Goal: Task Accomplishment & Management: Complete application form

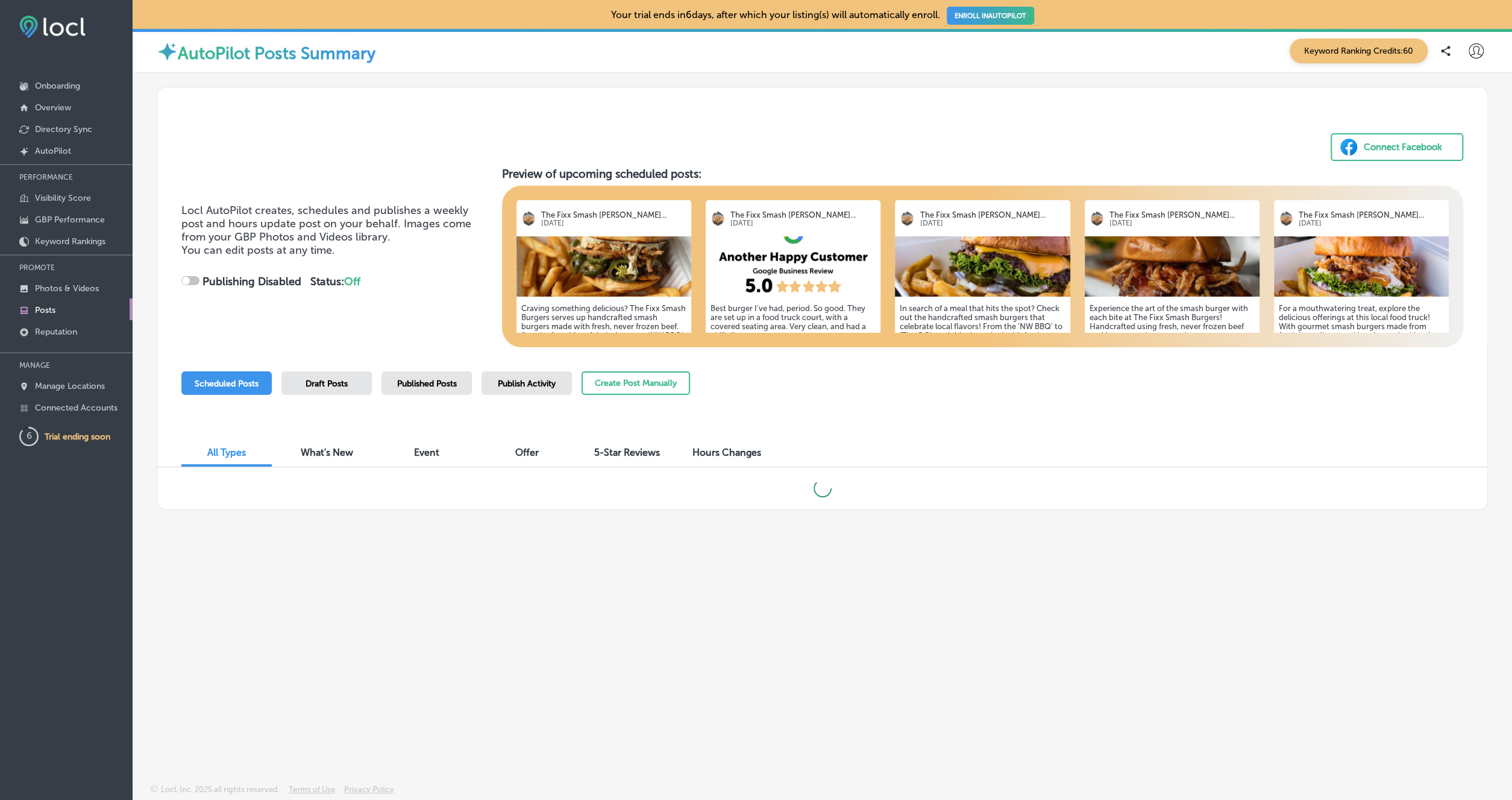
checkbox input "true"
click at [74, 408] on p "Connected Accounts" at bounding box center [76, 408] width 82 height 10
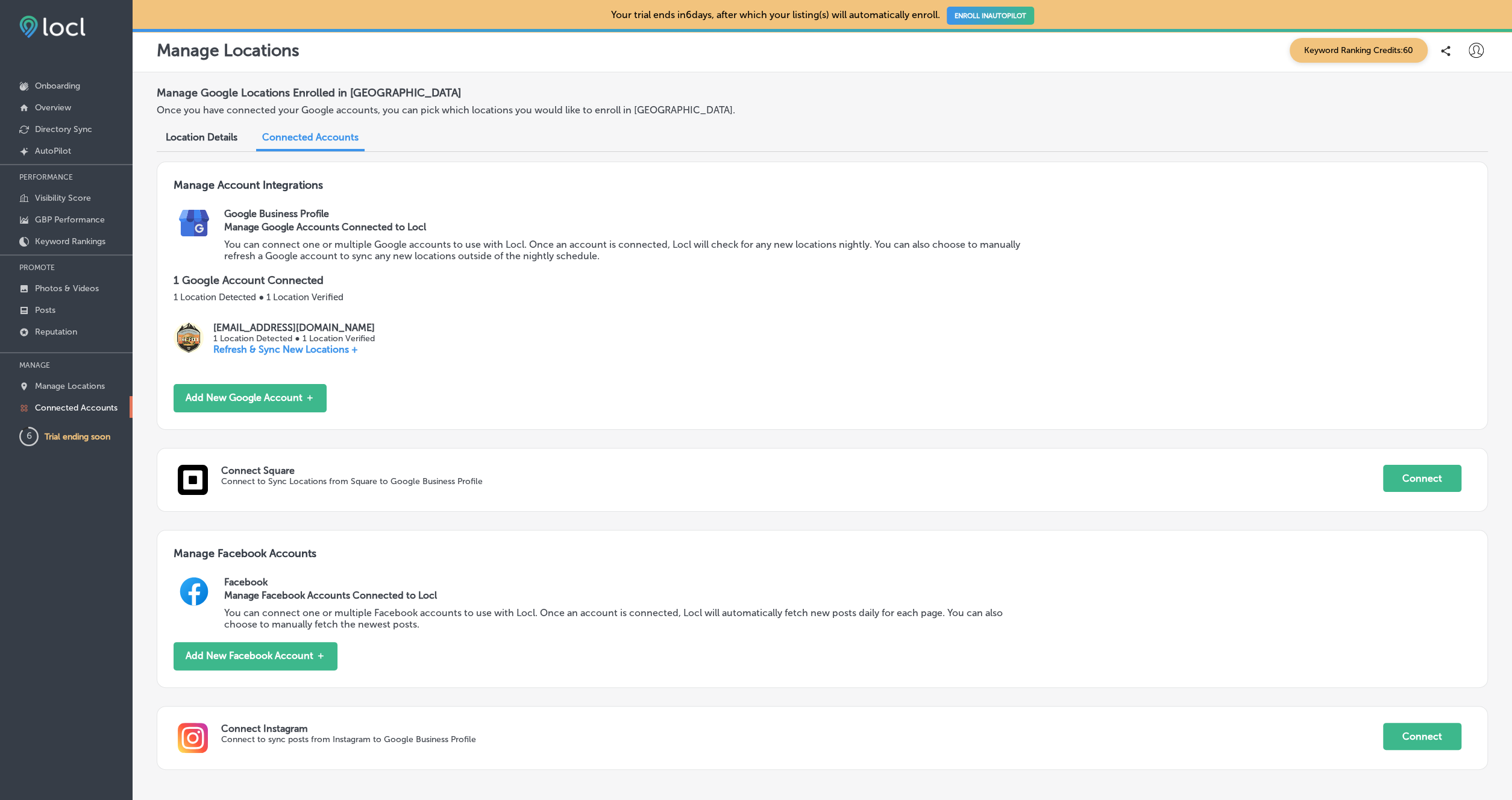
scroll to position [68, 0]
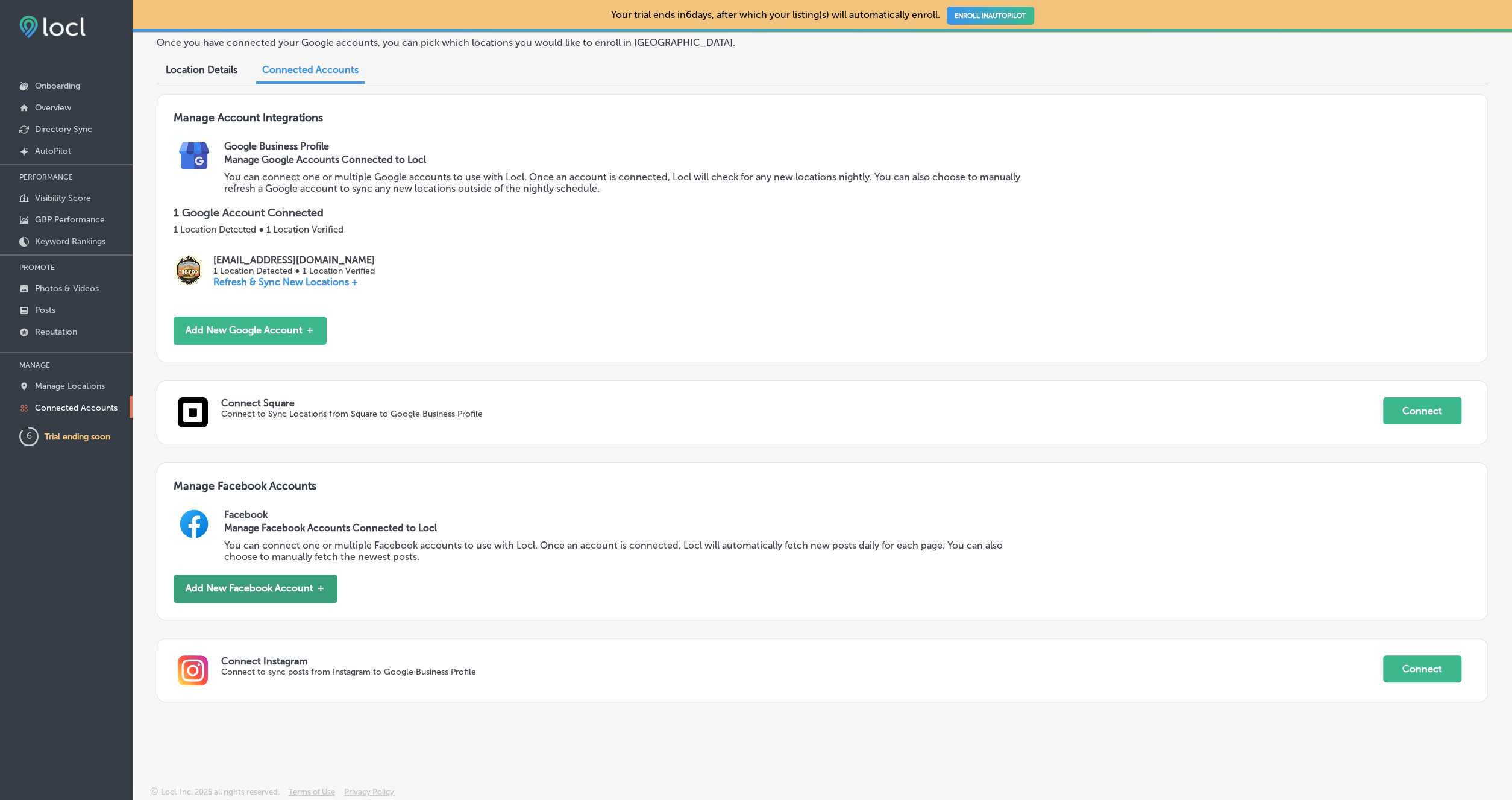
click at [292, 588] on button "Add New Facebook Account ＋" at bounding box center [256, 588] width 164 height 29
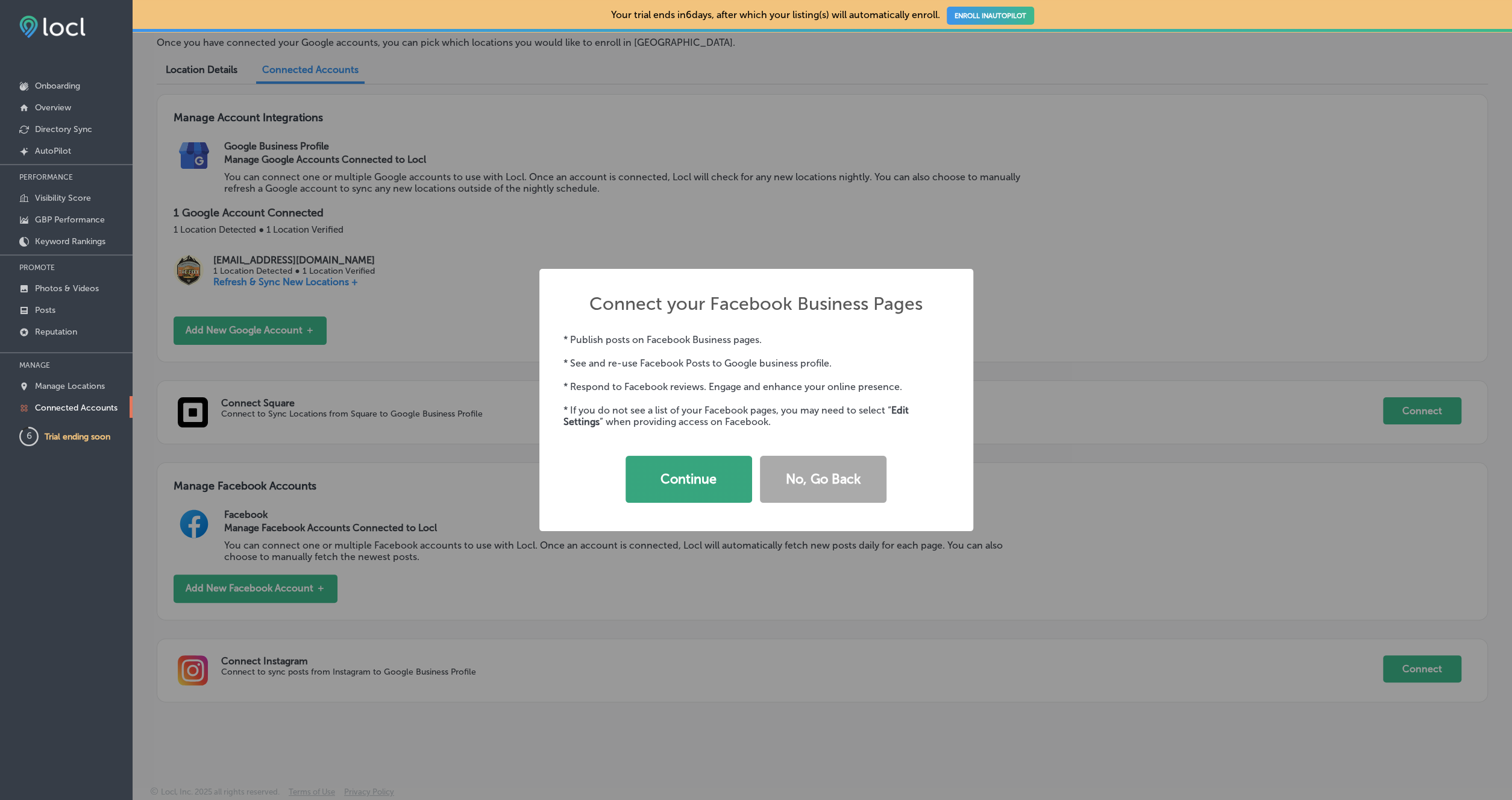
click at [732, 474] on button "Continue" at bounding box center [689, 479] width 127 height 47
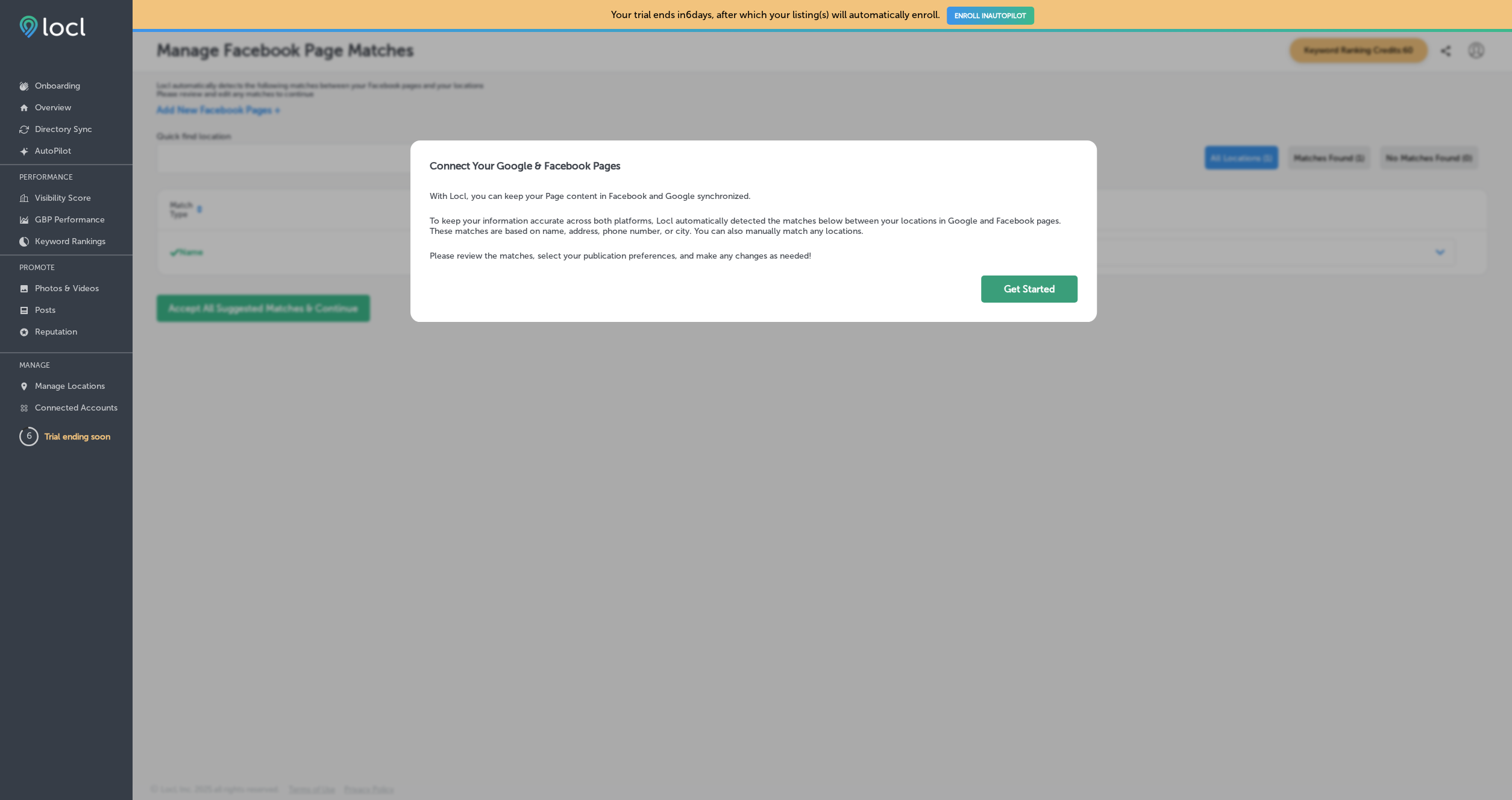
click at [1045, 291] on button "Get Started" at bounding box center [1029, 289] width 96 height 27
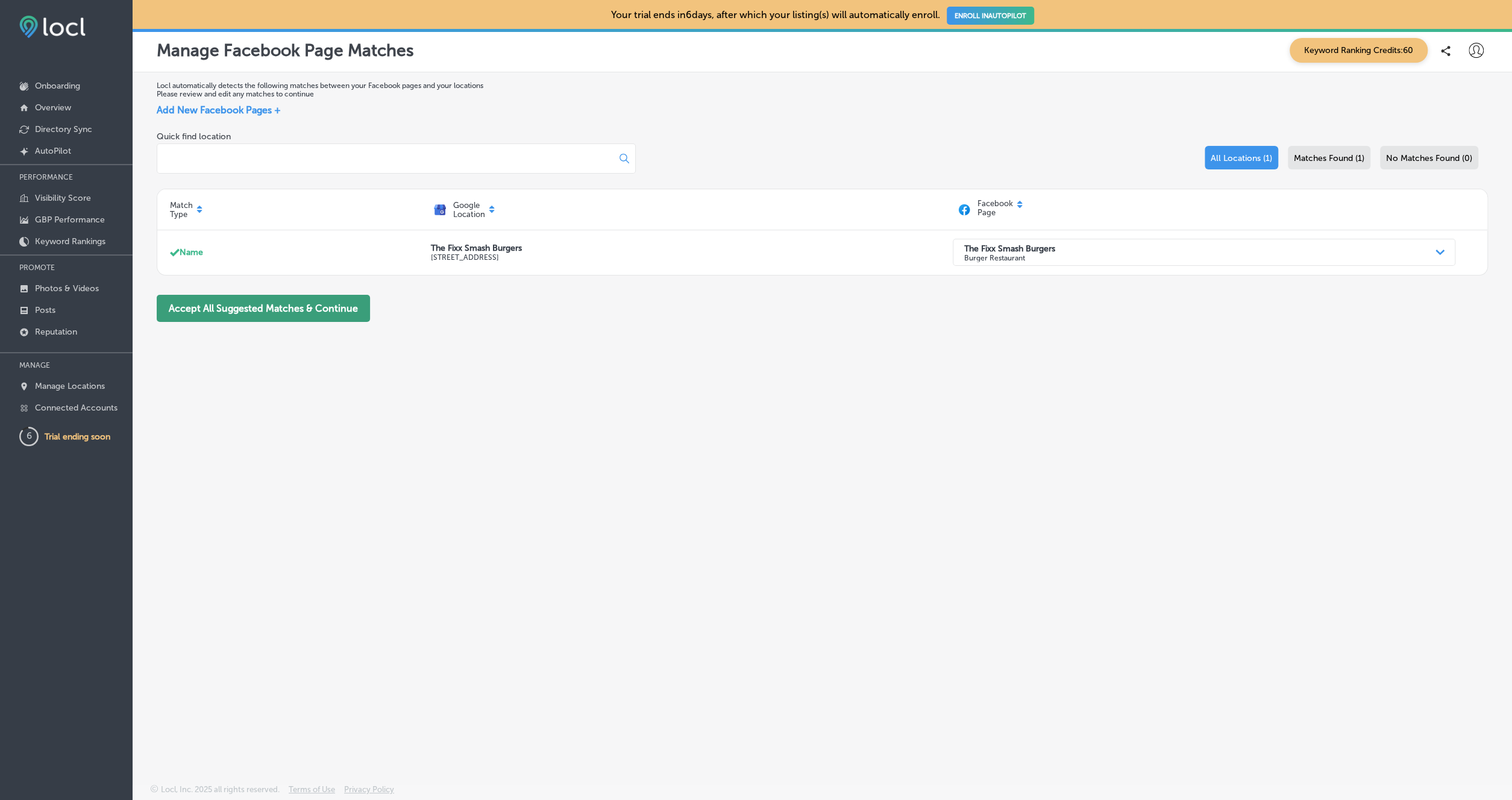
click at [273, 311] on button "Accept All Suggested Matches & Continue" at bounding box center [263, 308] width 213 height 27
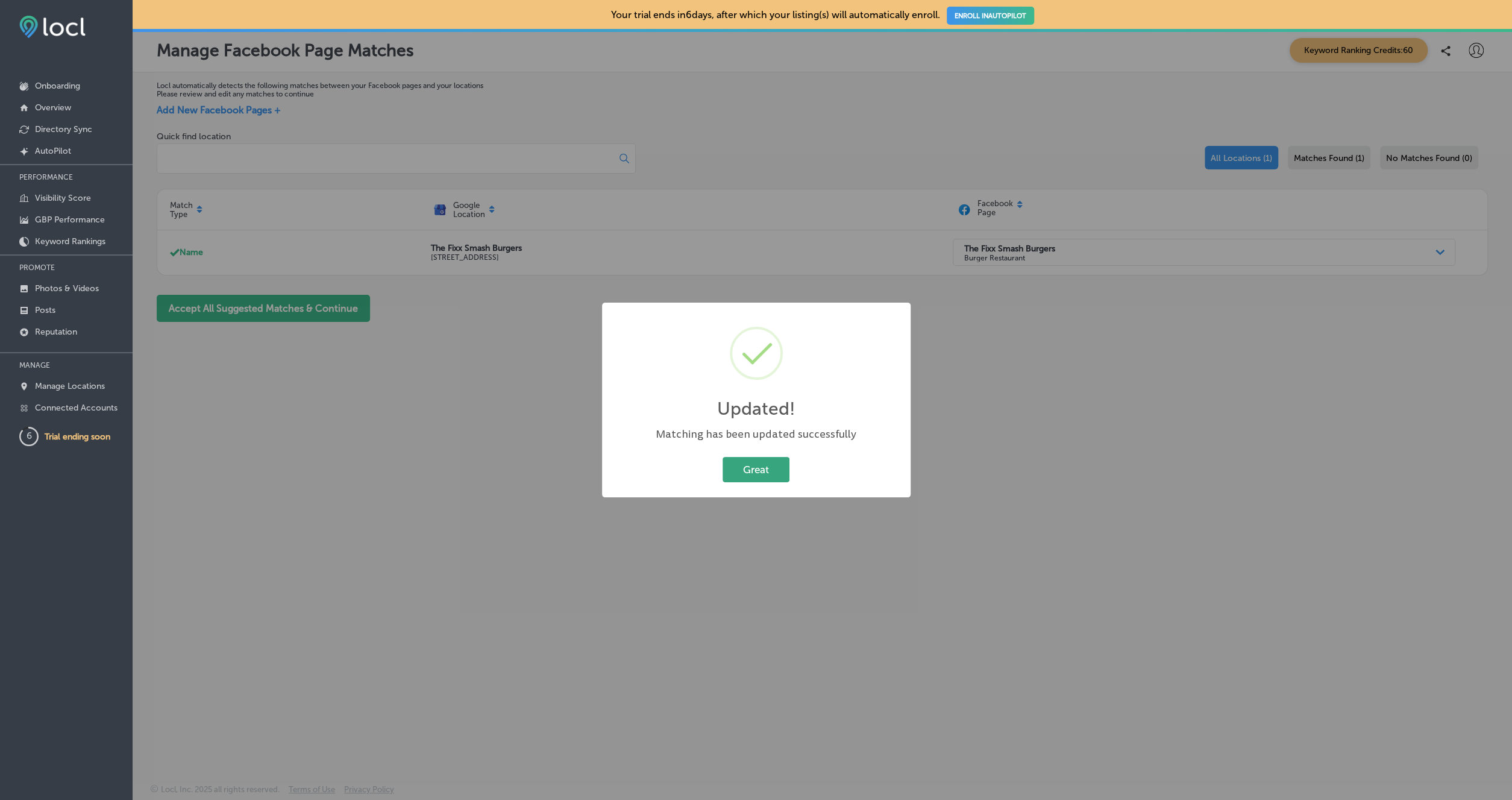
click at [743, 468] on button "Great" at bounding box center [756, 469] width 67 height 25
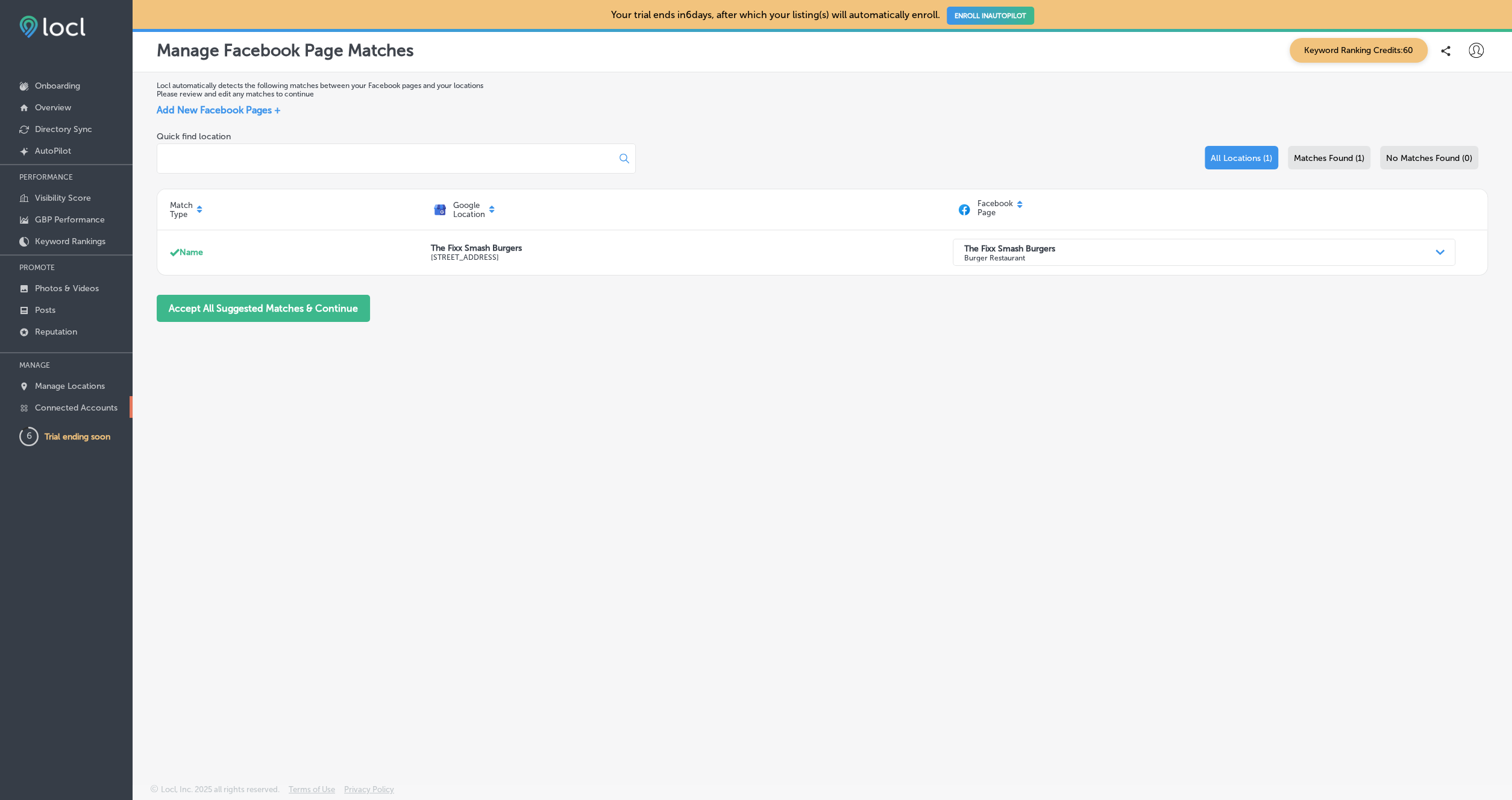
click at [95, 404] on p "Connected Accounts" at bounding box center [76, 408] width 82 height 10
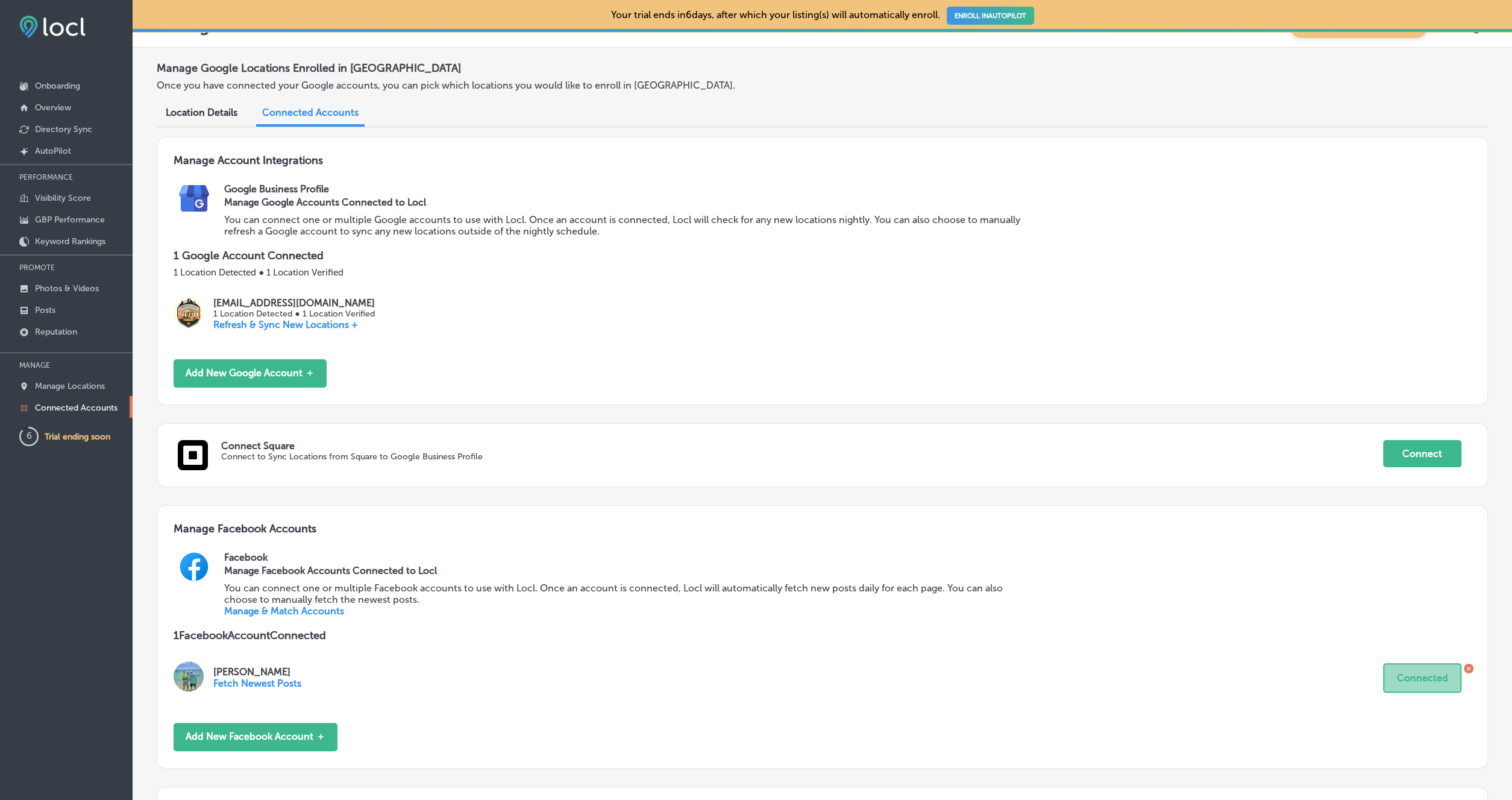
scroll to position [173, 0]
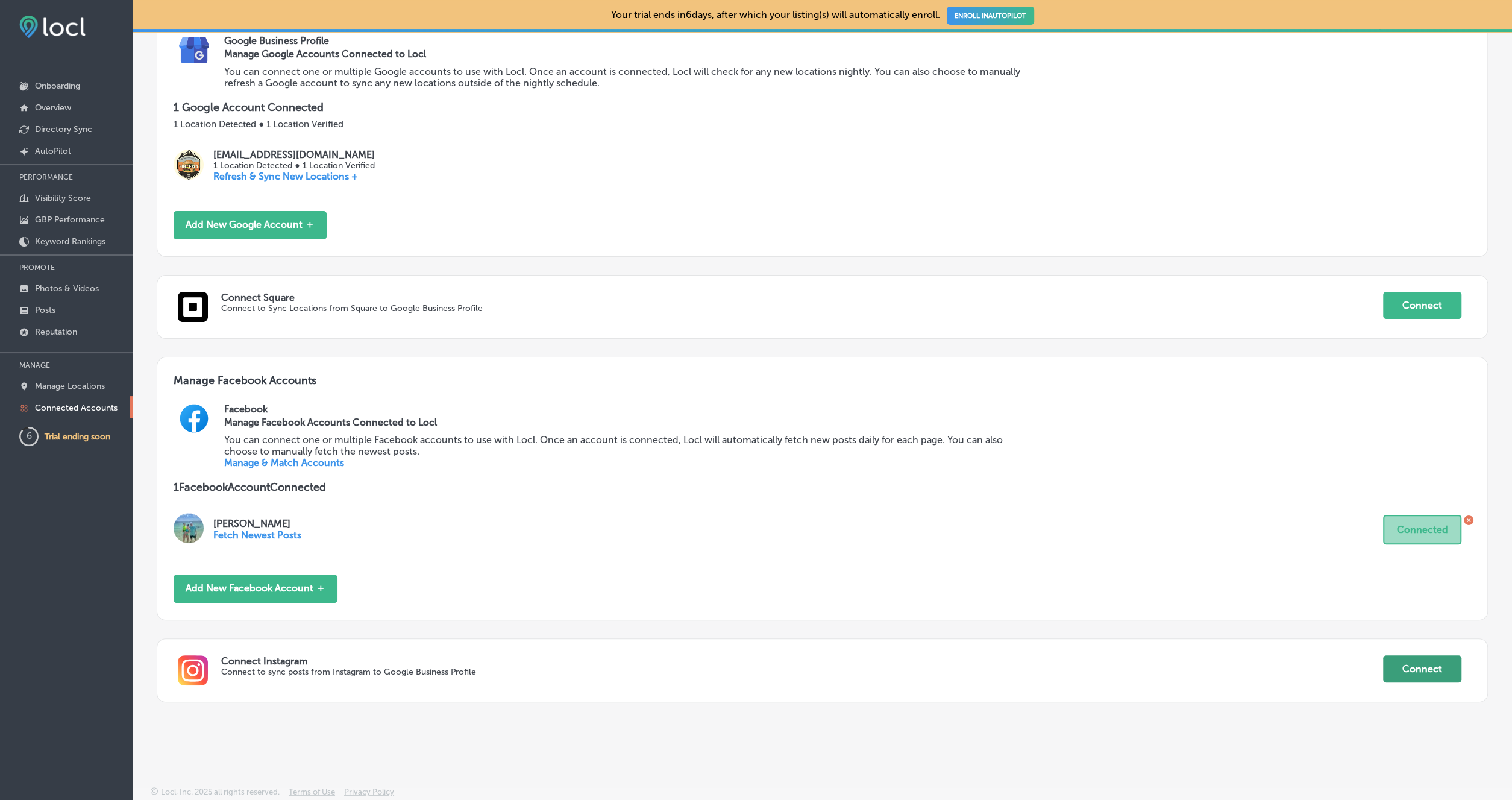
click at [1418, 672] on button "Connect" at bounding box center [1422, 669] width 78 height 27
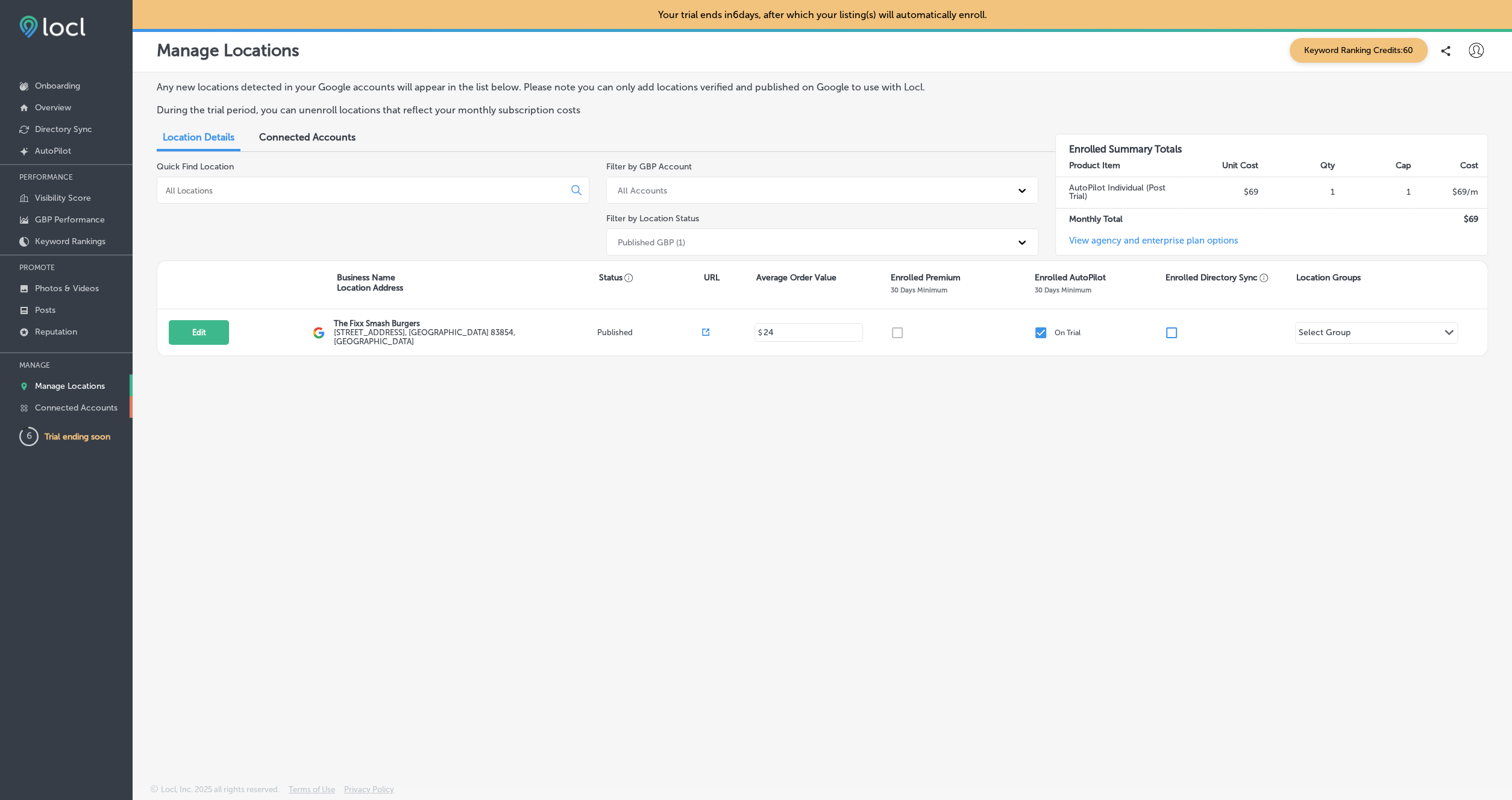
click at [107, 403] on p "Connected Accounts" at bounding box center [76, 408] width 82 height 10
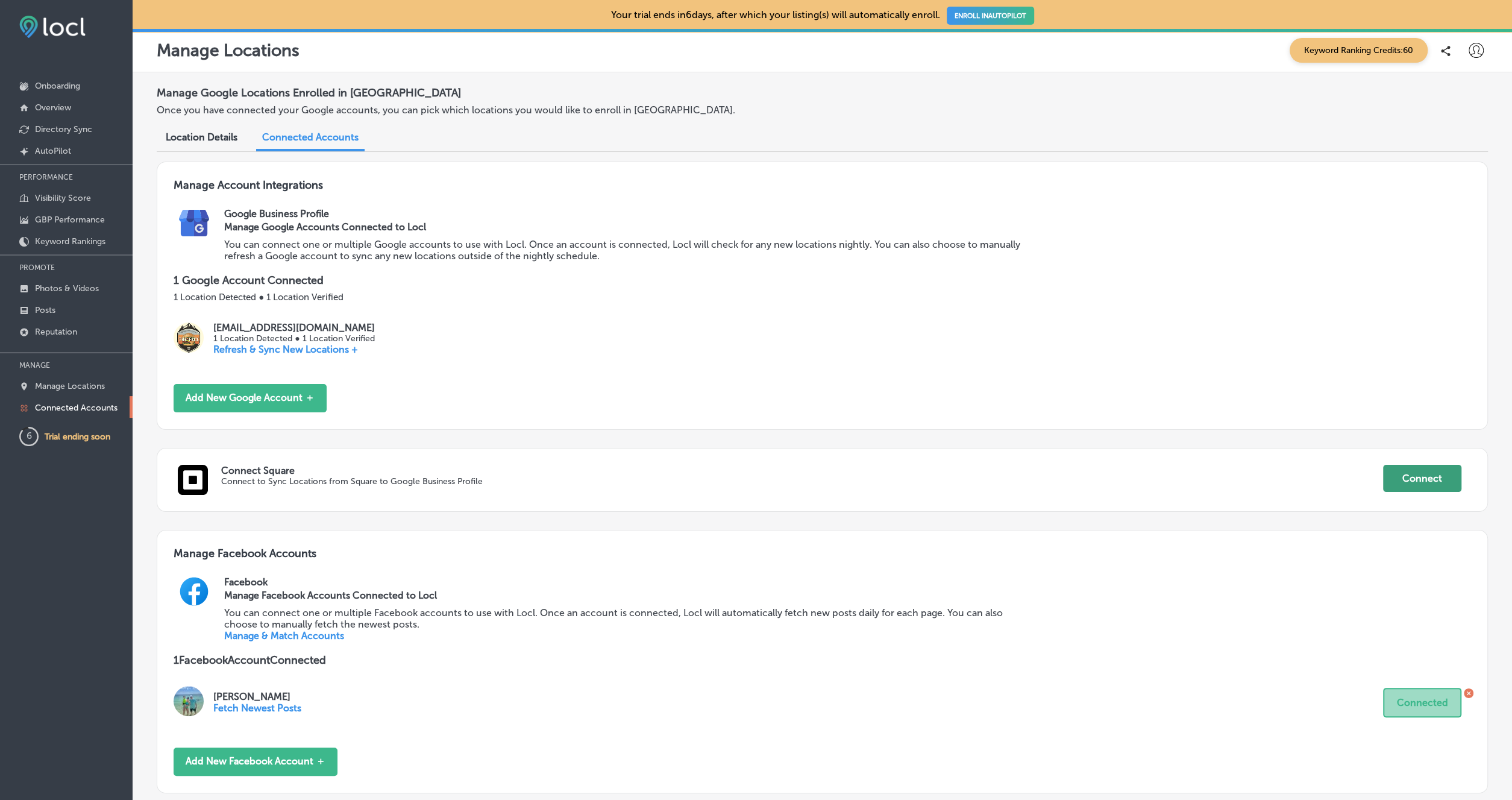
click at [1408, 482] on button "Connect" at bounding box center [1422, 478] width 78 height 27
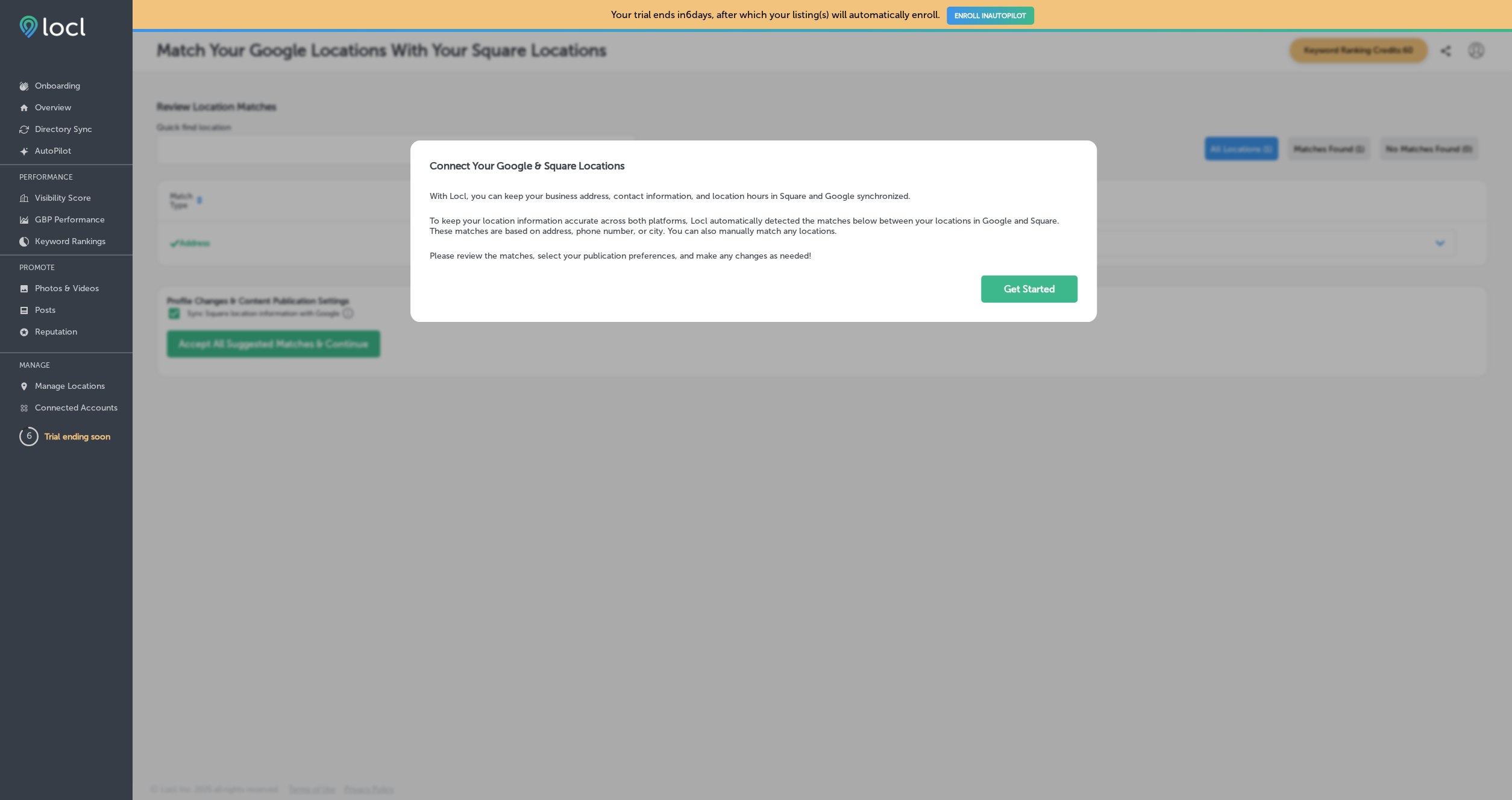
click at [1021, 303] on div "Connect Your Google & Square Locations With Locl, you can keep your business ad…" at bounding box center [753, 231] width 687 height 181
click at [1017, 290] on button "Get Started" at bounding box center [1029, 289] width 96 height 27
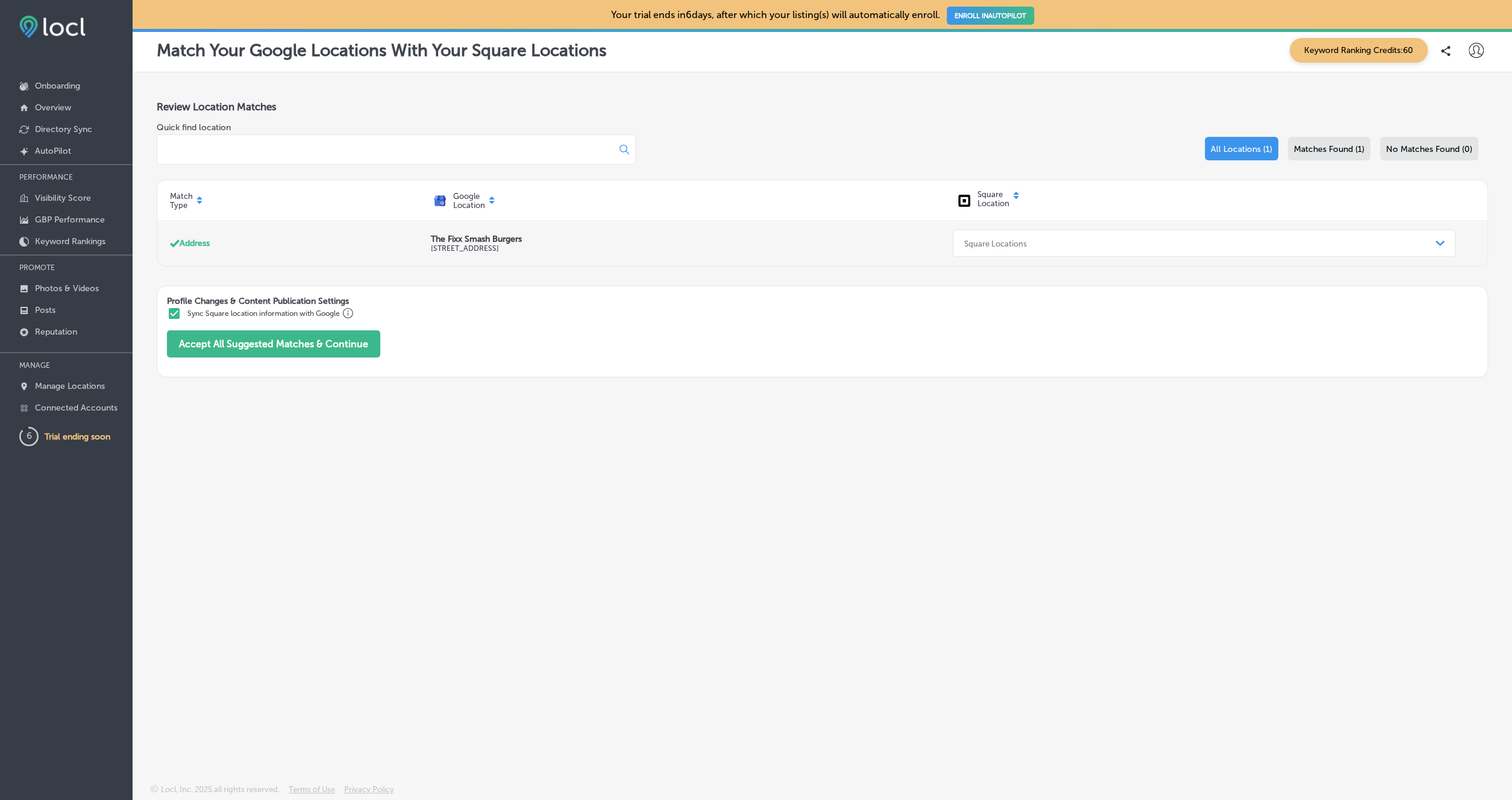
click at [1077, 250] on div "Square Locations" at bounding box center [1195, 243] width 473 height 23
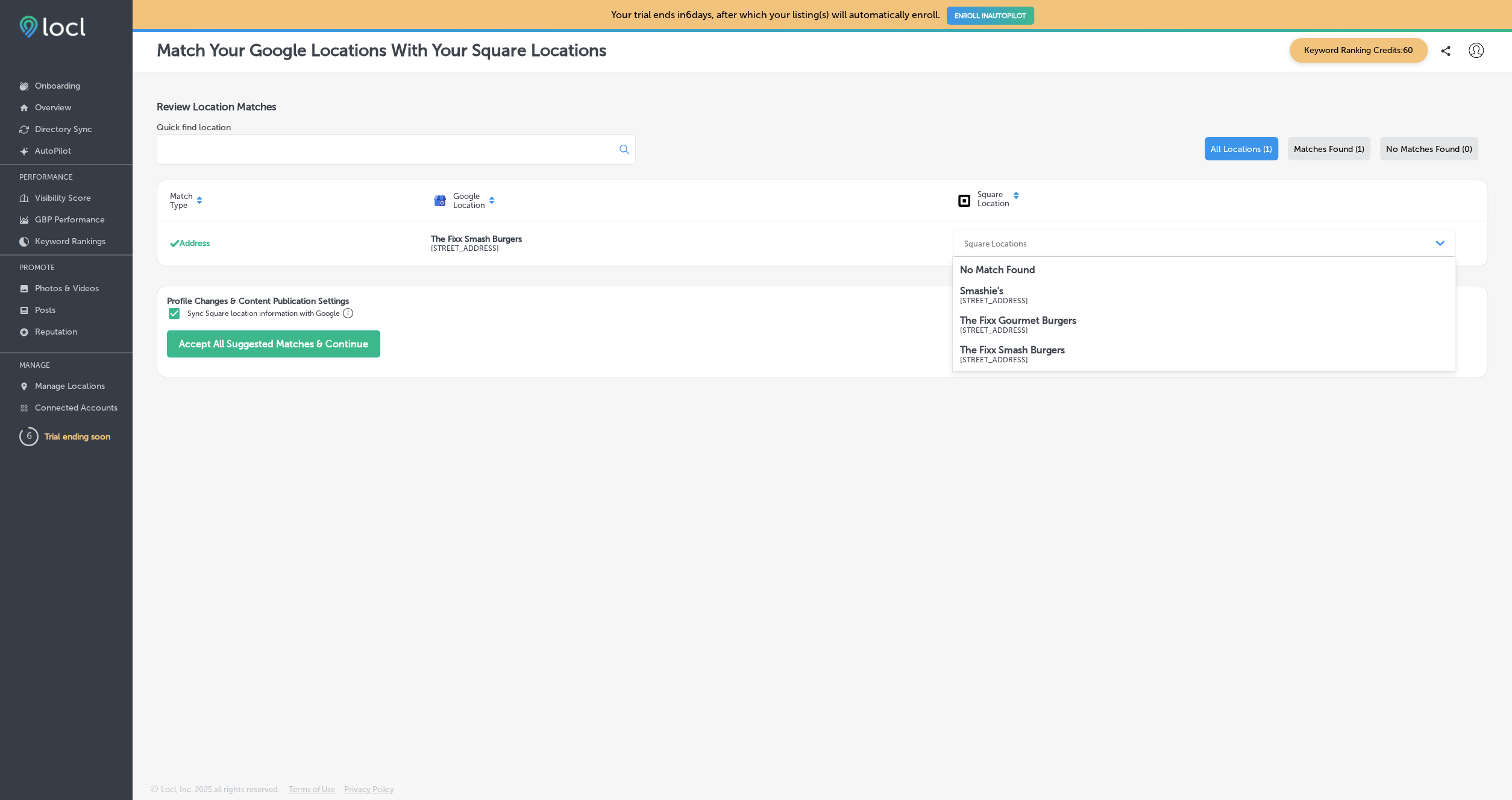
click at [1063, 356] on strong "The Fixx Smash Burgers" at bounding box center [1012, 349] width 105 height 11
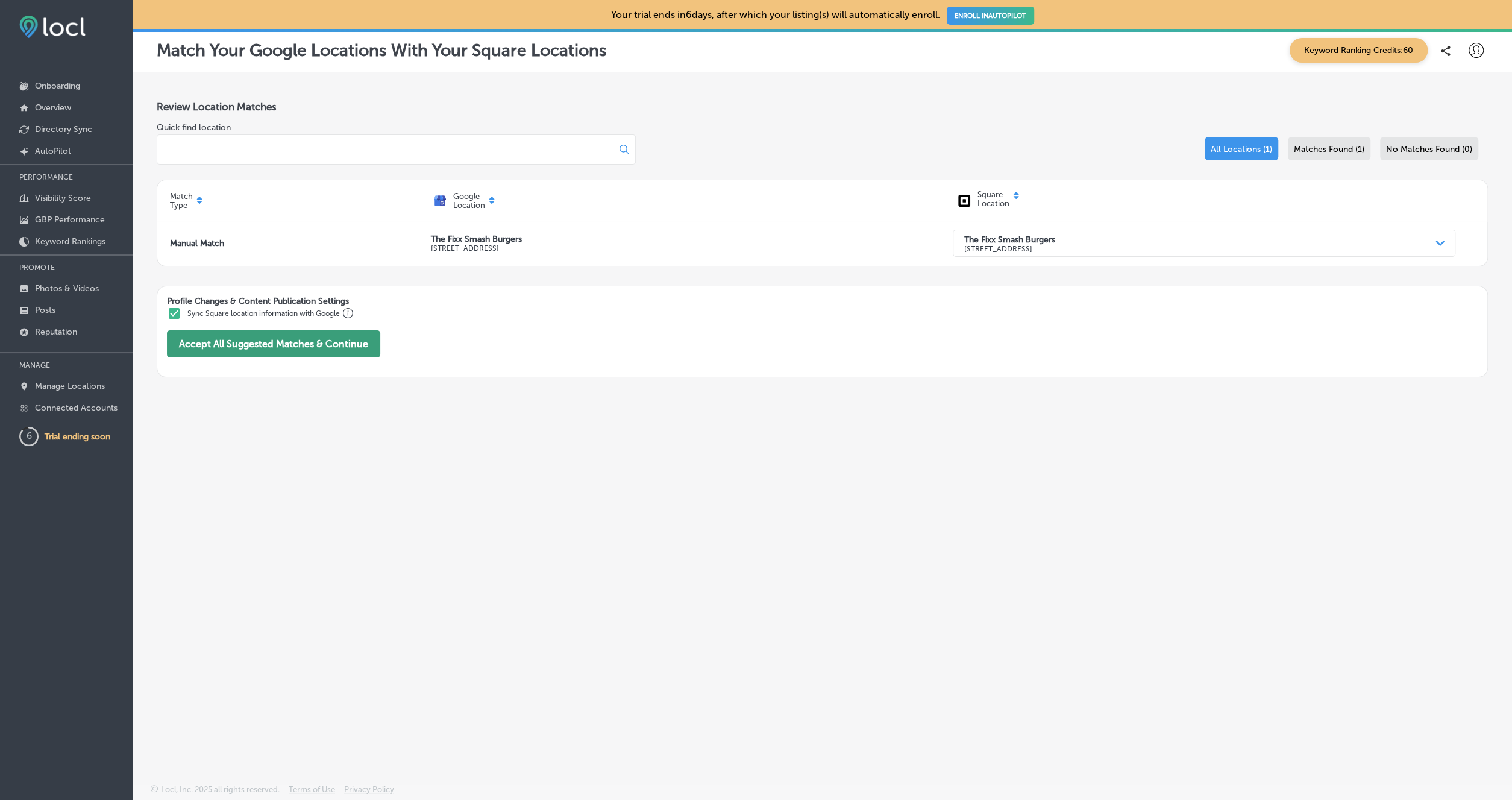
click at [344, 347] on button "Accept All Suggested Matches & Continue" at bounding box center [273, 344] width 213 height 27
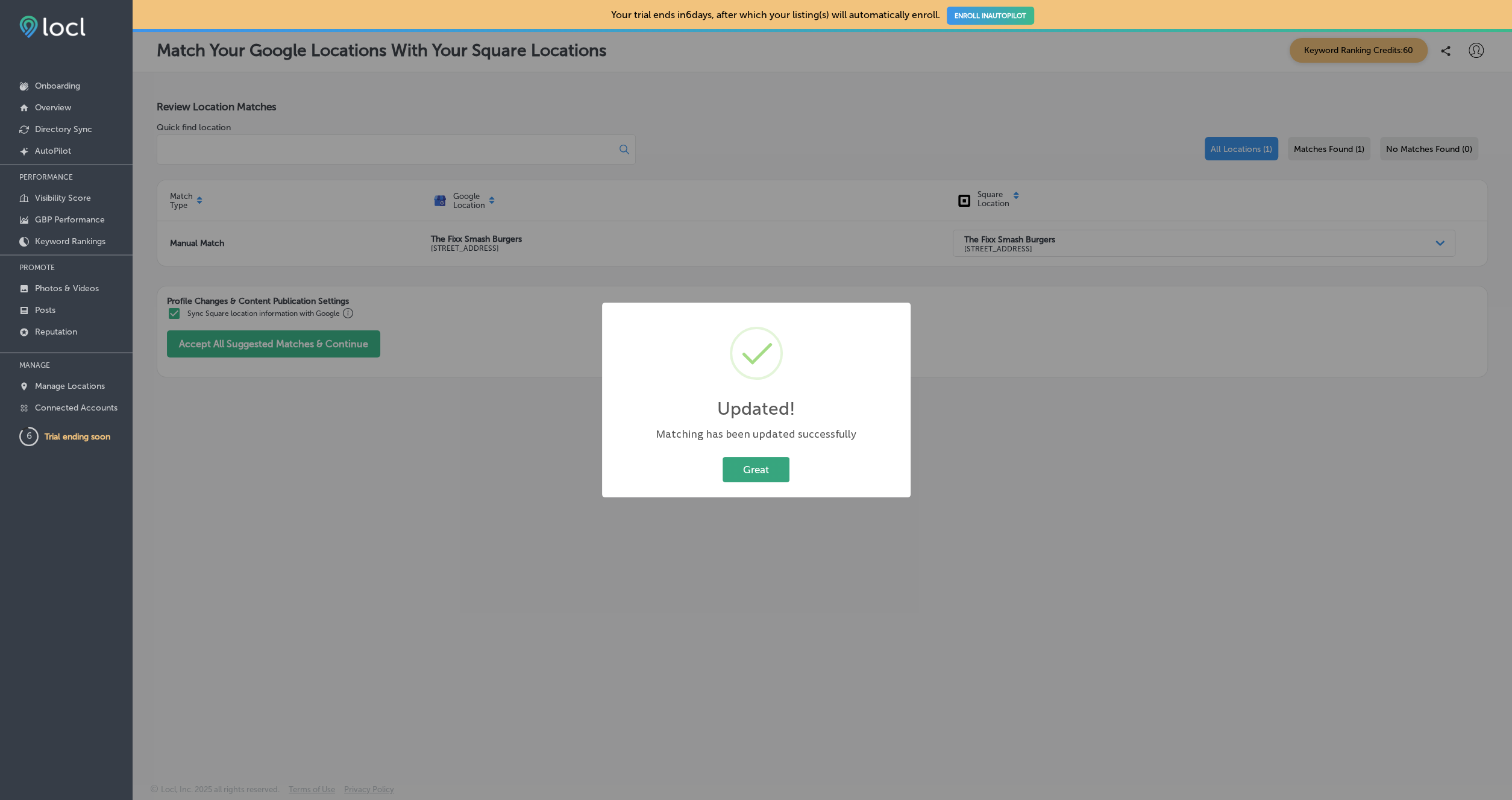
click at [751, 466] on button "Great" at bounding box center [756, 469] width 67 height 25
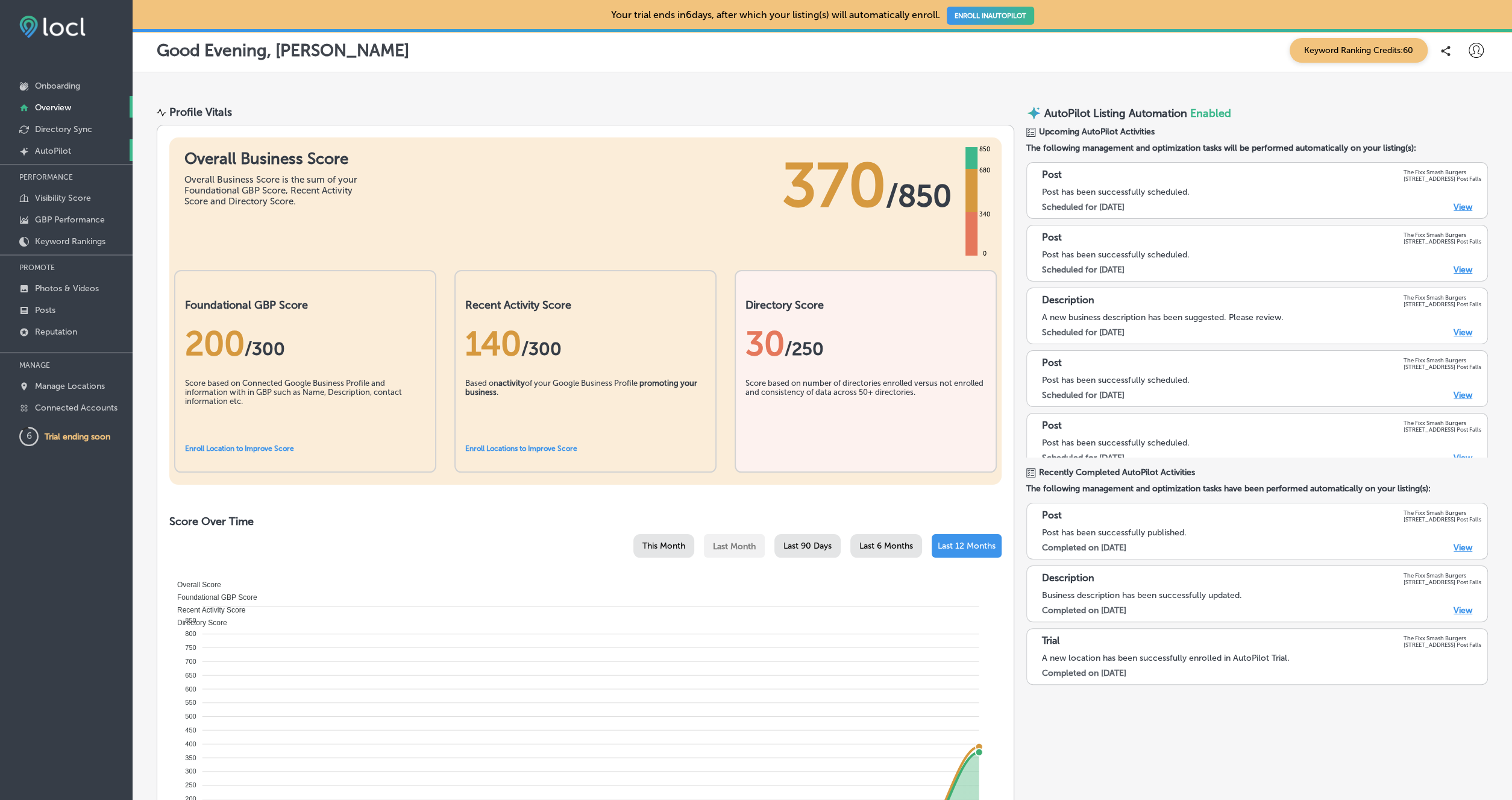
click at [56, 151] on p "AutoPilot" at bounding box center [53, 151] width 36 height 10
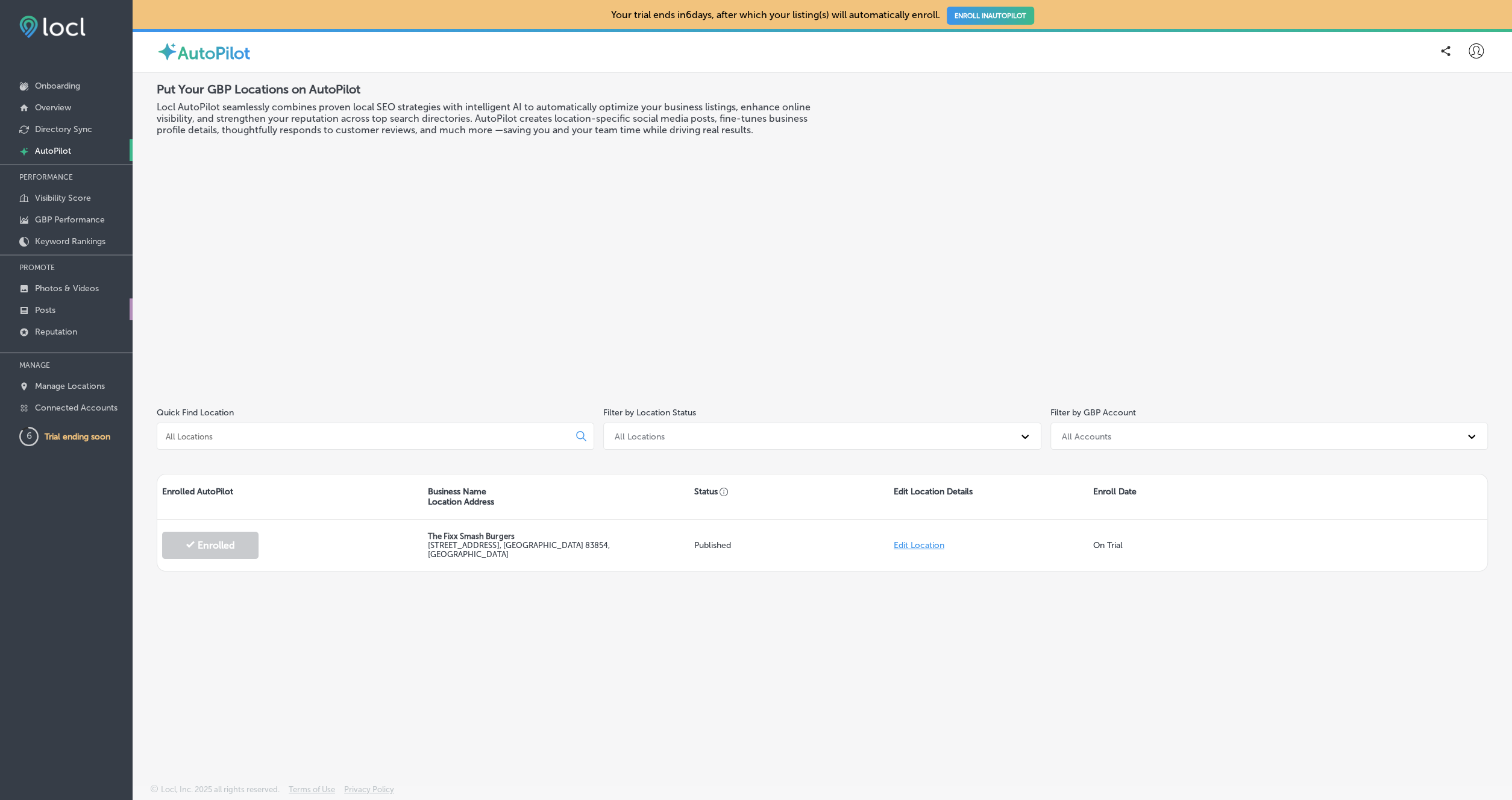
click at [59, 310] on link "Posts" at bounding box center [66, 309] width 133 height 22
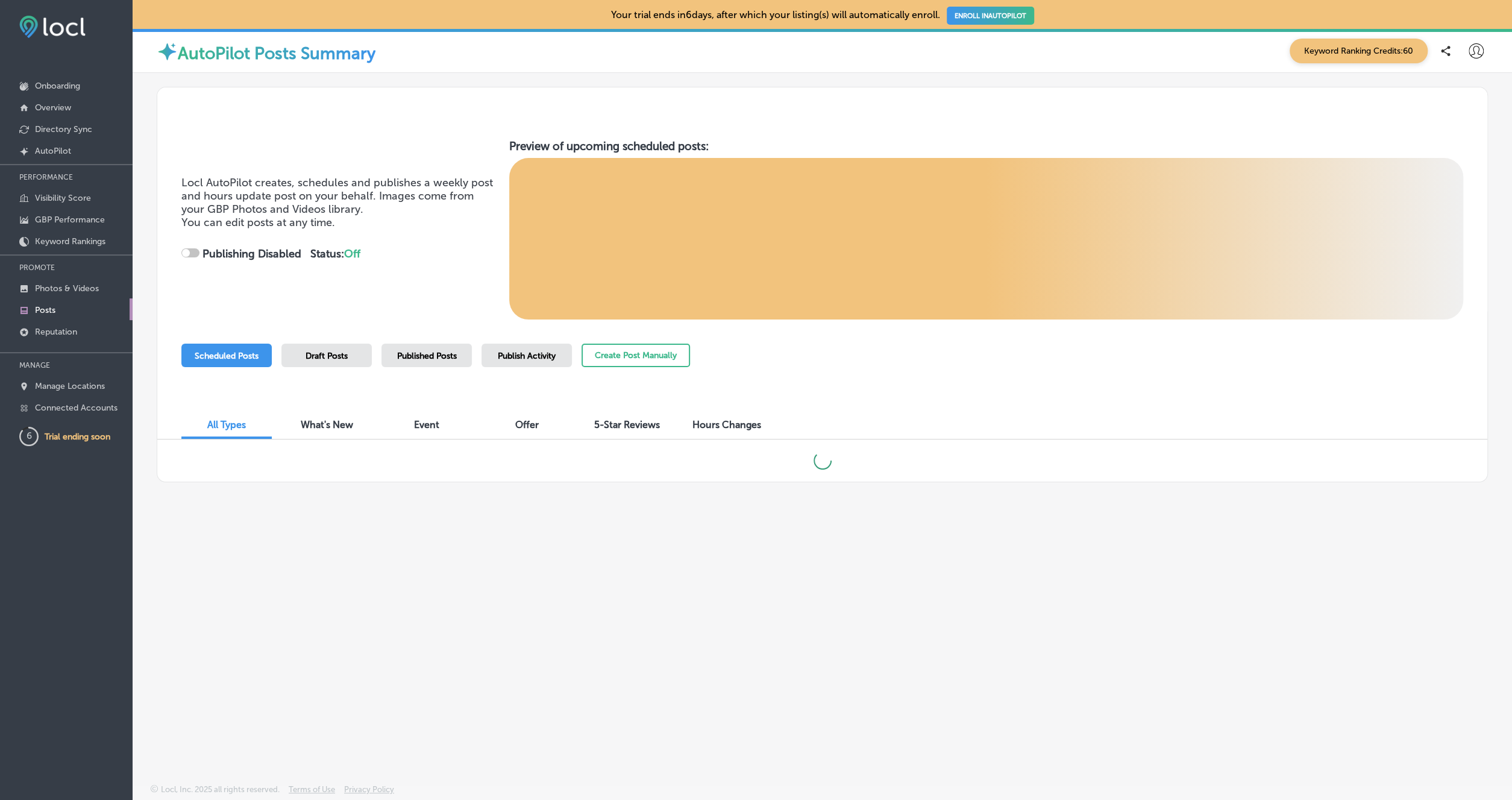
checkbox input "true"
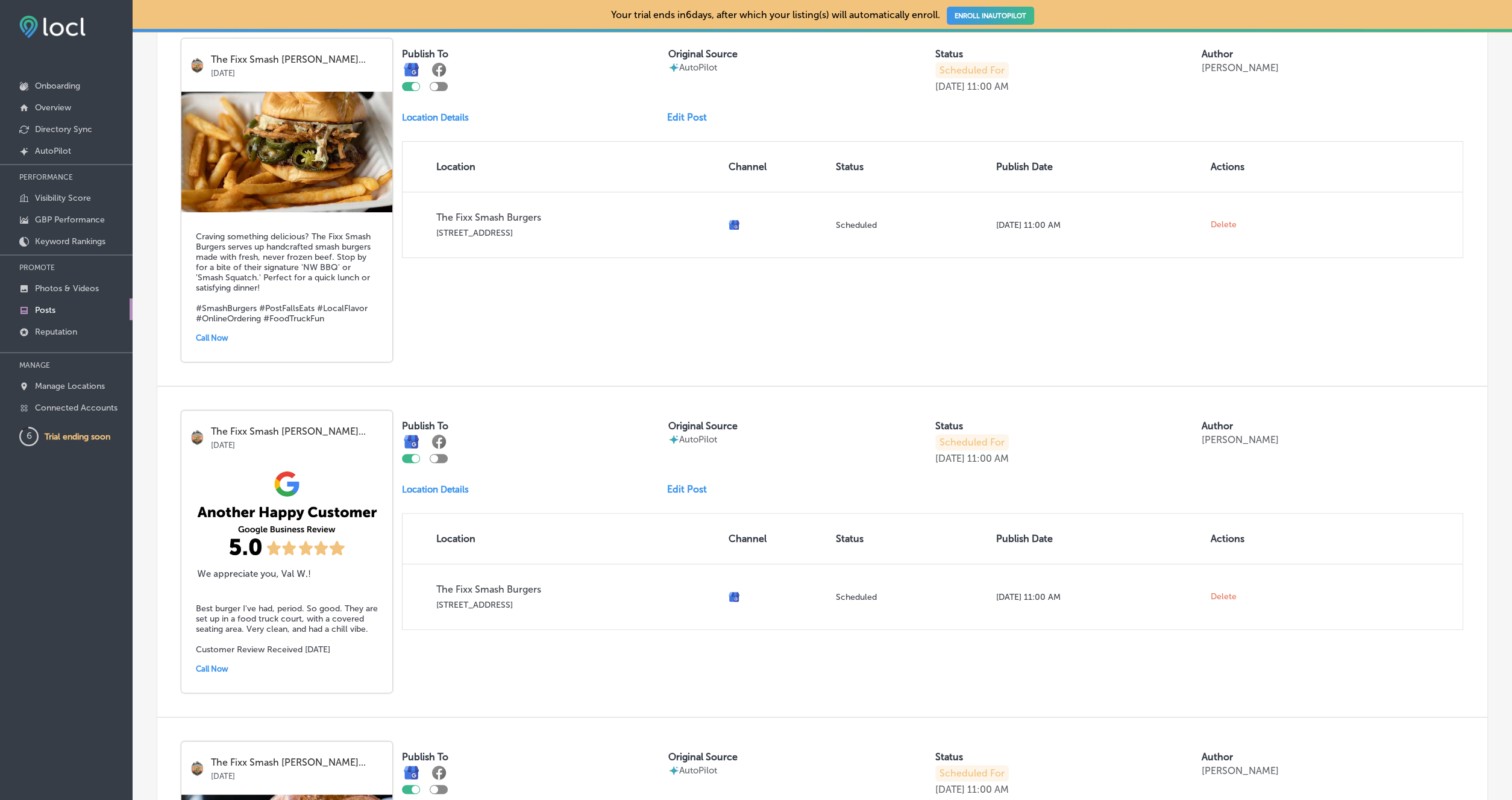
scroll to position [307, 0]
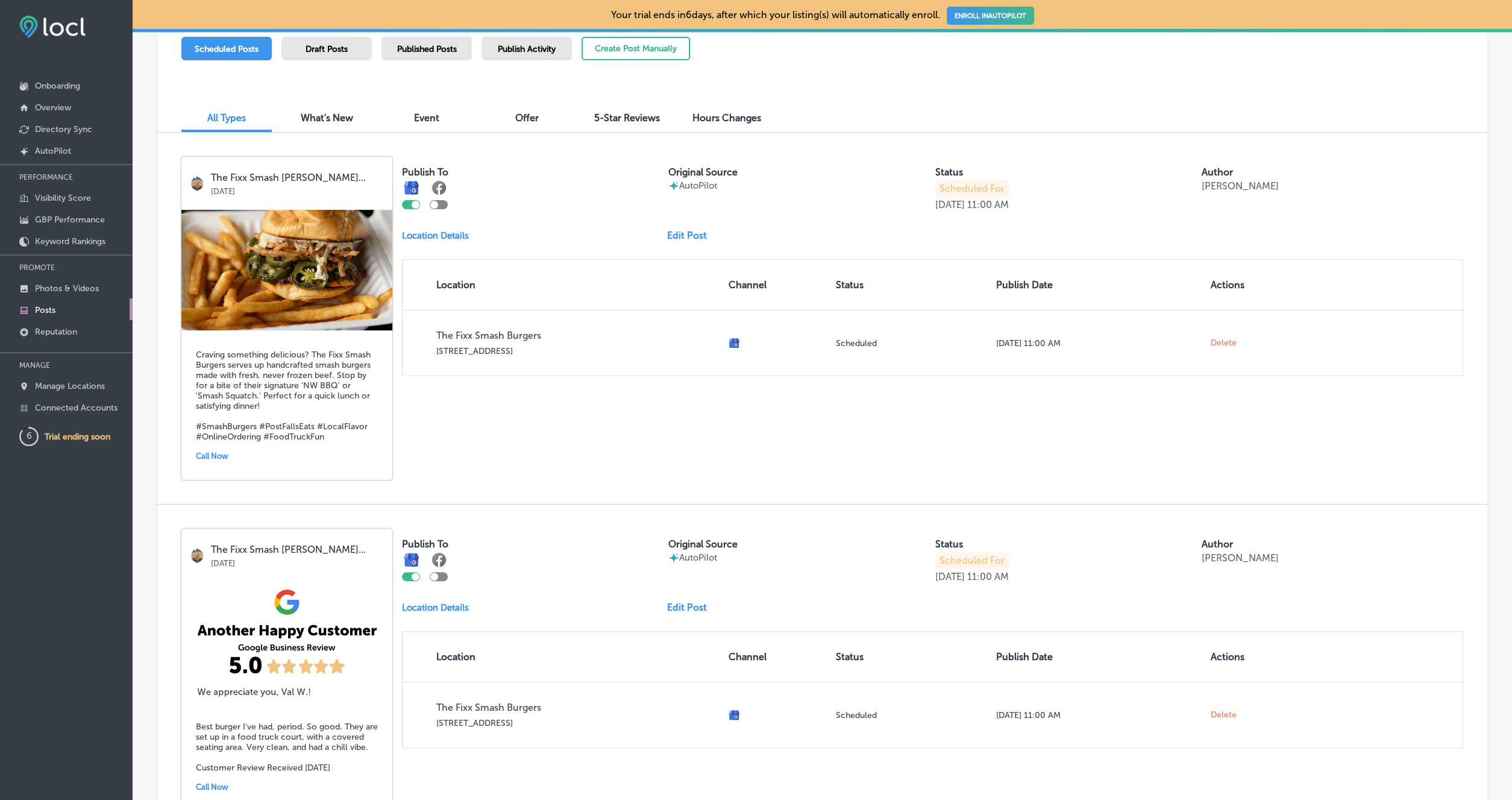
click at [441, 204] on div at bounding box center [438, 204] width 18 height 9
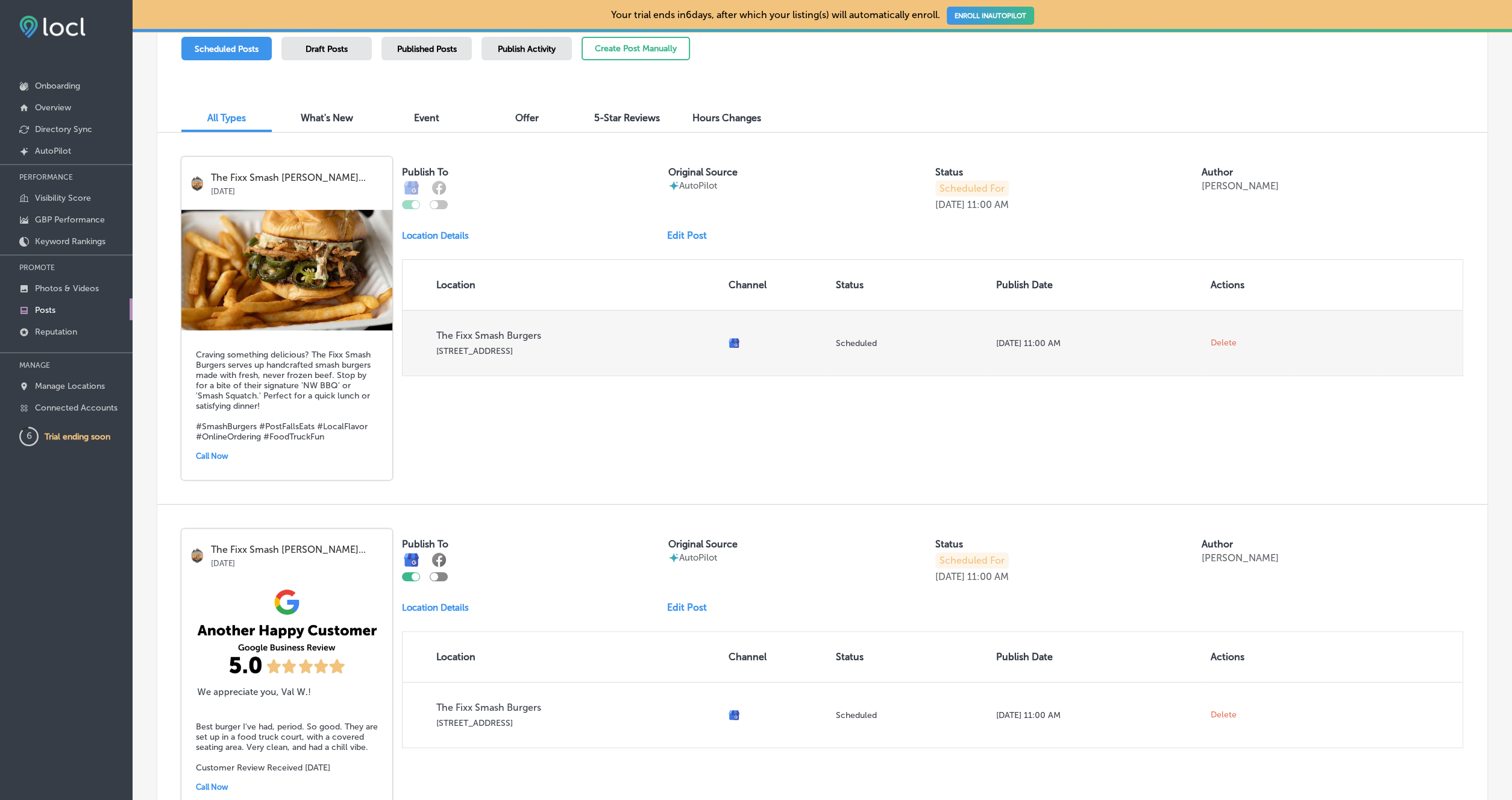
checkbox input "true"
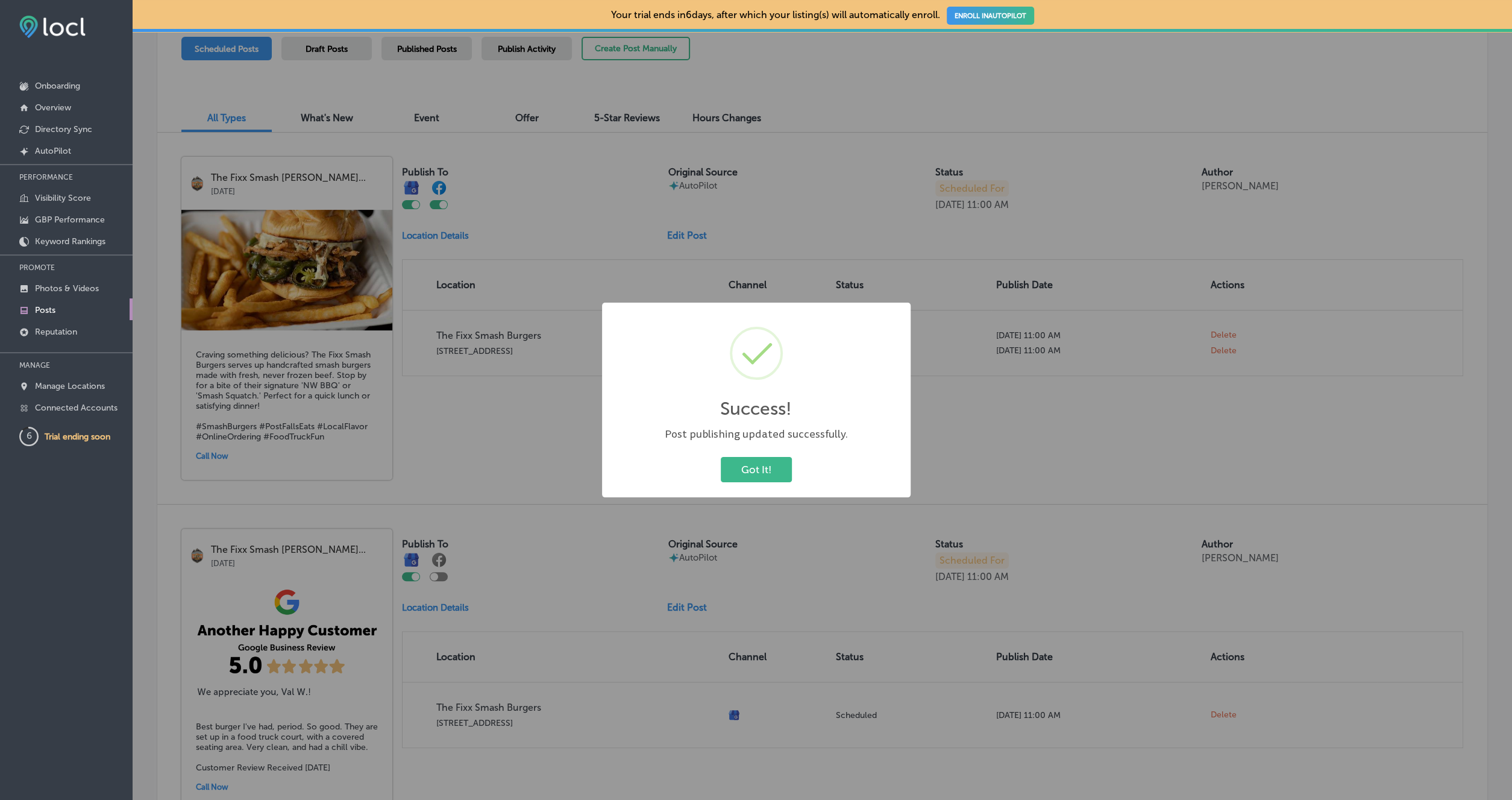
click at [754, 487] on div "Success! × Post publishing updated successfully. Got It! Cancel" at bounding box center [756, 400] width 309 height 195
click at [748, 478] on button "Got It!" at bounding box center [756, 469] width 71 height 25
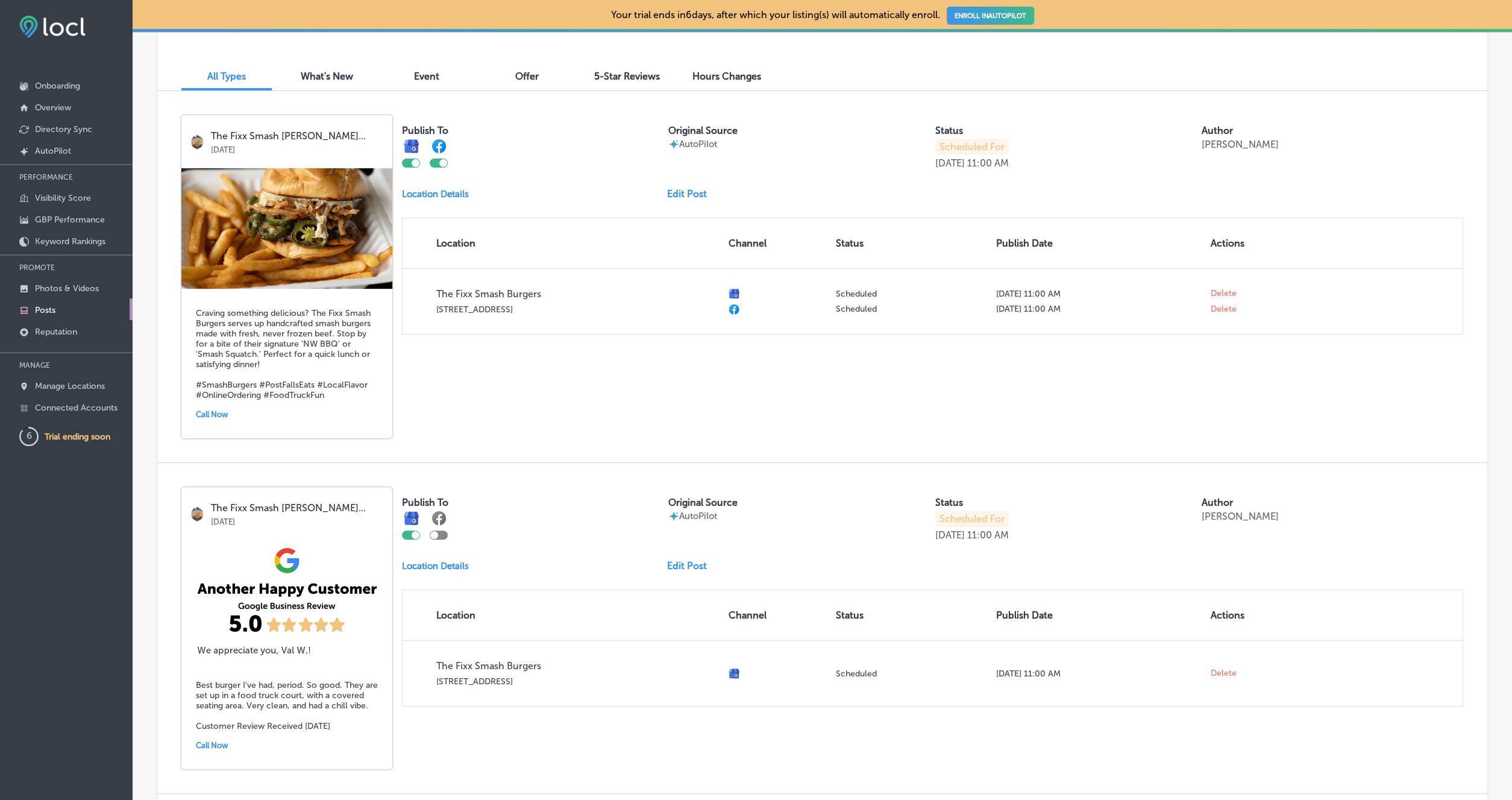
scroll to position [350, 0]
click at [438, 529] on div at bounding box center [438, 534] width 18 height 9
checkbox input "true"
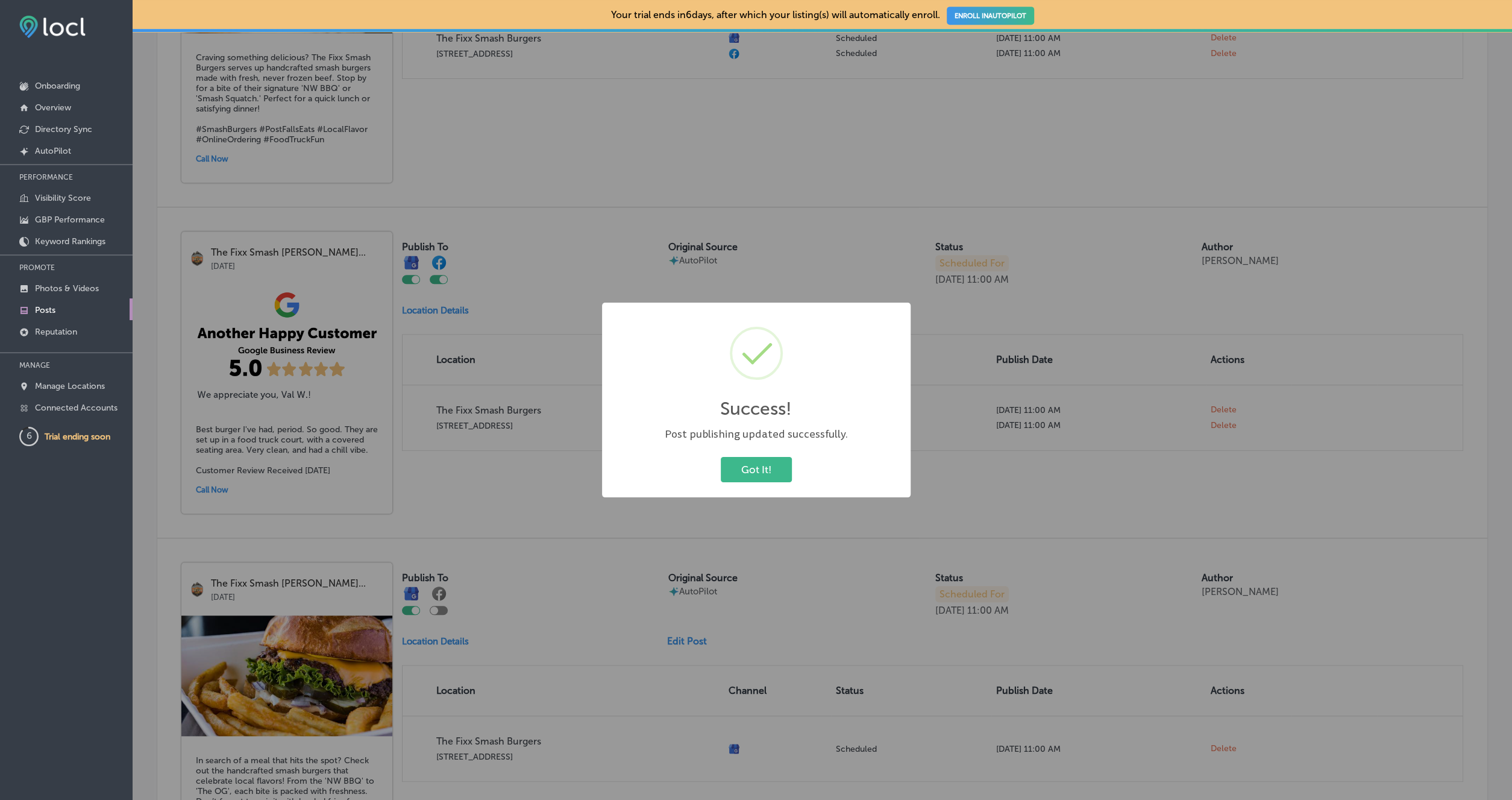
scroll to position [629, 0]
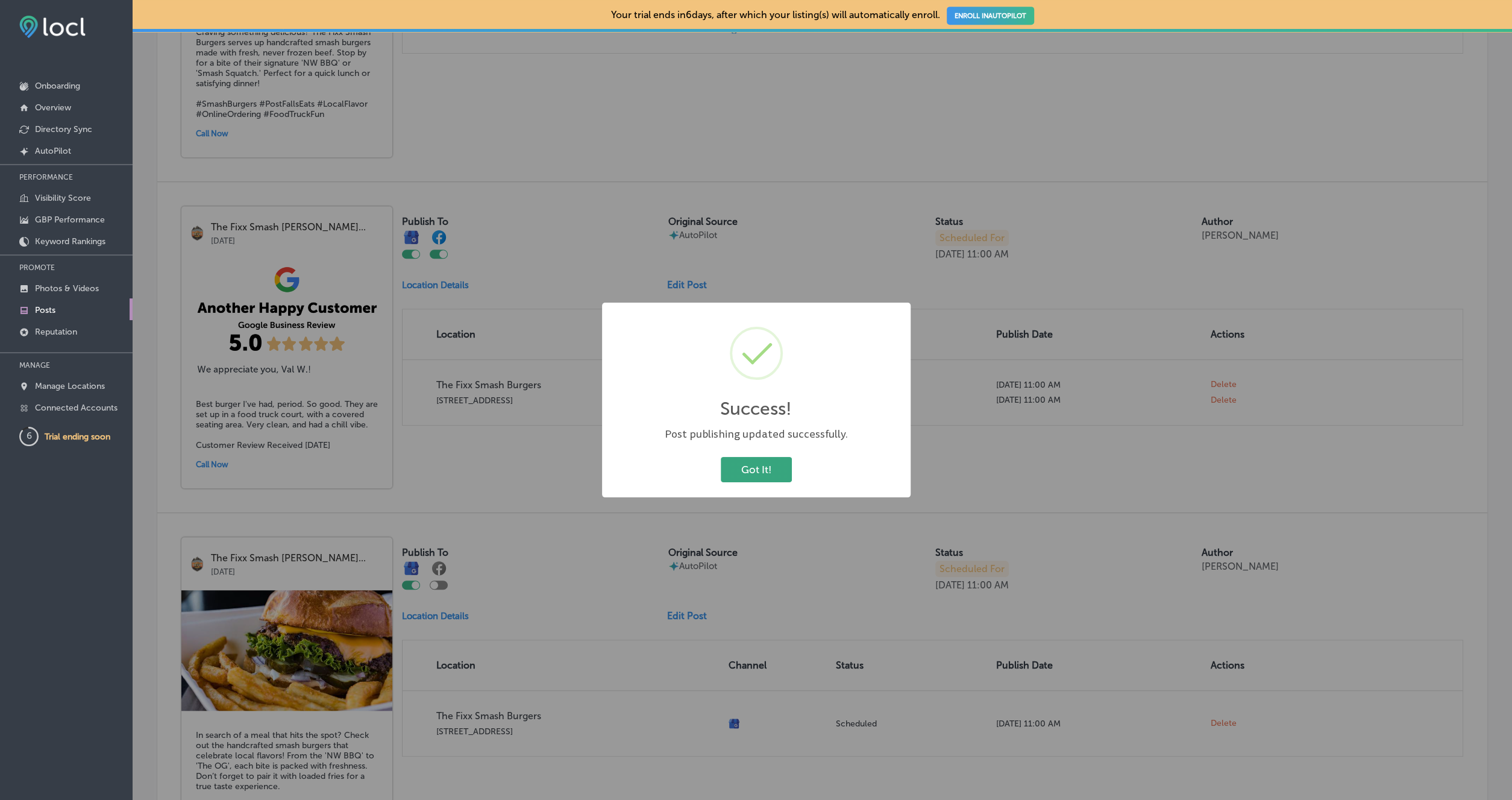
click at [737, 460] on button "Got It!" at bounding box center [756, 469] width 71 height 25
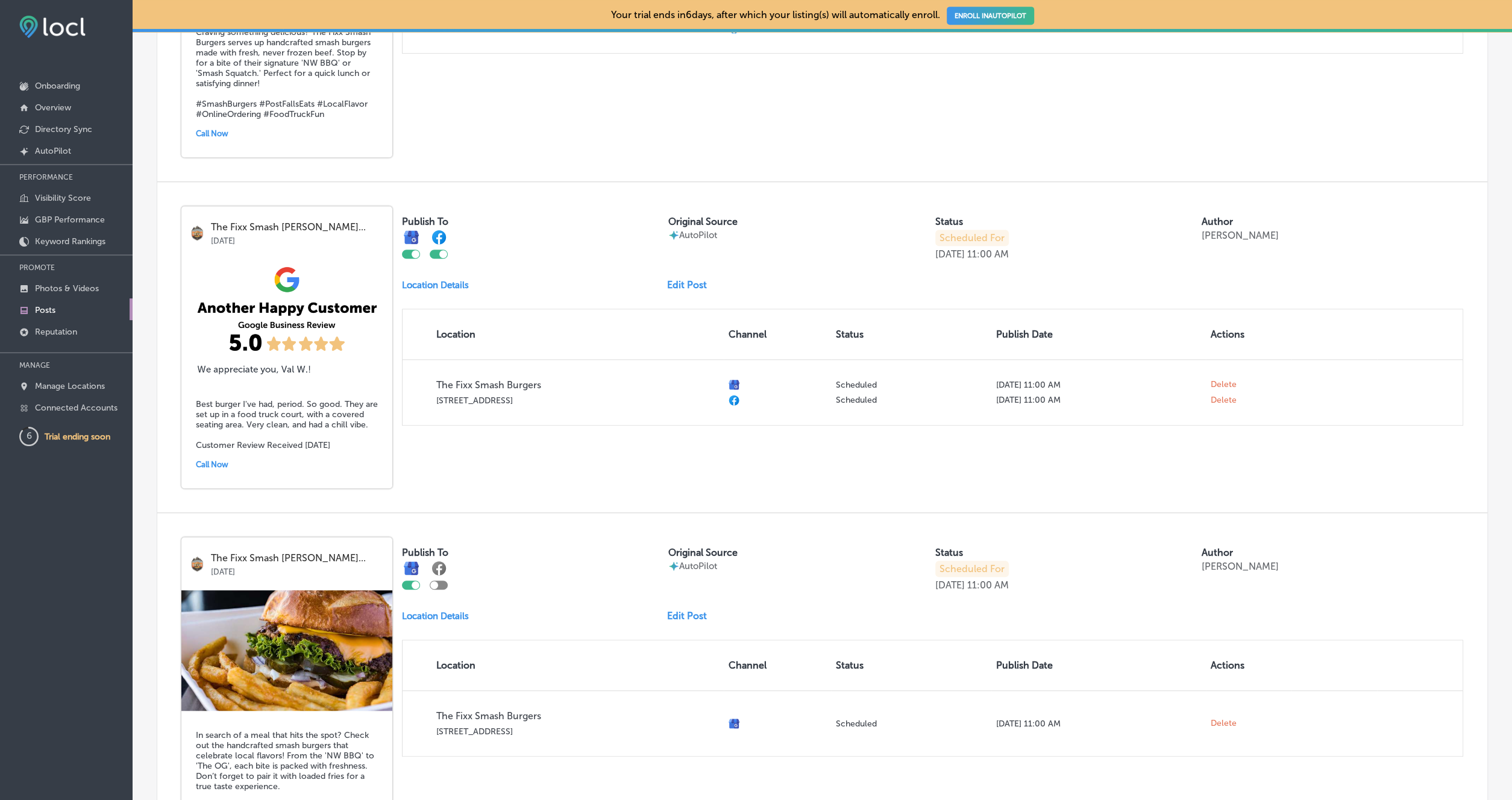
click at [436, 581] on div at bounding box center [434, 585] width 8 height 8
checkbox input "true"
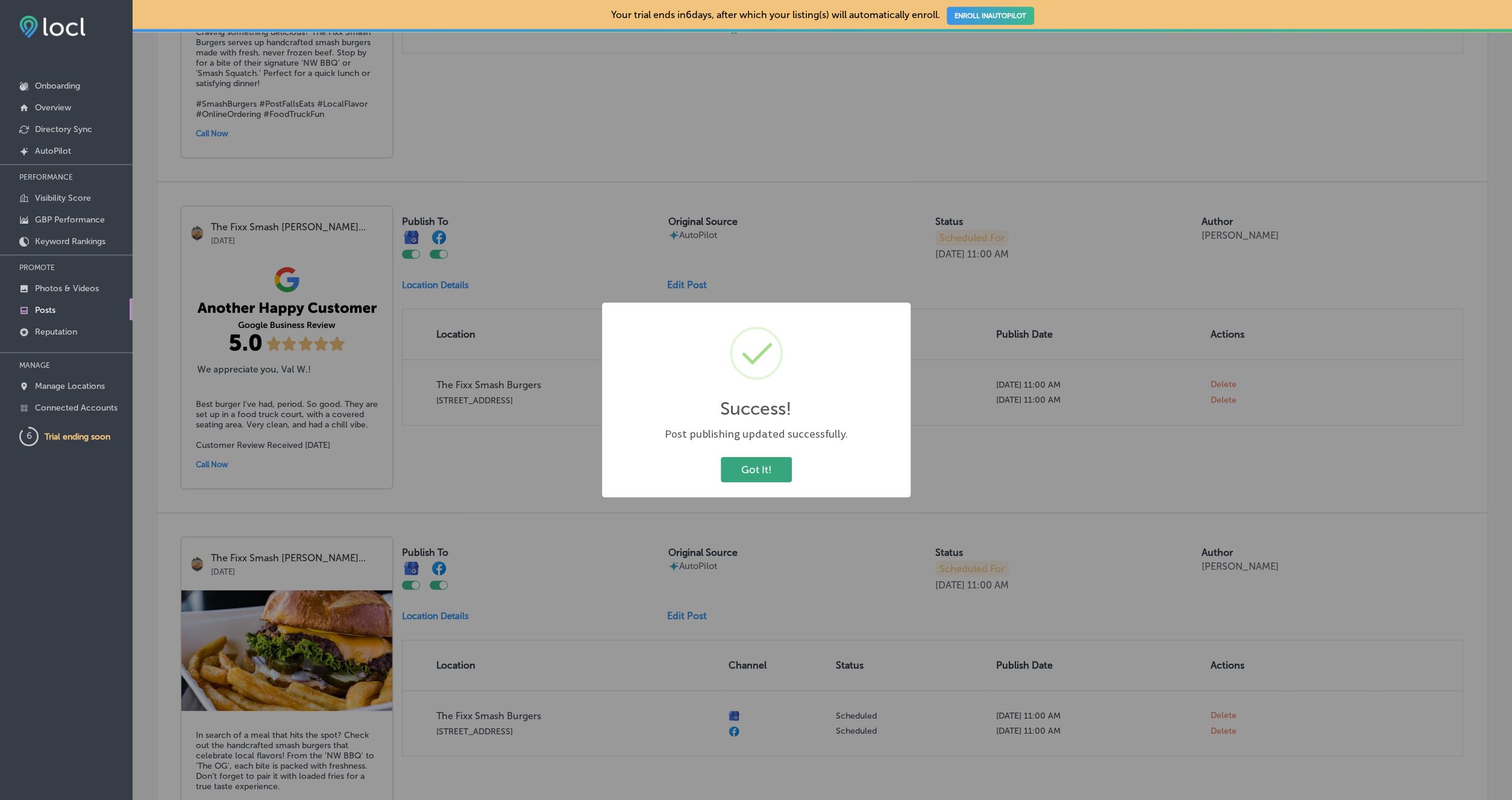
click at [747, 468] on button "Got It!" at bounding box center [756, 469] width 71 height 25
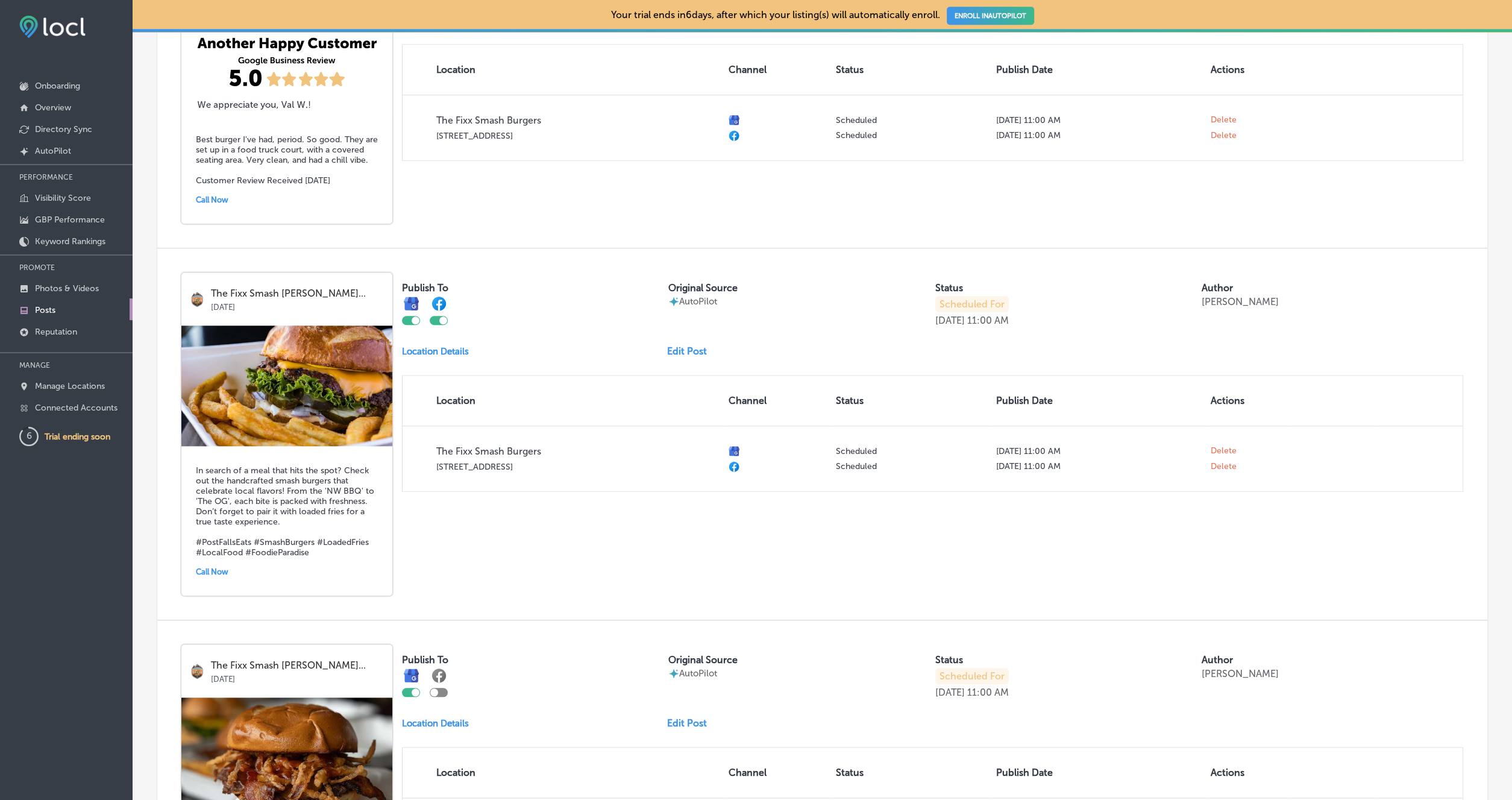
scroll to position [979, 0]
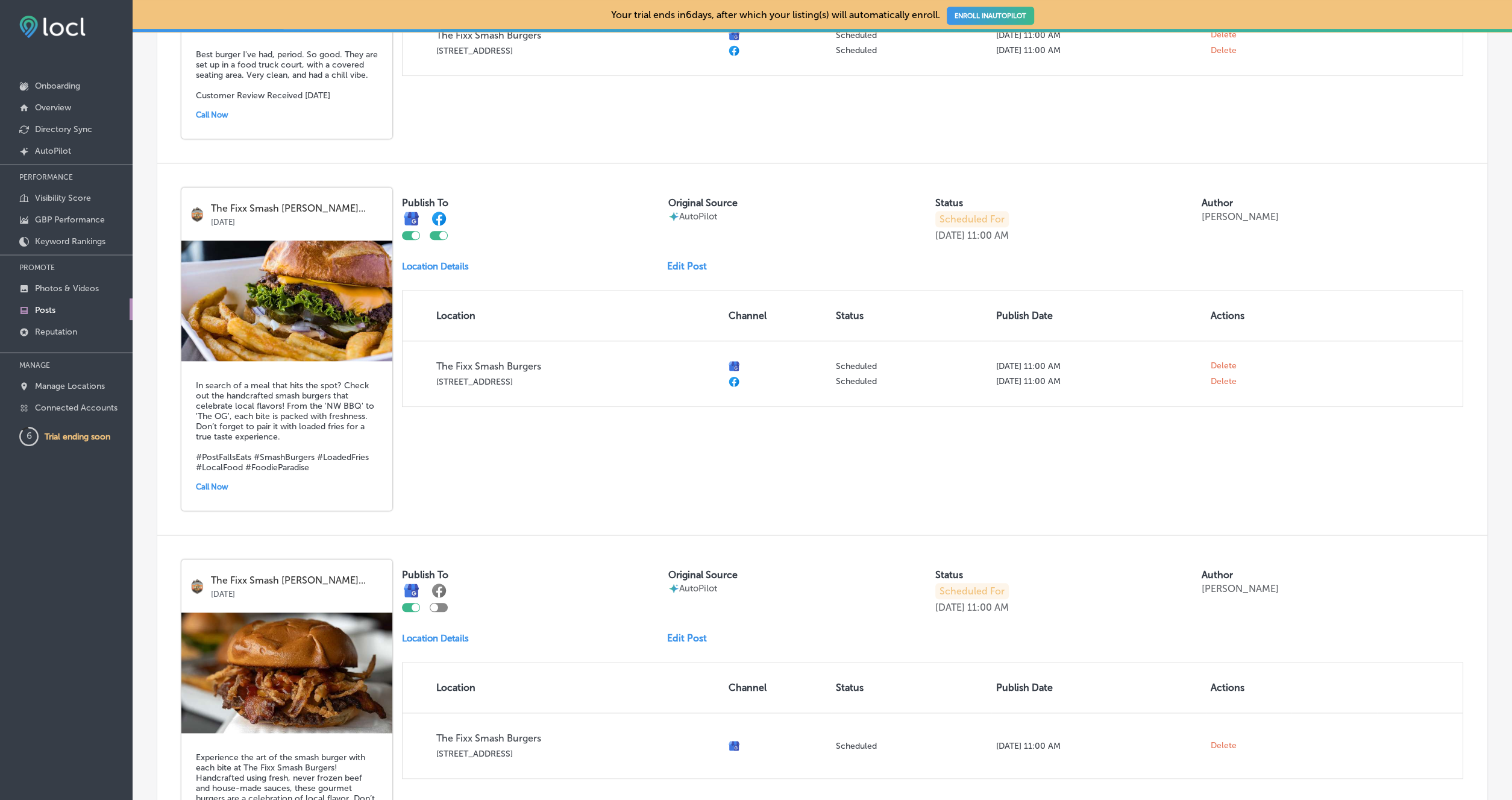
click at [442, 603] on div at bounding box center [438, 607] width 18 height 9
checkbox input "true"
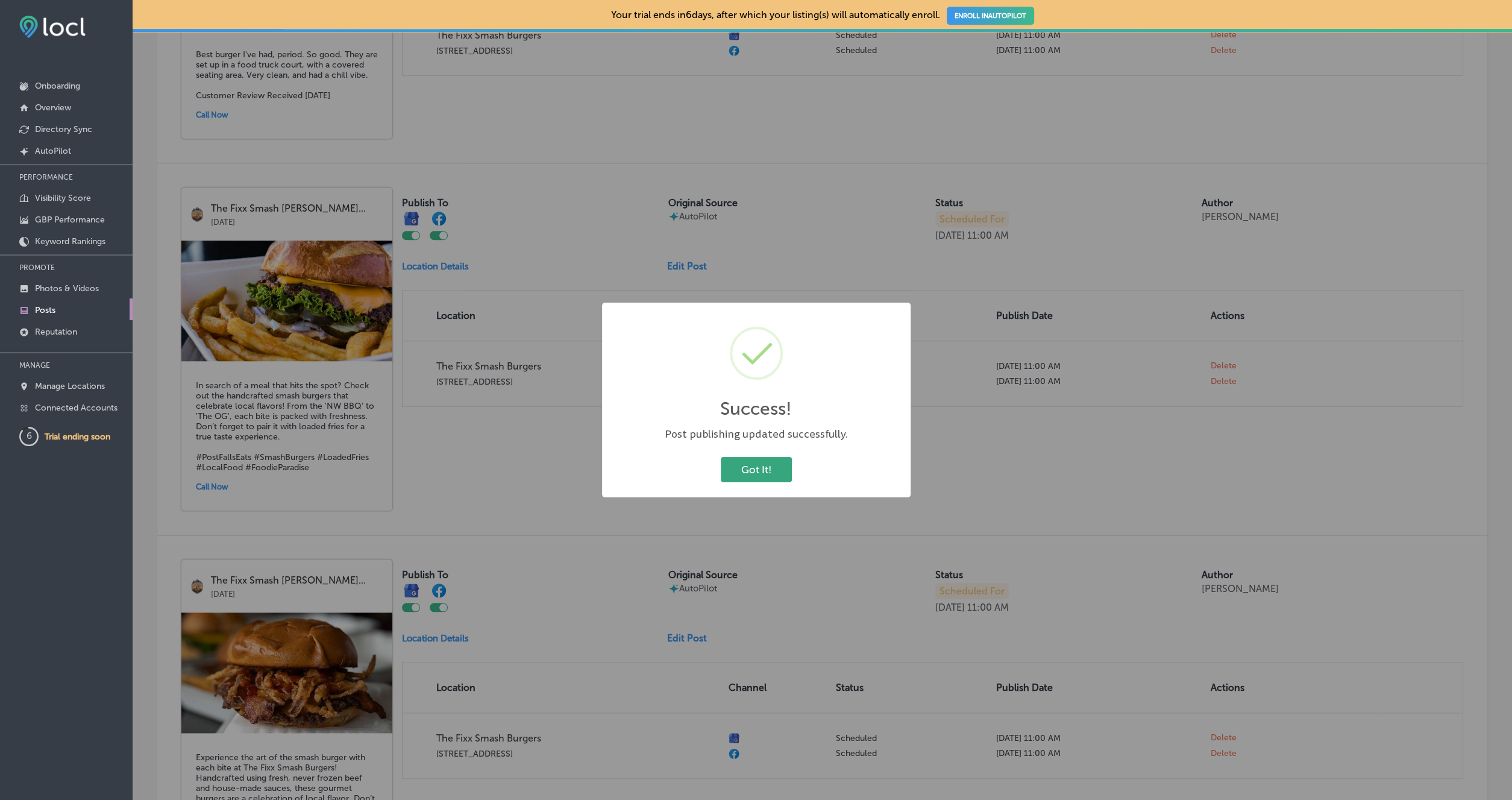
click at [743, 475] on button "Got It!" at bounding box center [756, 469] width 71 height 25
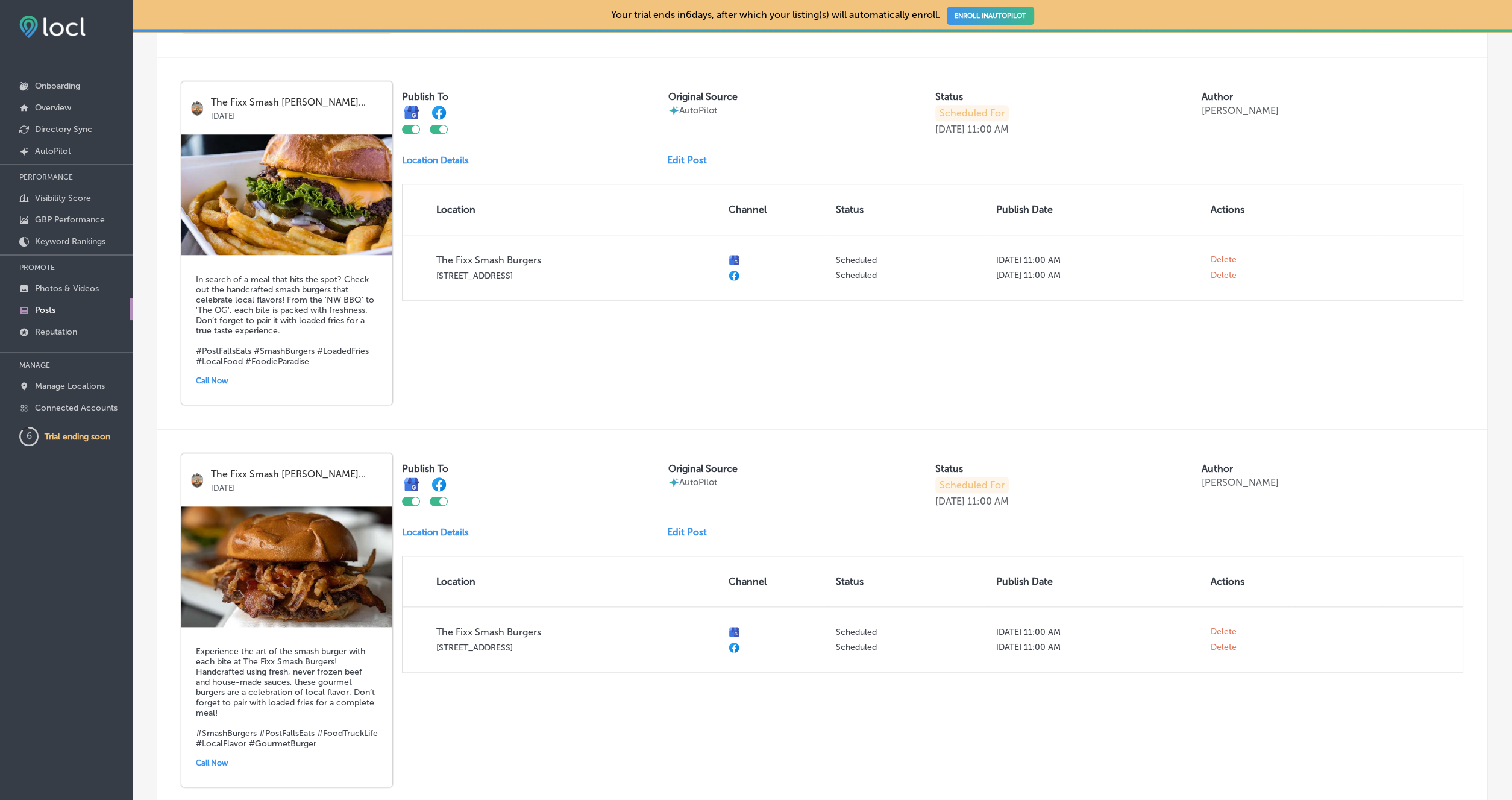
scroll to position [1399, 0]
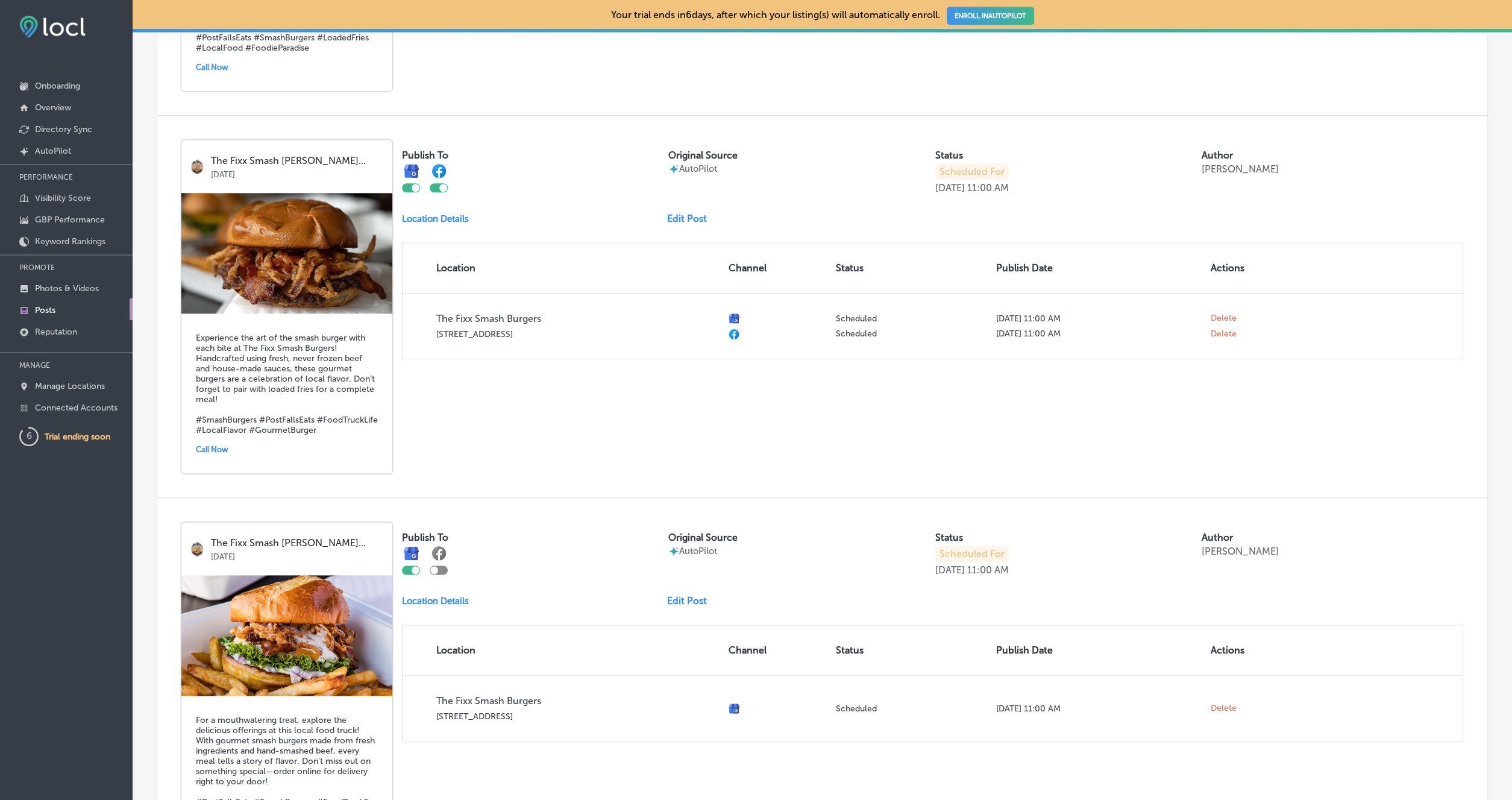
click at [440, 572] on div at bounding box center [438, 570] width 18 height 9
checkbox input "true"
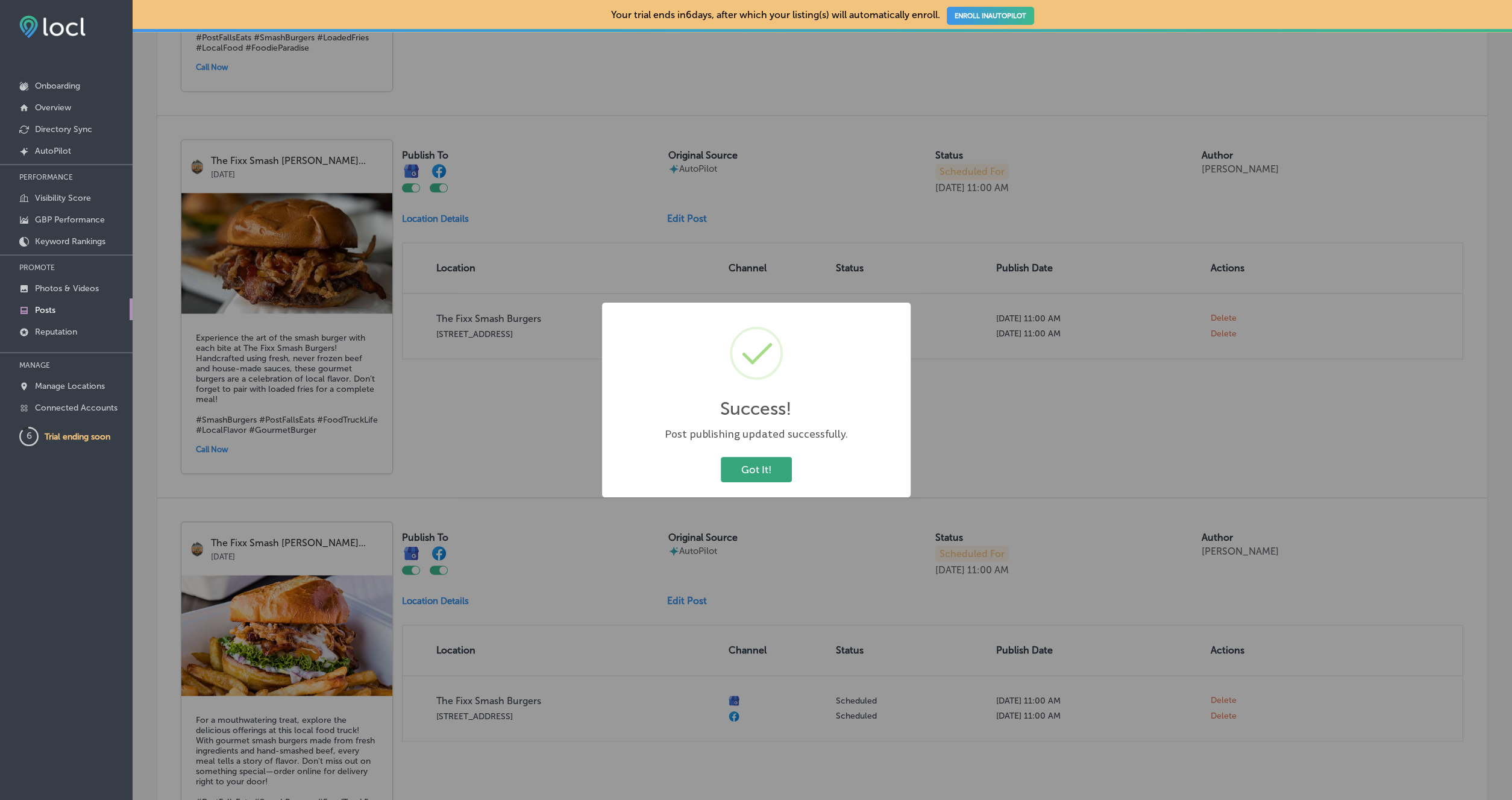
click at [733, 462] on button "Got It!" at bounding box center [756, 469] width 71 height 25
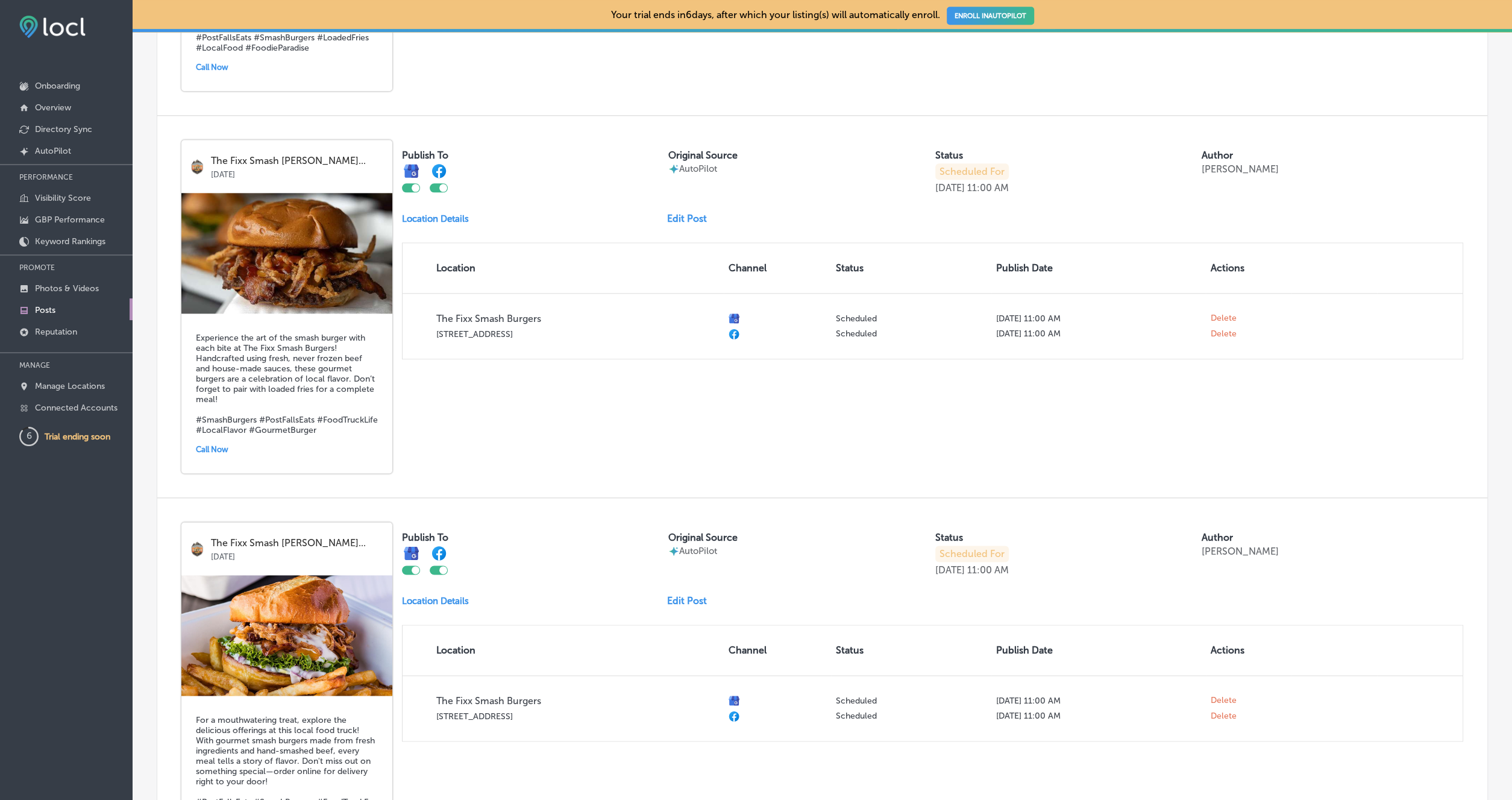
scroll to position [1888, 0]
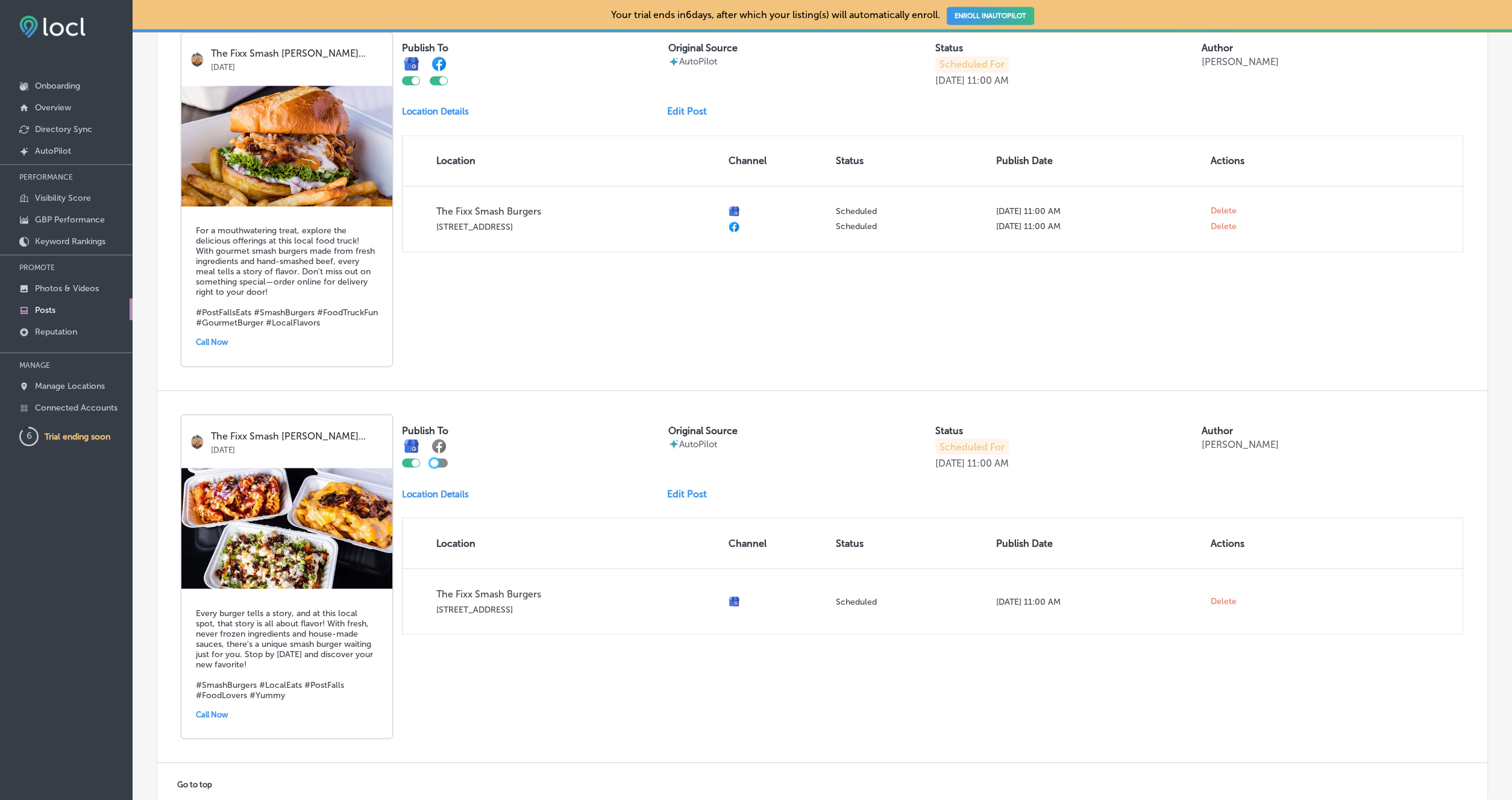
drag, startPoint x: 435, startPoint y: 475, endPoint x: 445, endPoint y: 472, distance: 10.4
click at [435, 467] on div at bounding box center [434, 463] width 8 height 8
checkbox input "true"
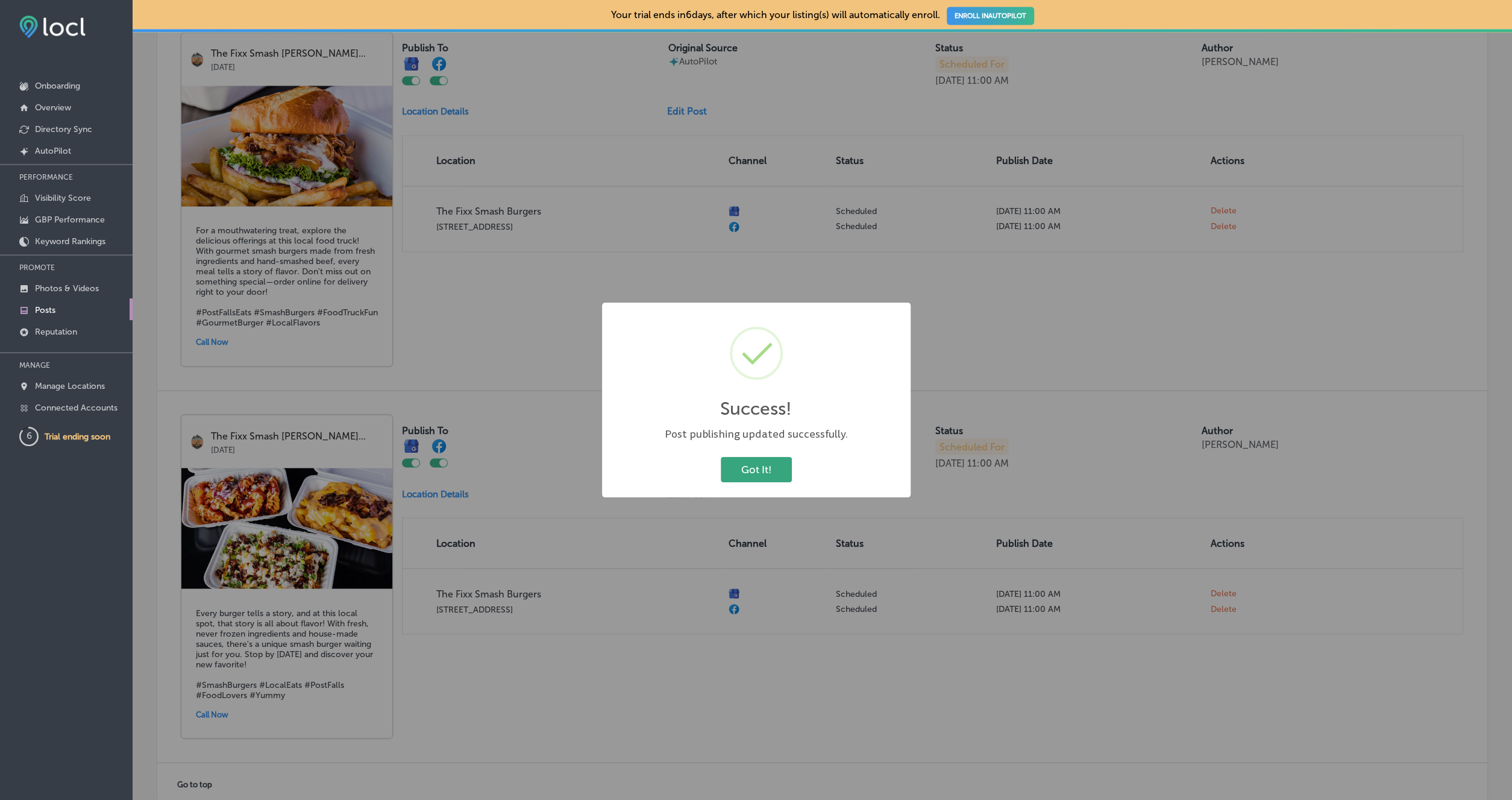
click at [739, 473] on button "Got It!" at bounding box center [756, 469] width 71 height 25
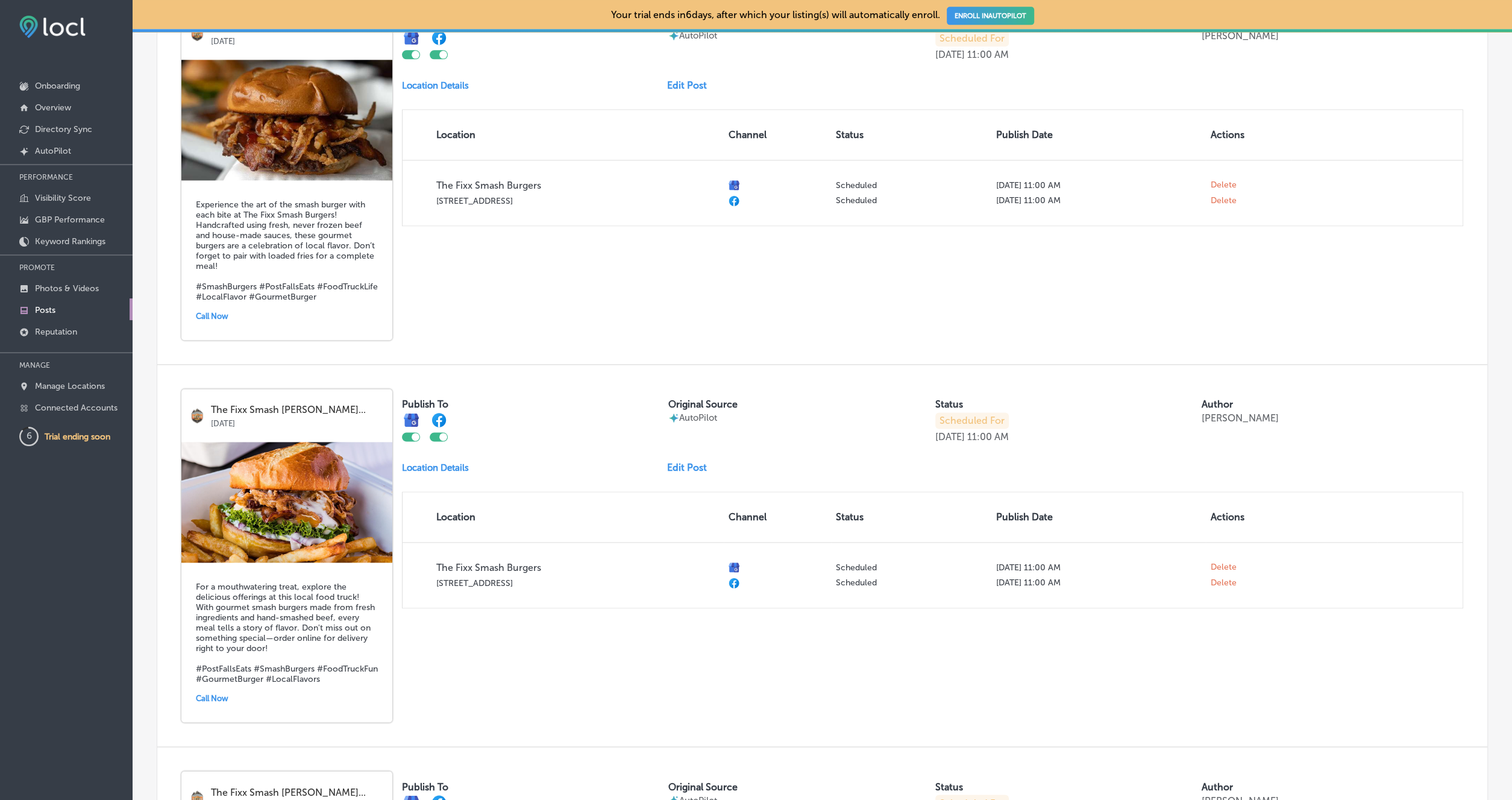
scroll to position [1496, 0]
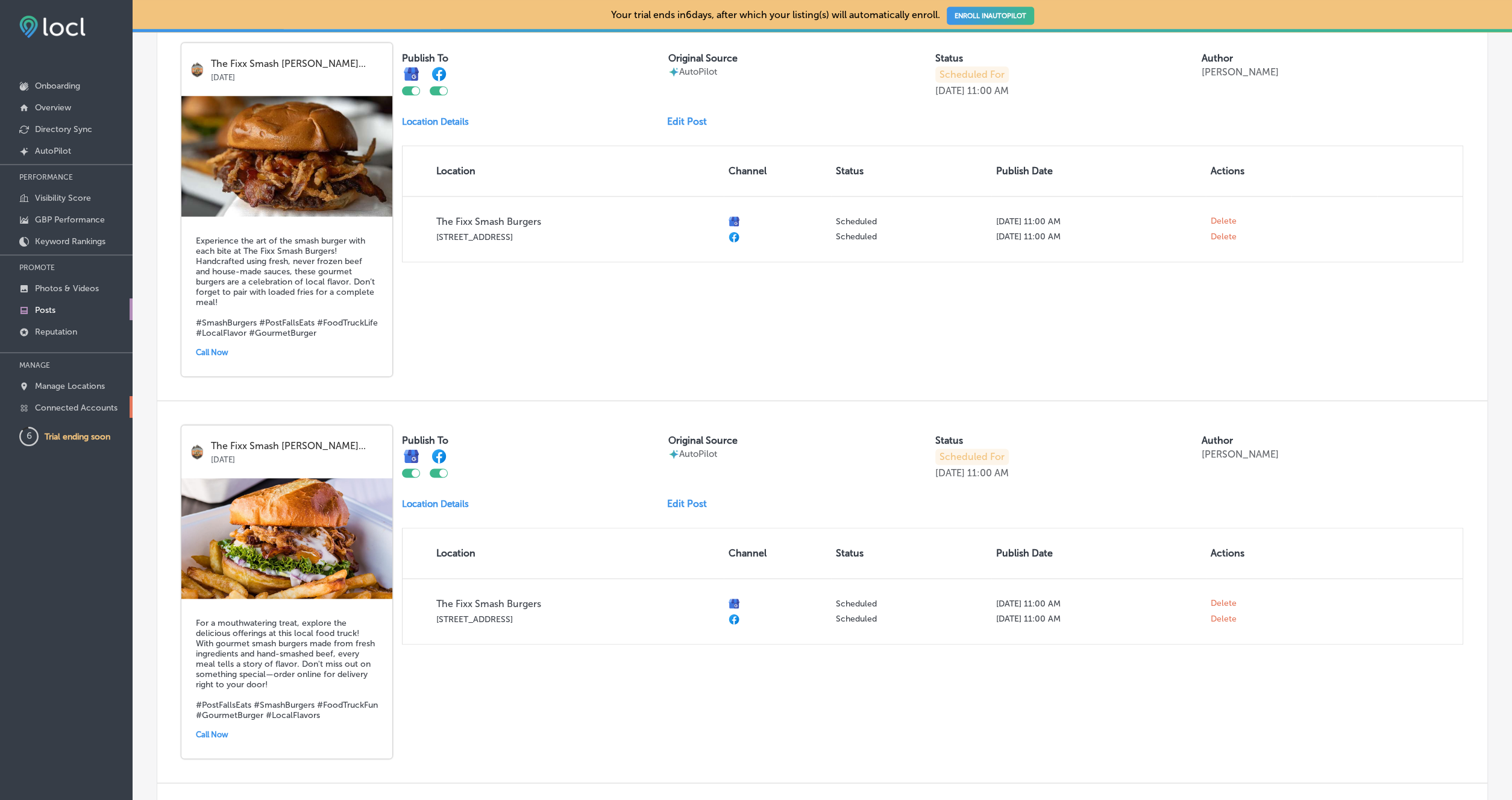
click at [76, 403] on p "Connected Accounts" at bounding box center [76, 408] width 82 height 10
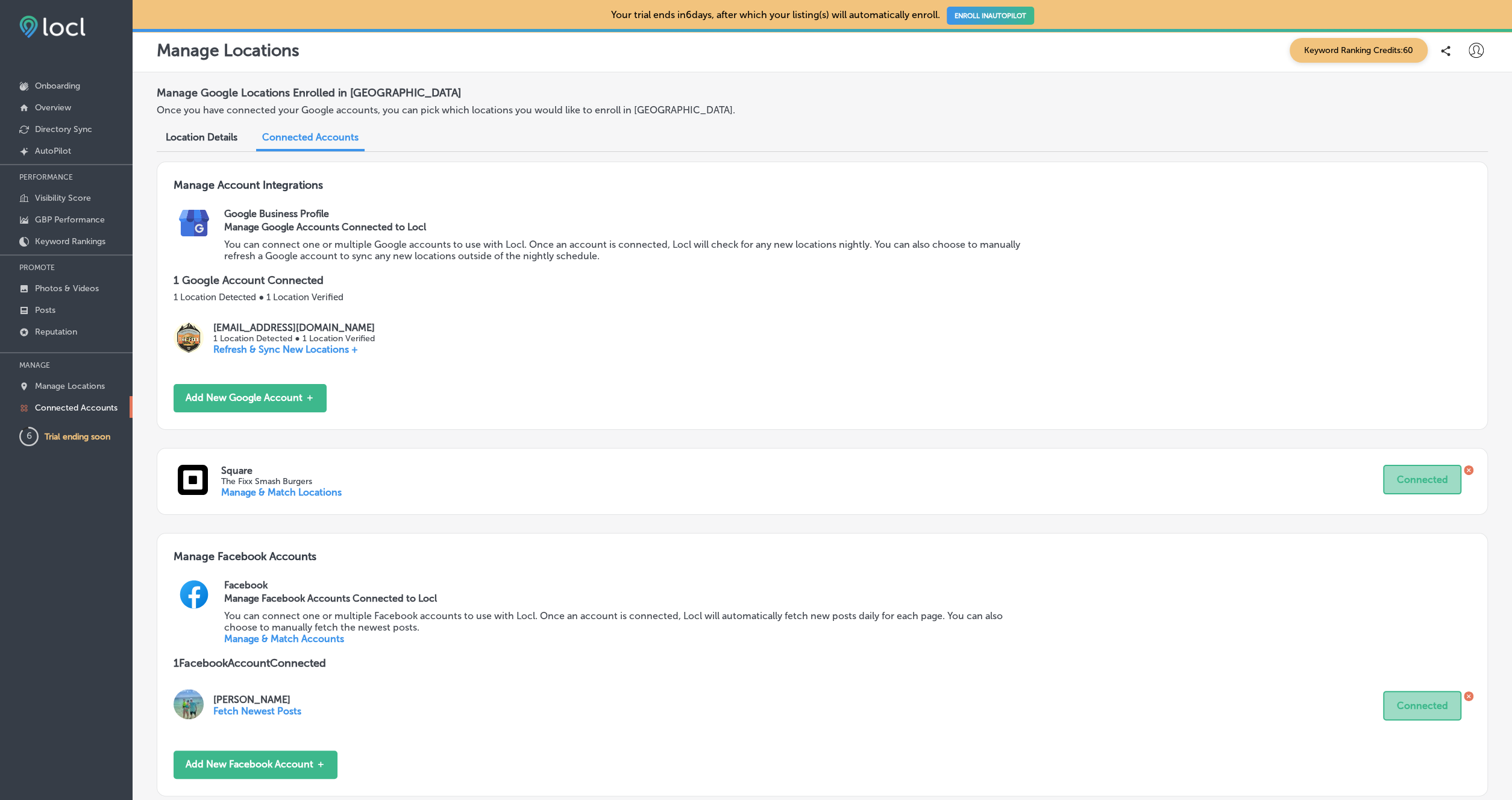
click at [216, 139] on span "Location Details" at bounding box center [202, 137] width 72 height 11
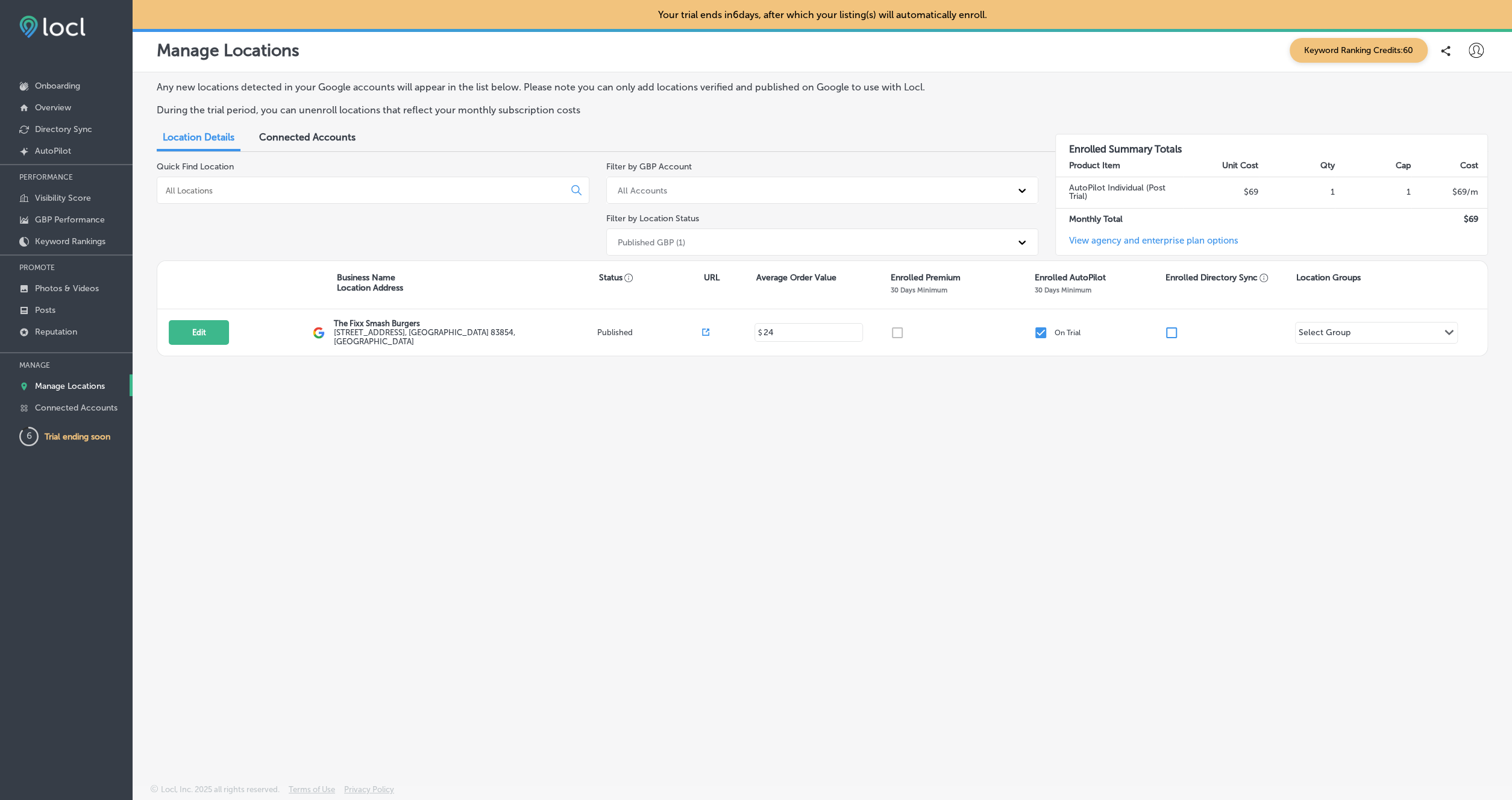
click at [290, 139] on span "Connected Accounts" at bounding box center [307, 137] width 96 height 11
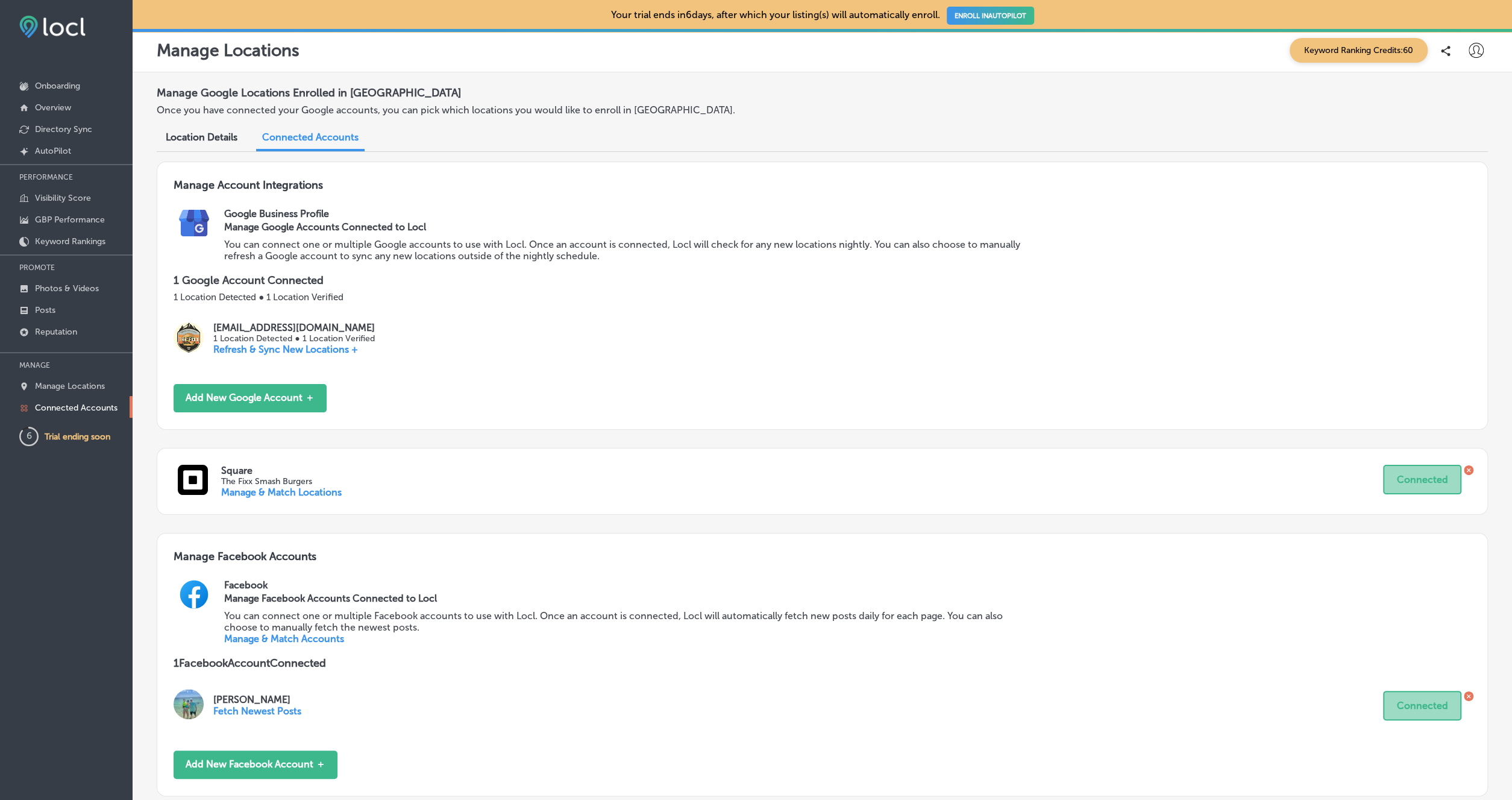
click at [206, 134] on span "Location Details" at bounding box center [202, 137] width 72 height 11
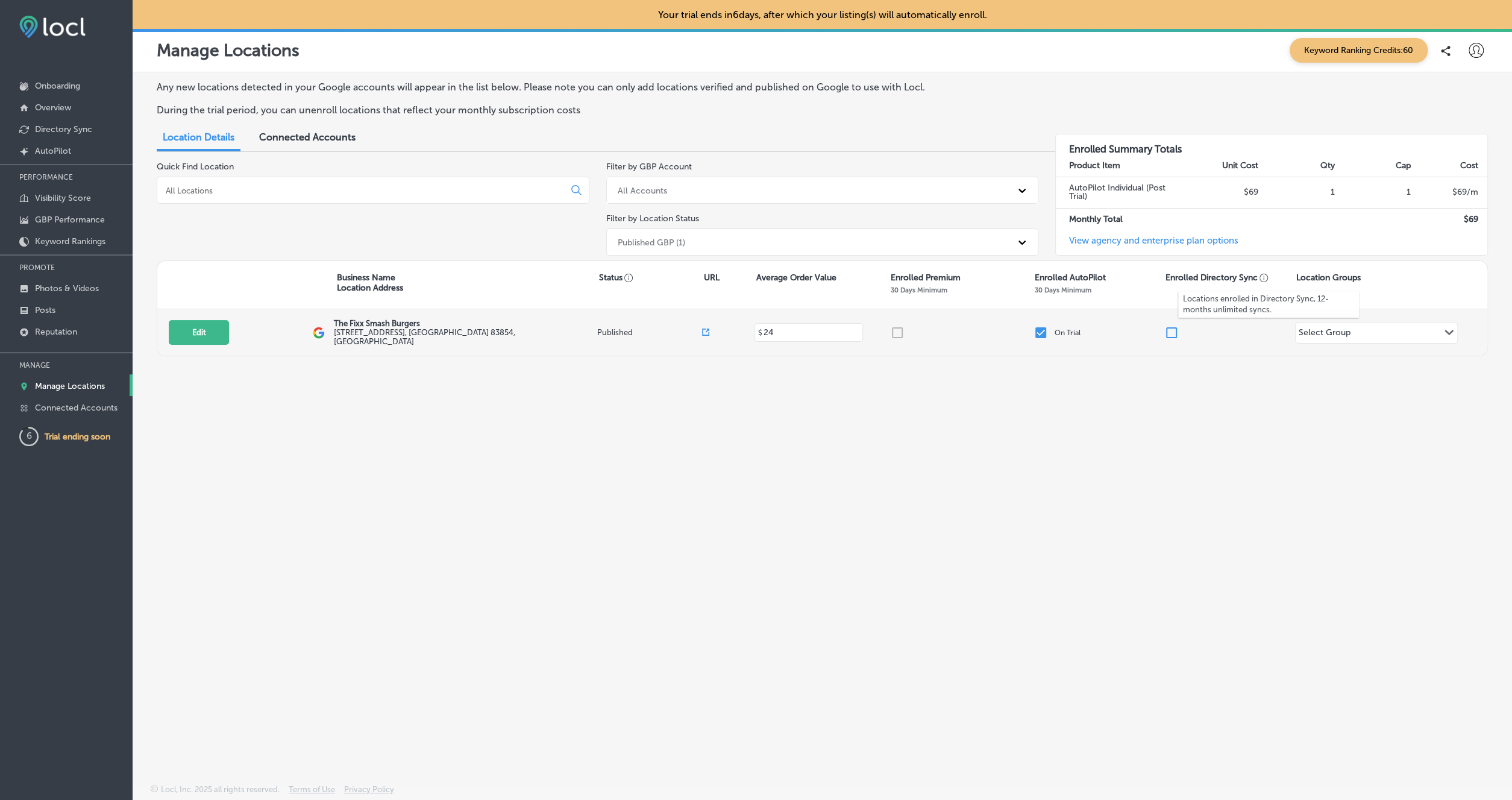
click at [1318, 334] on div "Select Group" at bounding box center [1325, 334] width 52 height 14
click at [1351, 384] on button "Add Group +" at bounding box center [1376, 379] width 96 height 27
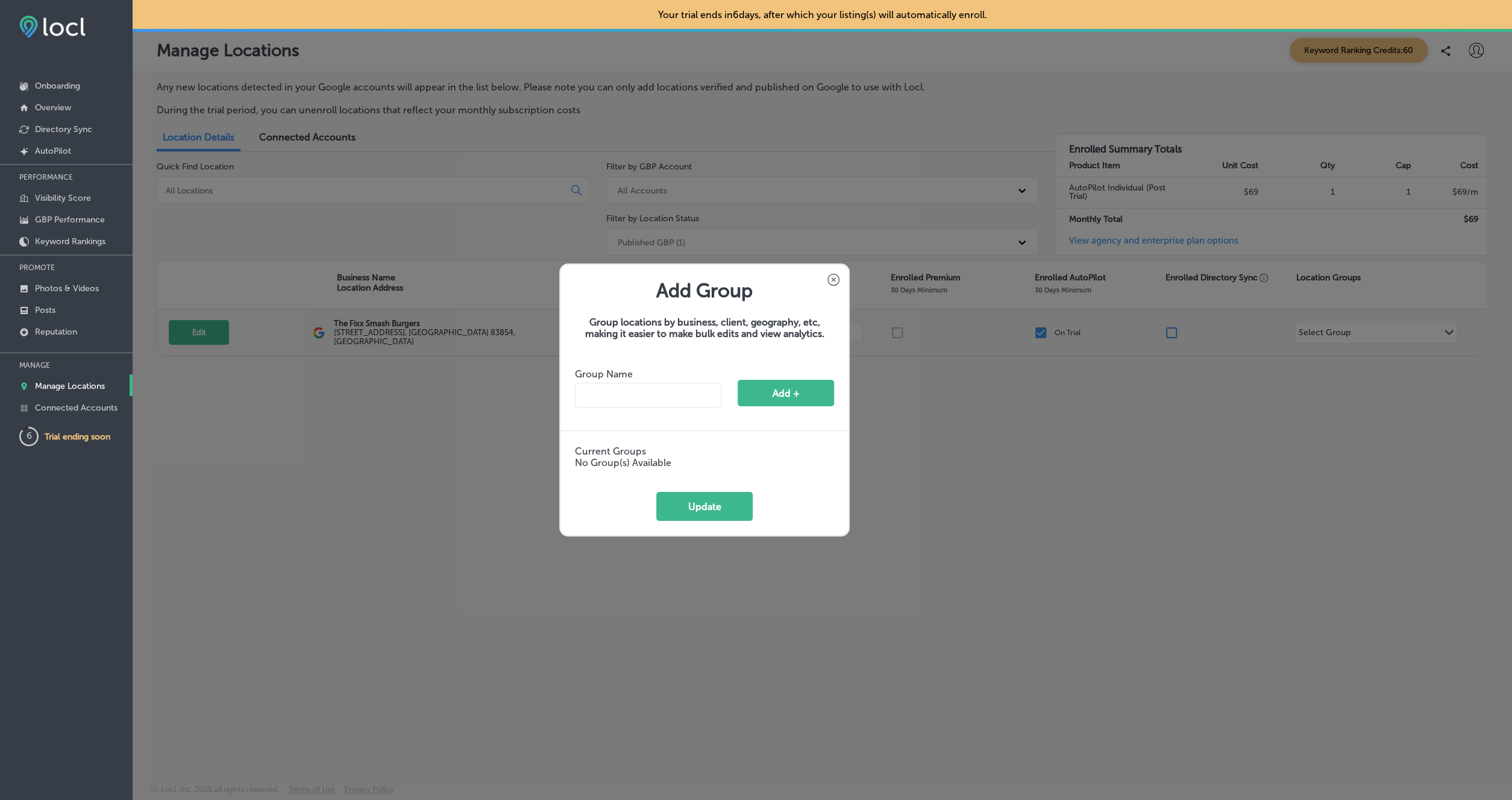
click at [835, 281] on icon at bounding box center [834, 280] width 12 height 12
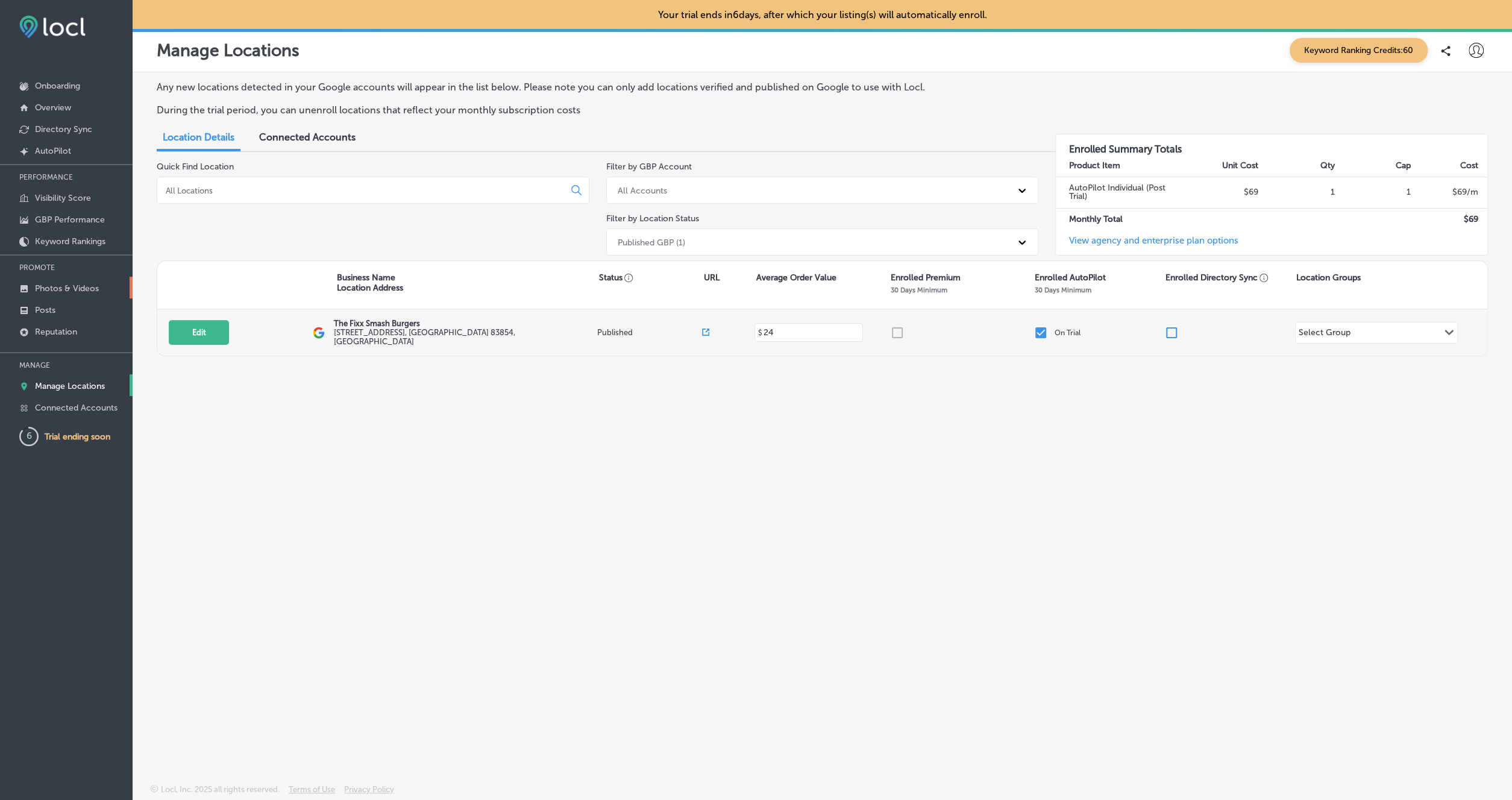
click at [50, 284] on p "Photos & Videos" at bounding box center [67, 288] width 64 height 10
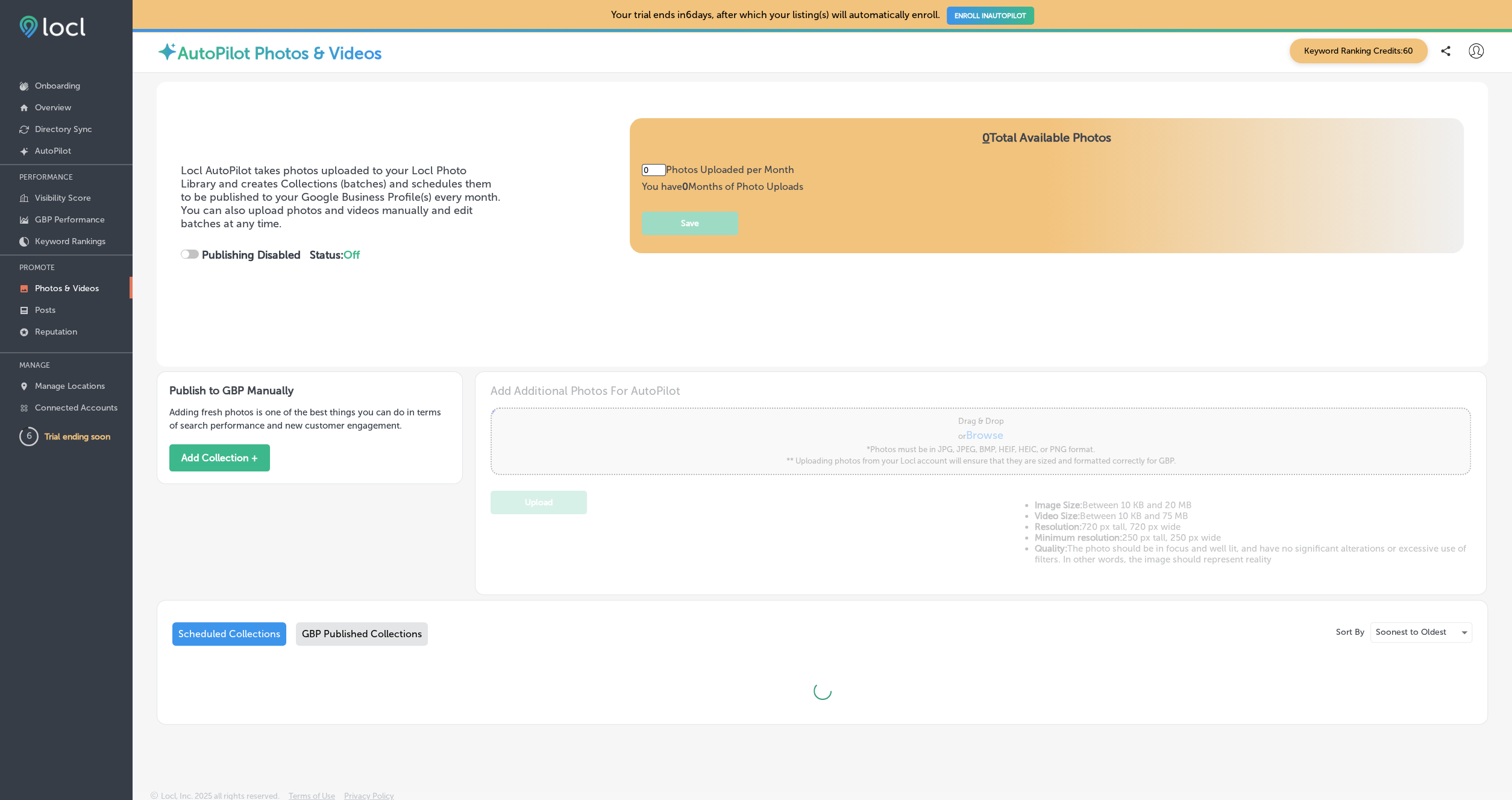
type input "5"
checkbox input "true"
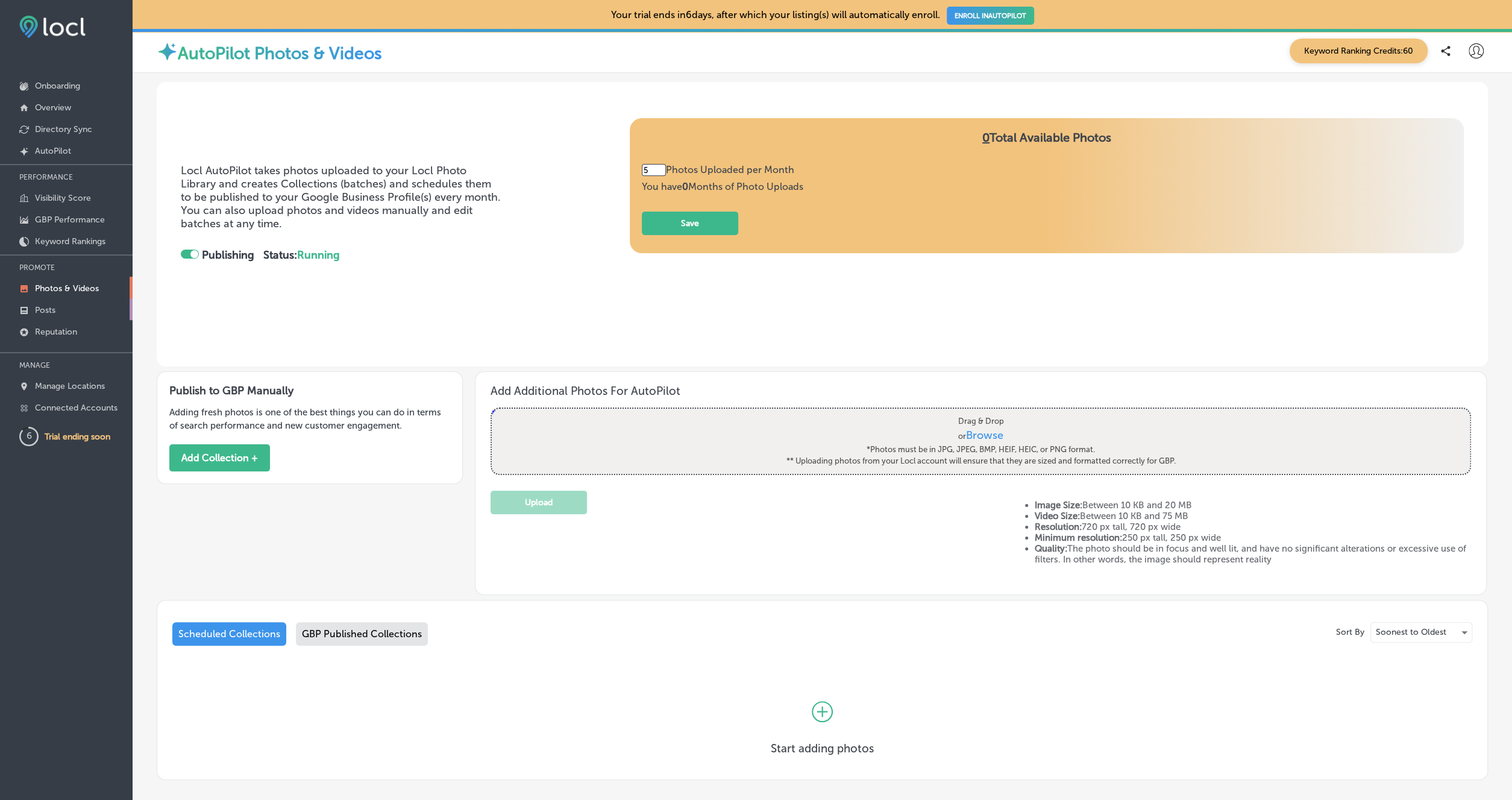
click at [50, 311] on p "Posts" at bounding box center [45, 309] width 21 height 10
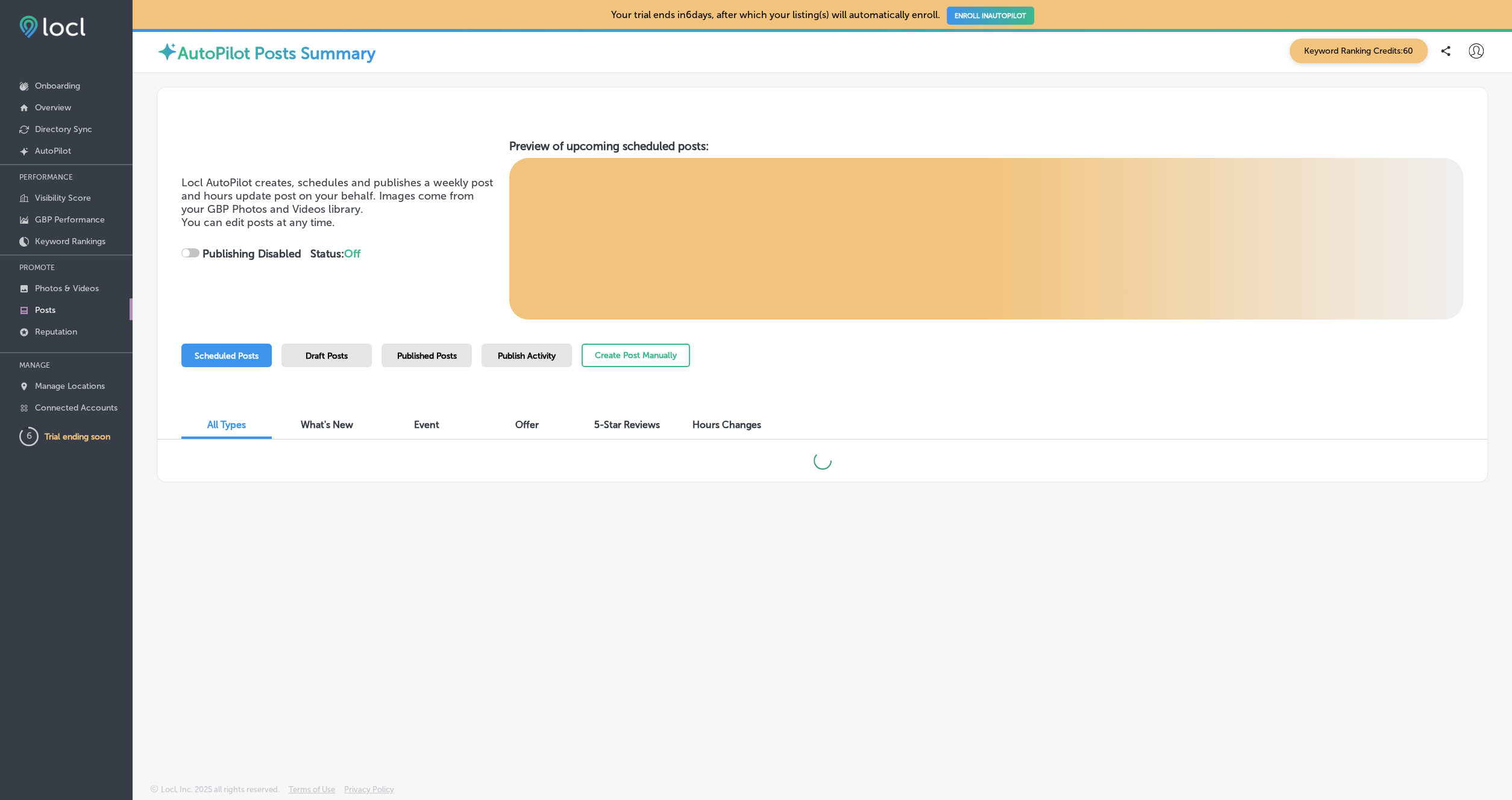
checkbox input "true"
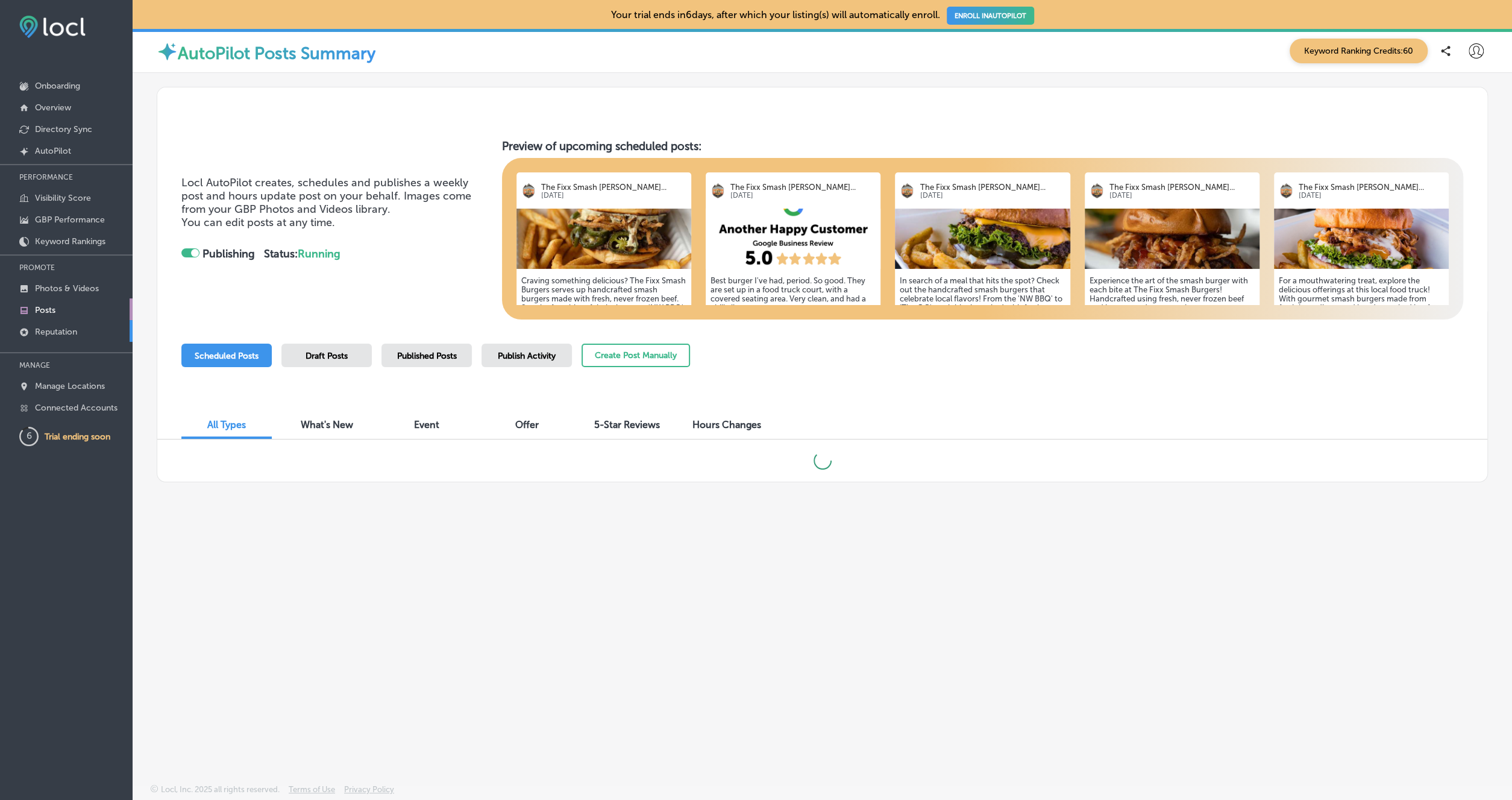
click at [56, 332] on p "Reputation" at bounding box center [56, 331] width 42 height 10
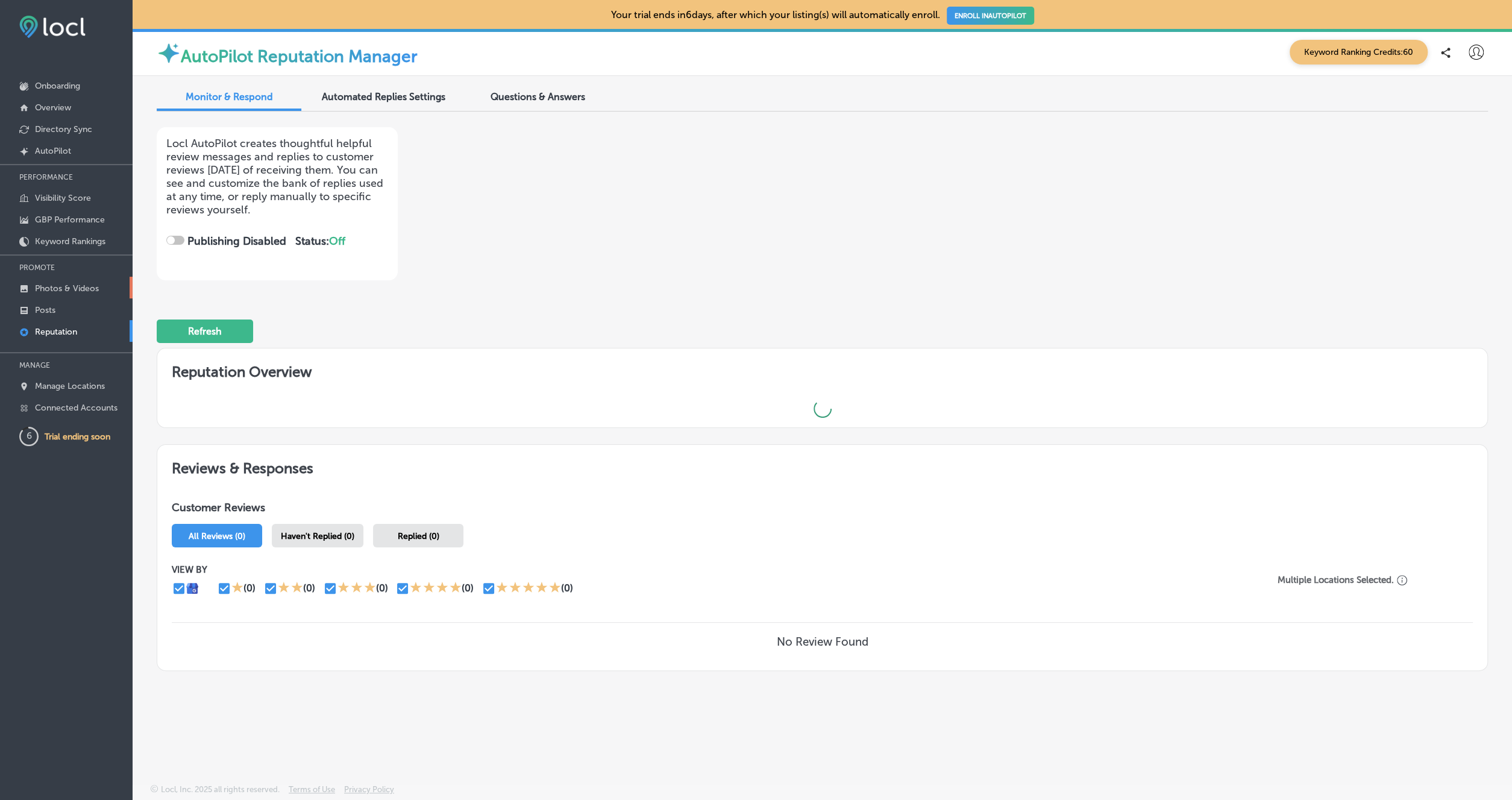
click at [72, 285] on p "Photos & Videos" at bounding box center [67, 288] width 64 height 10
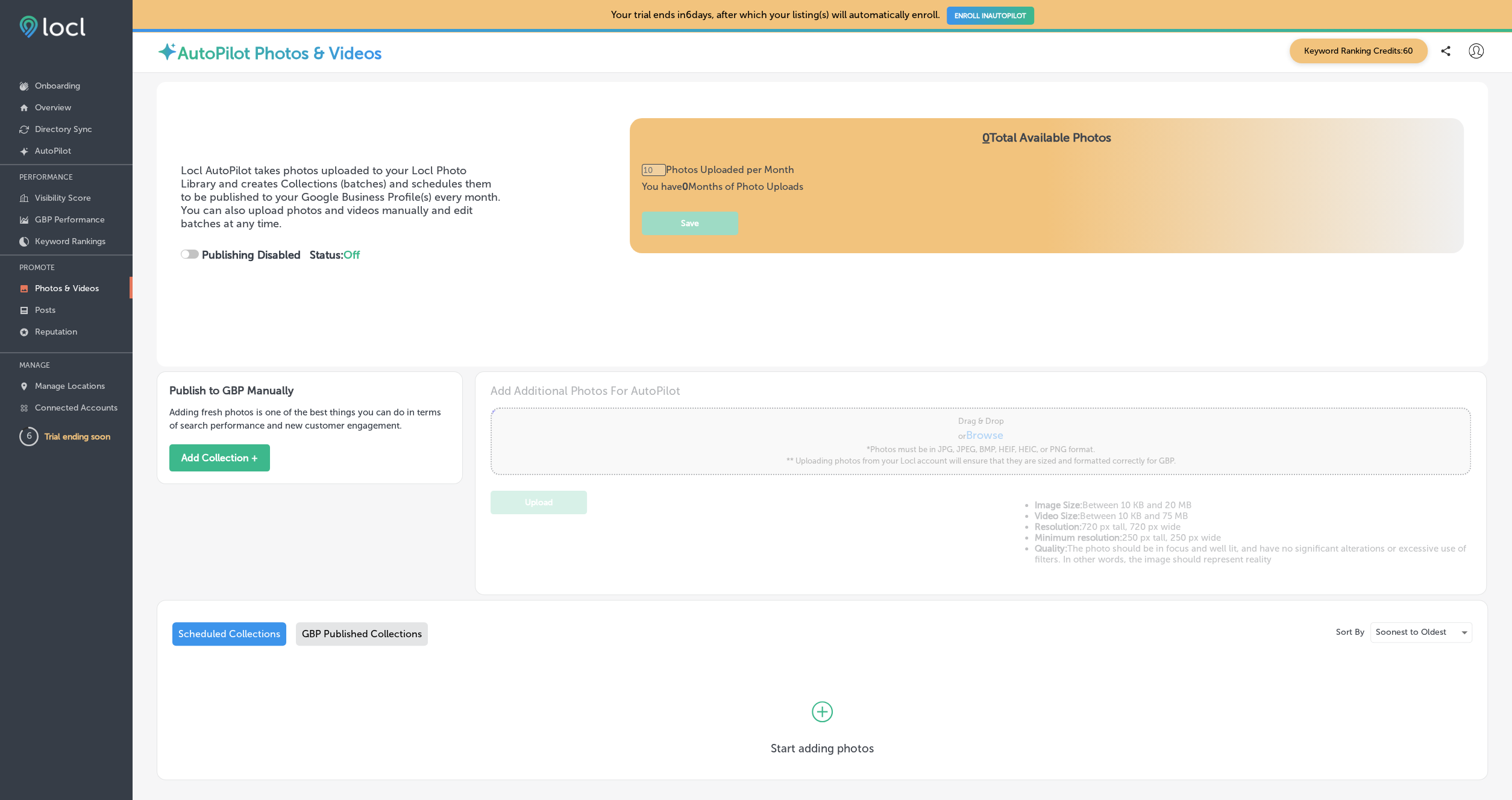
click at [186, 252] on div at bounding box center [185, 254] width 8 height 8
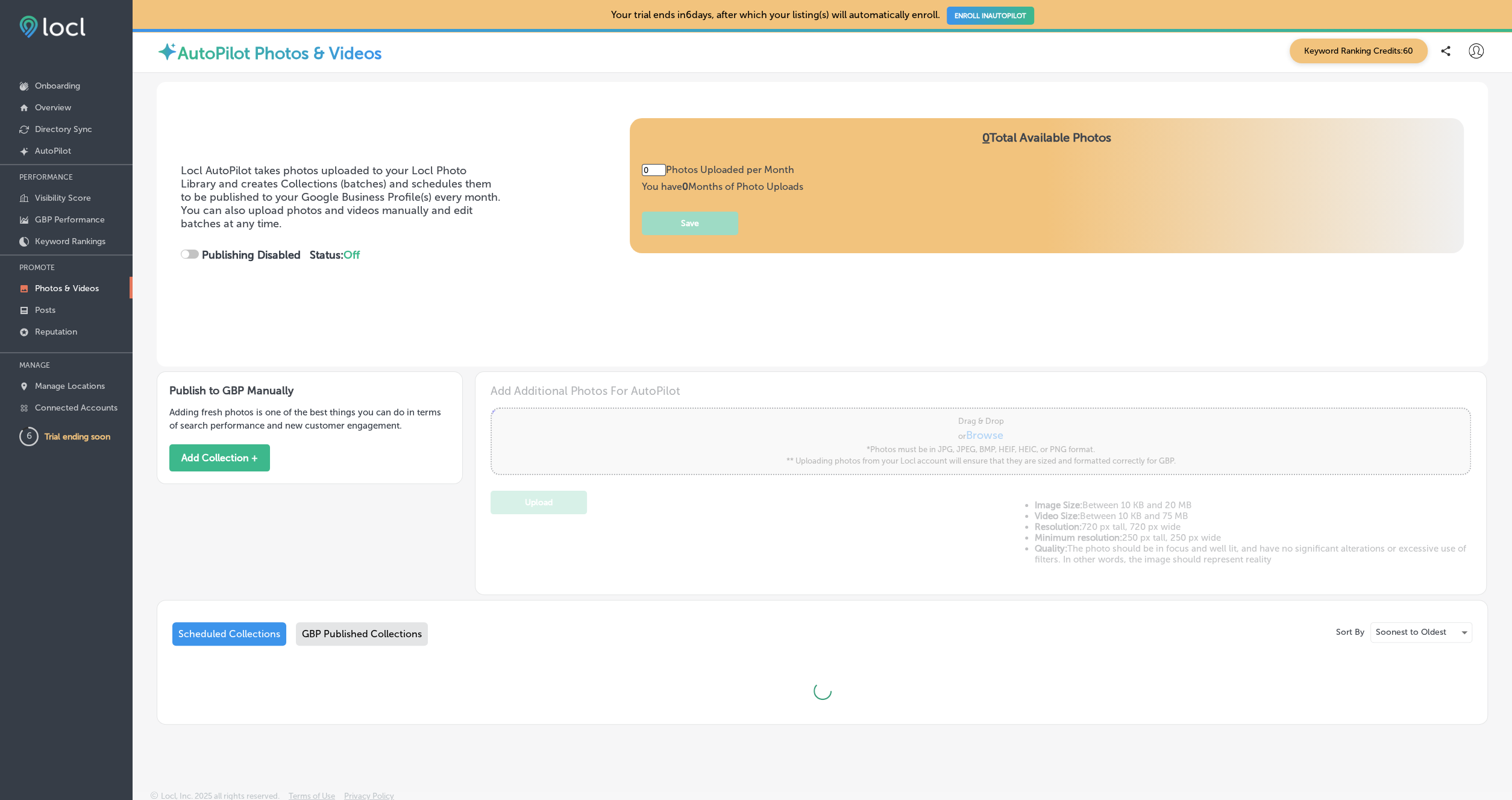
type input "5"
checkbox input "true"
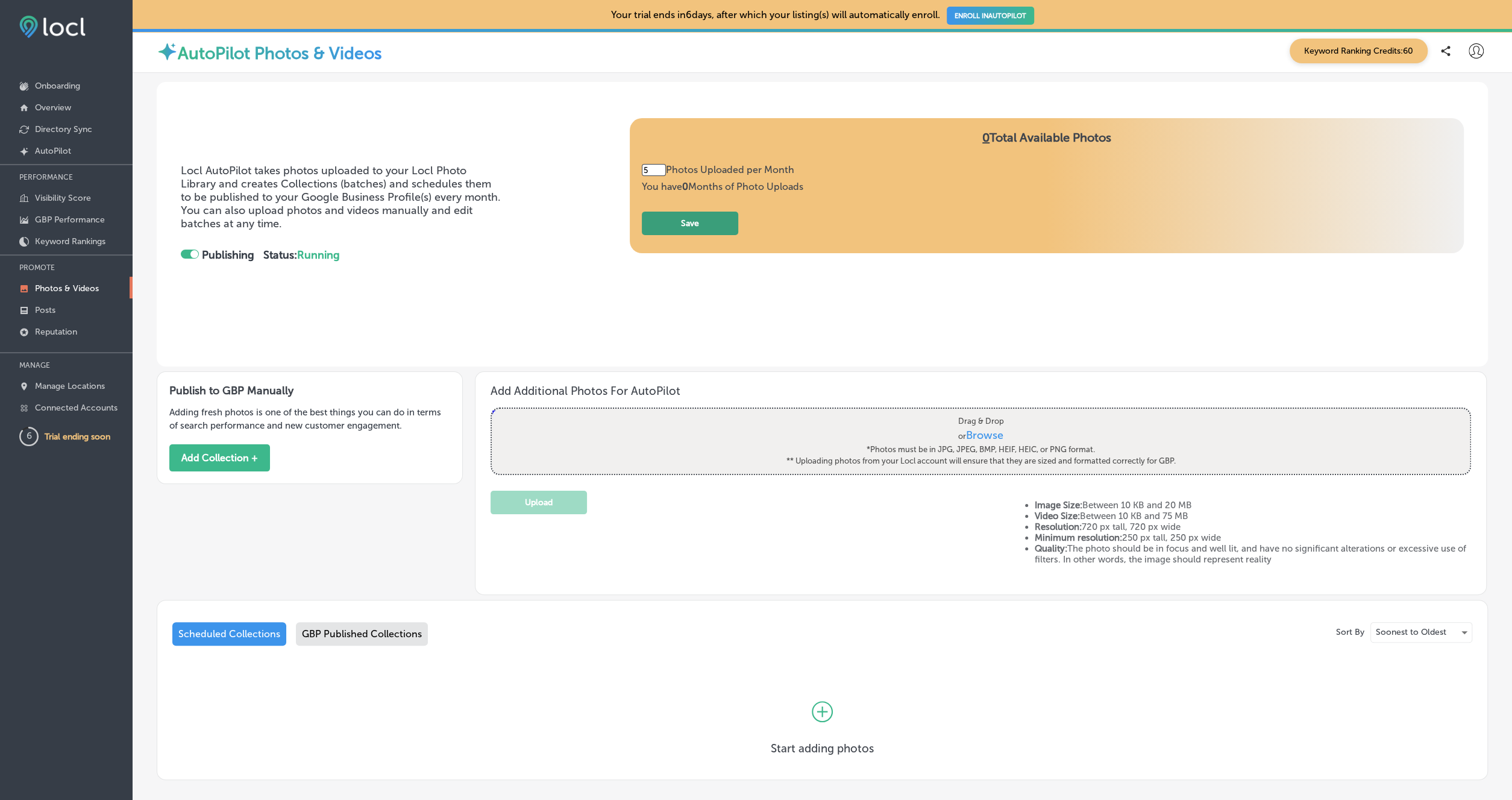
click at [718, 225] on button "Save" at bounding box center [690, 223] width 96 height 23
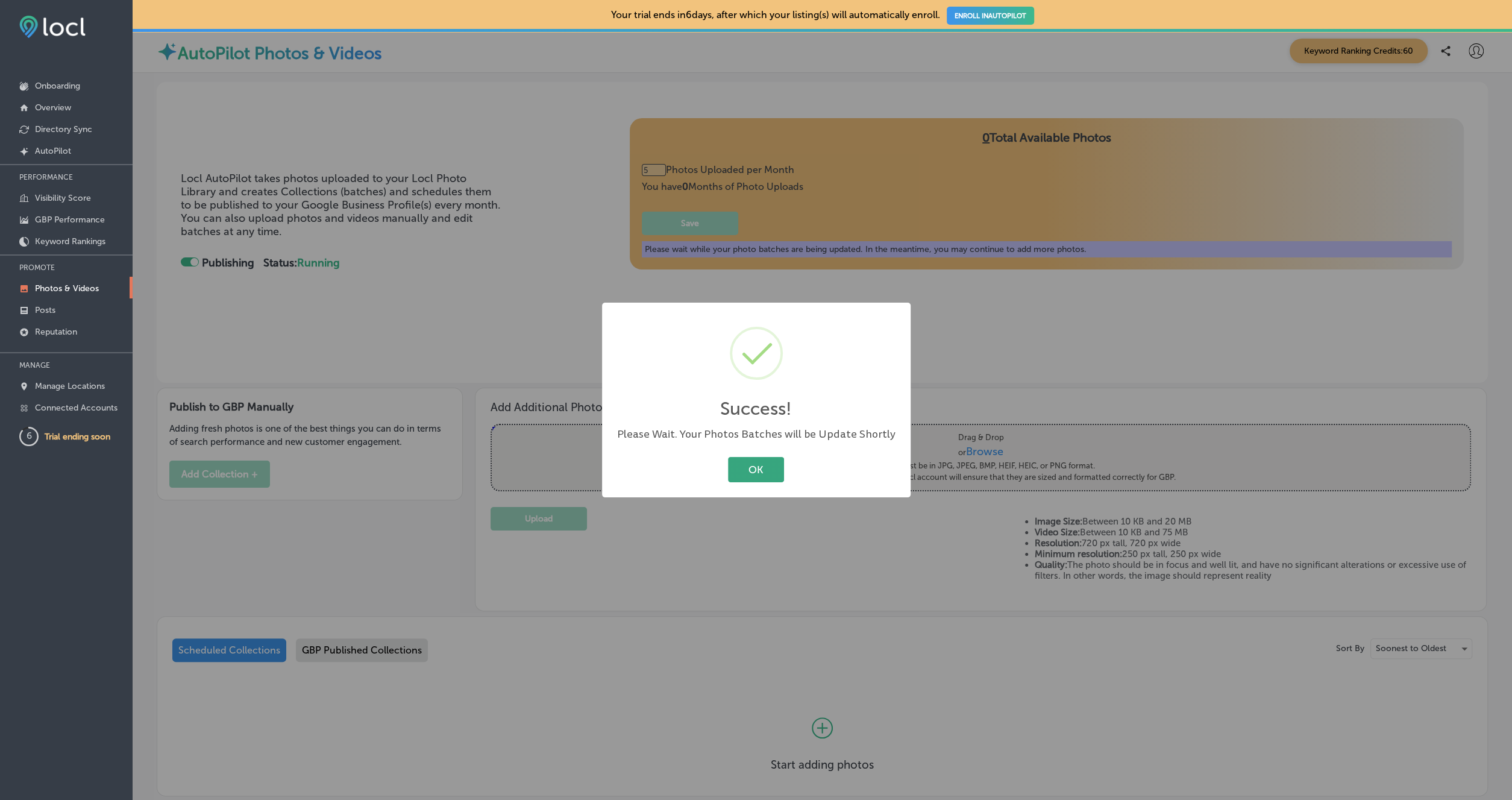
click at [779, 472] on button "OK" at bounding box center [756, 469] width 56 height 25
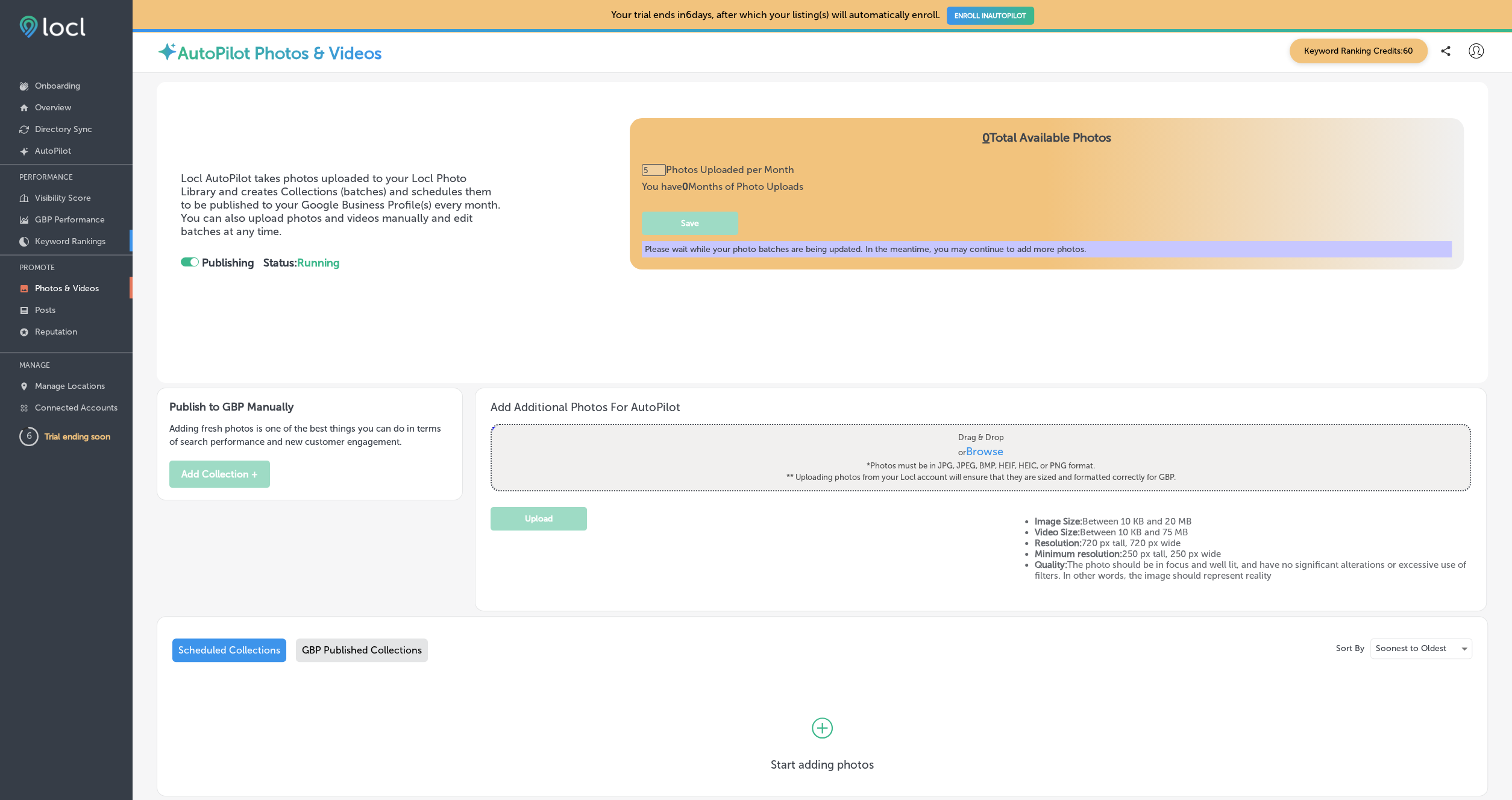
click at [82, 244] on p "Keyword Rankings" at bounding box center [70, 241] width 70 height 10
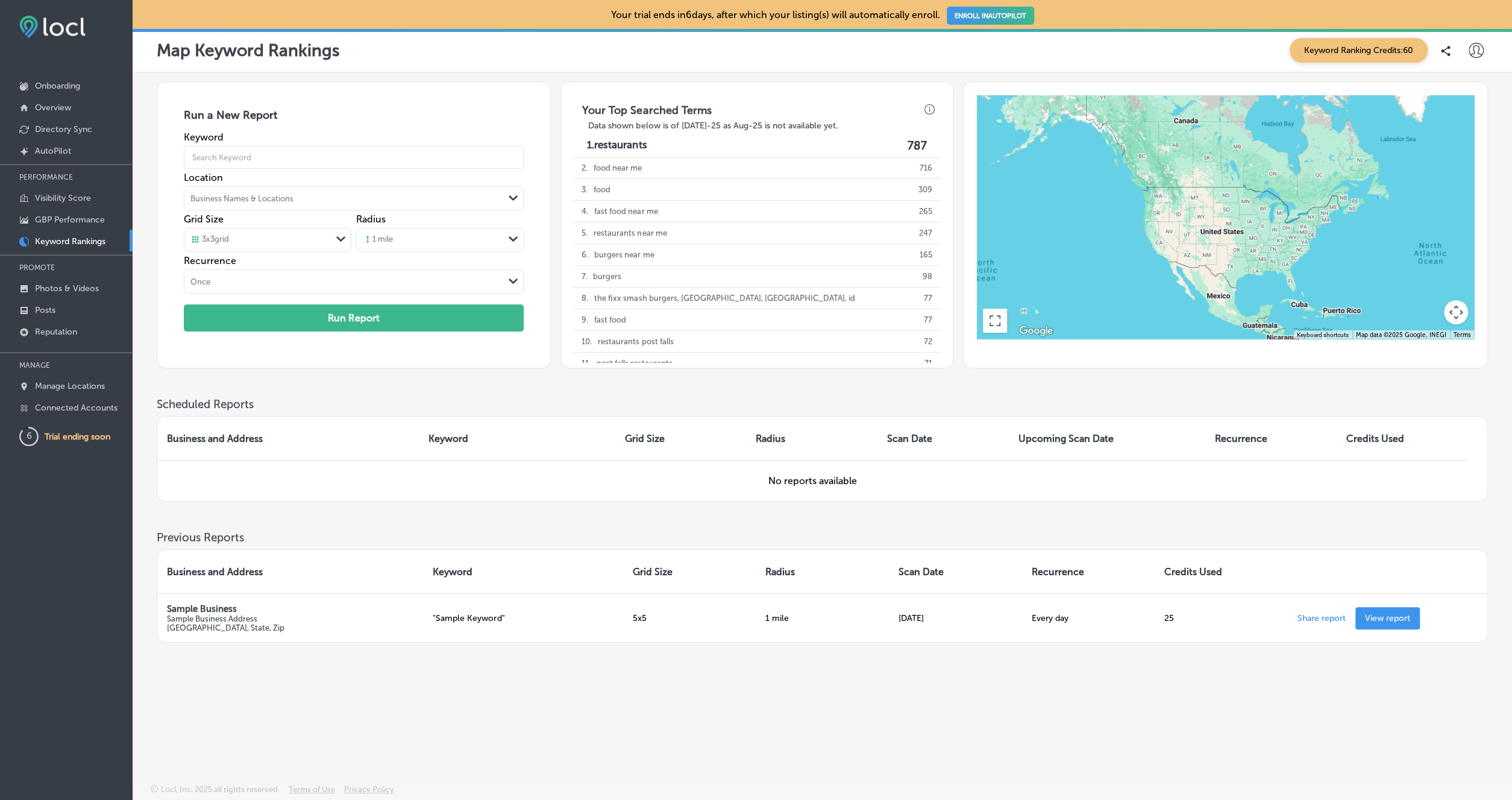
click at [324, 200] on div "Business Names & Locations" at bounding box center [344, 198] width 319 height 18
click at [341, 223] on label "[STREET_ADDRESS]" at bounding box center [381, 224] width 121 height 8
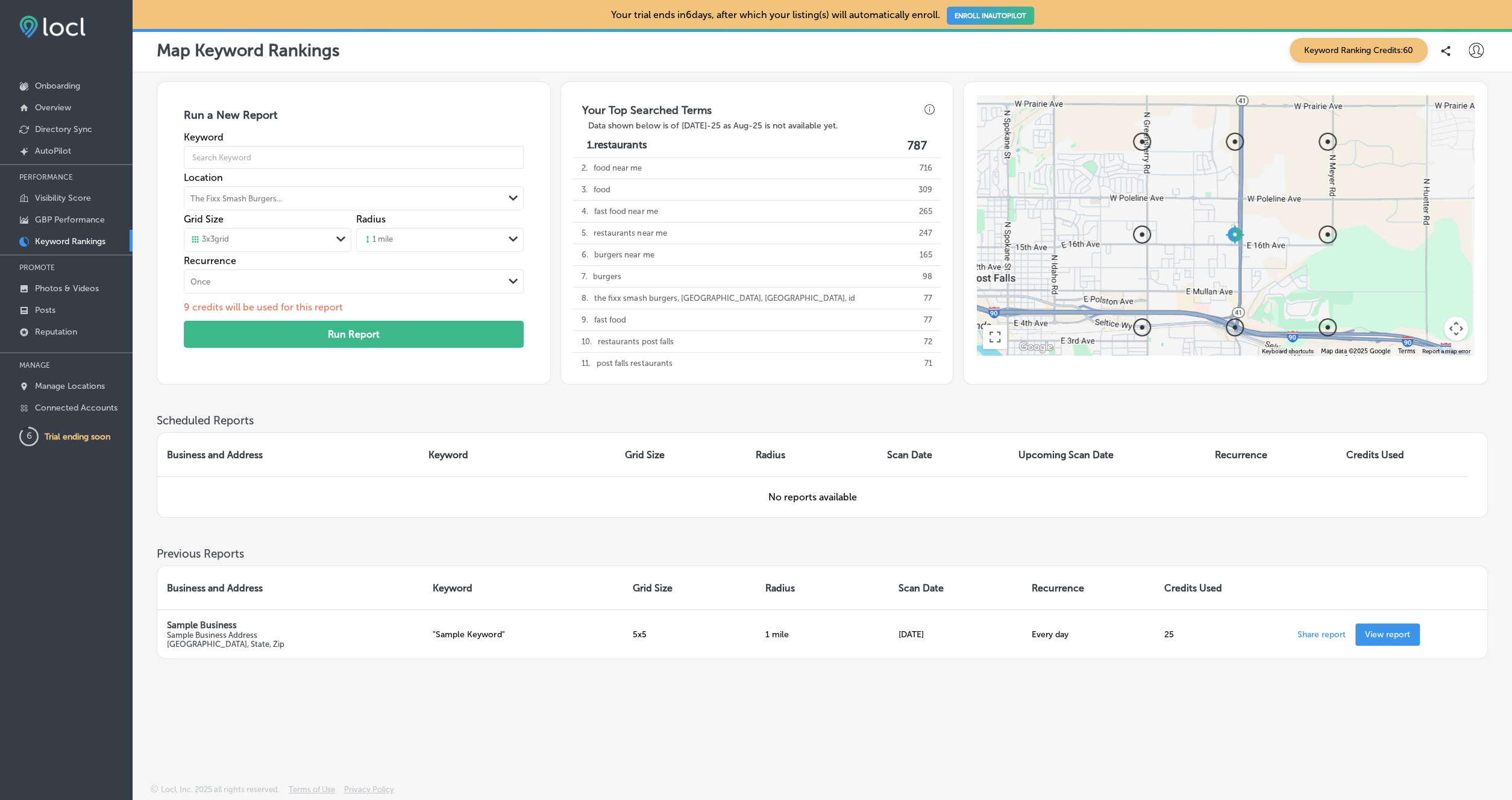
click at [339, 239] on polygon at bounding box center [341, 239] width 9 height 5
click at [278, 311] on div "7 x 7 grid" at bounding box center [267, 307] width 167 height 21
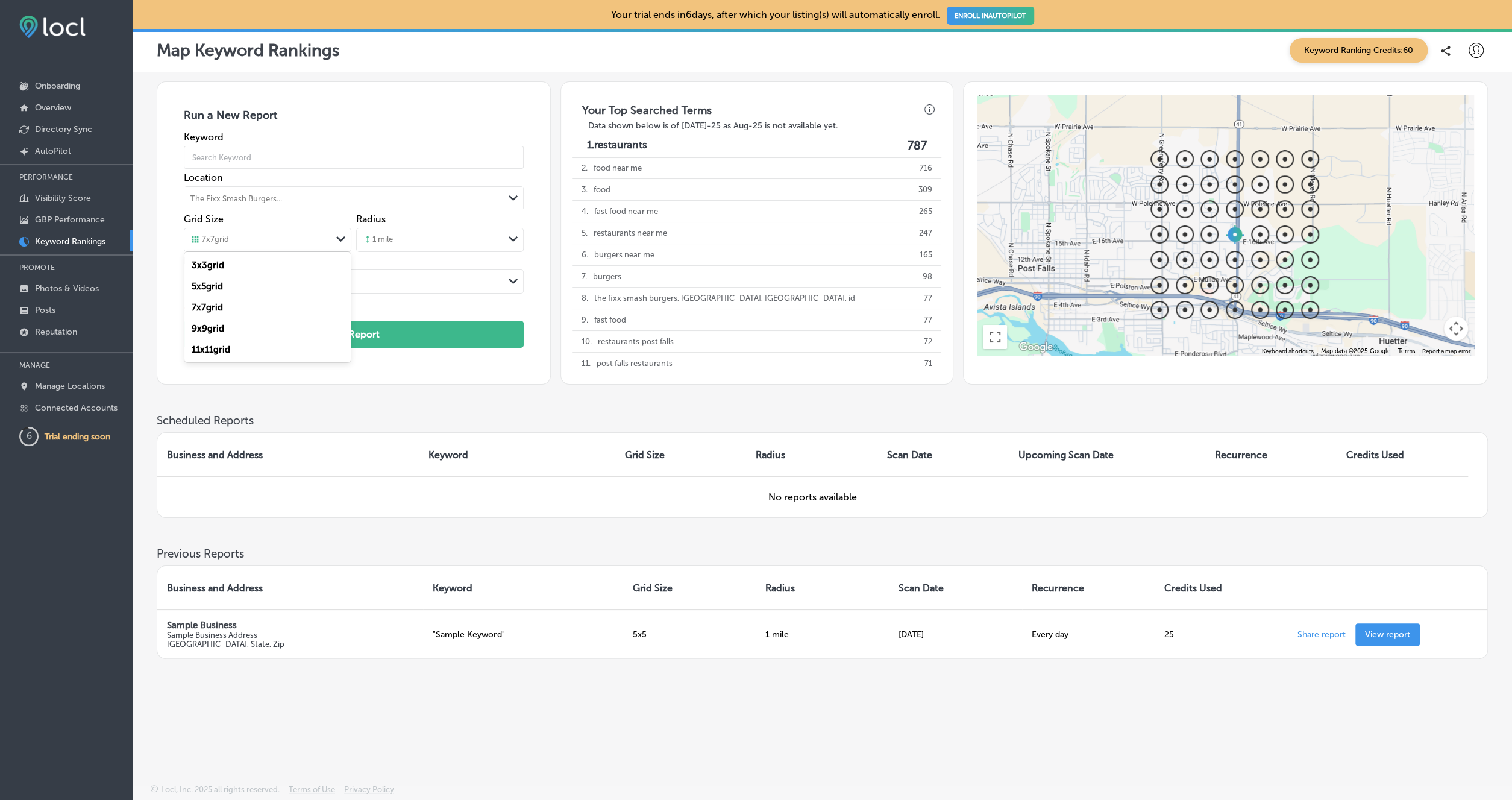
click at [340, 239] on polygon at bounding box center [341, 239] width 9 height 5
click at [313, 264] on div "3 x 3 grid" at bounding box center [267, 265] width 167 height 21
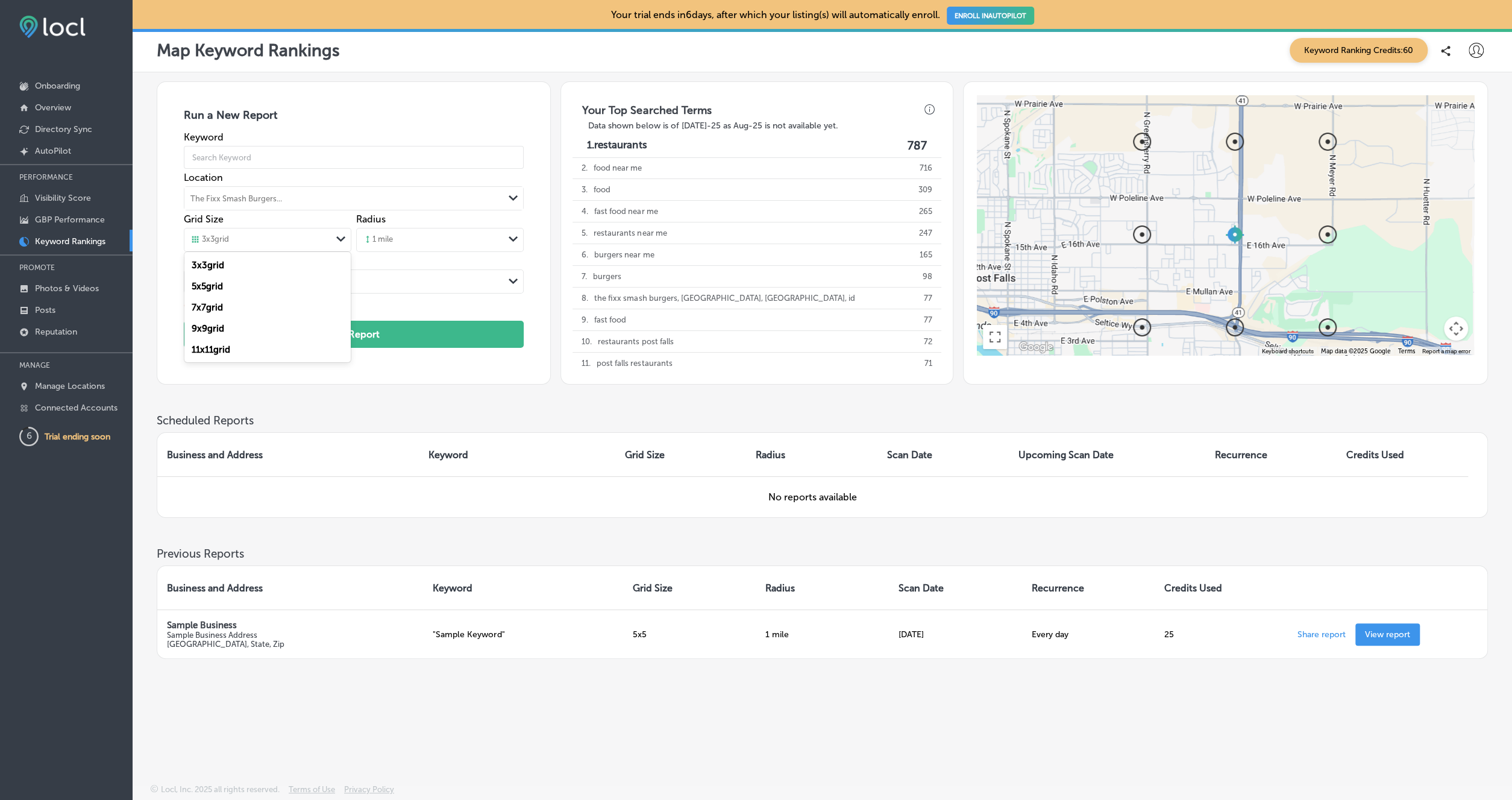
click at [340, 238] on icon "Path Created with Sketch." at bounding box center [341, 239] width 9 height 5
click at [297, 282] on div "5 x 5 grid" at bounding box center [267, 286] width 167 height 21
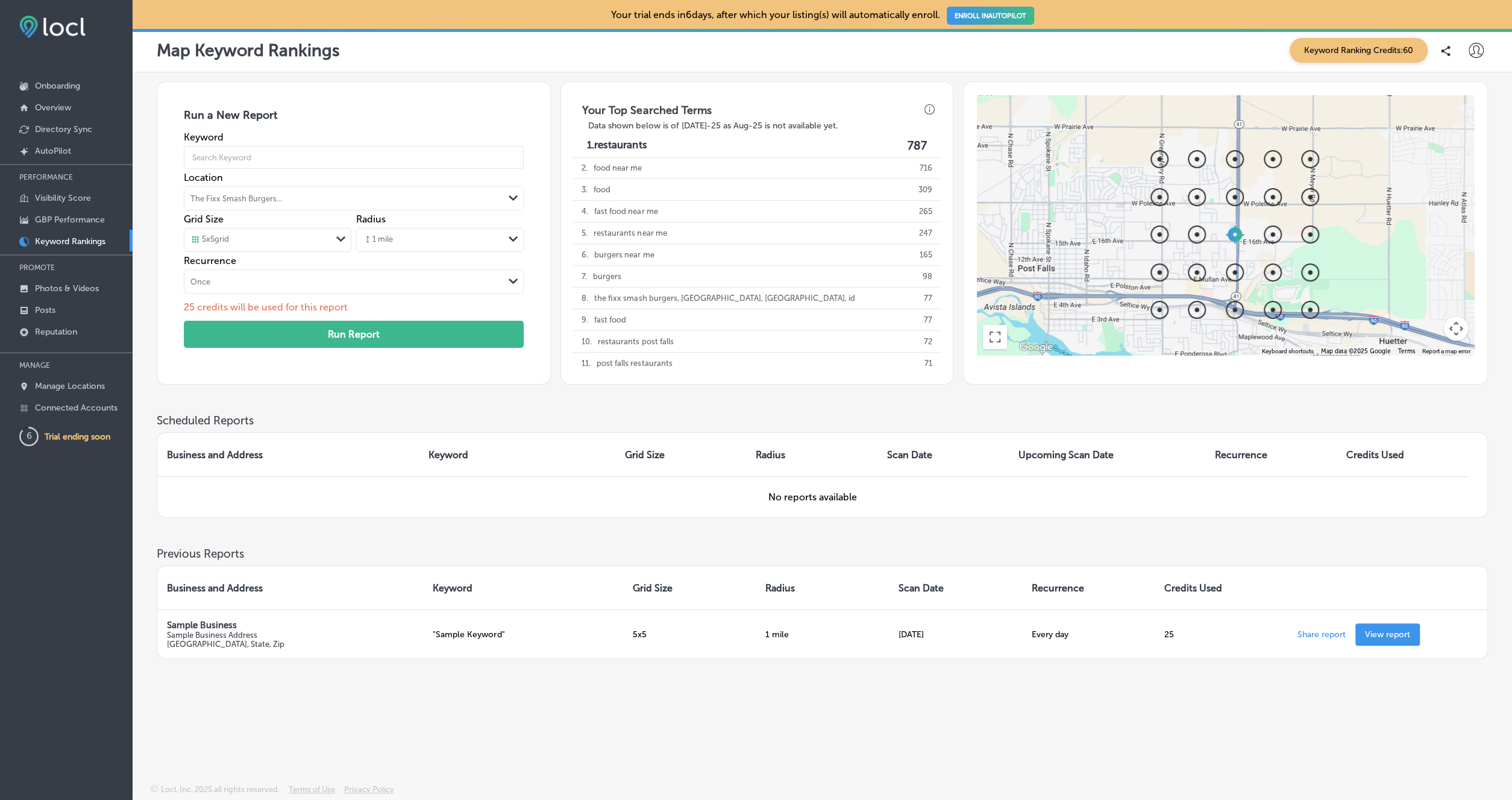
click at [370, 240] on icon at bounding box center [368, 239] width 10 height 10
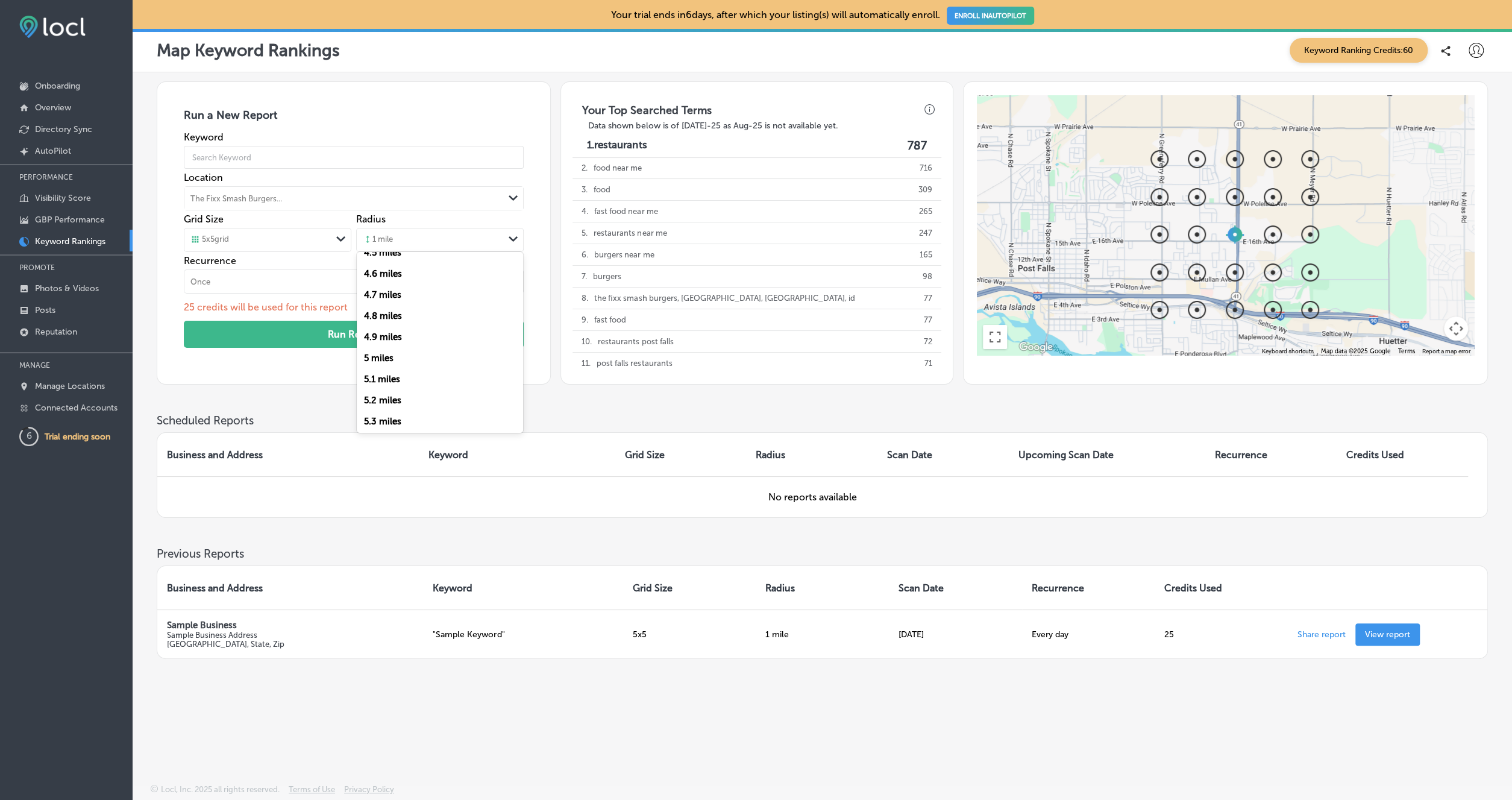
scroll to position [979, 0]
click at [385, 325] on label "5 miles" at bounding box center [378, 320] width 29 height 11
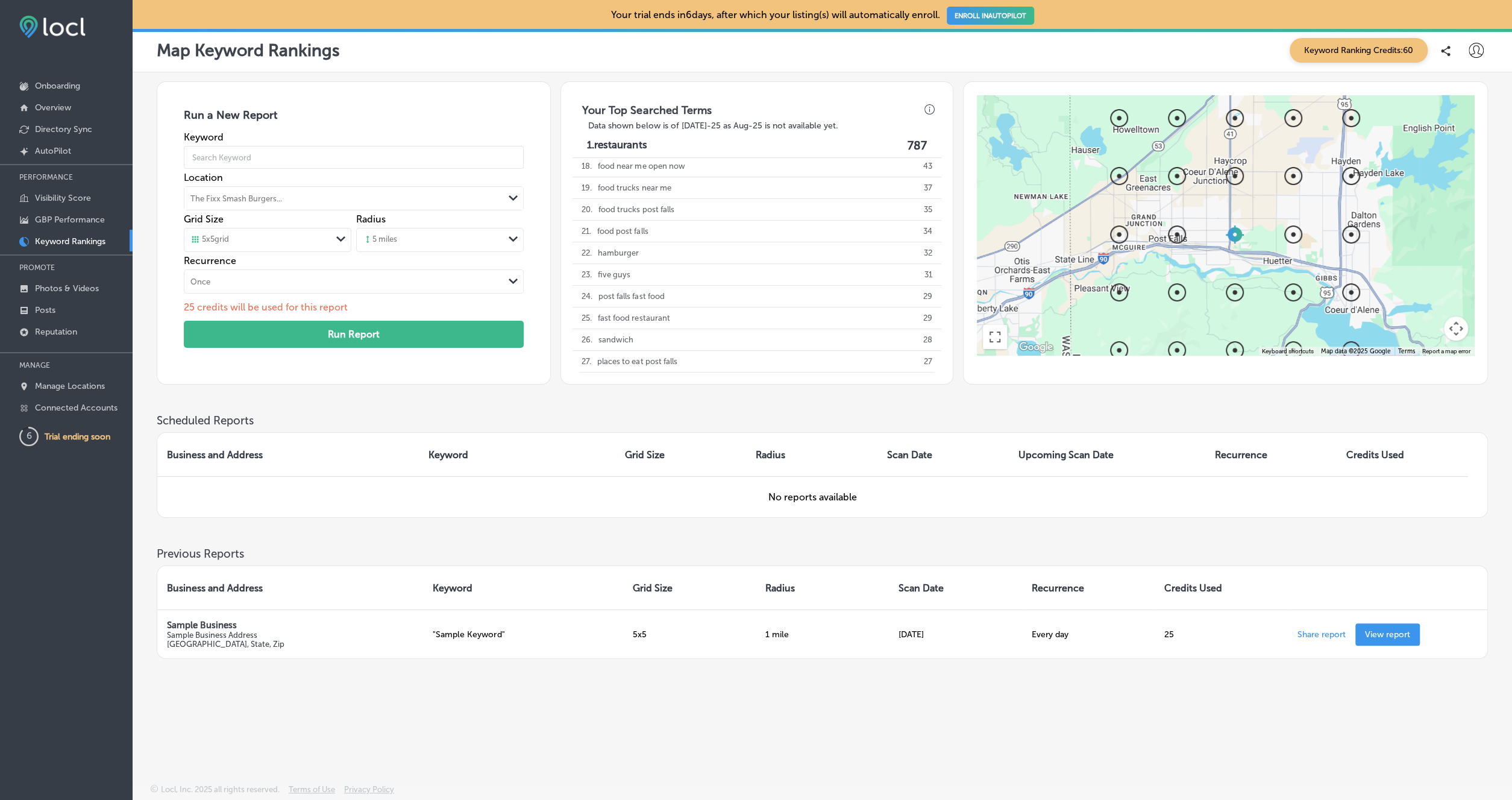
scroll to position [350, 0]
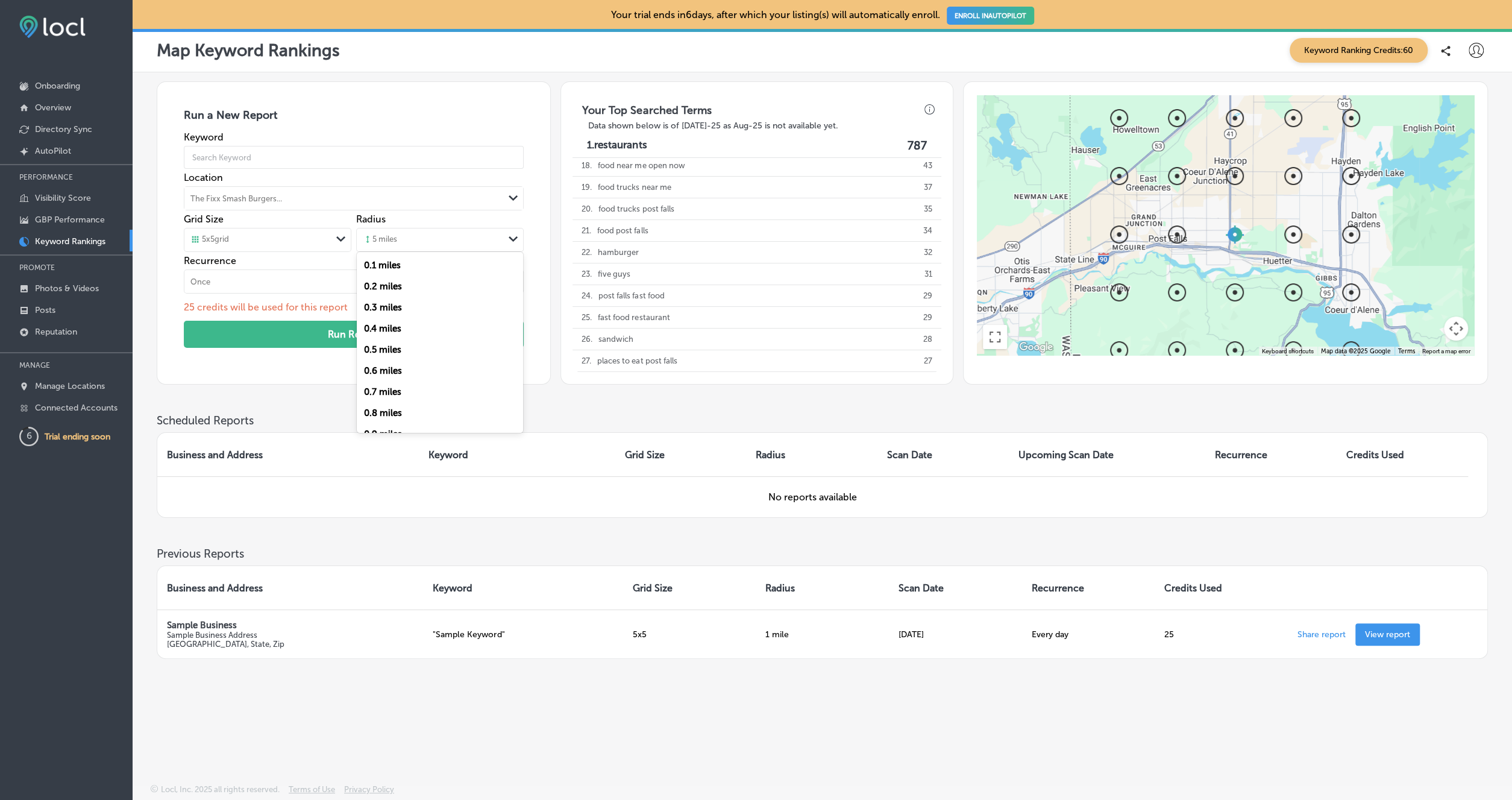
click at [509, 238] on icon "Path Created with Sketch." at bounding box center [513, 239] width 9 height 5
click at [390, 254] on label "4 miles" at bounding box center [378, 249] width 30 height 11
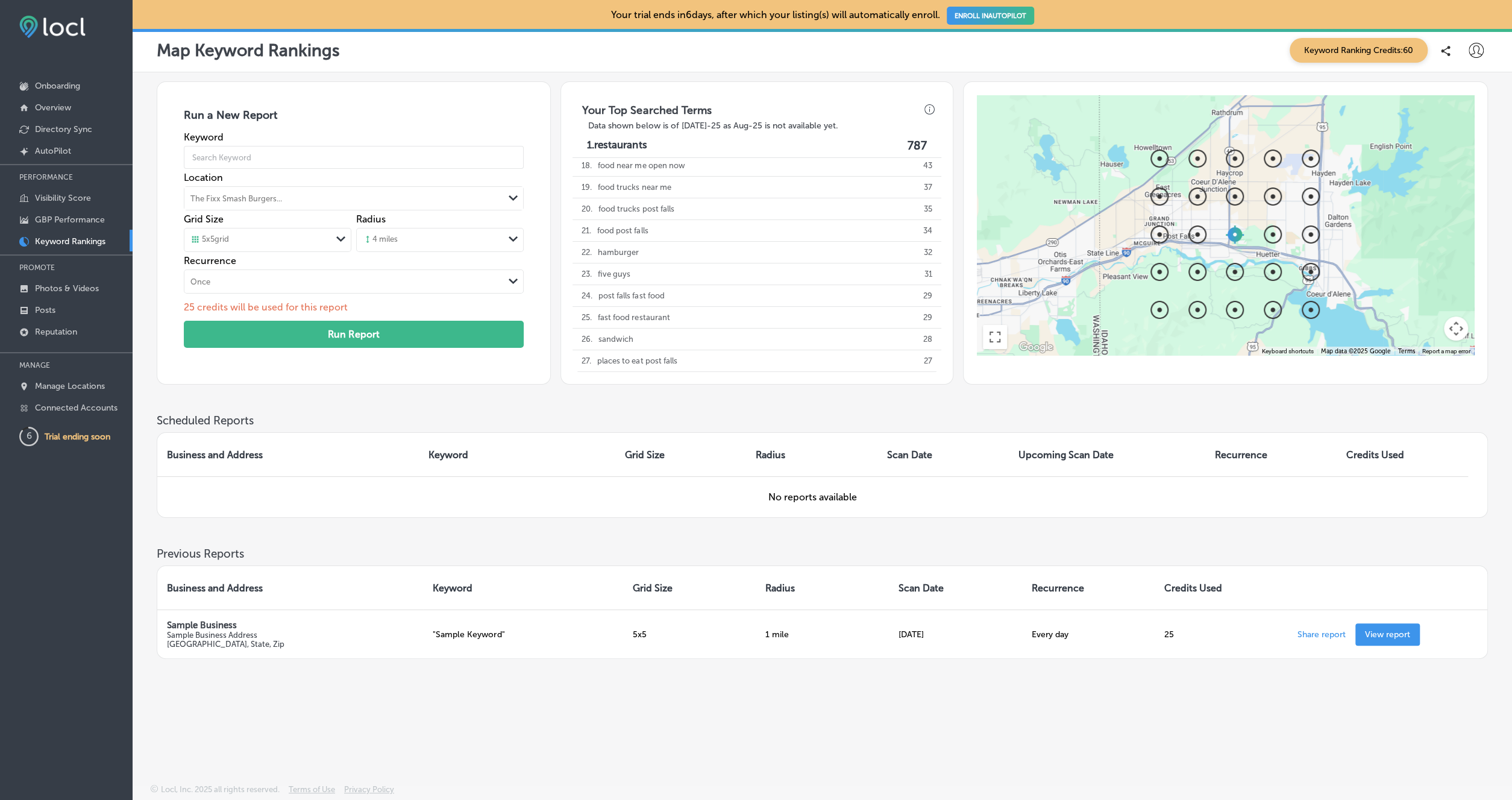
click at [410, 237] on div "4 miles" at bounding box center [431, 240] width 147 height 18
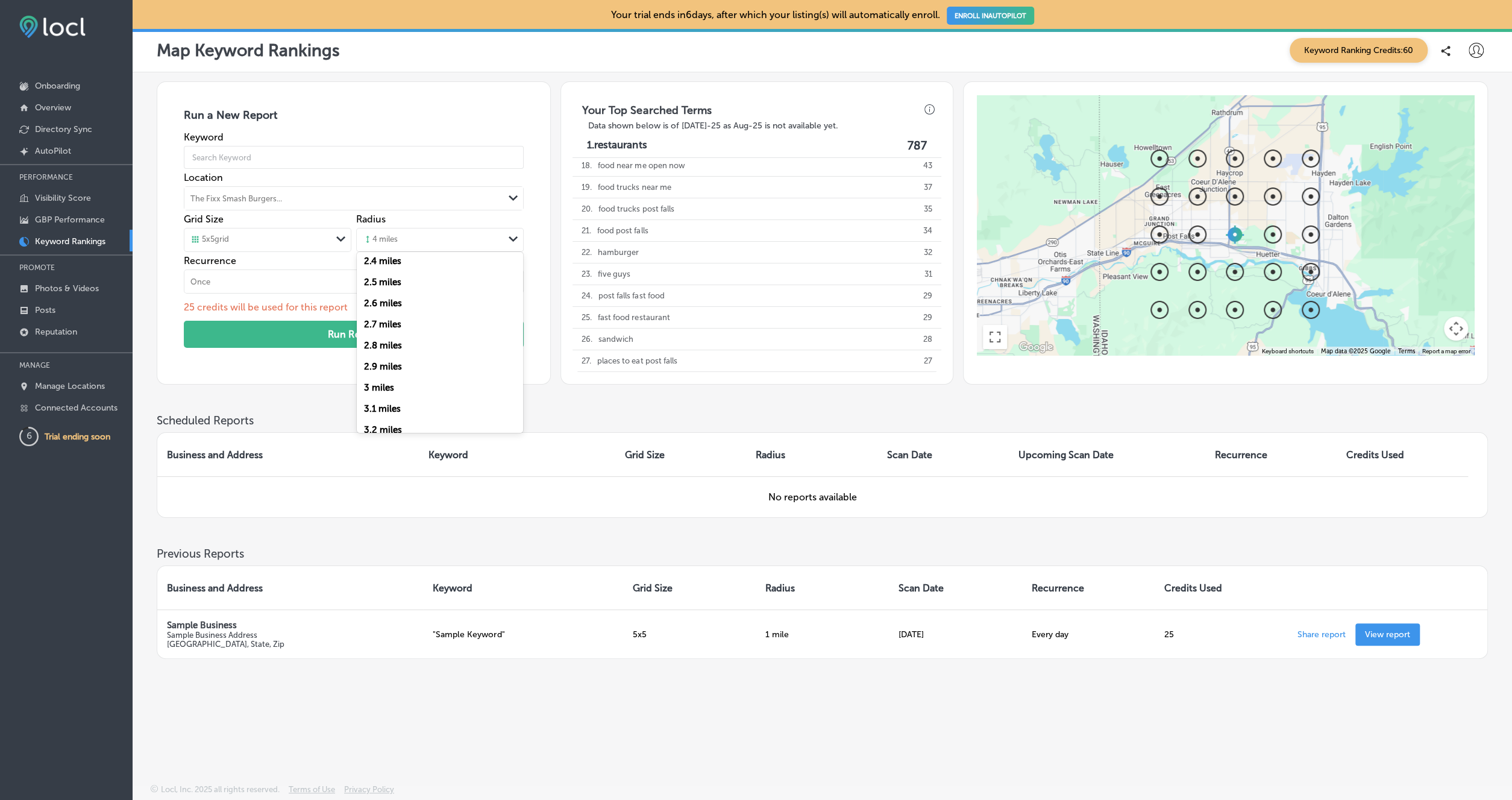
scroll to position [979, 0]
click at [392, 325] on label "5 miles" at bounding box center [378, 320] width 29 height 11
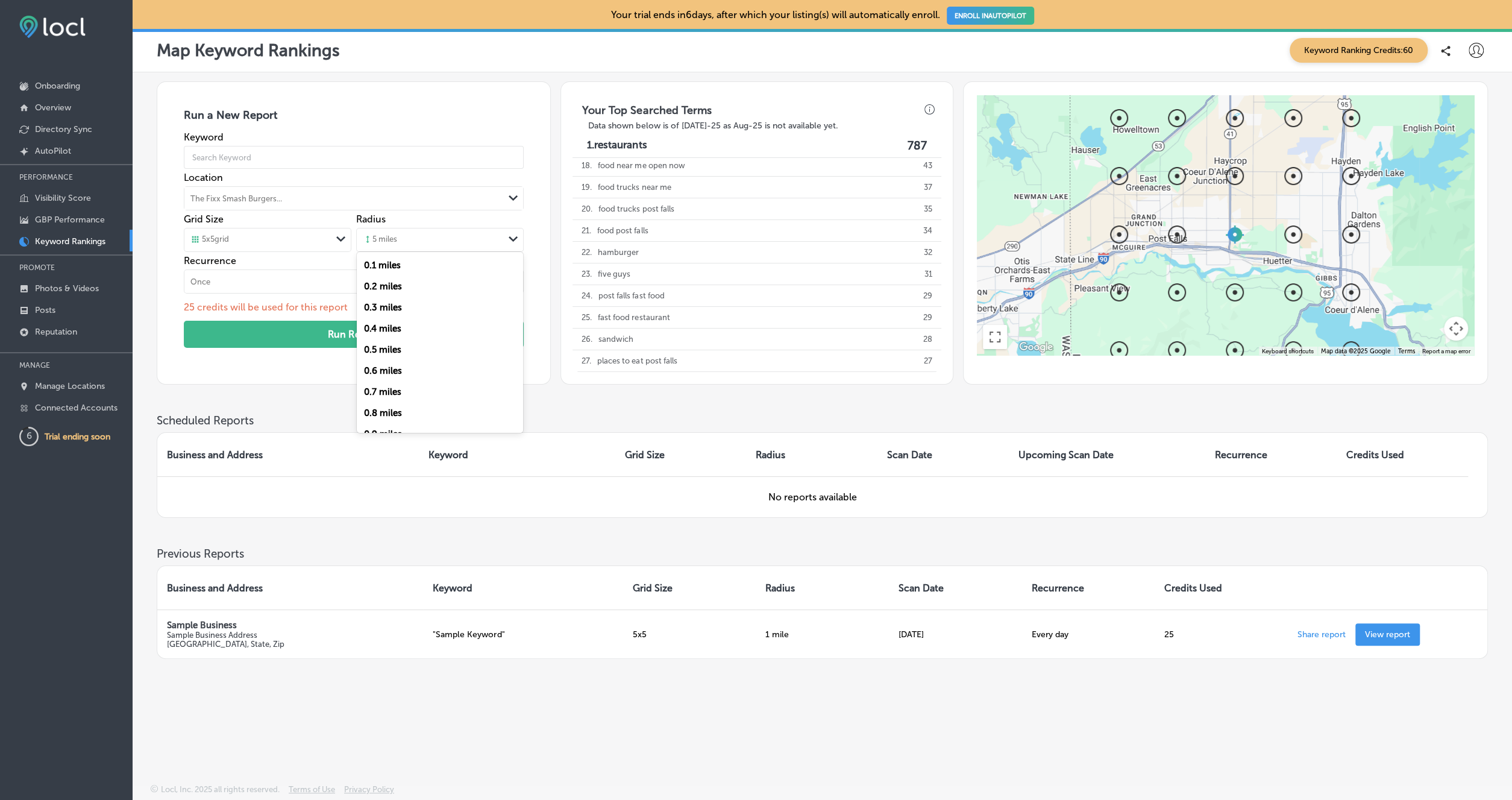
click at [440, 239] on div "5 miles" at bounding box center [431, 240] width 147 height 18
click at [392, 258] on label "7 miles" at bounding box center [378, 252] width 29 height 11
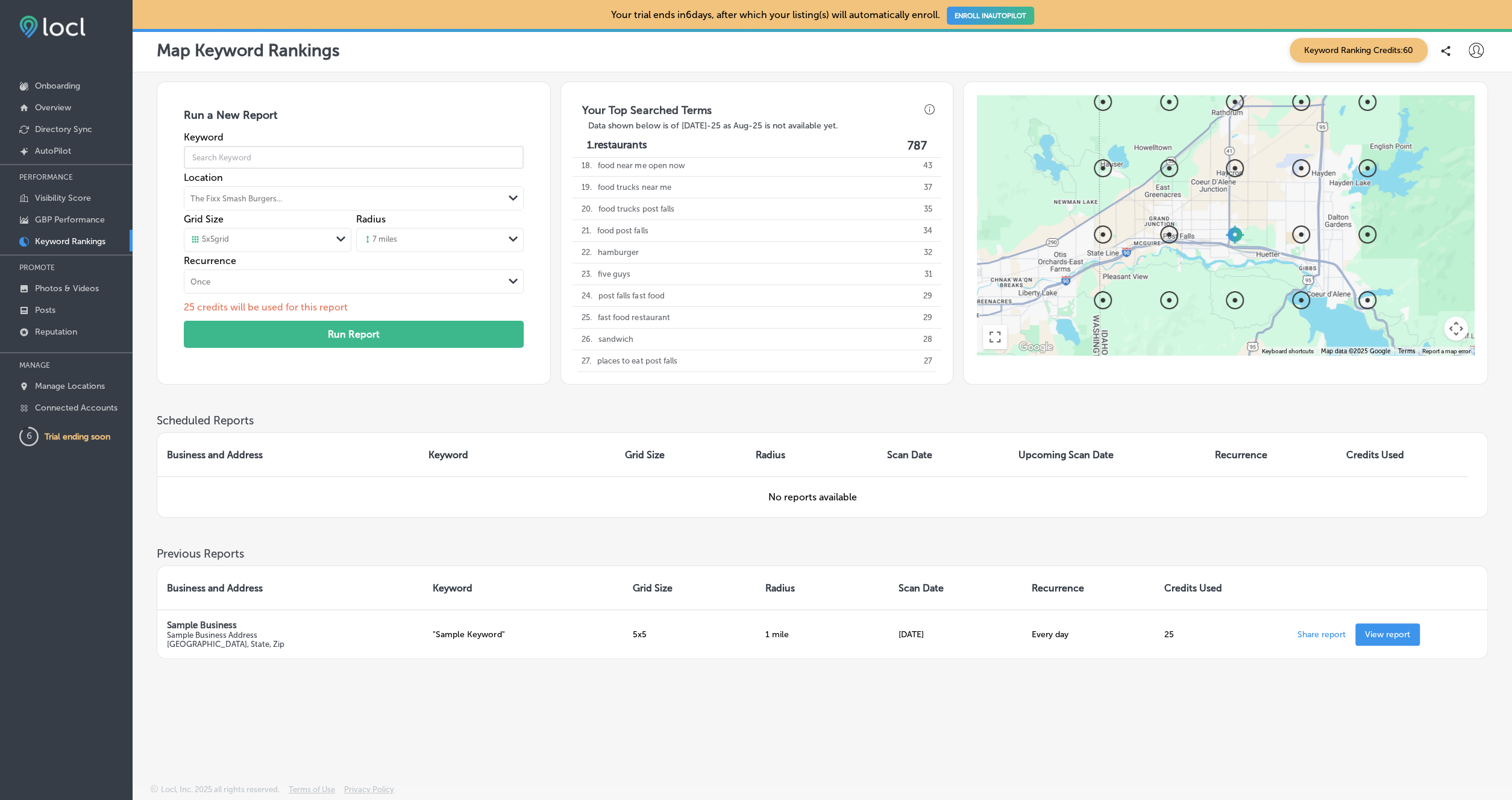
click at [313, 162] on input "text" at bounding box center [354, 157] width 340 height 34
click at [644, 147] on p "1. restaurants" at bounding box center [617, 145] width 60 height 14
type input "restaurants"
click at [412, 336] on button "Run Report" at bounding box center [354, 334] width 340 height 27
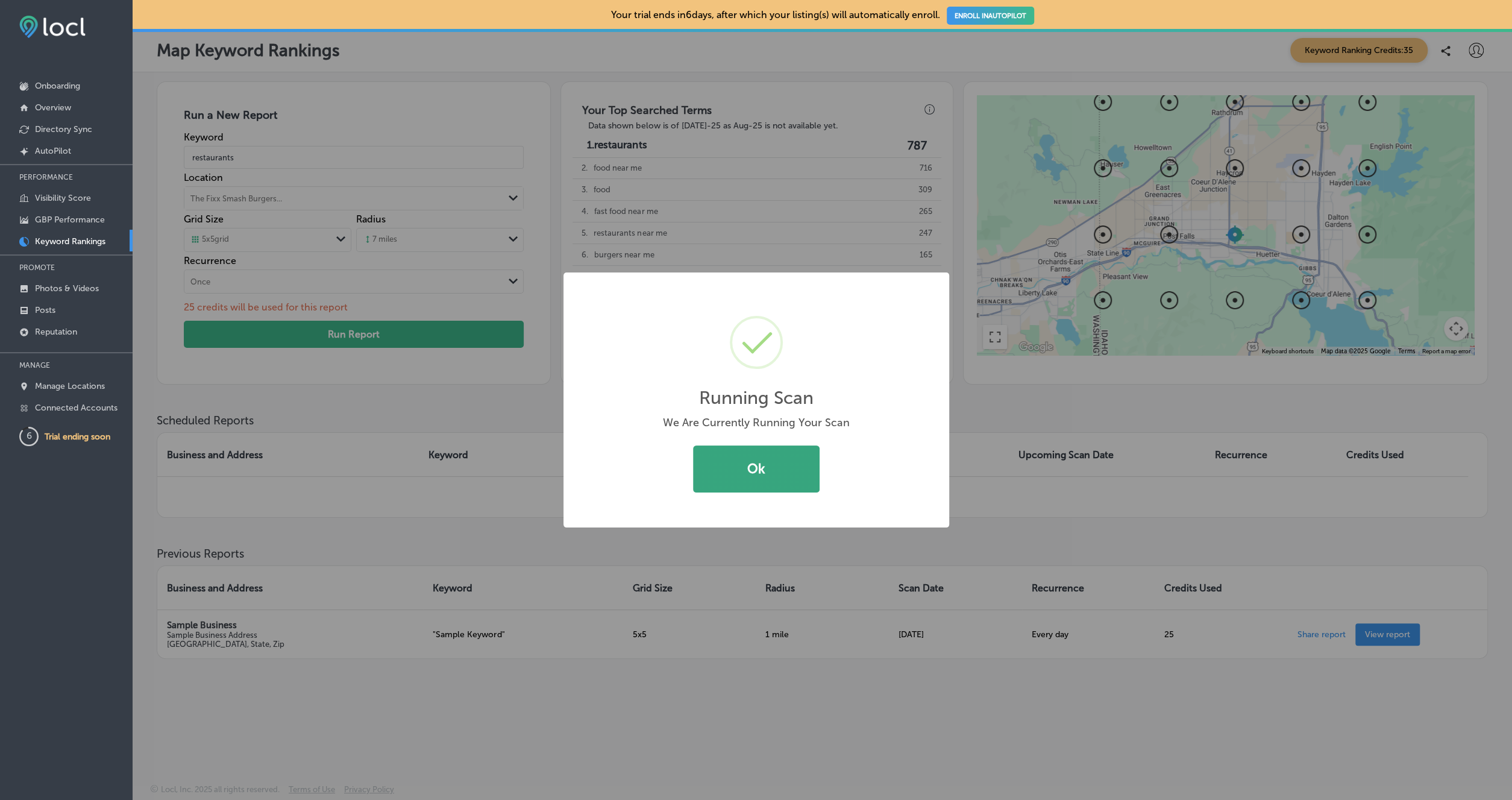
click at [724, 467] on button "Ok" at bounding box center [756, 469] width 127 height 47
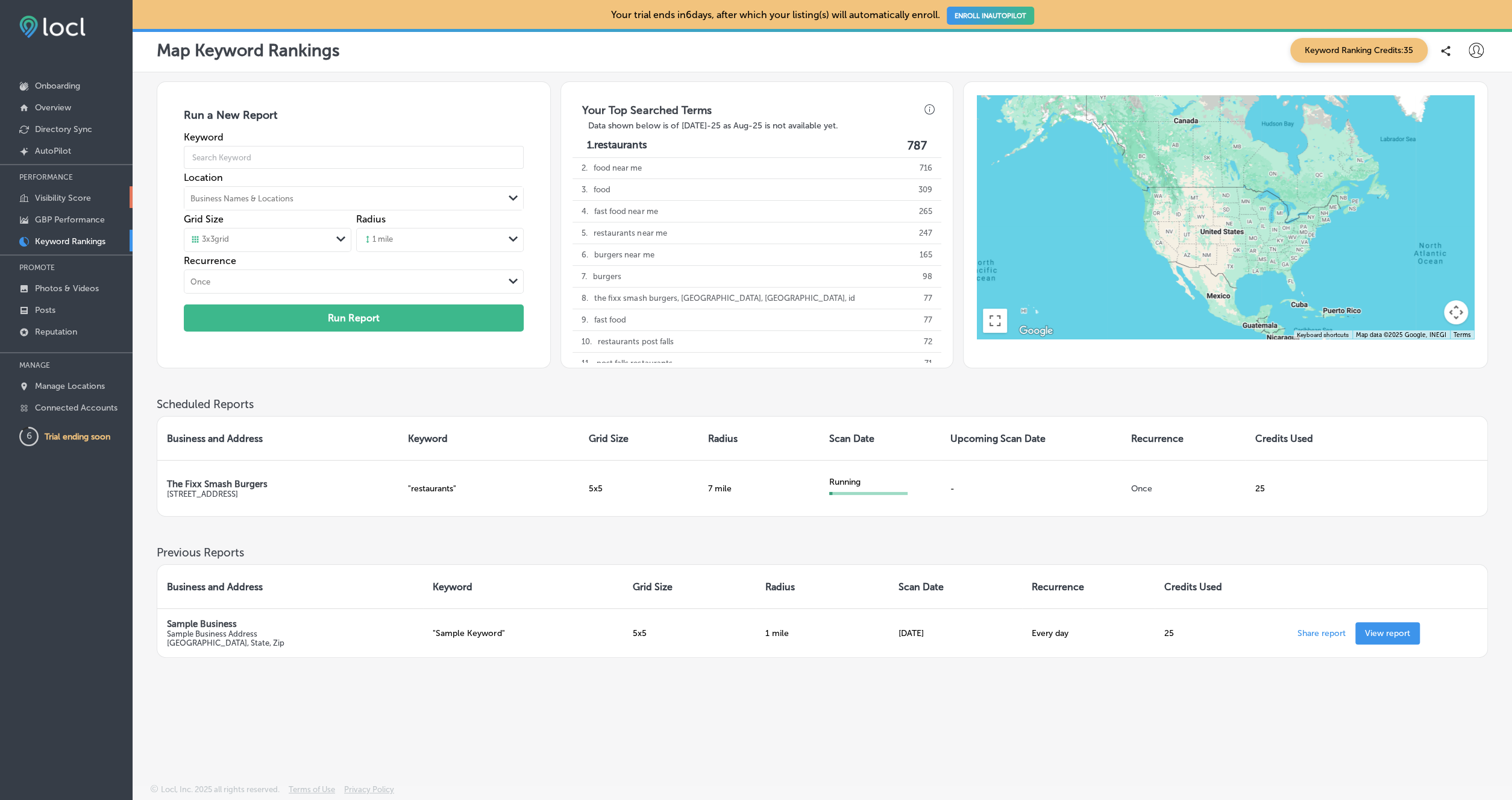
click at [88, 200] on p "Visibility Score" at bounding box center [63, 198] width 56 height 10
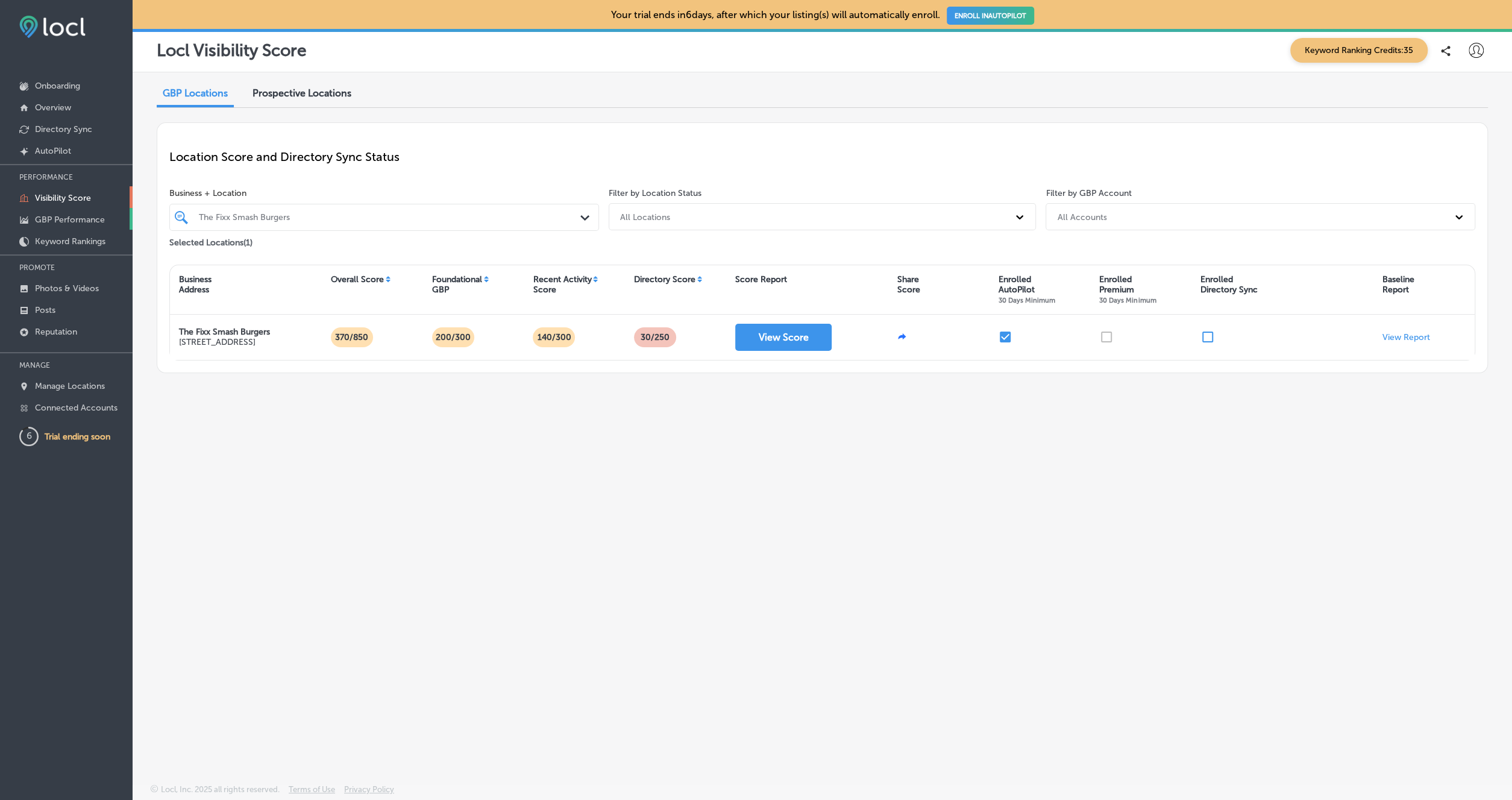
click at [48, 220] on p "GBP Performance" at bounding box center [70, 219] width 70 height 10
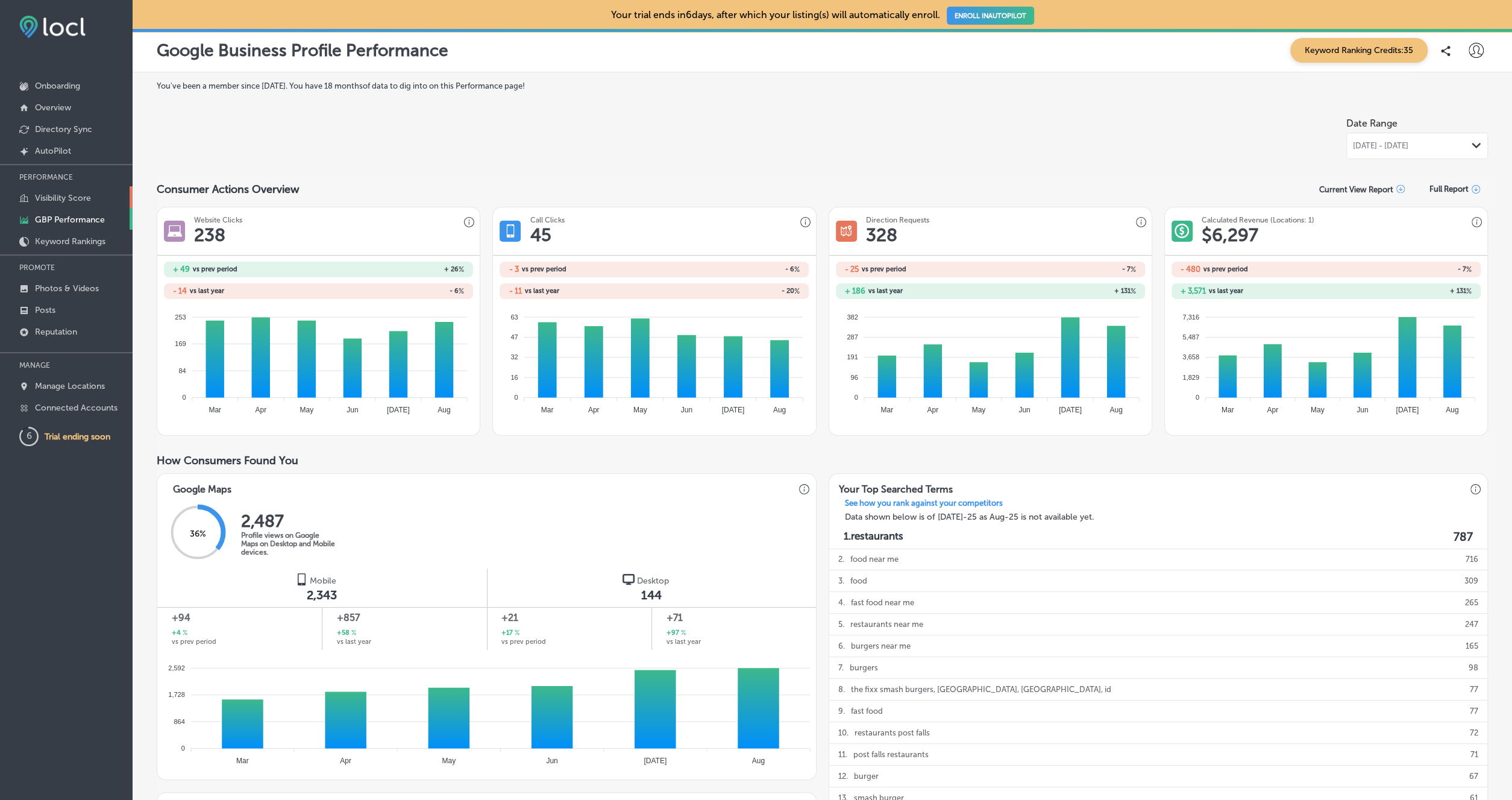
click at [85, 197] on p "Visibility Score" at bounding box center [63, 198] width 56 height 10
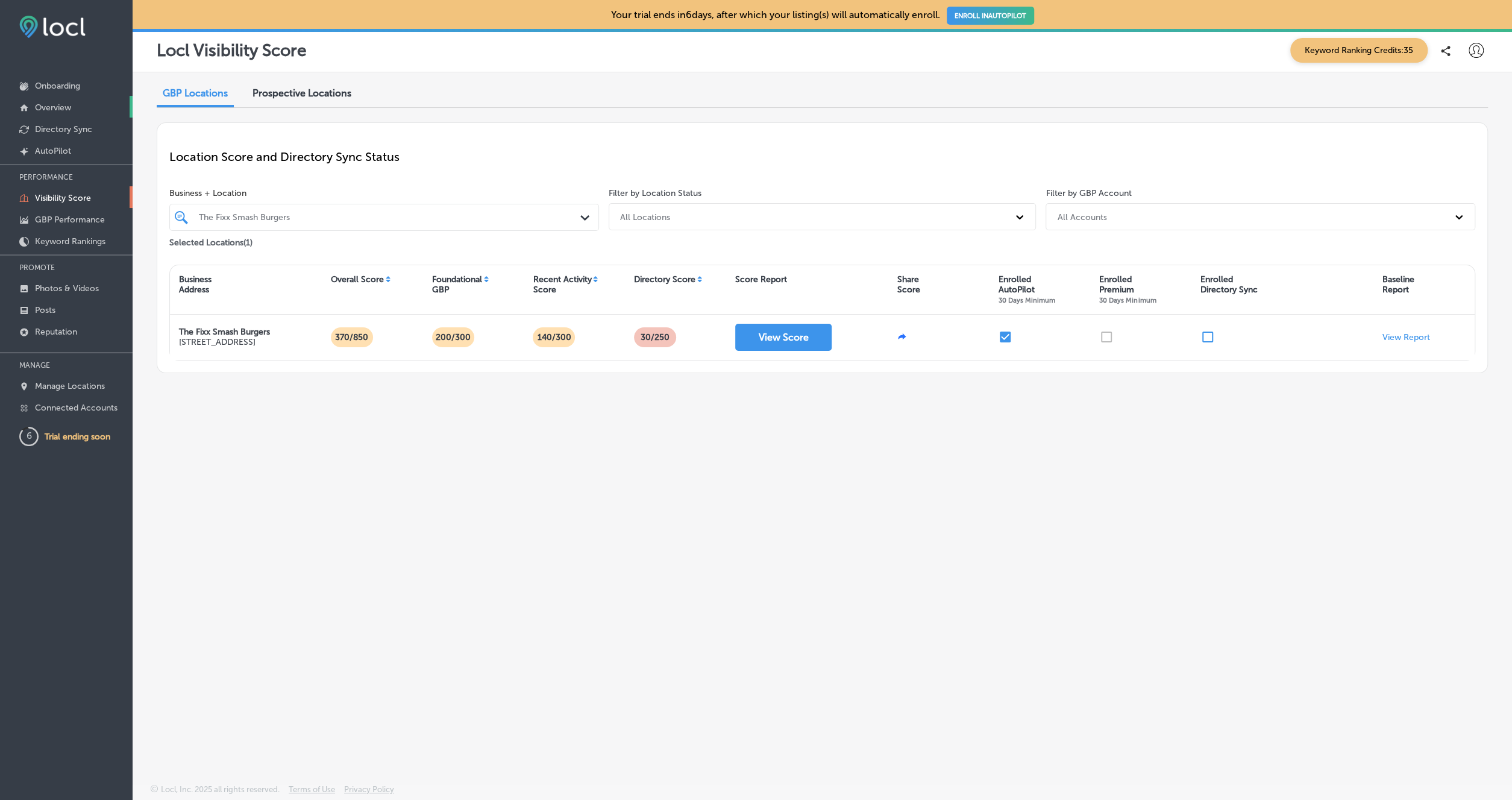
click at [55, 108] on p "Overview" at bounding box center [53, 107] width 36 height 10
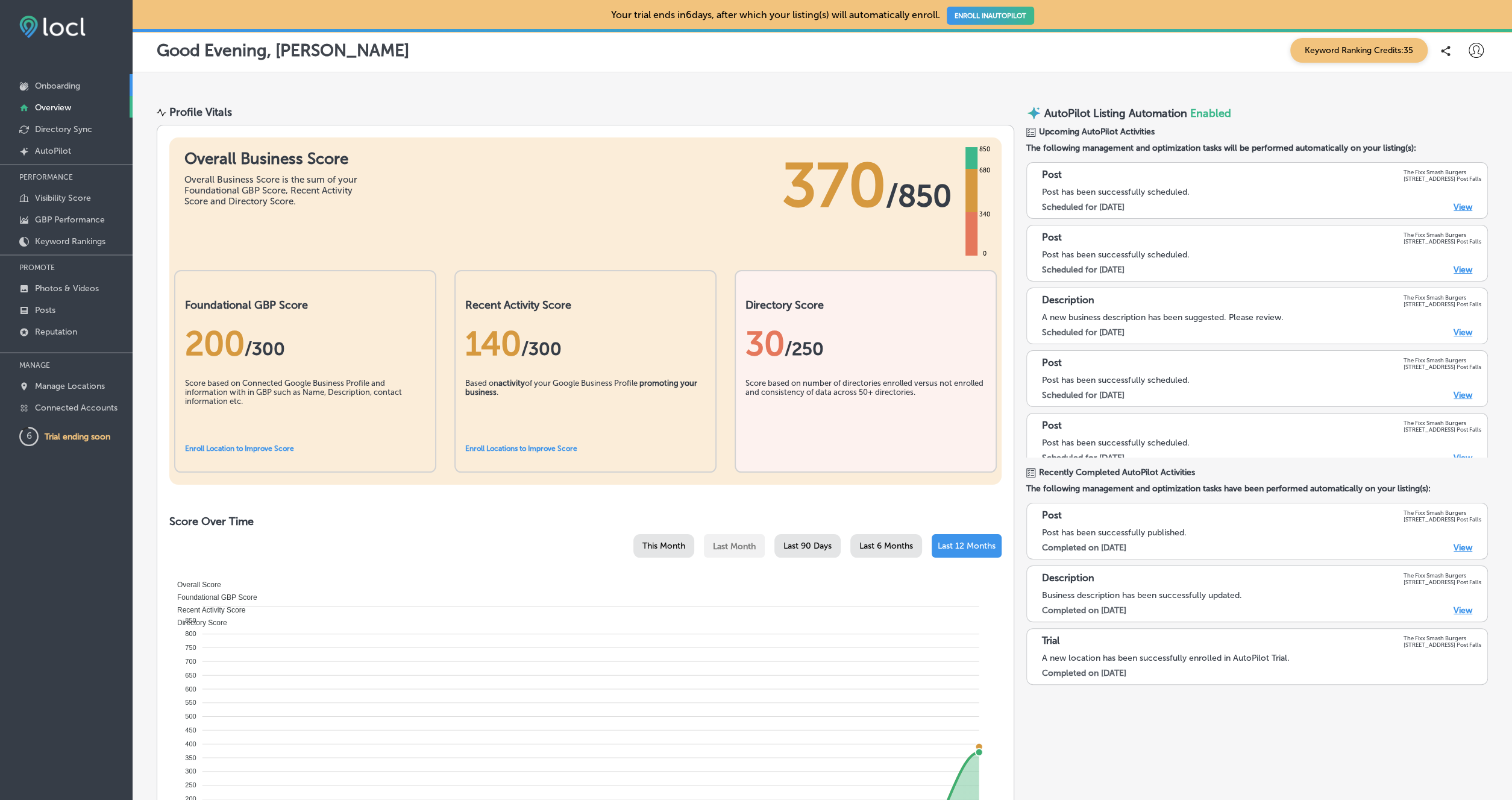
click at [62, 92] on link "Onboarding" at bounding box center [66, 85] width 133 height 22
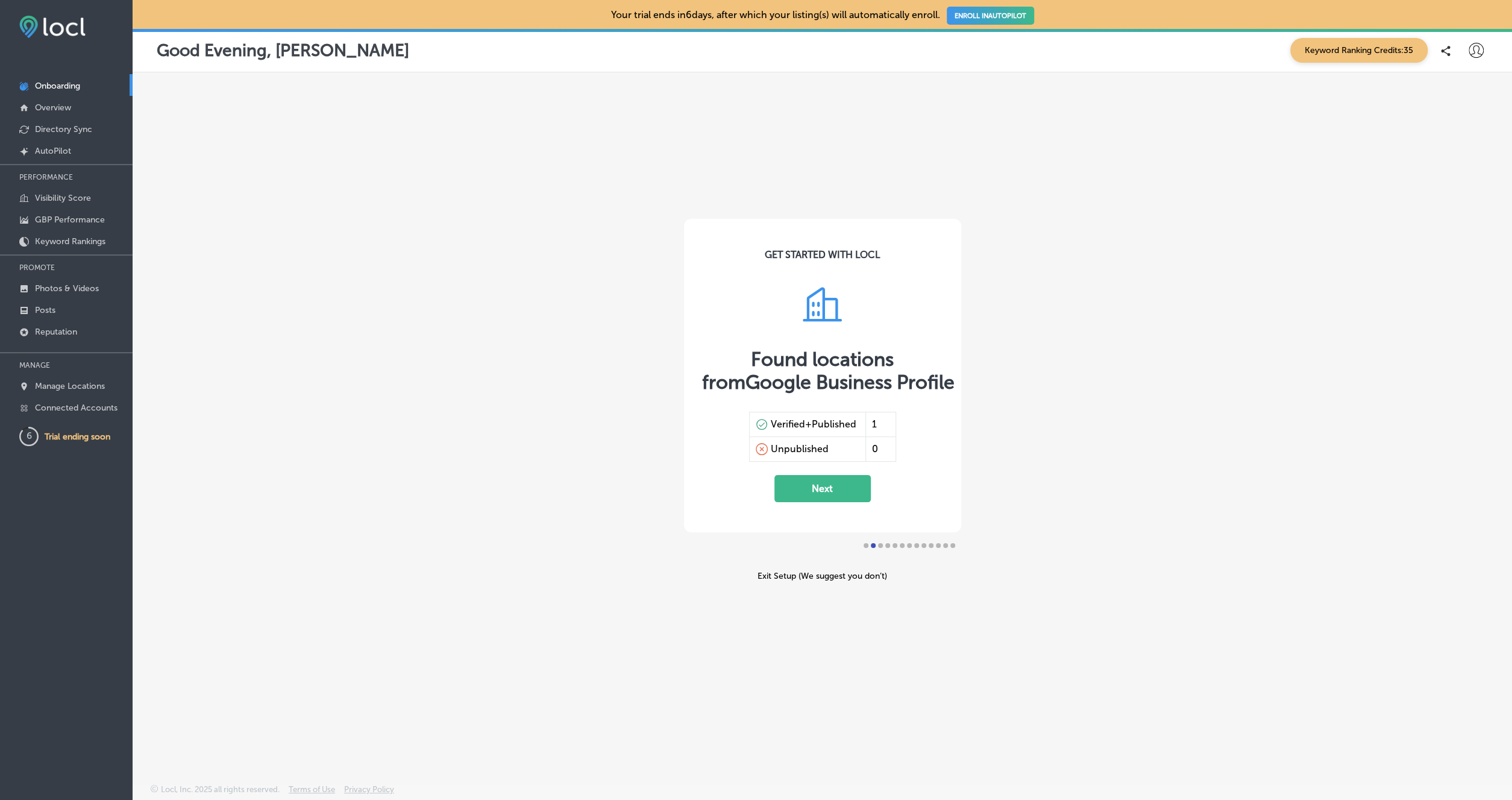
click at [832, 489] on button "Next" at bounding box center [822, 489] width 96 height 27
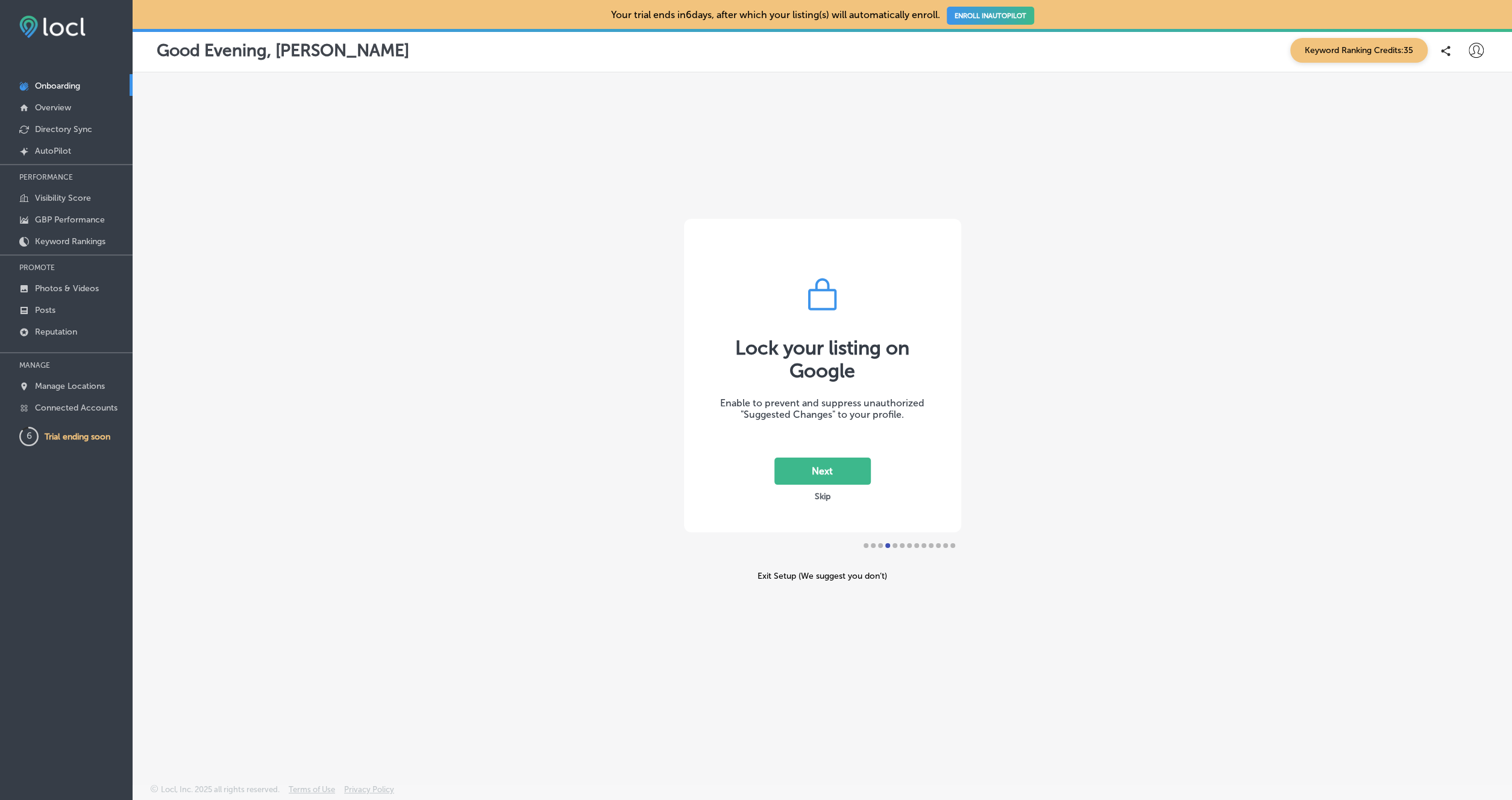
click at [834, 473] on button "Next" at bounding box center [822, 471] width 96 height 27
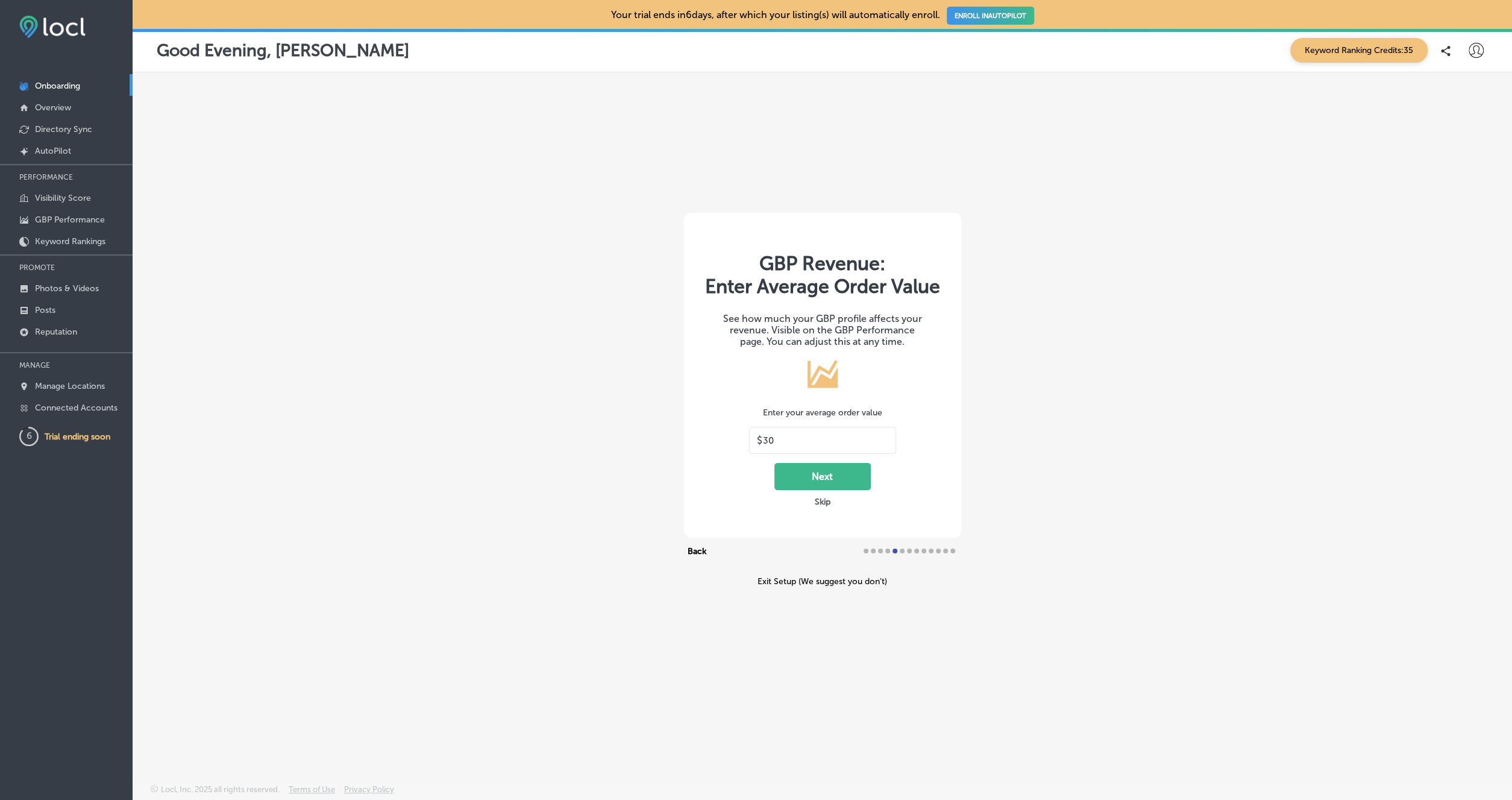
drag, startPoint x: 792, startPoint y: 456, endPoint x: 763, endPoint y: 453, distance: 29.2
click at [763, 446] on input "30" at bounding box center [826, 441] width 125 height 11
type input "24"
click at [850, 488] on button "Next" at bounding box center [822, 476] width 96 height 27
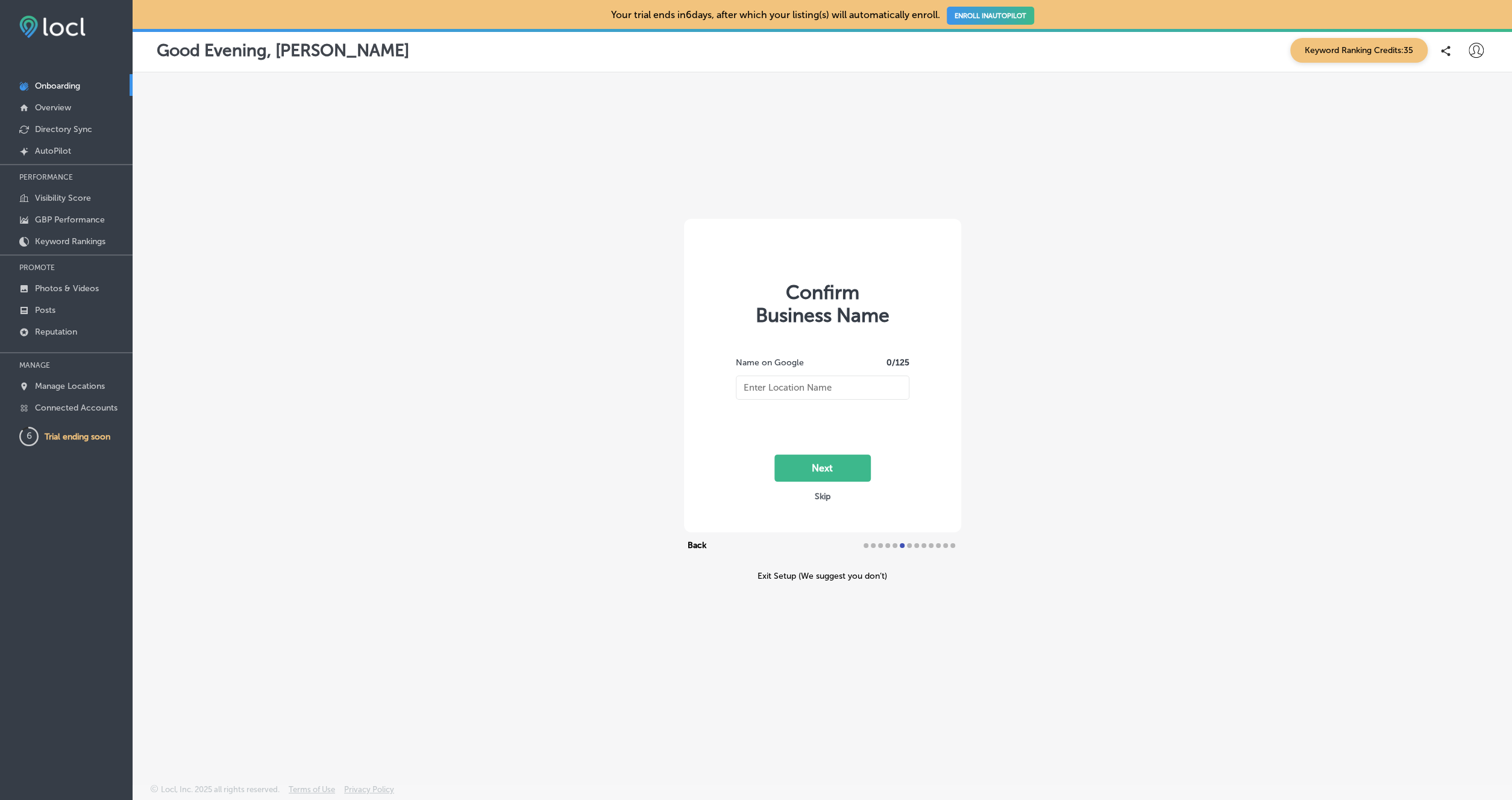
type input "The Fixx Smash Burgers"
click at [822, 462] on button "Next" at bounding box center [822, 468] width 96 height 27
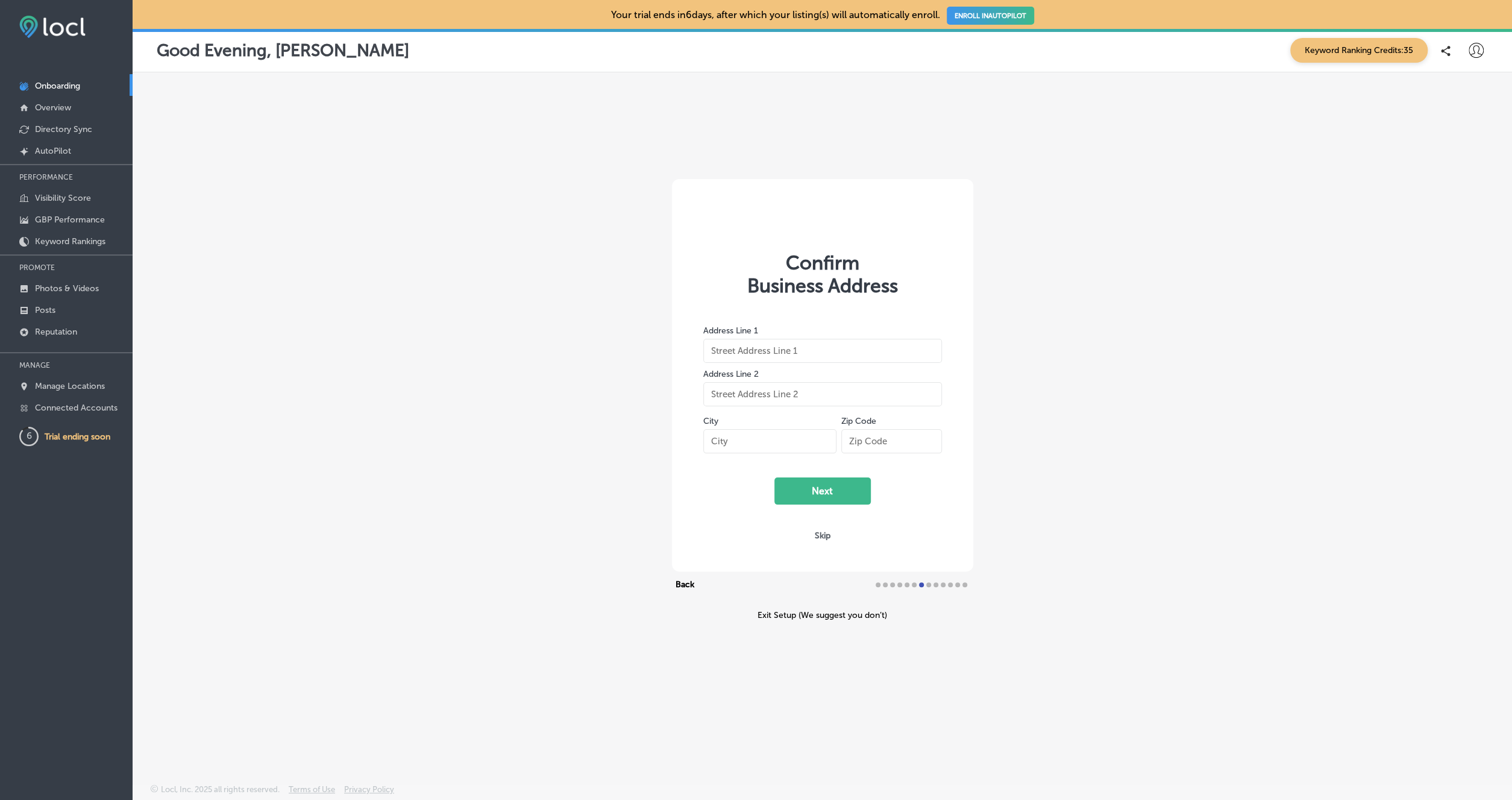
type input "[STREET_ADDRESS]"
type input "Post Falls"
type input "83854"
click at [823, 494] on button "Next" at bounding box center [822, 491] width 96 height 27
select select "US"
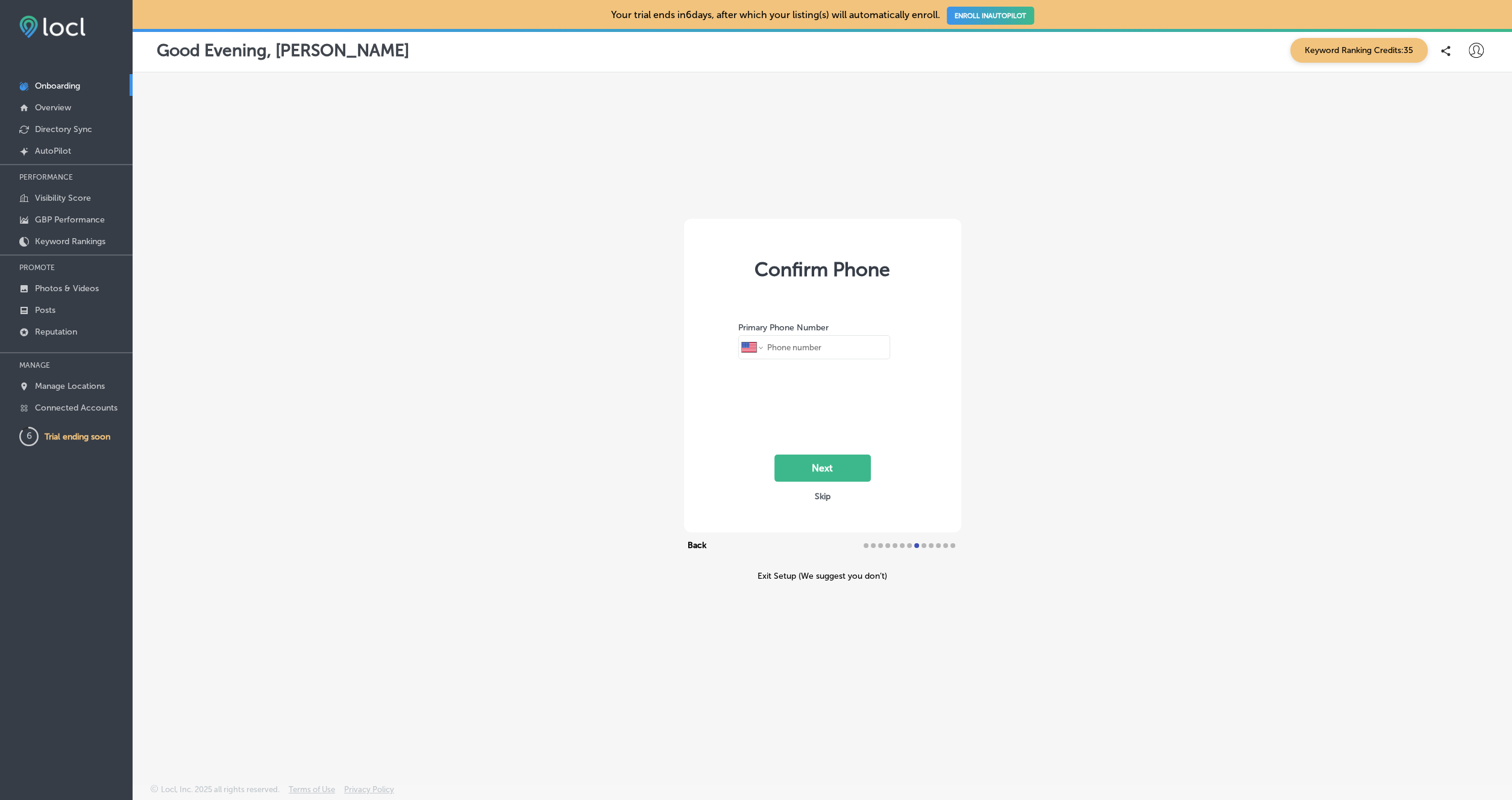
type input "[PHONE_NUMBER]"
click at [818, 467] on button "Next" at bounding box center [822, 468] width 96 height 27
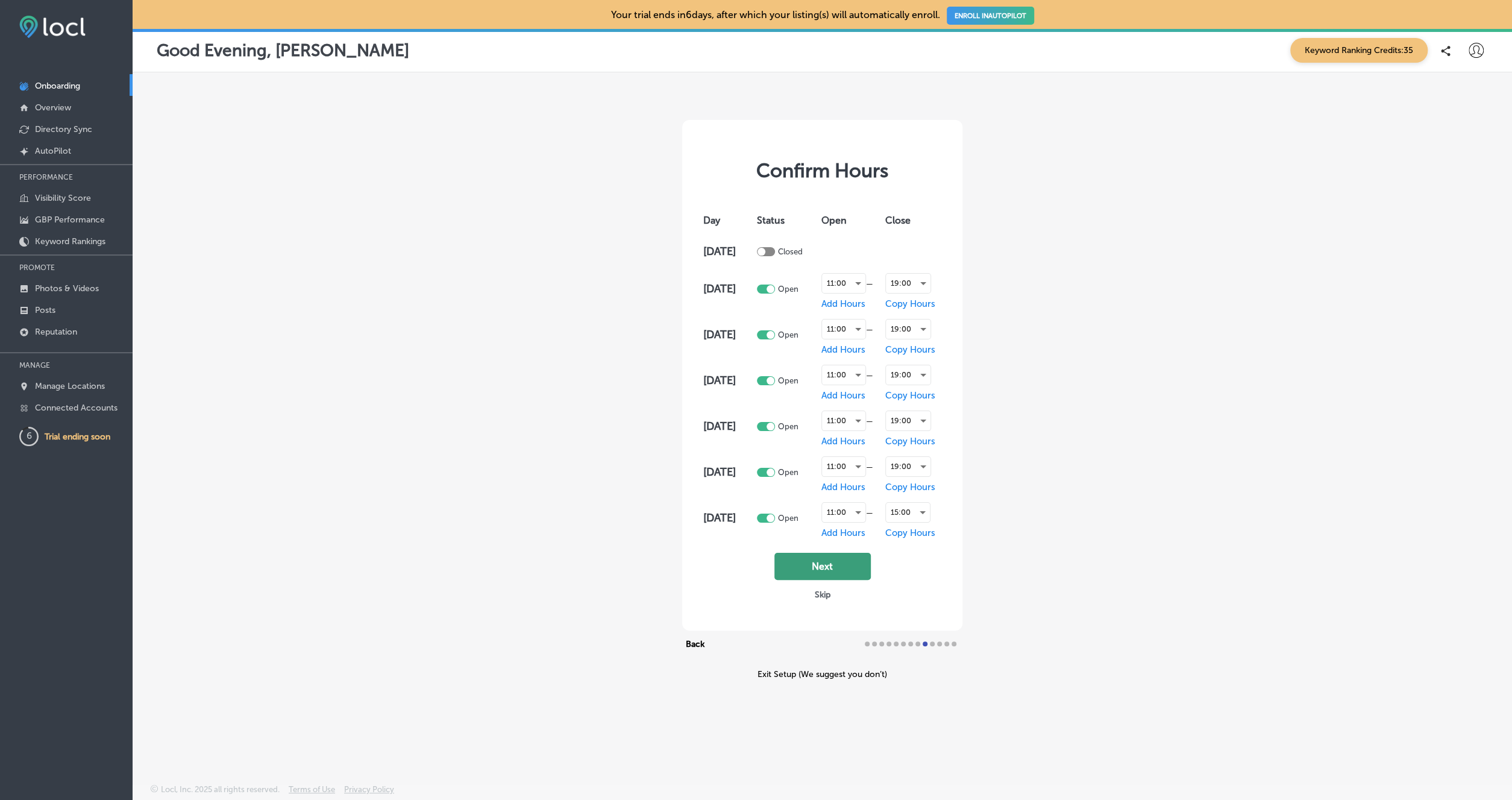
click at [819, 567] on button "Next" at bounding box center [822, 566] width 96 height 27
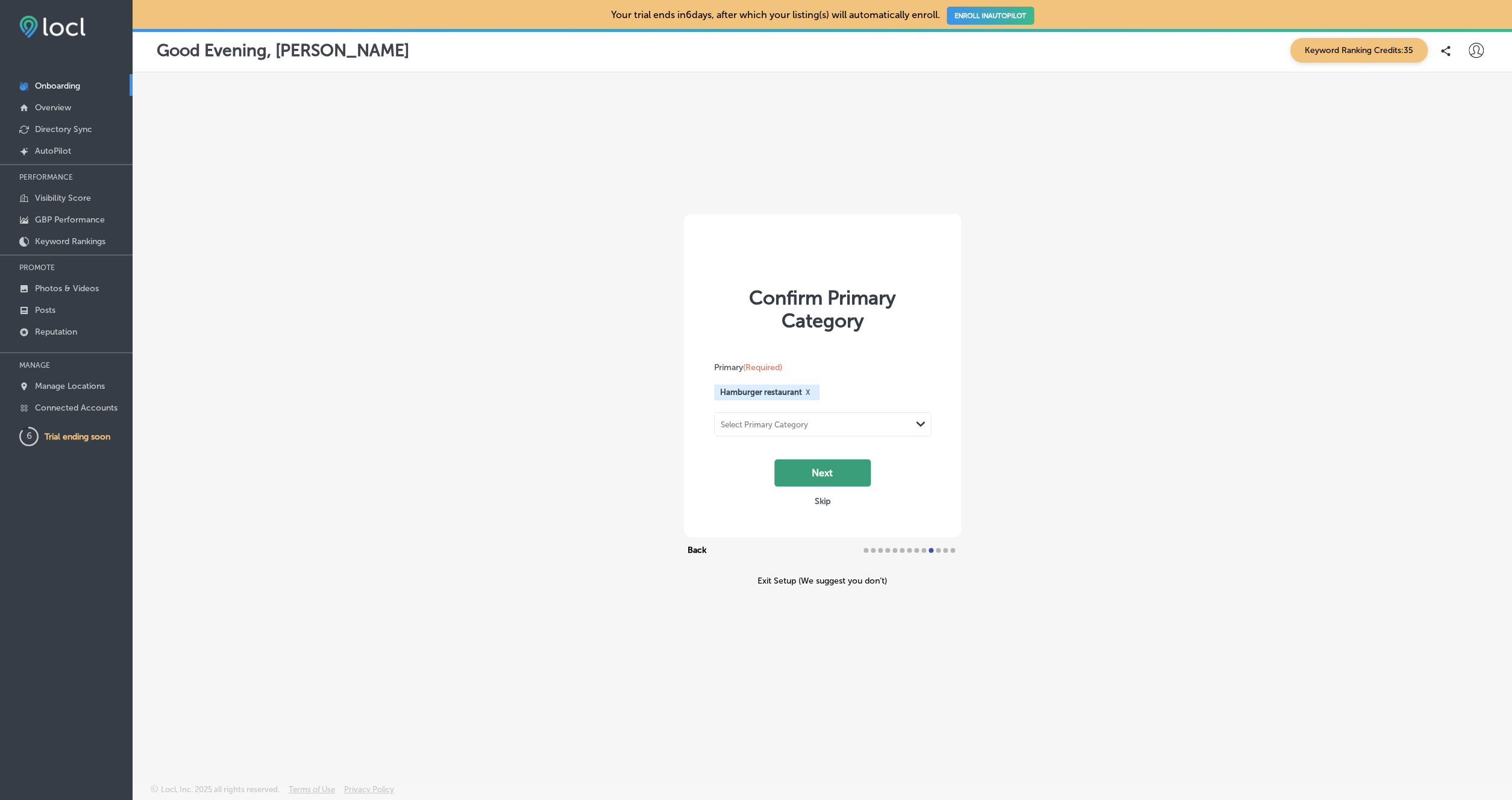
click at [814, 470] on button "Next" at bounding box center [822, 473] width 96 height 27
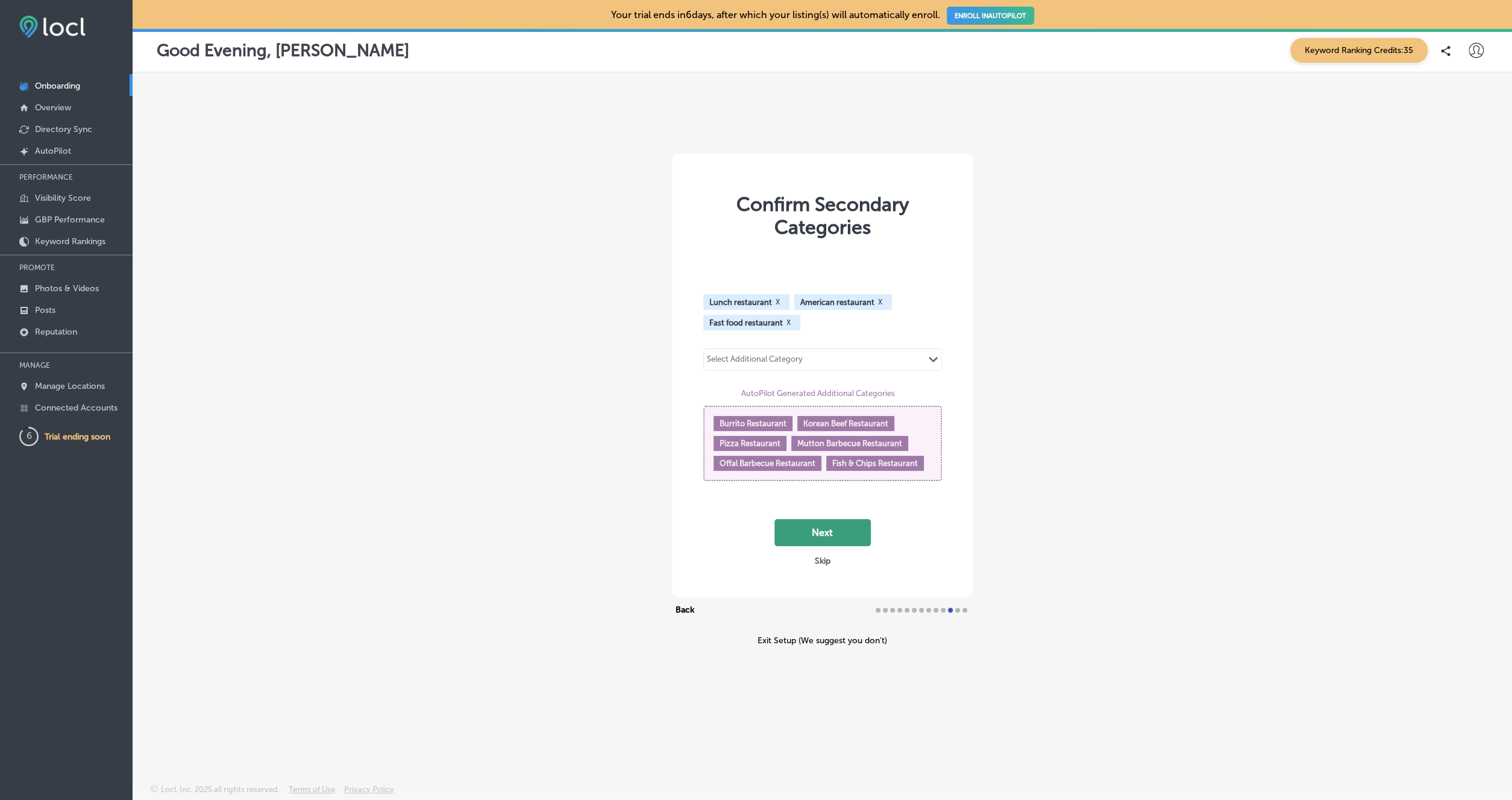
click at [814, 546] on button "Next" at bounding box center [822, 532] width 96 height 27
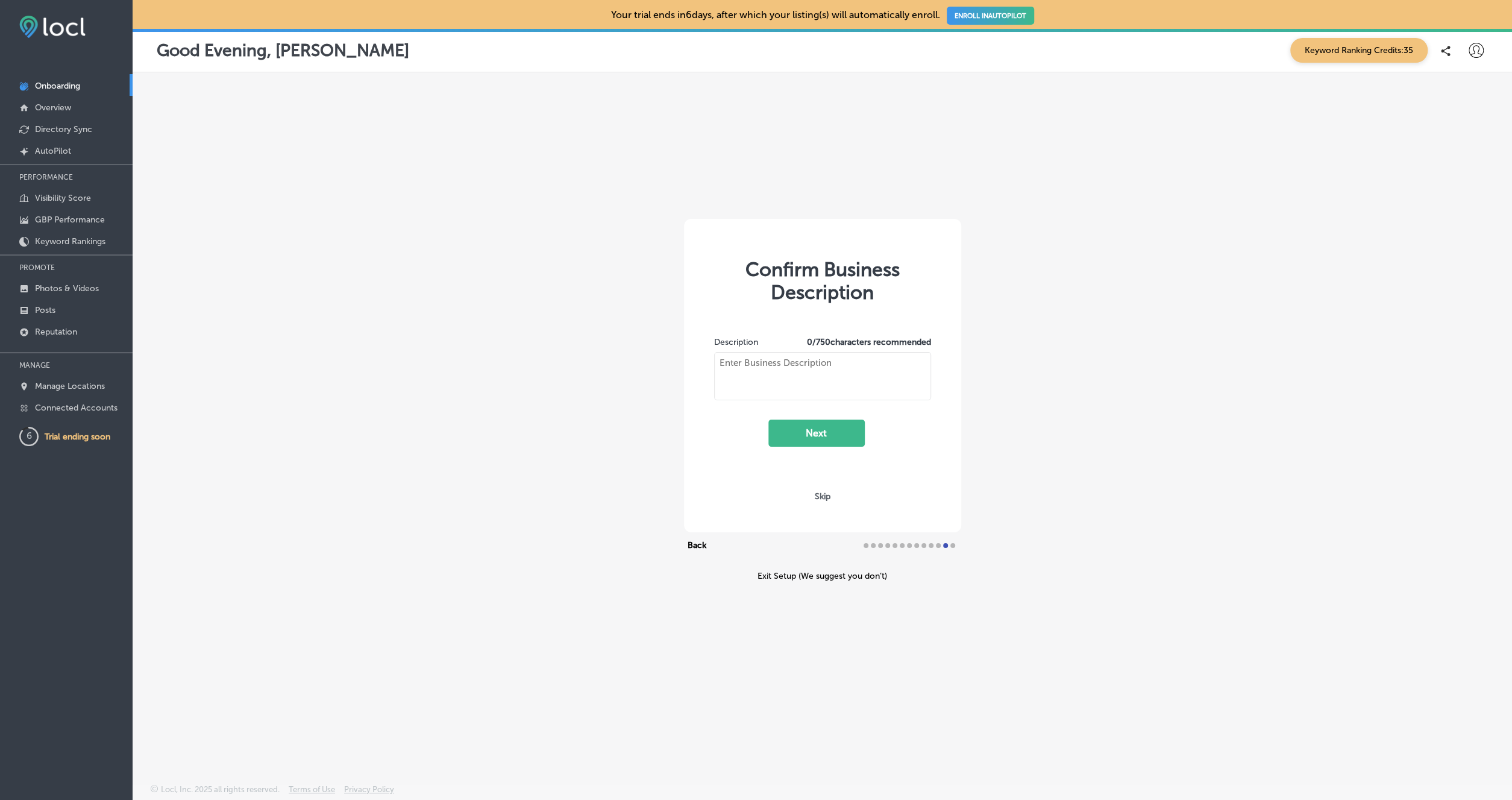
type textarea "The Fixx Smash Burgers crafts crave-worthy smash burgers using fresh, never fro…"
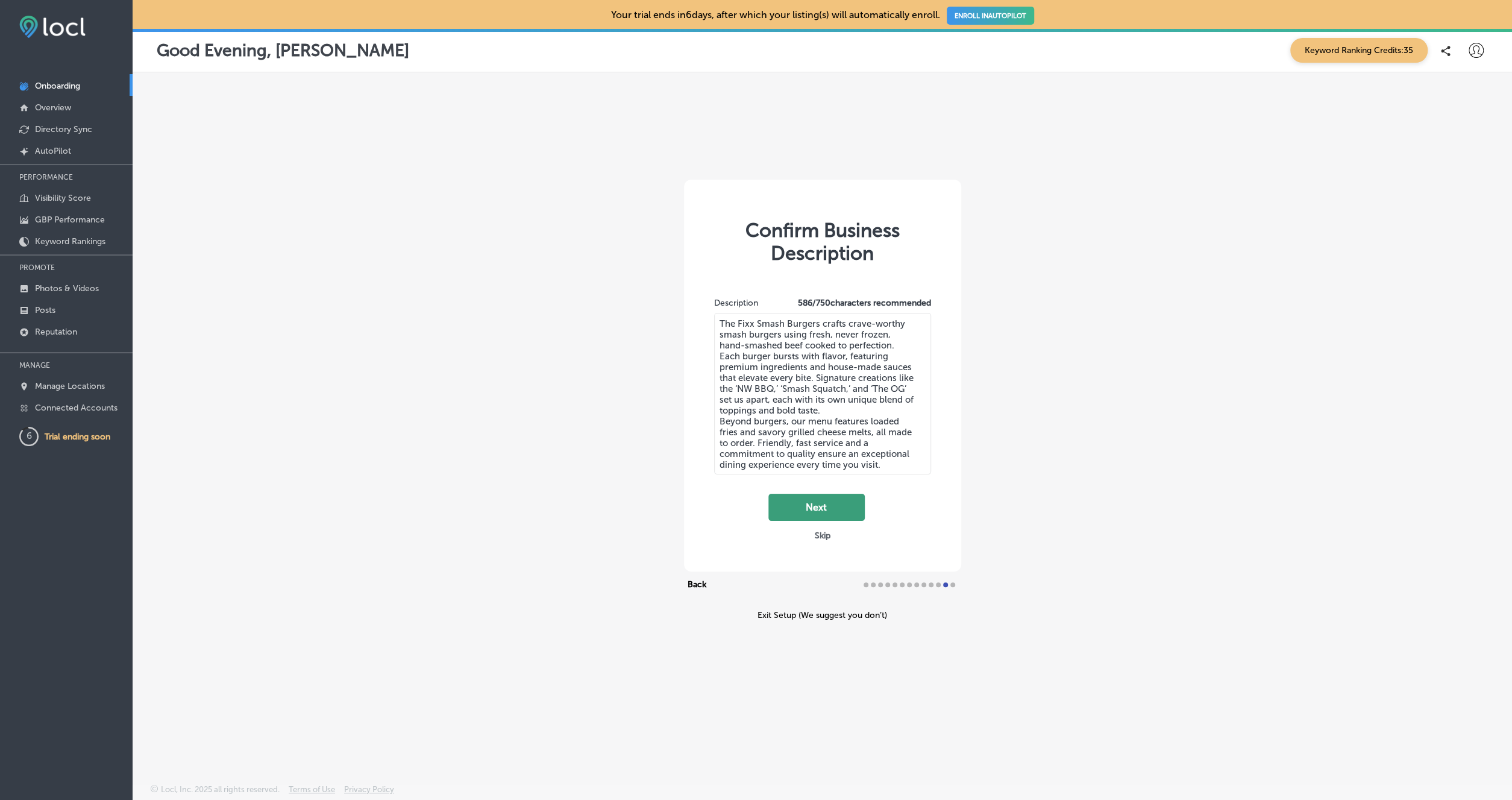
click at [818, 506] on button "Next" at bounding box center [816, 507] width 96 height 27
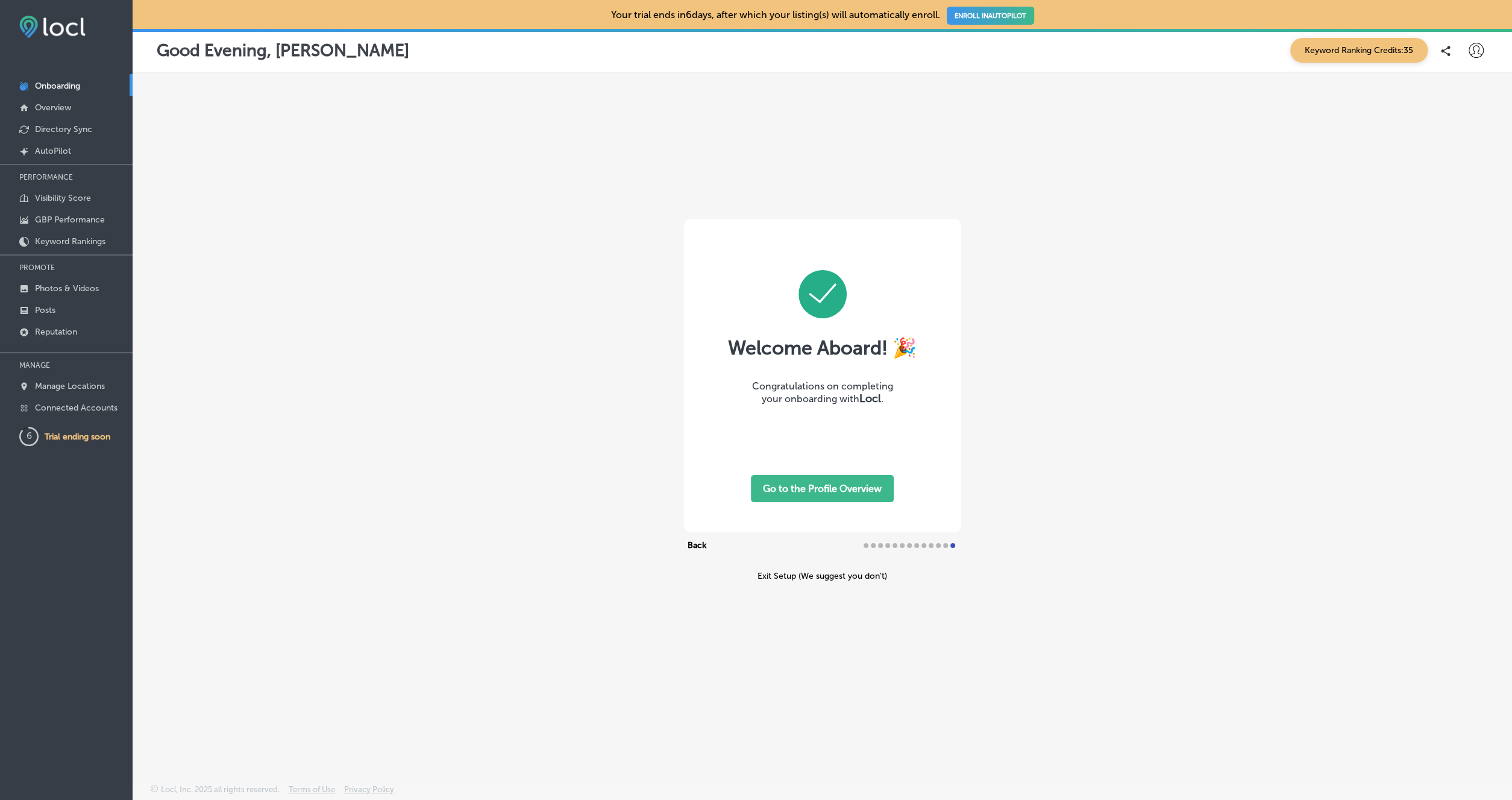
click at [822, 488] on button "Go to the Profile Overview" at bounding box center [822, 489] width 143 height 27
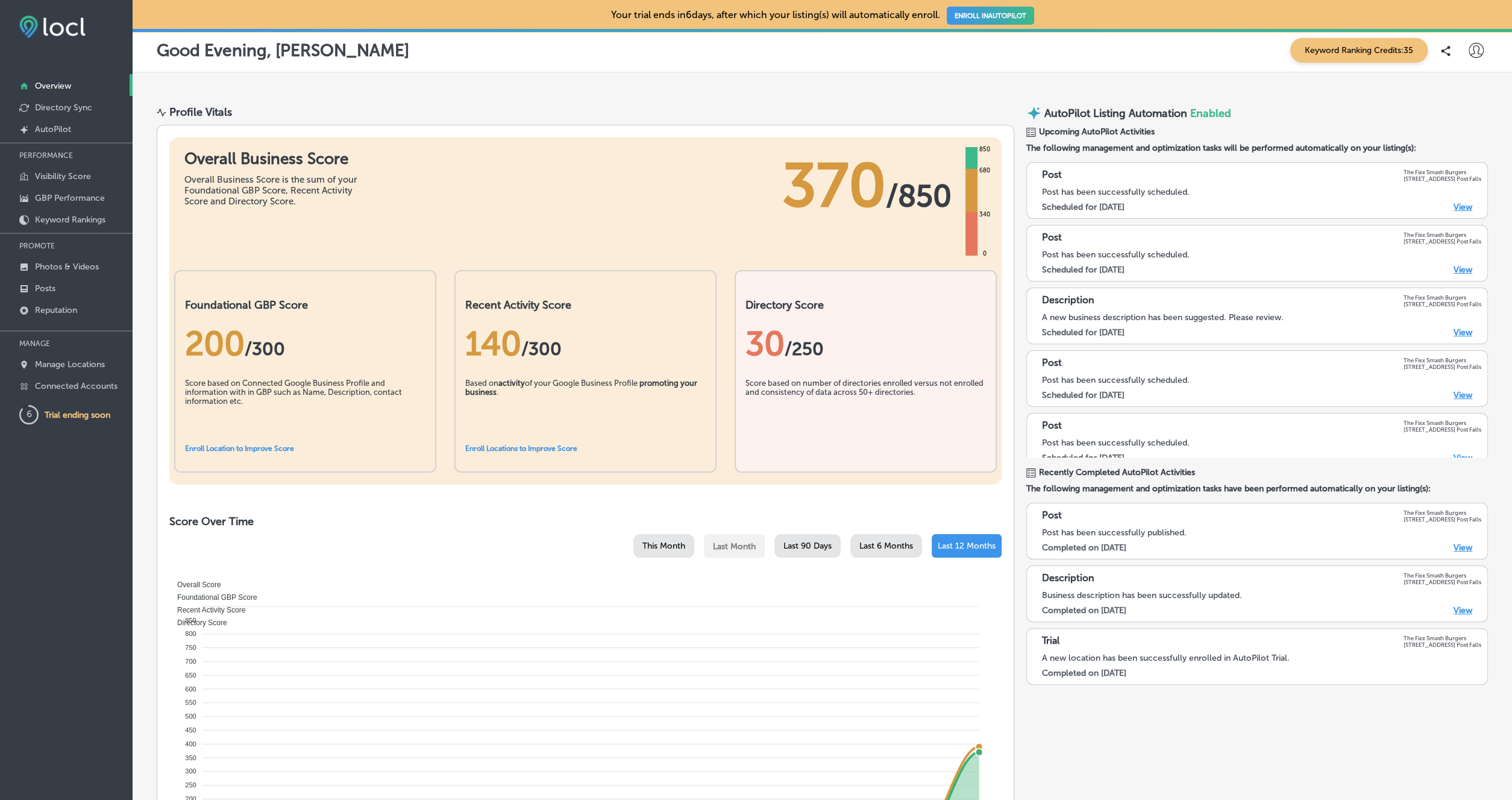
click at [564, 447] on link "Enroll Locations to Improve Score" at bounding box center [521, 448] width 112 height 9
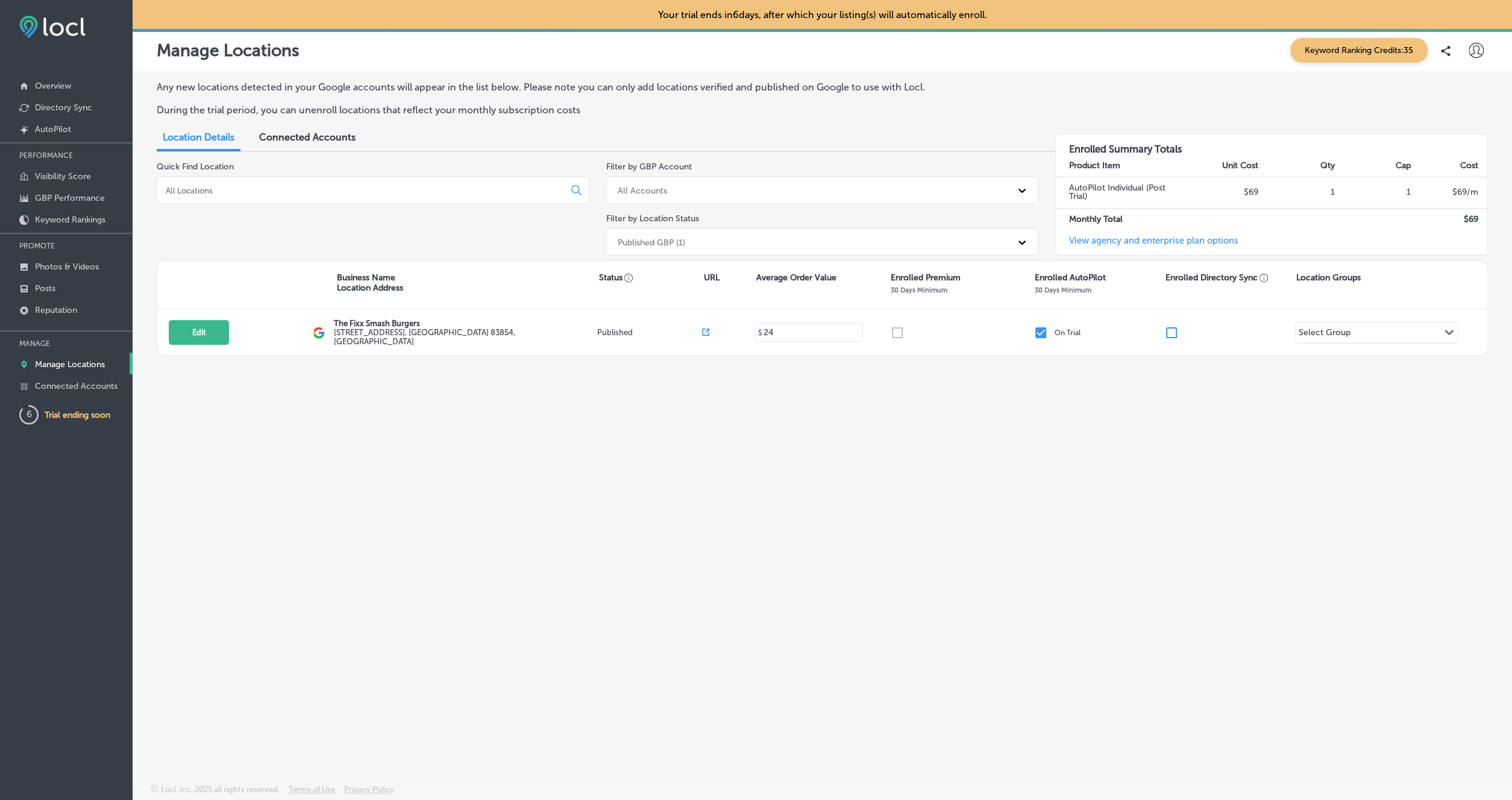
click at [298, 134] on span "Connected Accounts" at bounding box center [307, 137] width 96 height 11
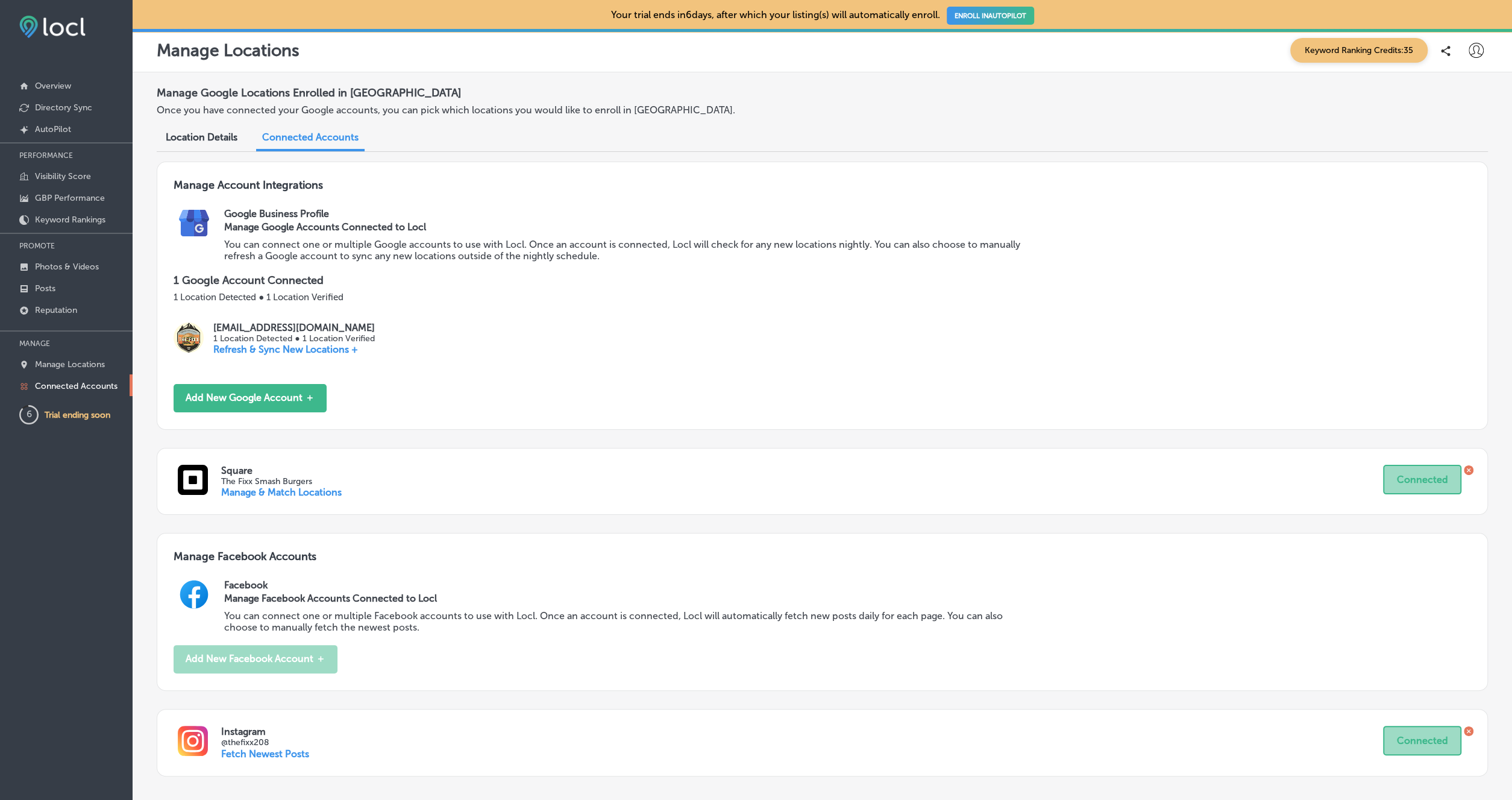
click at [220, 145] on div "Location Details" at bounding box center [201, 138] width 90 height 26
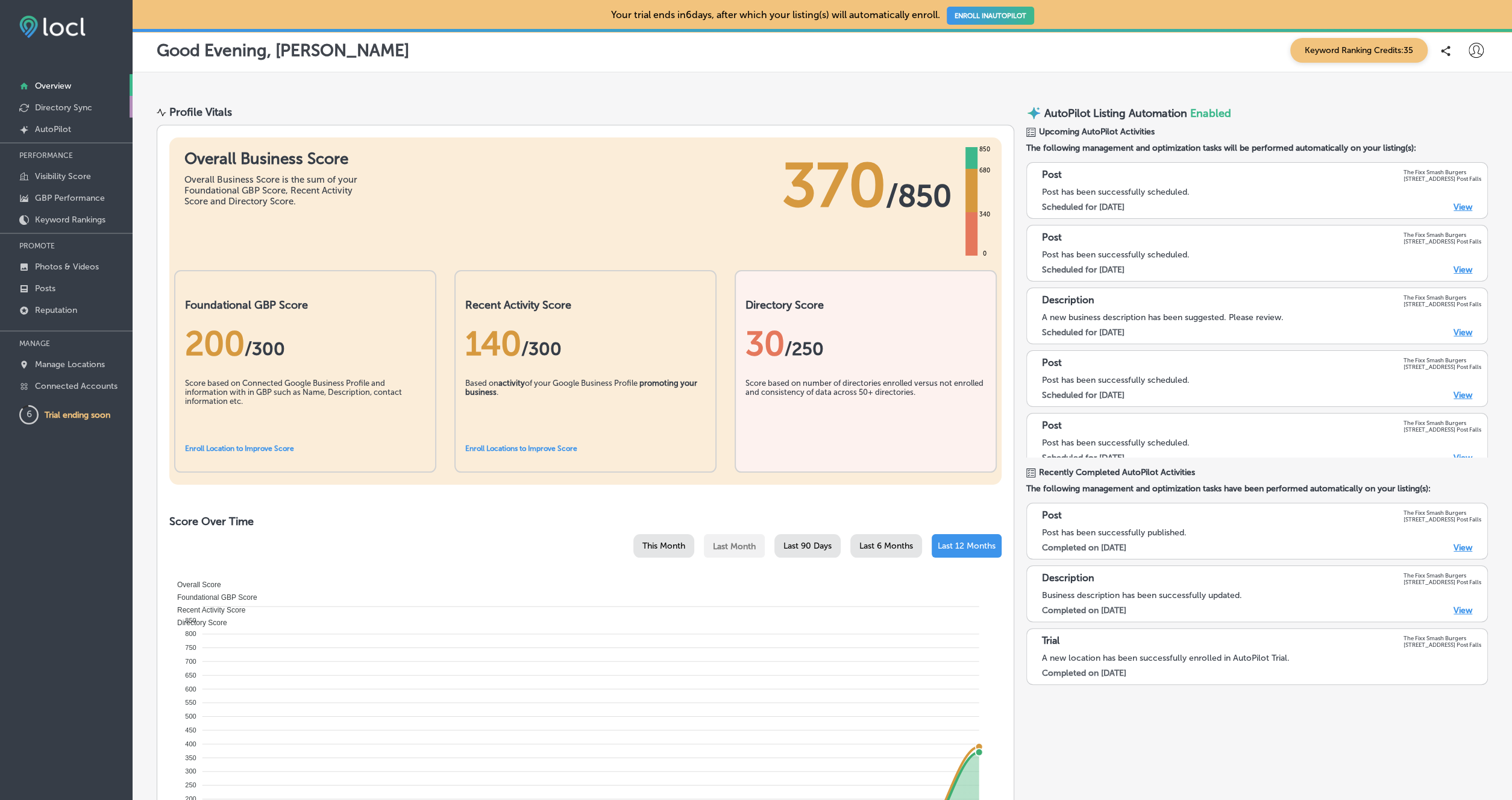
click at [42, 110] on p "Directory Sync" at bounding box center [64, 107] width 57 height 10
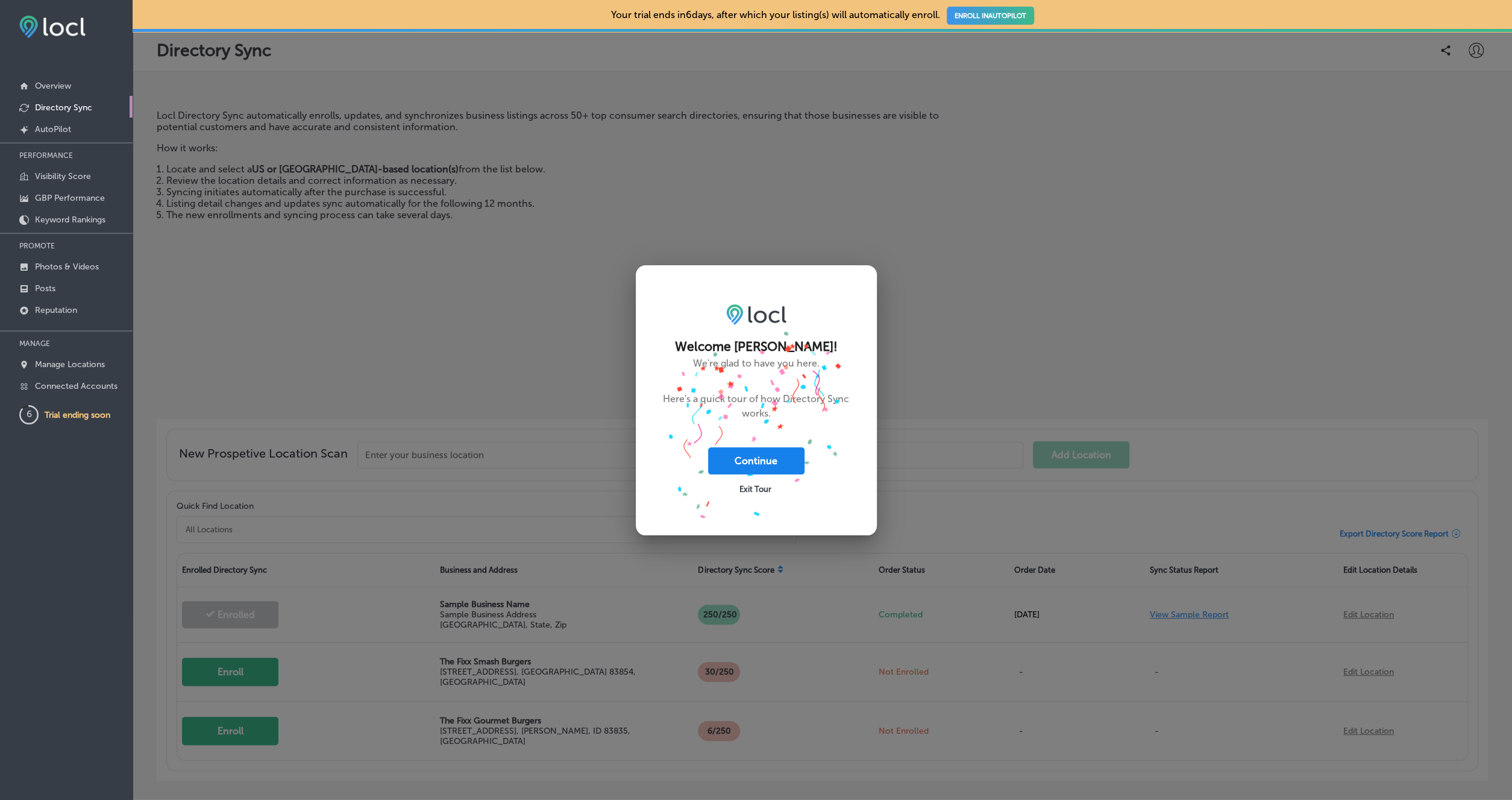
click at [744, 455] on button "Continue" at bounding box center [756, 461] width 96 height 27
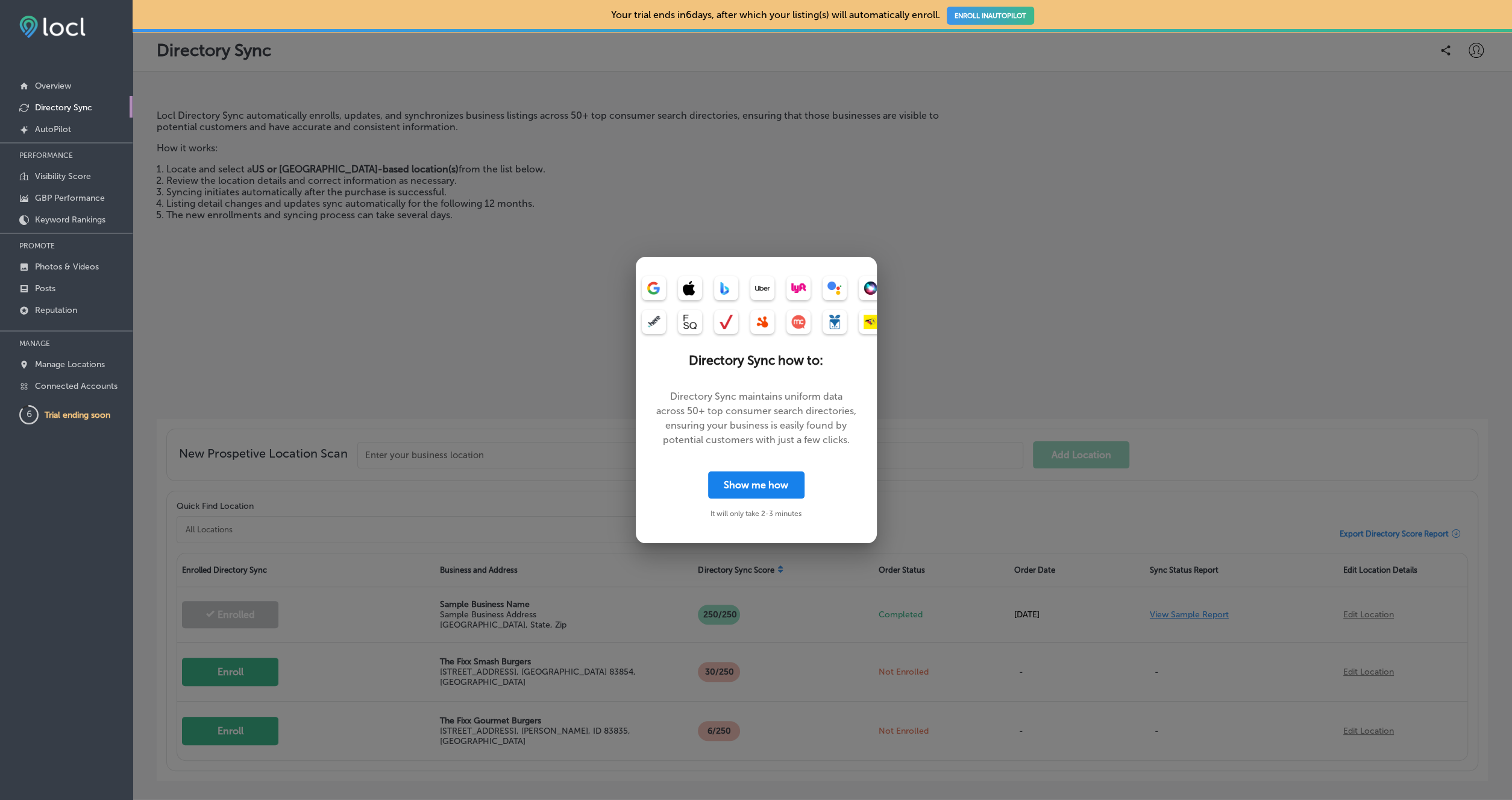
click at [758, 487] on button "Show me how" at bounding box center [756, 485] width 96 height 27
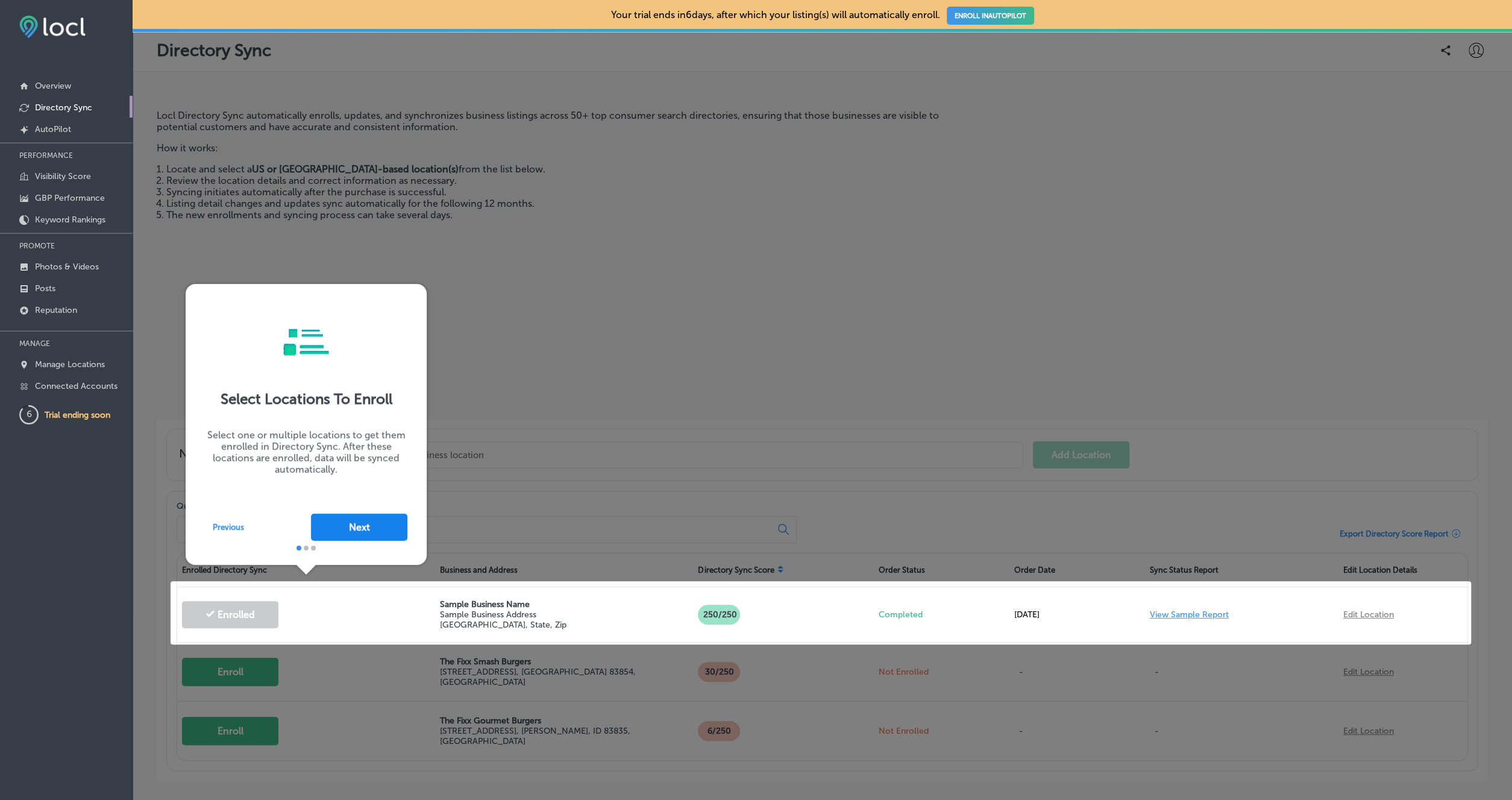
click at [394, 524] on button "Next" at bounding box center [359, 527] width 96 height 27
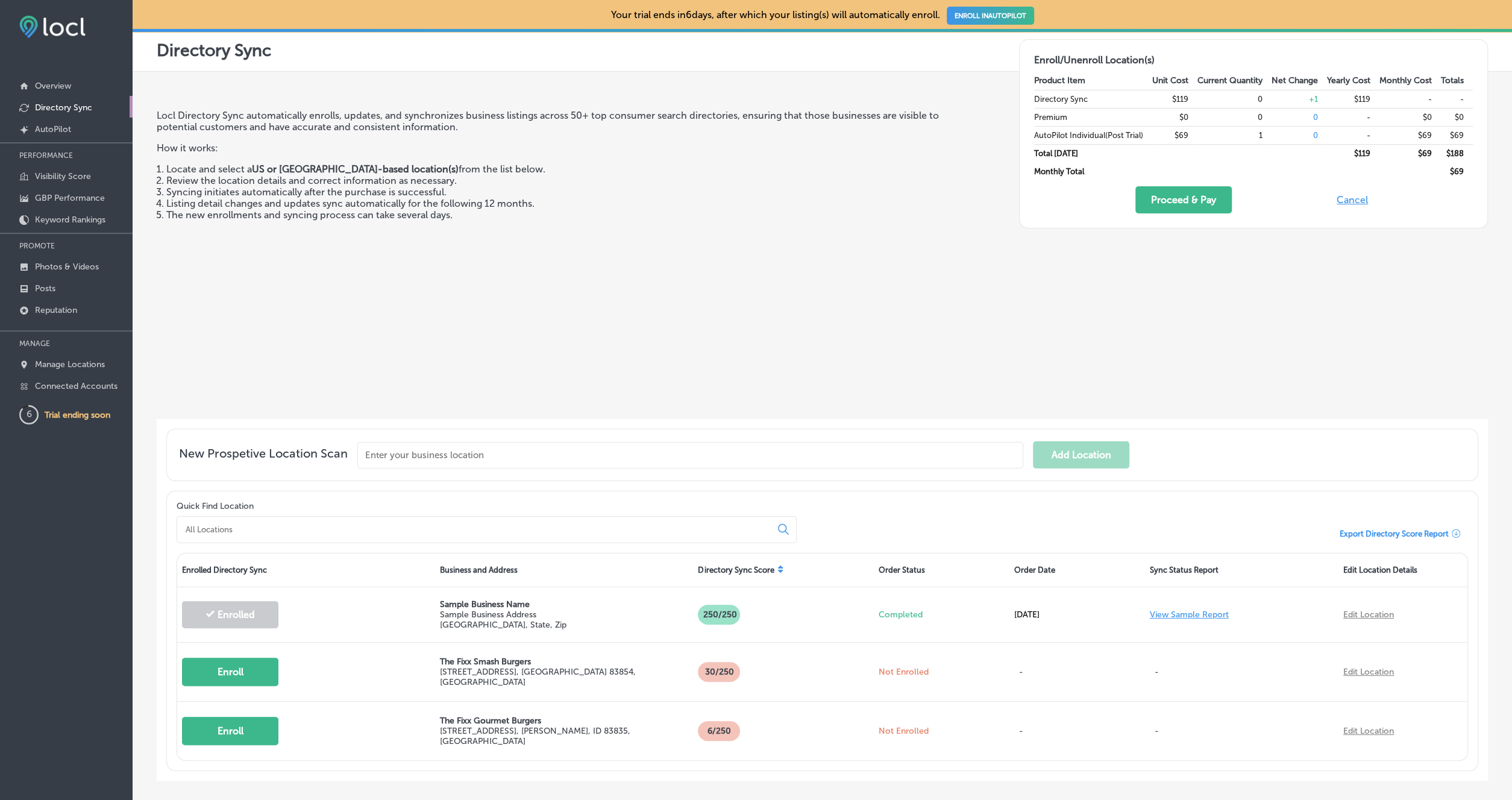
click at [1349, 200] on button "Cancel" at bounding box center [1353, 200] width 38 height 27
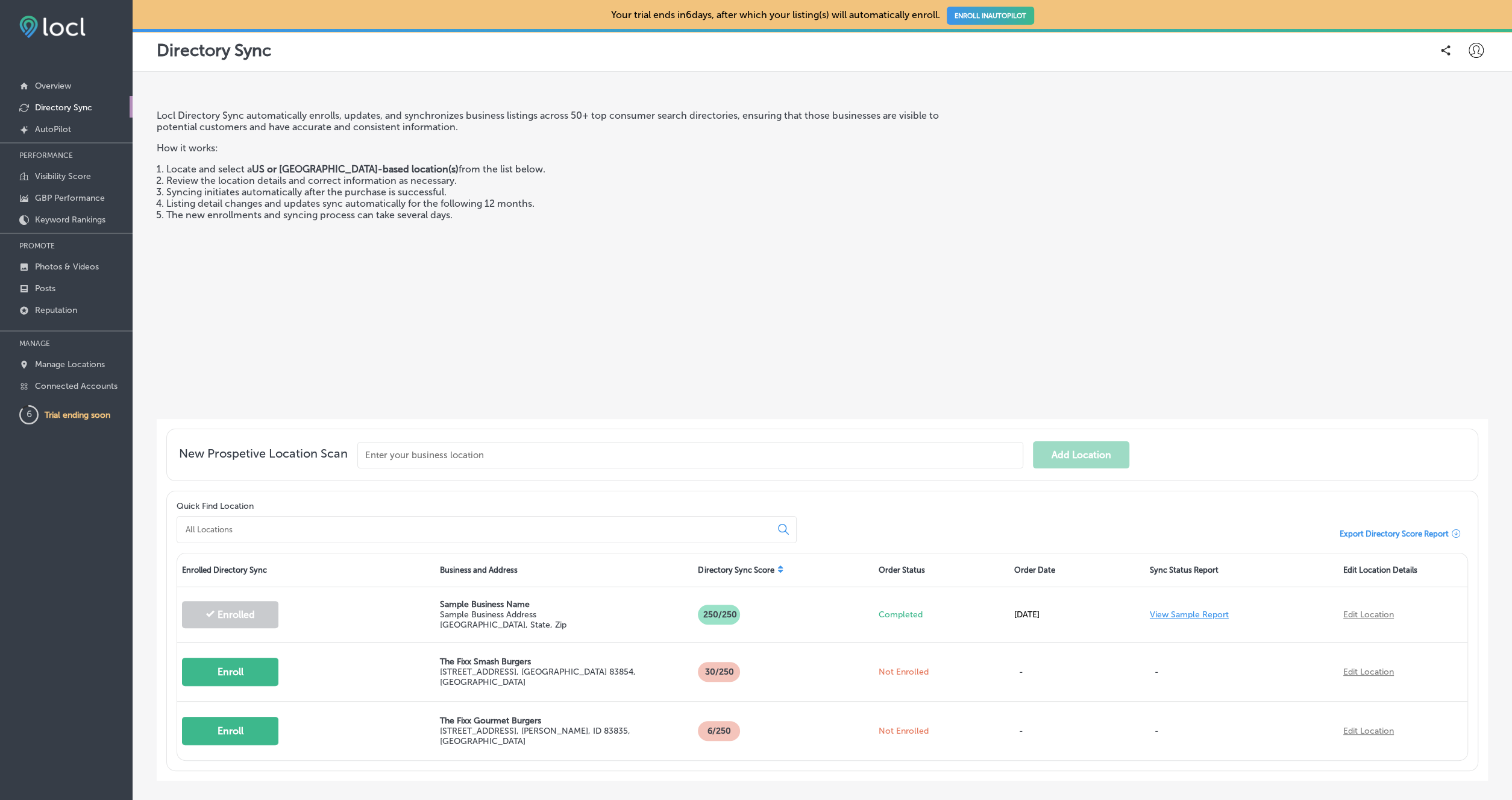
scroll to position [60, 0]
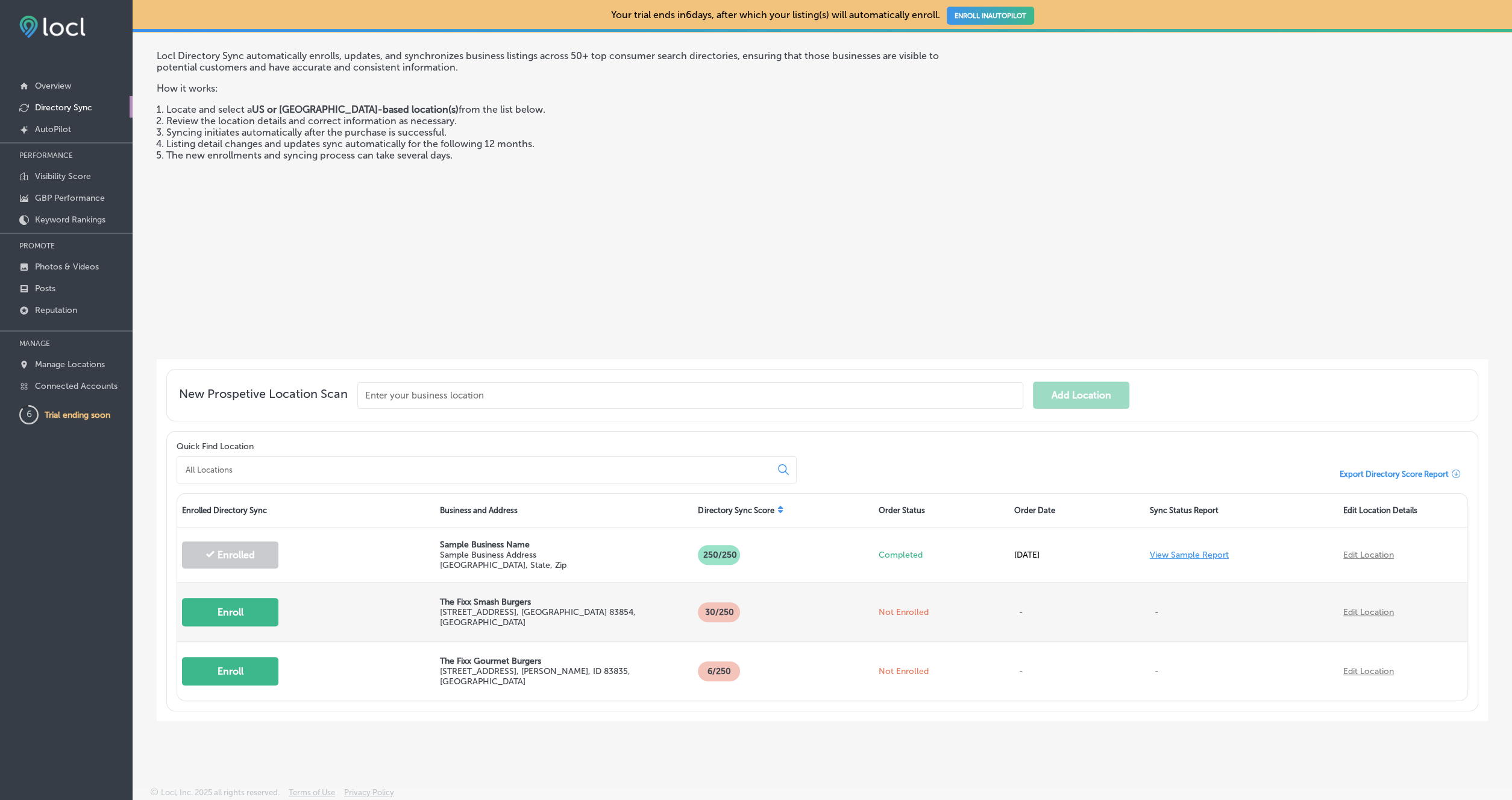
click at [244, 609] on button "Enroll" at bounding box center [230, 612] width 96 height 29
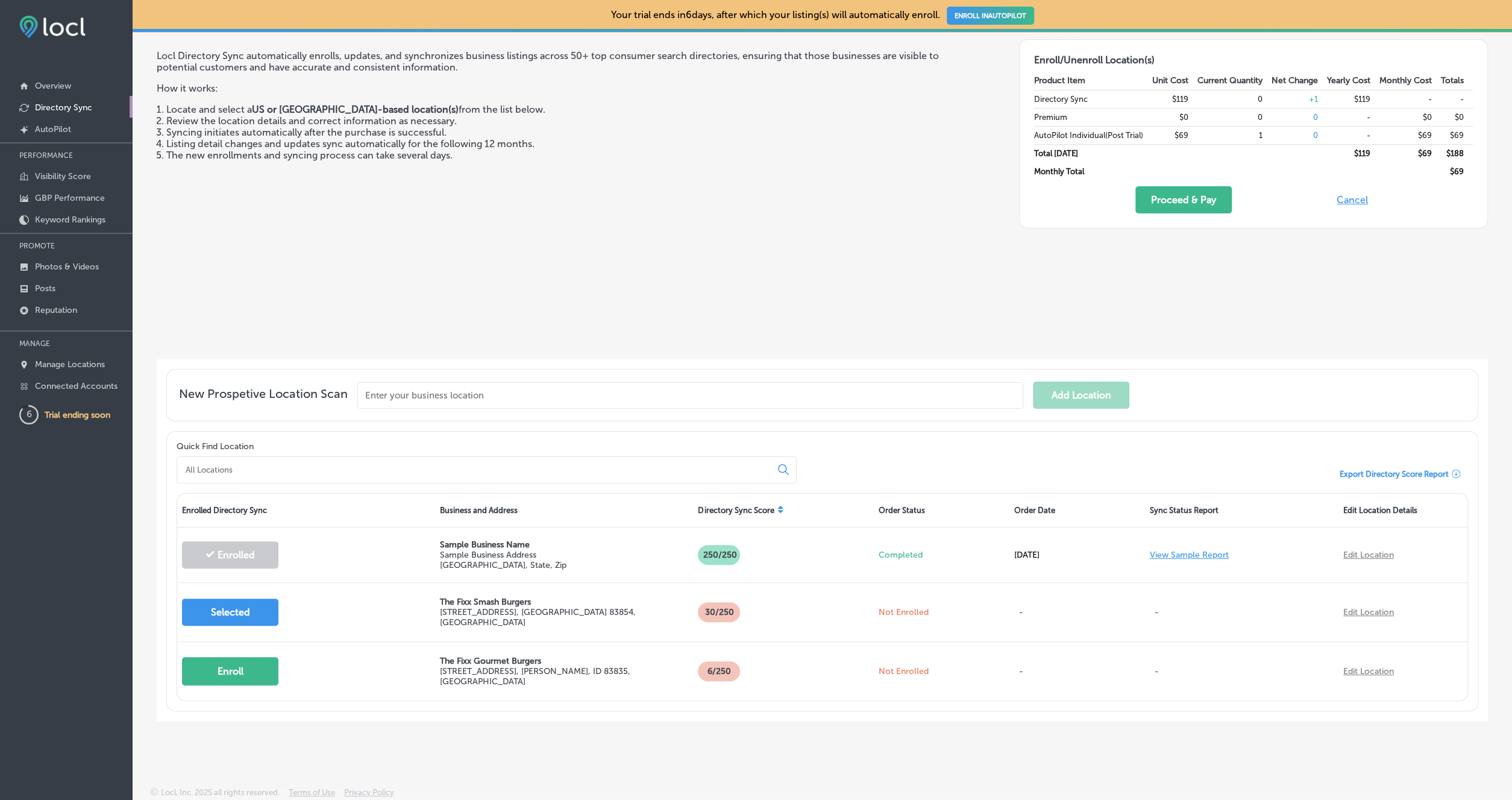
click at [880, 276] on div "Locl Directory Sync automatically enrolls, updates, and synchronizes business l…" at bounding box center [553, 199] width 793 height 299
click at [1199, 200] on button "Proceed & Pay" at bounding box center [1183, 200] width 96 height 27
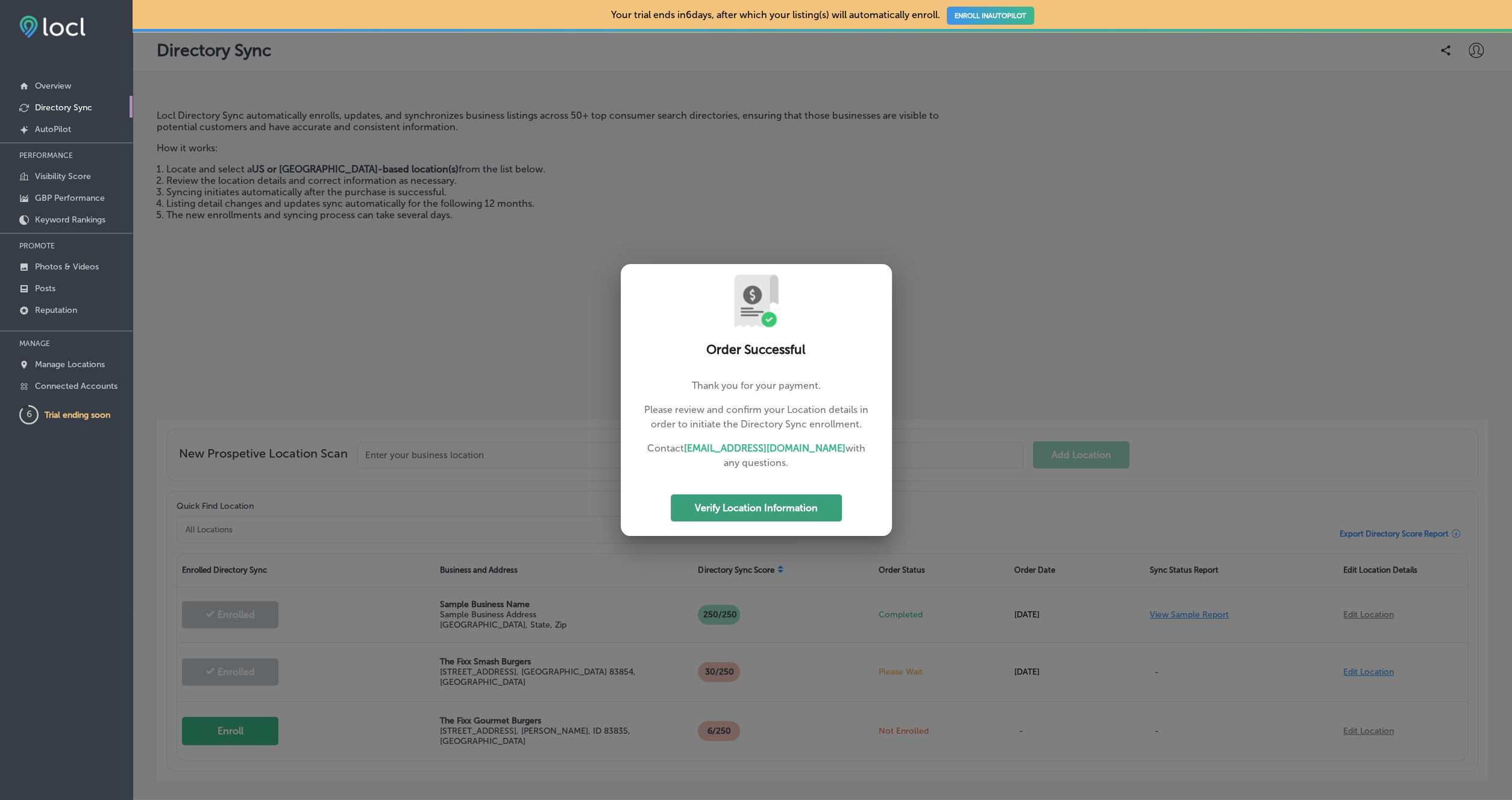
click at [755, 507] on button "Verify Location Information" at bounding box center [757, 508] width 171 height 27
select select "US"
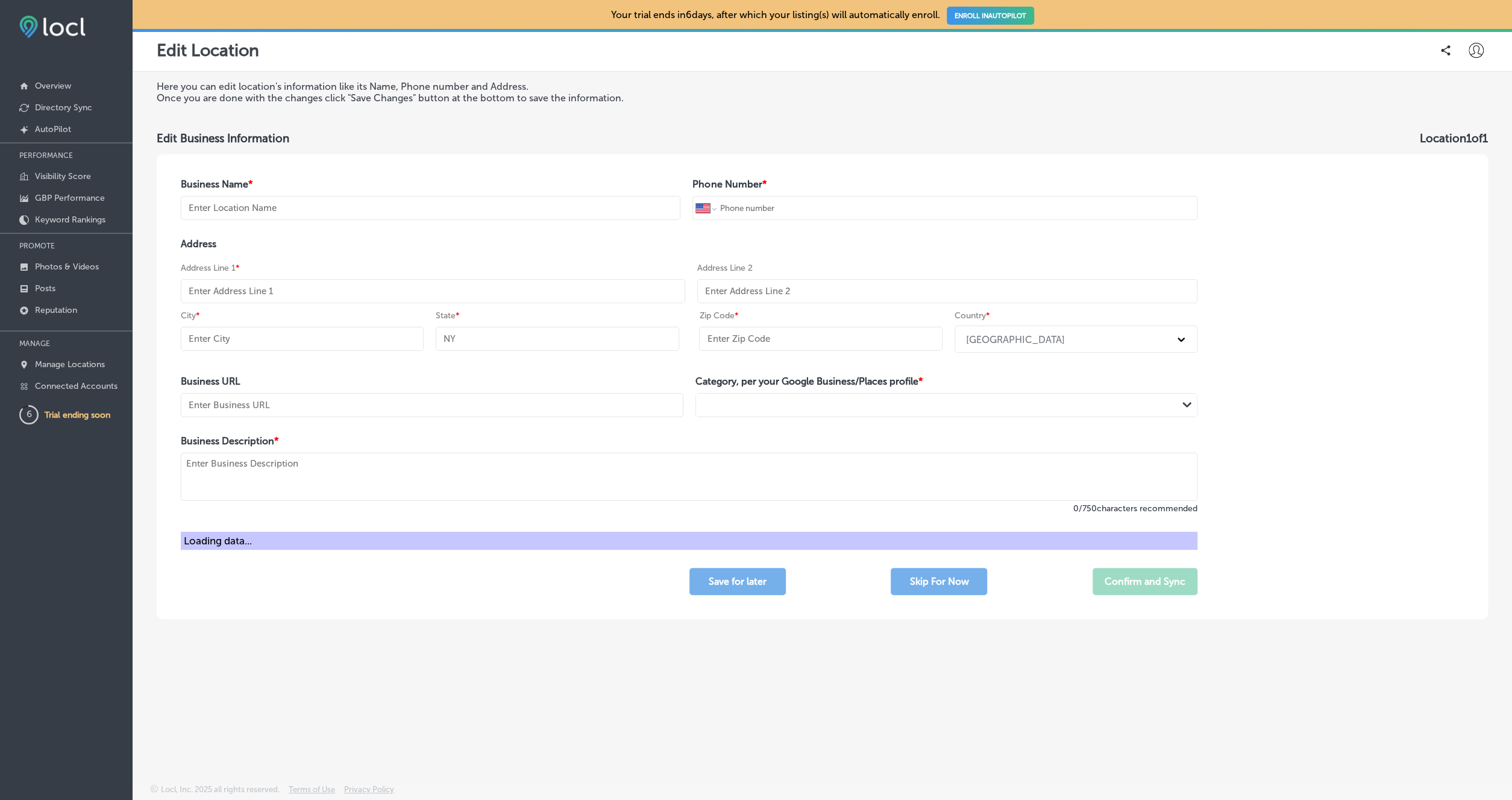
type input "The Fixx Smash Burgers"
type input "[PHONE_NUMBER]"
type input "[STREET_ADDRESS]"
type input "Post Falls"
type input "ID"
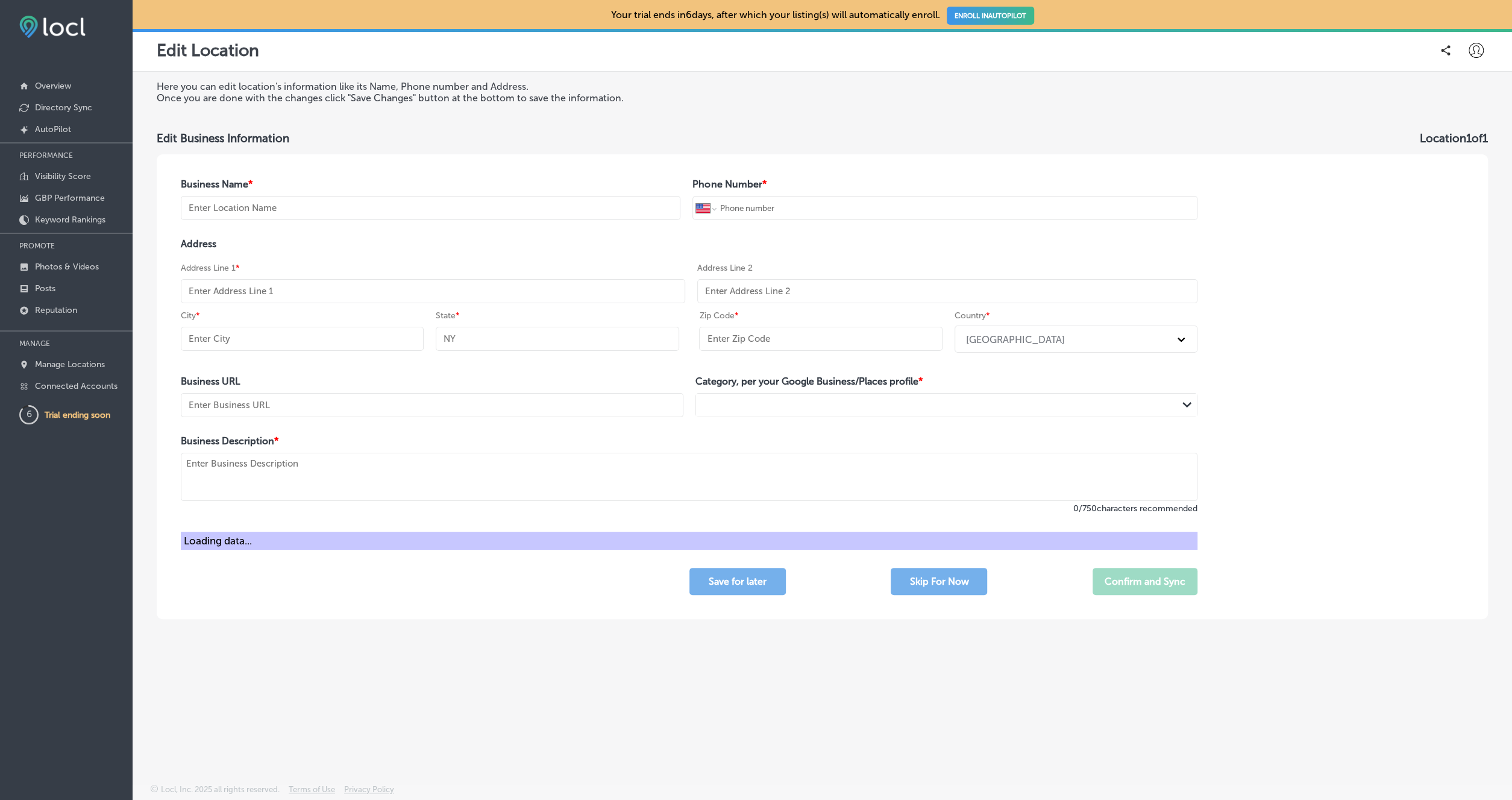
type input "83854"
type input "WWW.FIXXYOURHUNGER.COM"
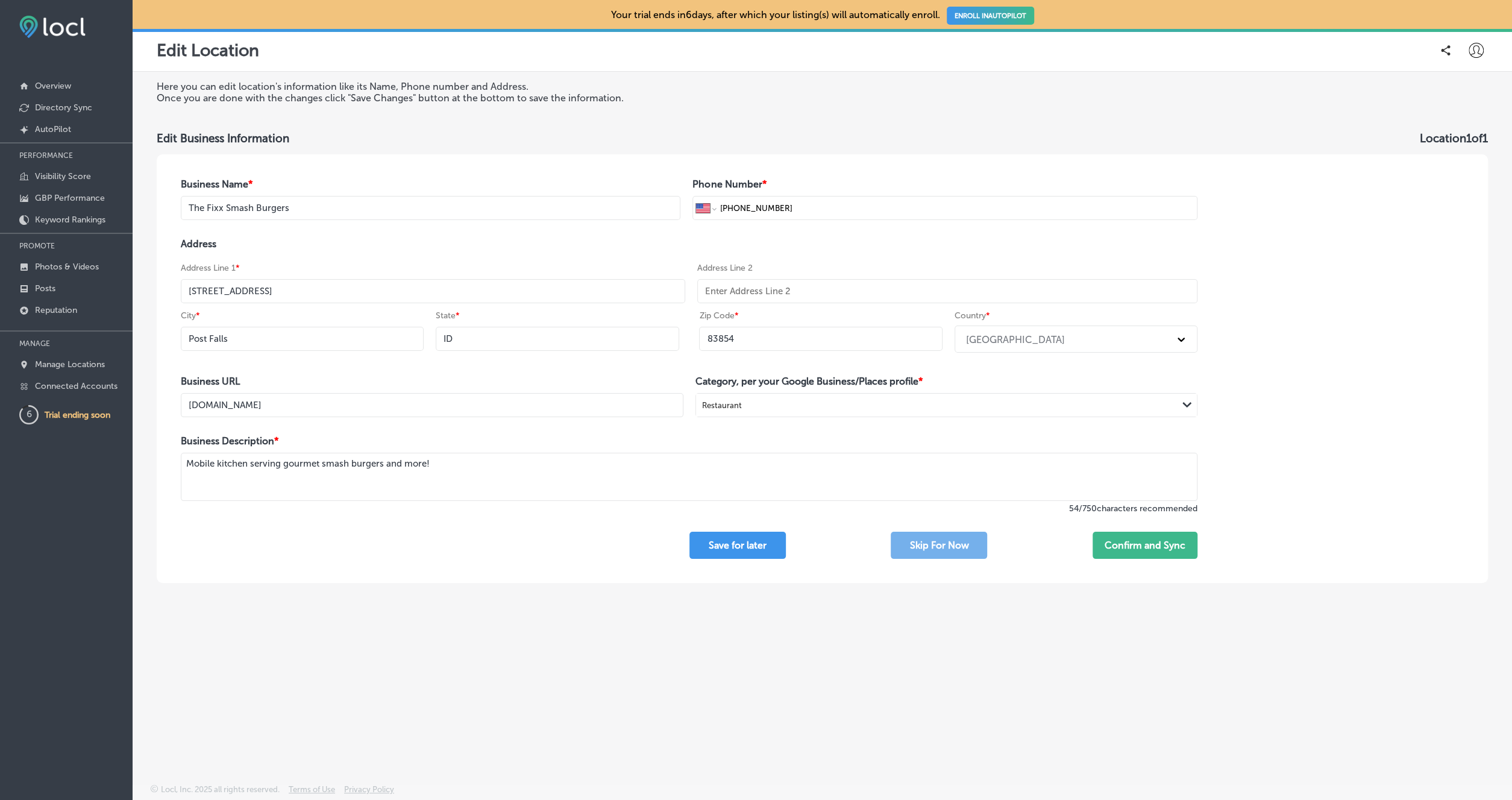
click at [519, 488] on textarea "Mobile kitchen serving gourmet smash burgers and more!" at bounding box center [689, 477] width 1017 height 48
drag, startPoint x: 448, startPoint y: 470, endPoint x: 166, endPoint y: 460, distance: 282.2
click at [181, 460] on textarea "Mobile kitchen serving gourmet smash burgers and more!" at bounding box center [689, 477] width 1017 height 48
paste textarea "The Fixx Smash Burgers crafts crave-worthy smash burgers using fresh, never fro…"
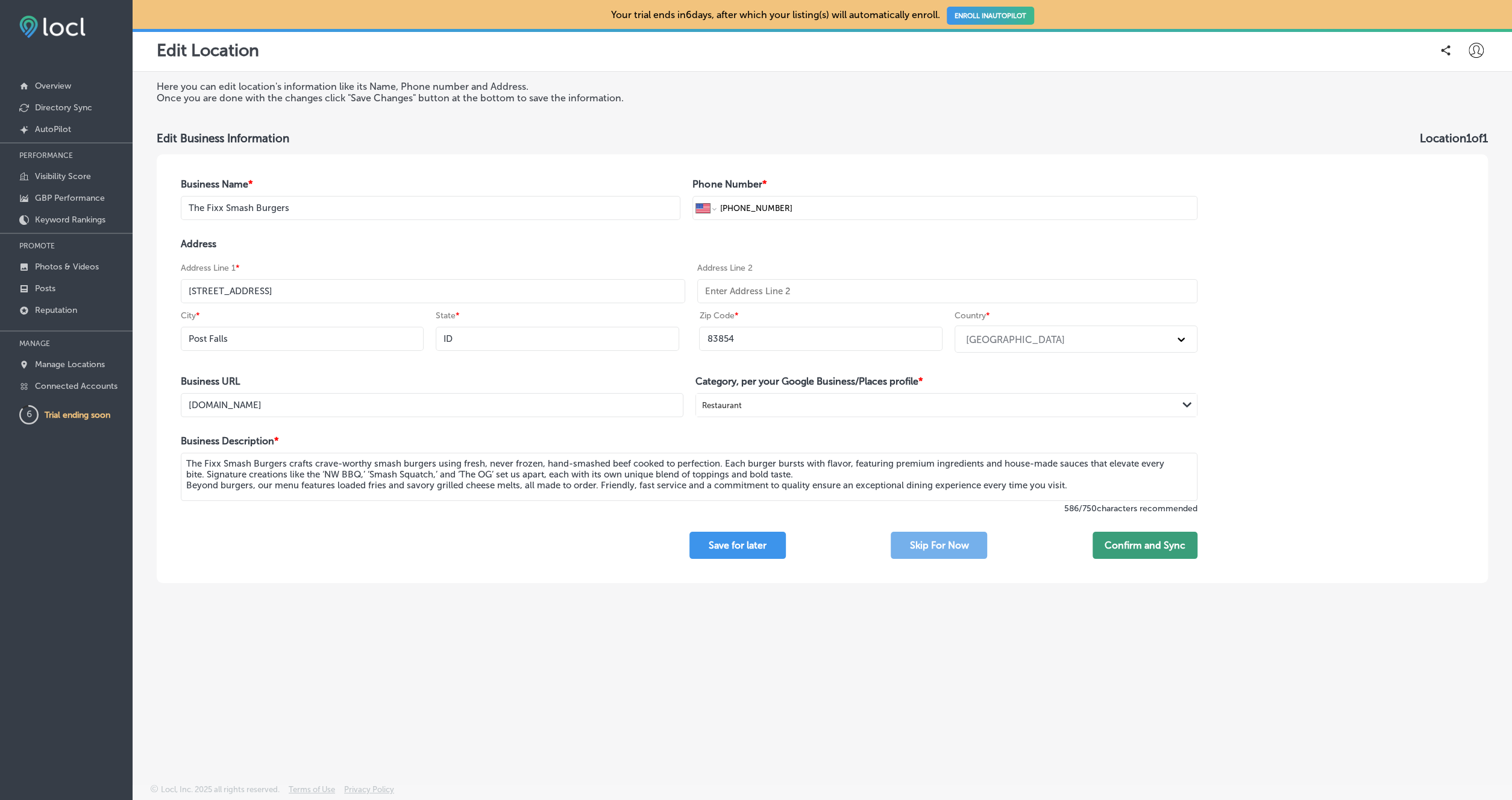
type textarea "The Fixx Smash Burgers crafts crave-worthy smash burgers using fresh, never fro…"
click at [1132, 549] on button "Confirm and Sync" at bounding box center [1145, 545] width 105 height 27
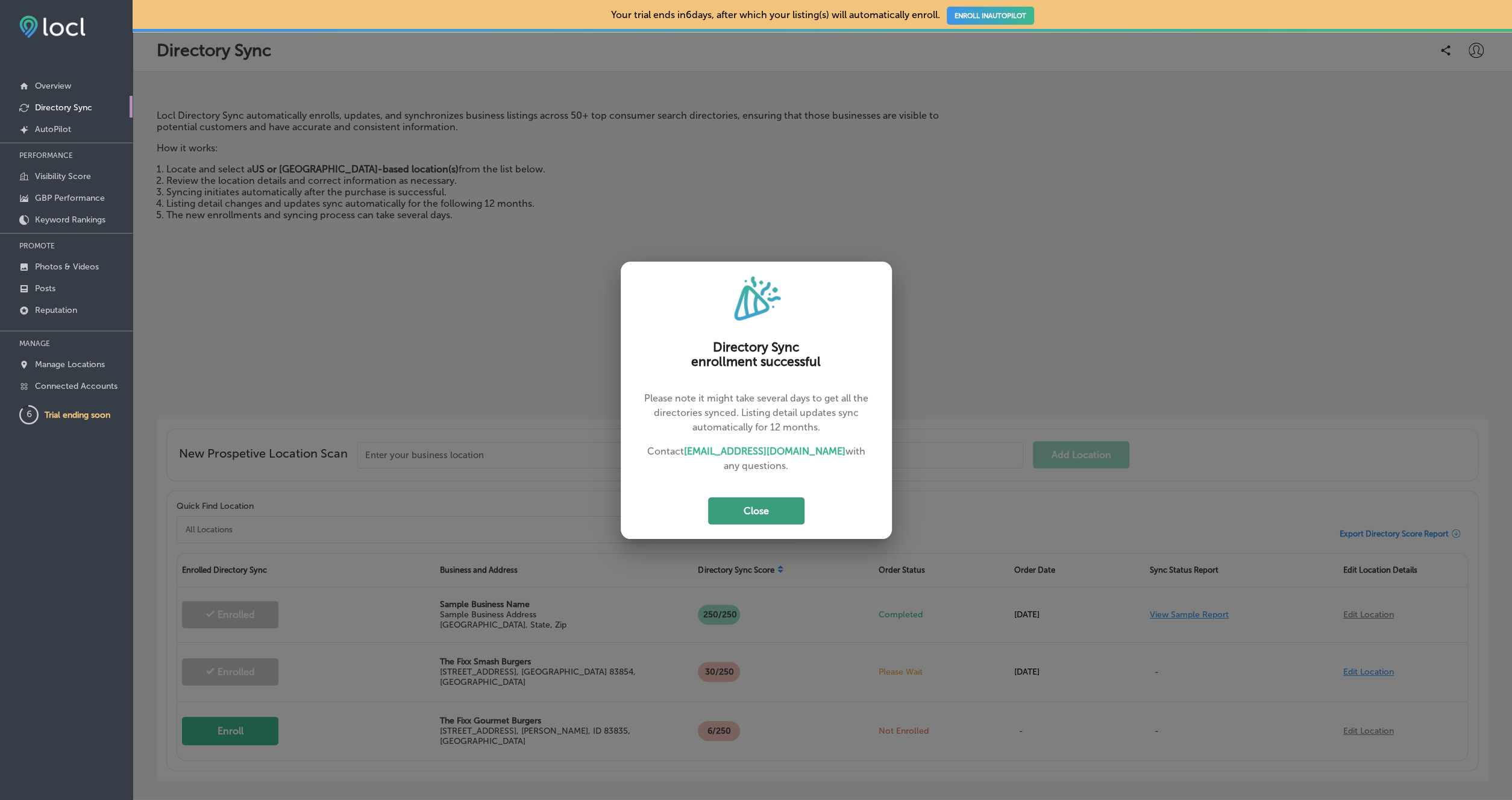
click at [759, 505] on button "Close" at bounding box center [756, 511] width 96 height 27
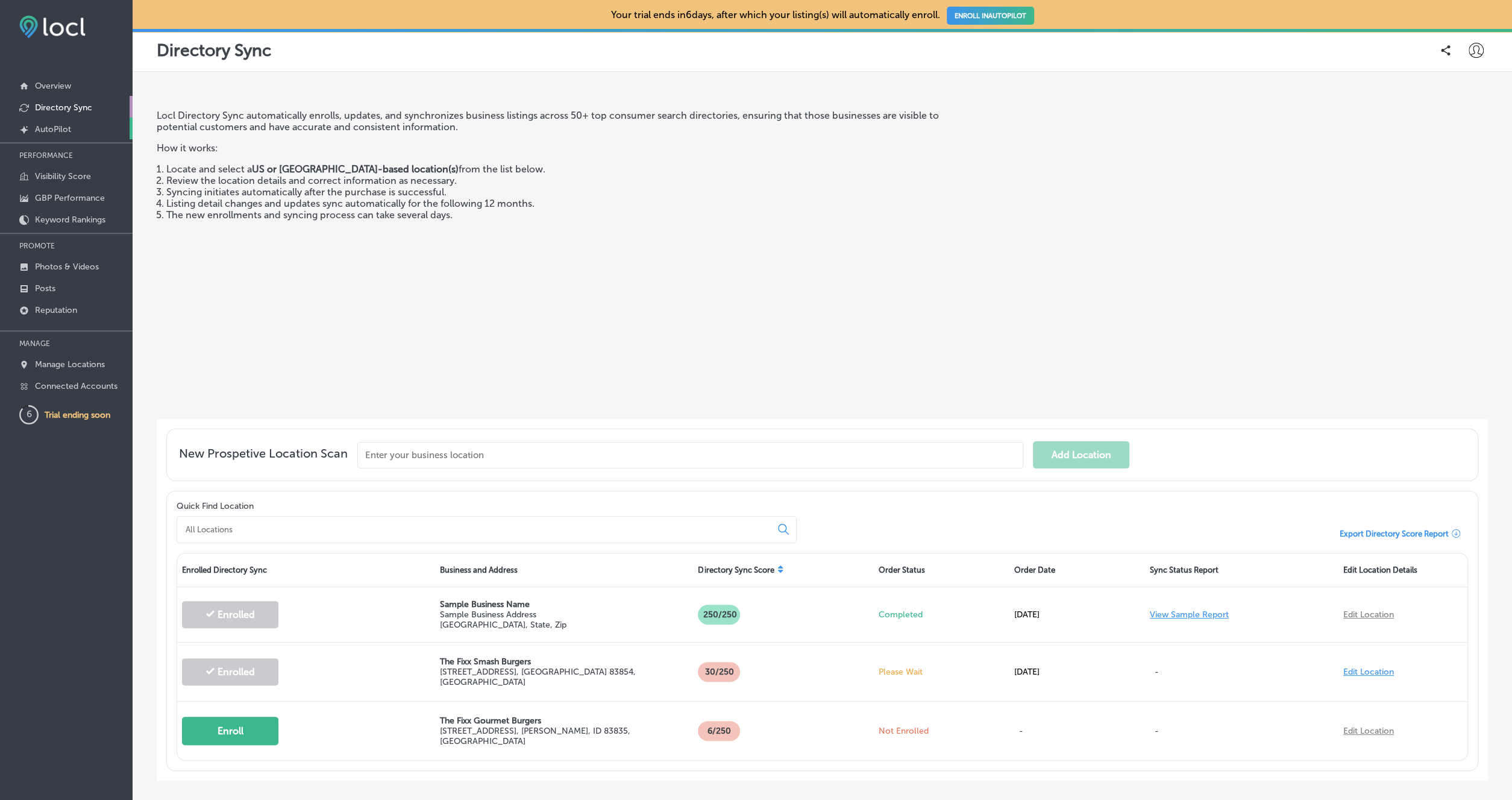
click at [70, 123] on link "Created by potrace 1.10, written by Peter Selinger 2001-2011 AutoPilot" at bounding box center [66, 128] width 133 height 22
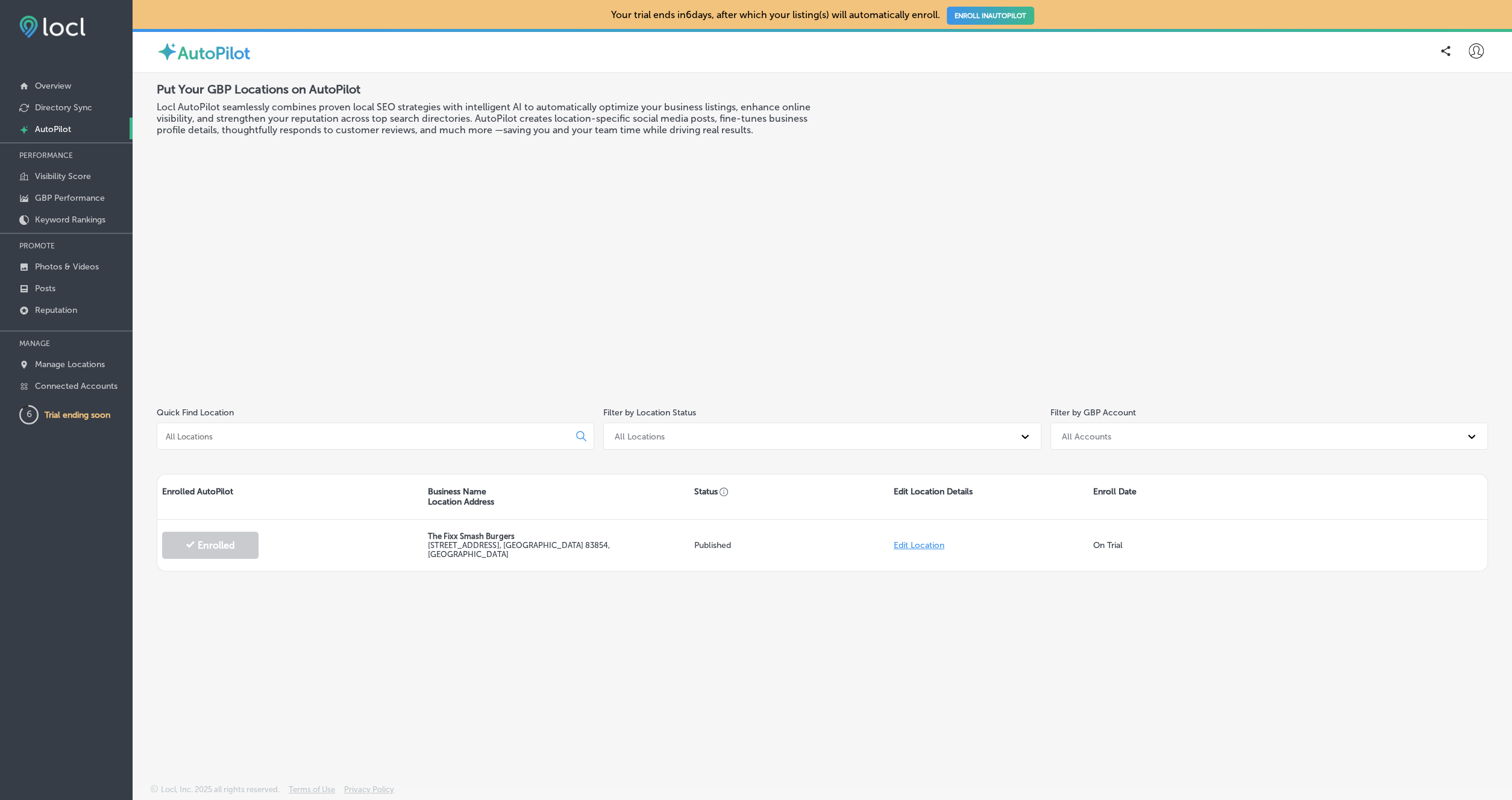
click at [1114, 489] on div "Enroll Date" at bounding box center [1188, 497] width 200 height 44
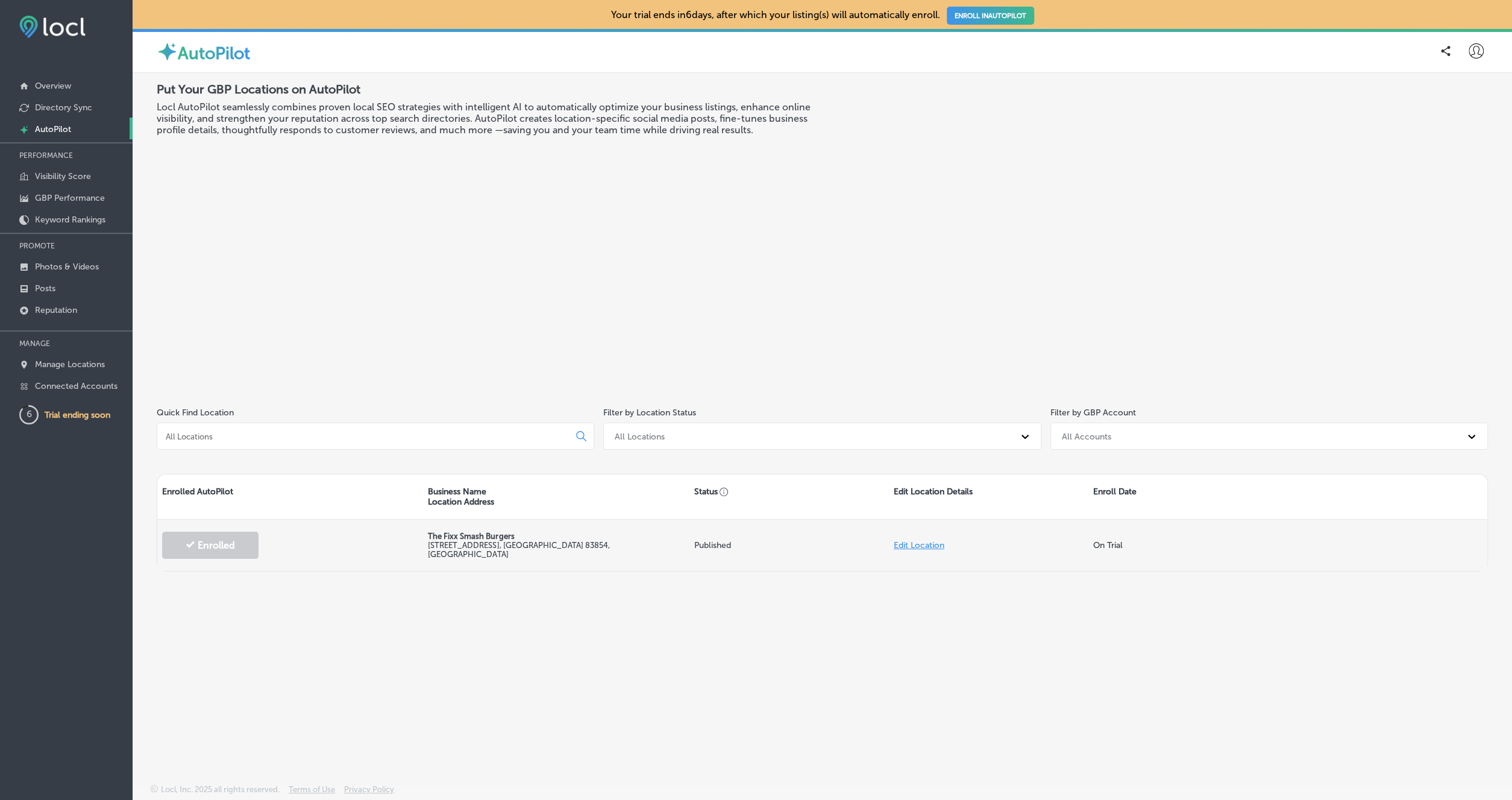
click at [1104, 550] on div "On Trial" at bounding box center [1188, 545] width 200 height 35
drag, startPoint x: 1104, startPoint y: 546, endPoint x: 1047, endPoint y: 542, distance: 57.1
click at [1104, 546] on div "On Trial" at bounding box center [1188, 545] width 200 height 35
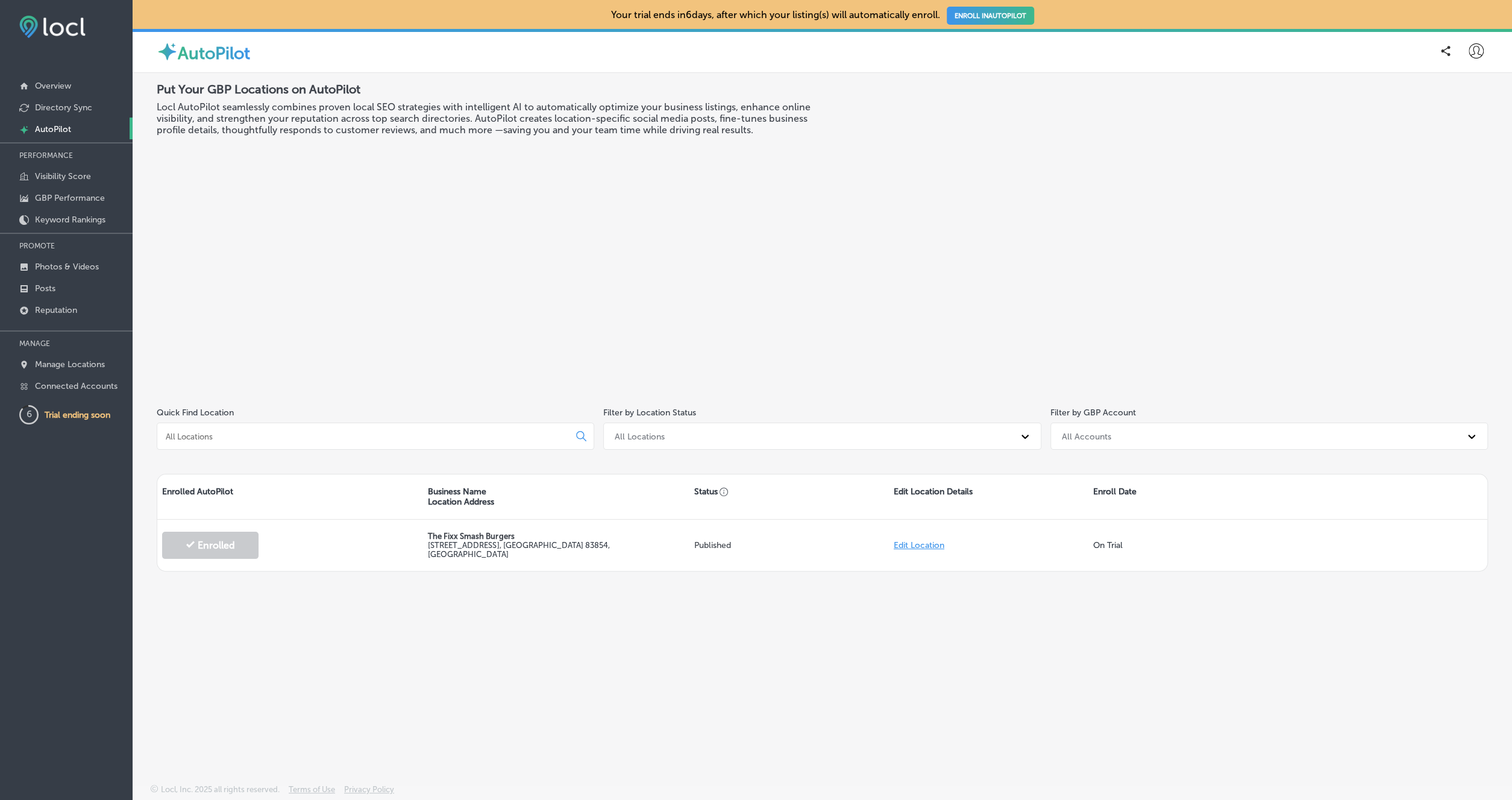
click at [82, 411] on p "Trial ending soon" at bounding box center [77, 414] width 66 height 10
click at [783, 166] on div "Put Your GBP Locations on AutoPilot Locl AutoPilot seamlessly combines proven l…" at bounding box center [489, 232] width 666 height 301
click at [9, 102] on link "Directory Sync" at bounding box center [66, 106] width 133 height 22
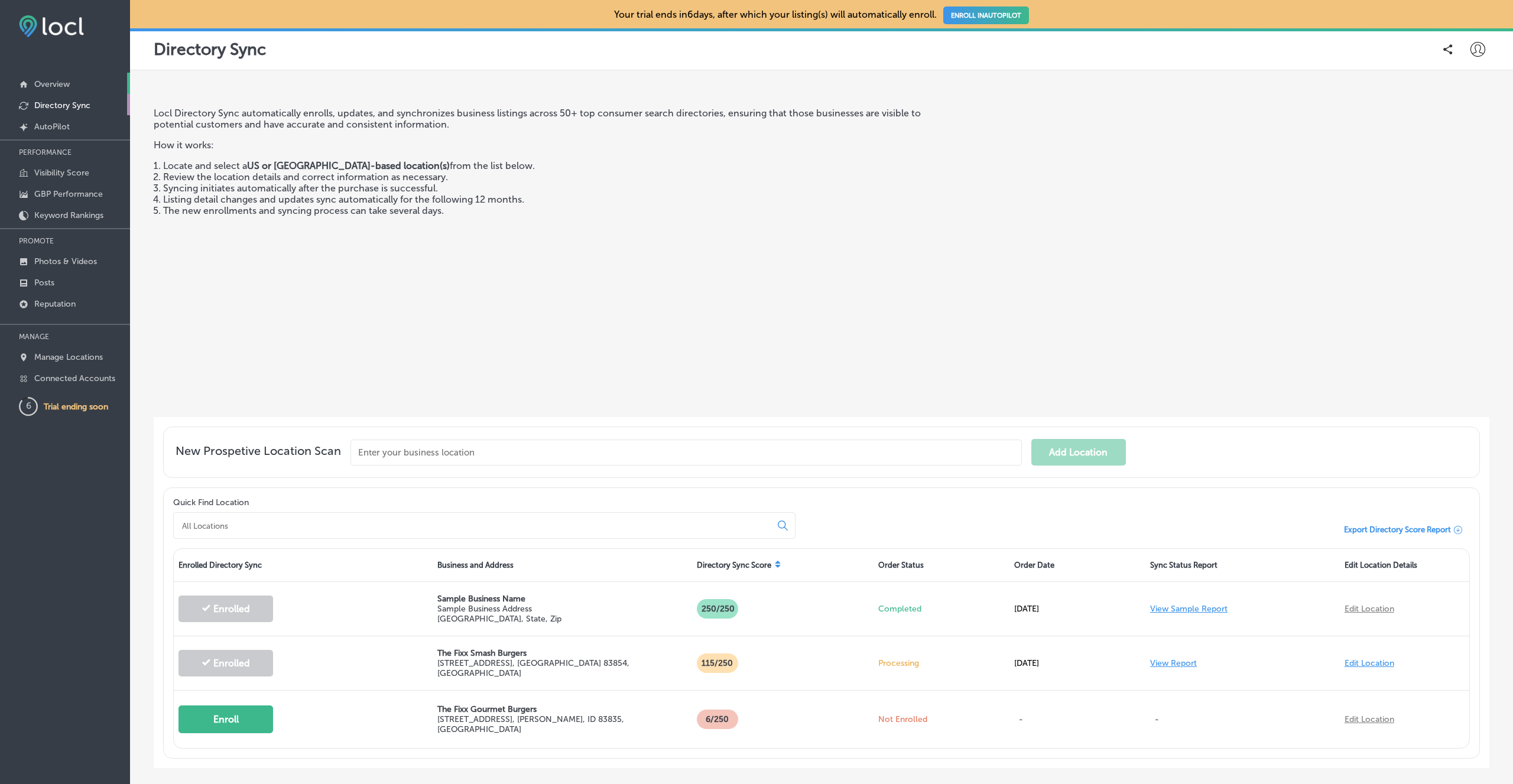
click at [128, 85] on link "Overview" at bounding box center [65, 83] width 130 height 21
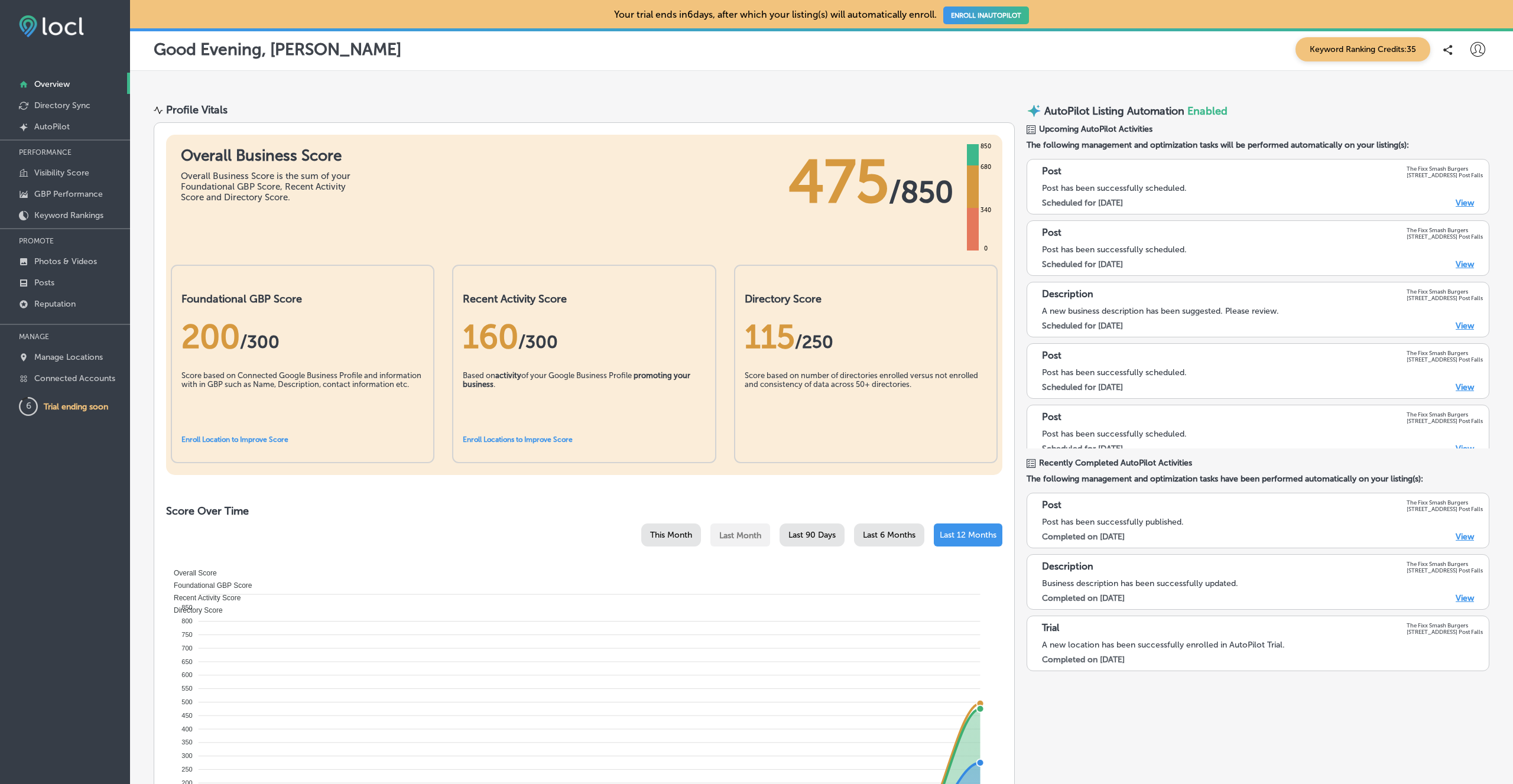
click at [1477, 49] on icon at bounding box center [1477, 49] width 15 height 15
click at [1456, 98] on p "My Account" at bounding box center [1461, 92] width 53 height 14
select select "US"
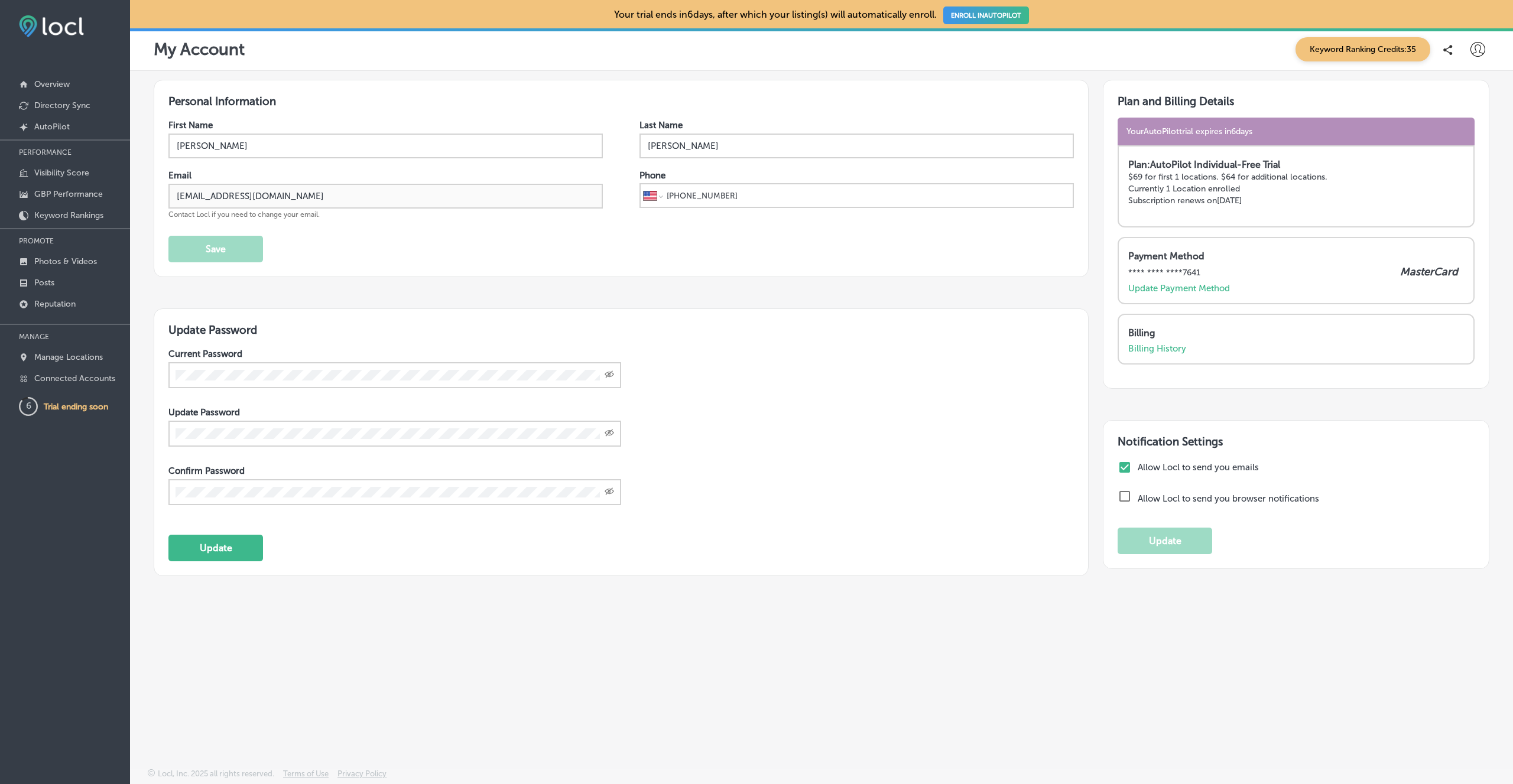
click at [1185, 174] on p "$69 for first 1 locations. $64 for additional locations." at bounding box center [1296, 176] width 336 height 10
click at [1147, 353] on div "Billing Billing History" at bounding box center [1296, 339] width 357 height 51
click at [1147, 350] on p "Billing History" at bounding box center [1156, 349] width 58 height 10
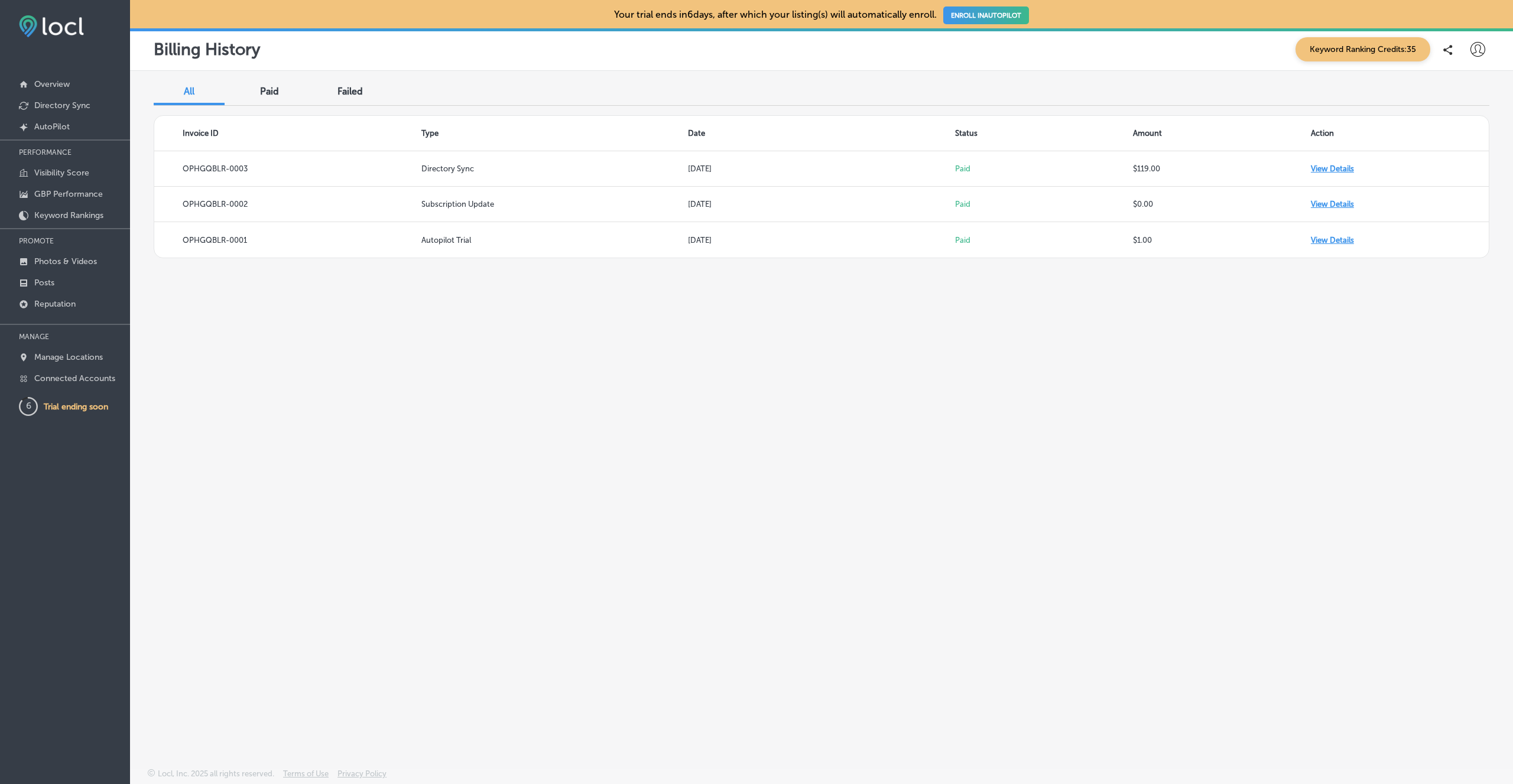
click at [1480, 50] on icon at bounding box center [1477, 49] width 15 height 15
click at [1460, 85] on li "My Account" at bounding box center [1456, 92] width 81 height 27
select select "US"
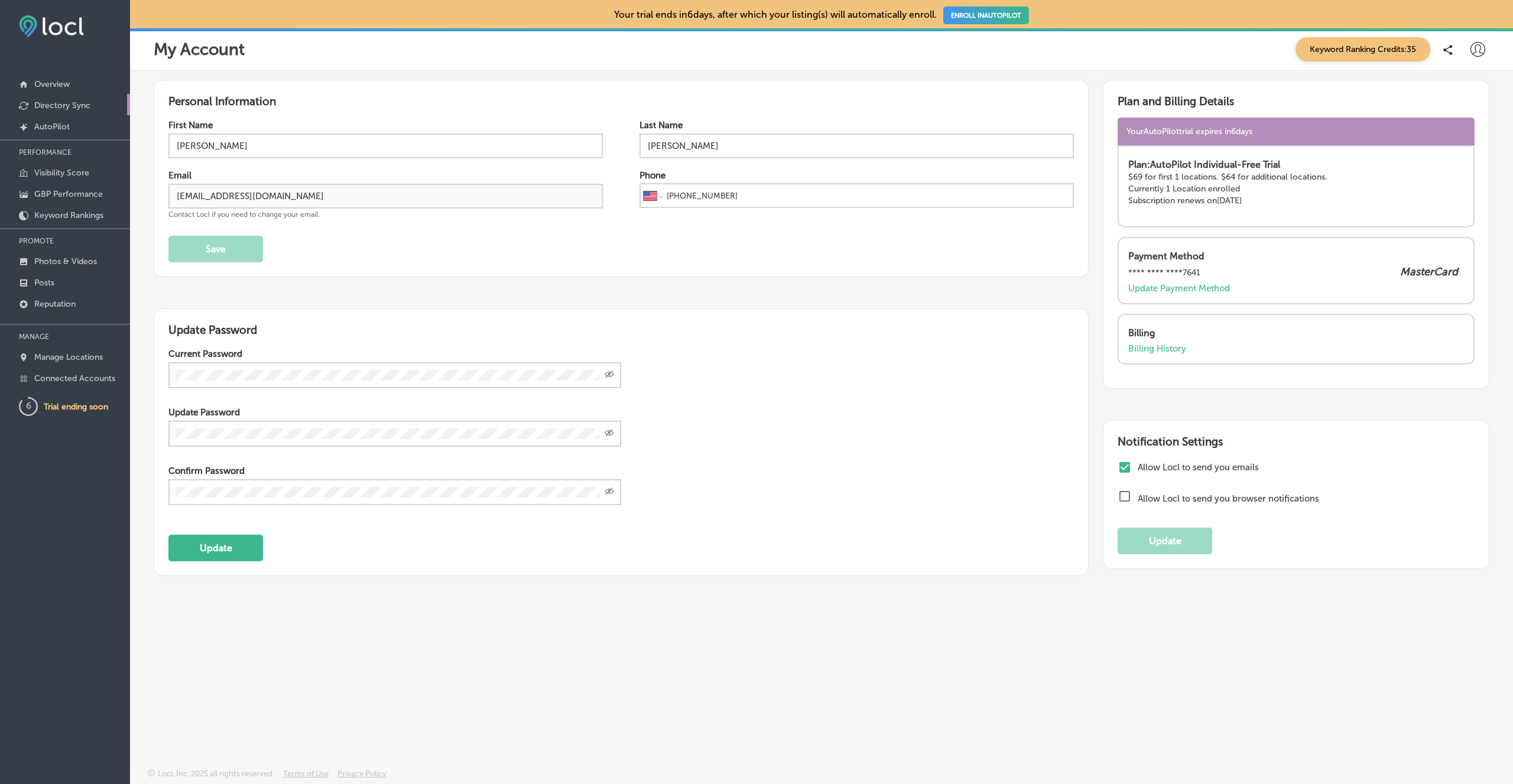
click at [69, 107] on p "Directory Sync" at bounding box center [62, 105] width 56 height 10
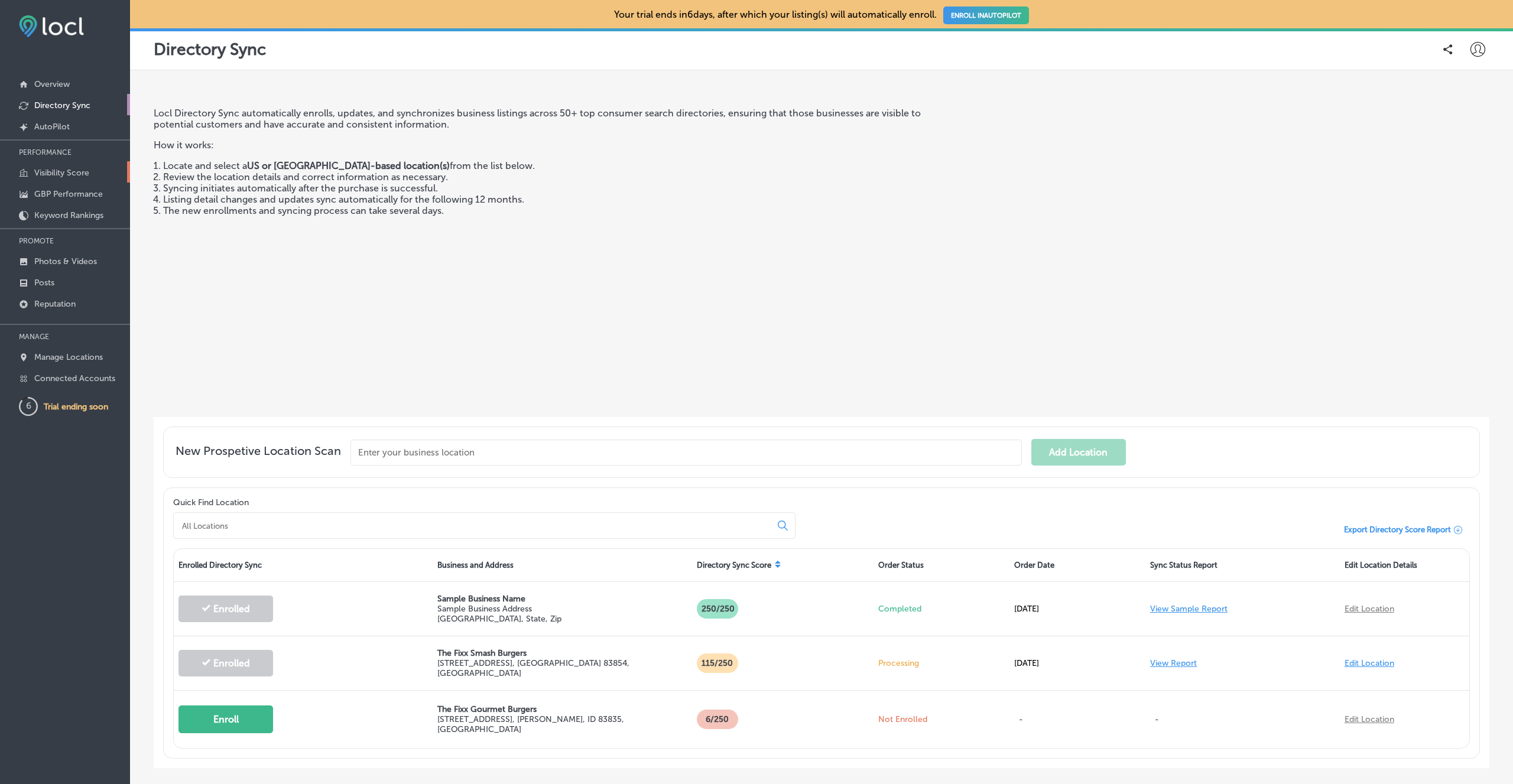
click at [50, 176] on p "Visibility Score" at bounding box center [62, 172] width 55 height 10
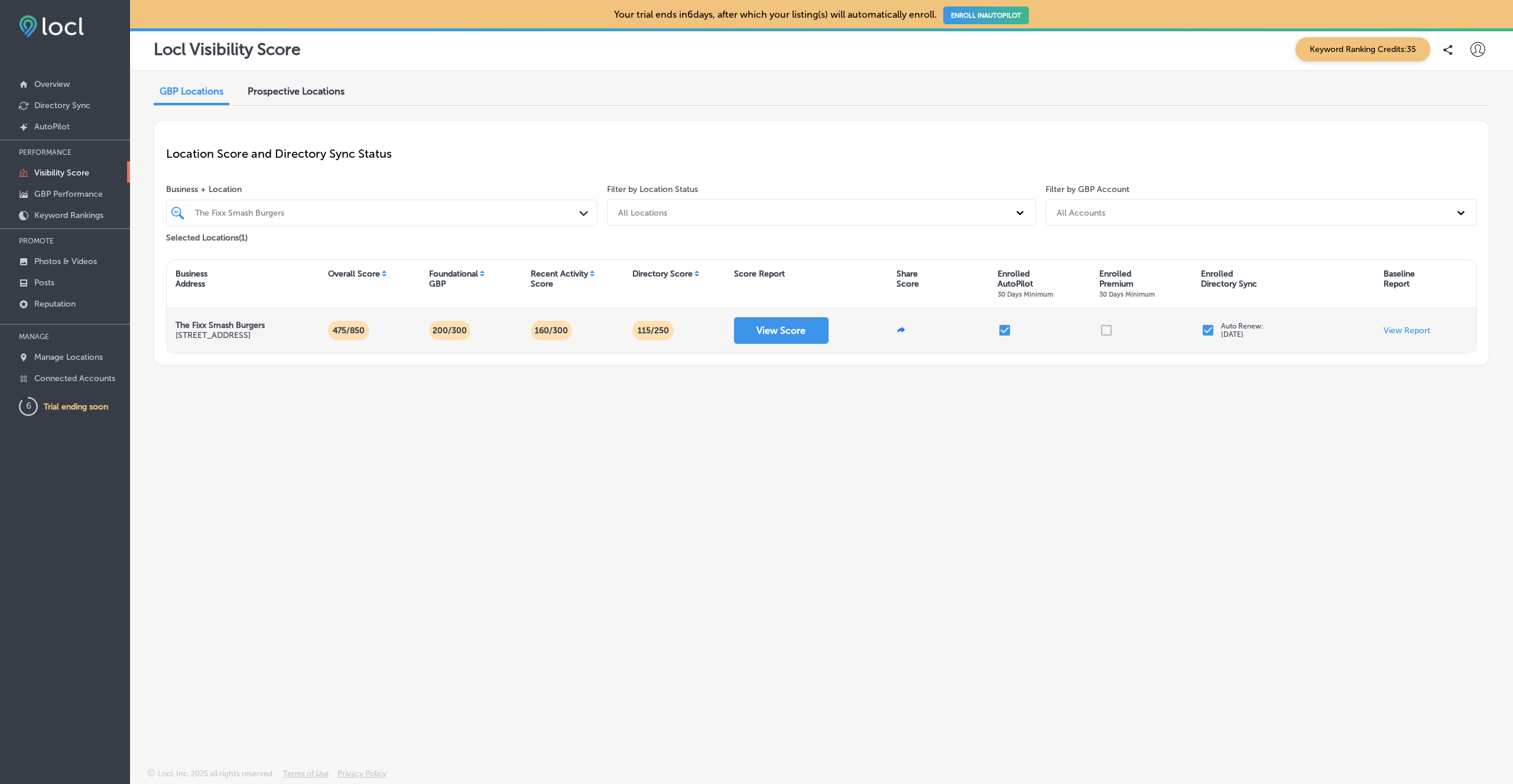
click at [1110, 331] on div at bounding box center [1141, 331] width 102 height 44
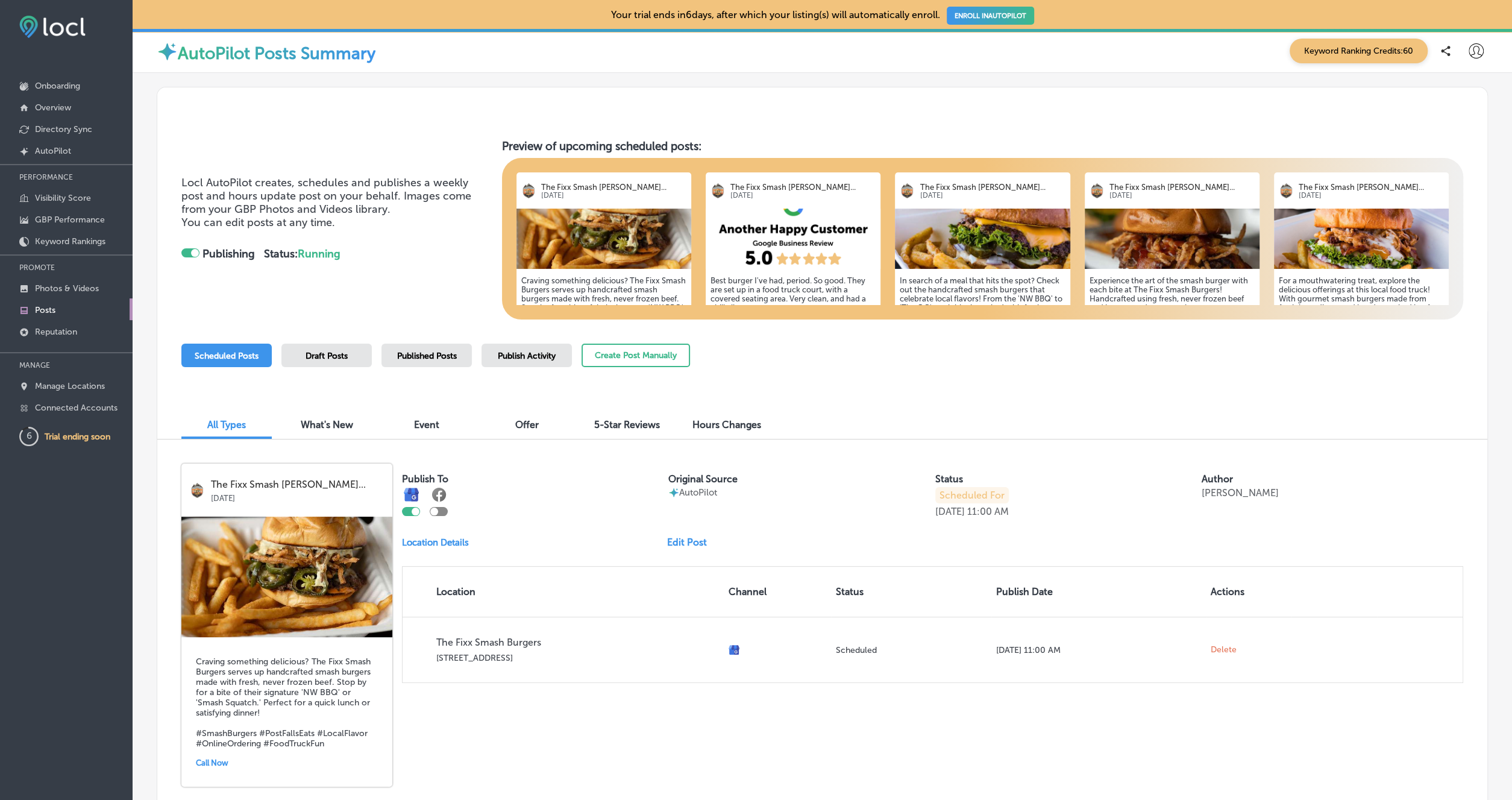
checkbox input "true"
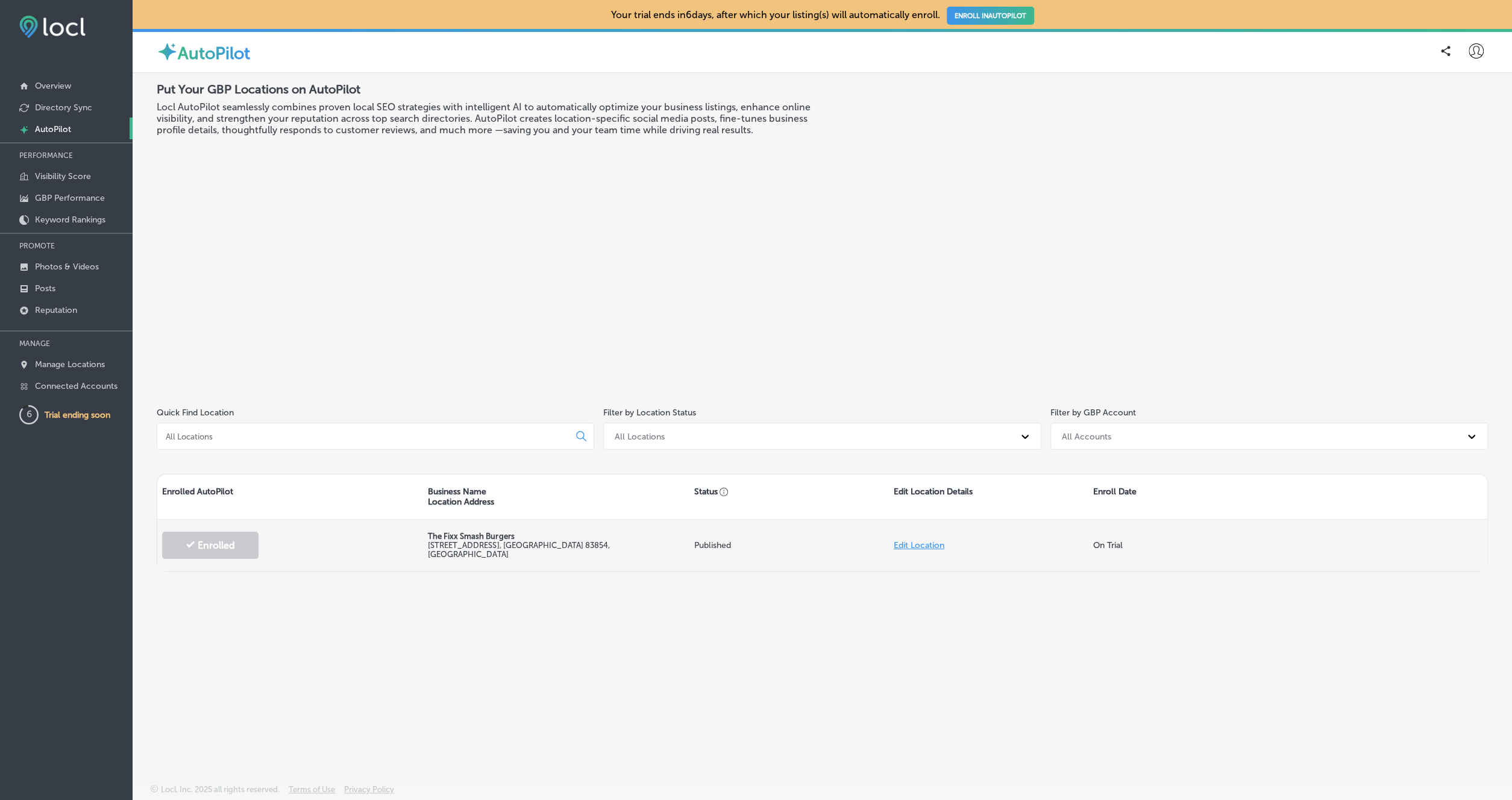
click at [905, 549] on link "Edit Location" at bounding box center [919, 545] width 50 height 10
select select "US"
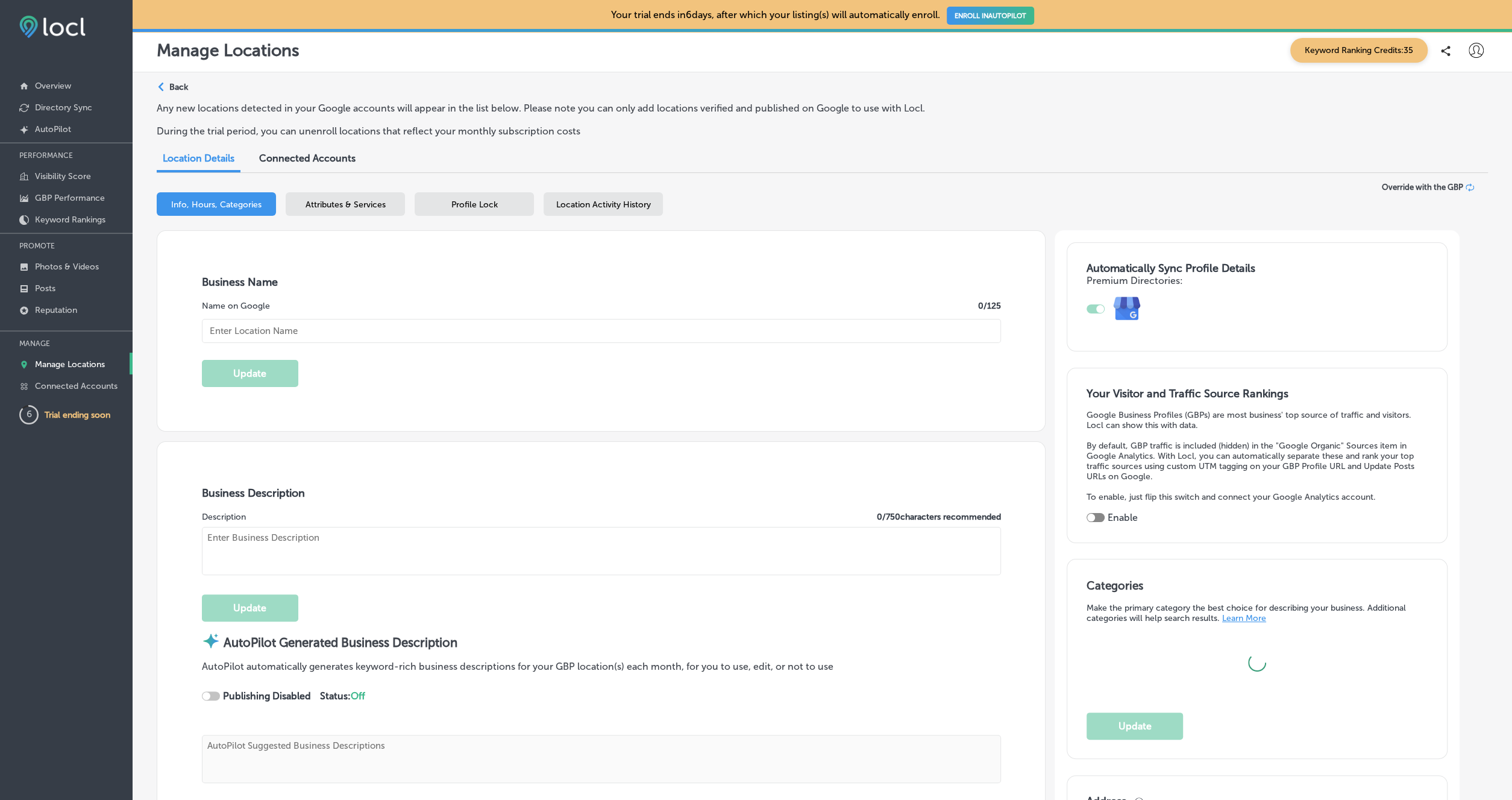
type input "The Fixx Smash Burgers"
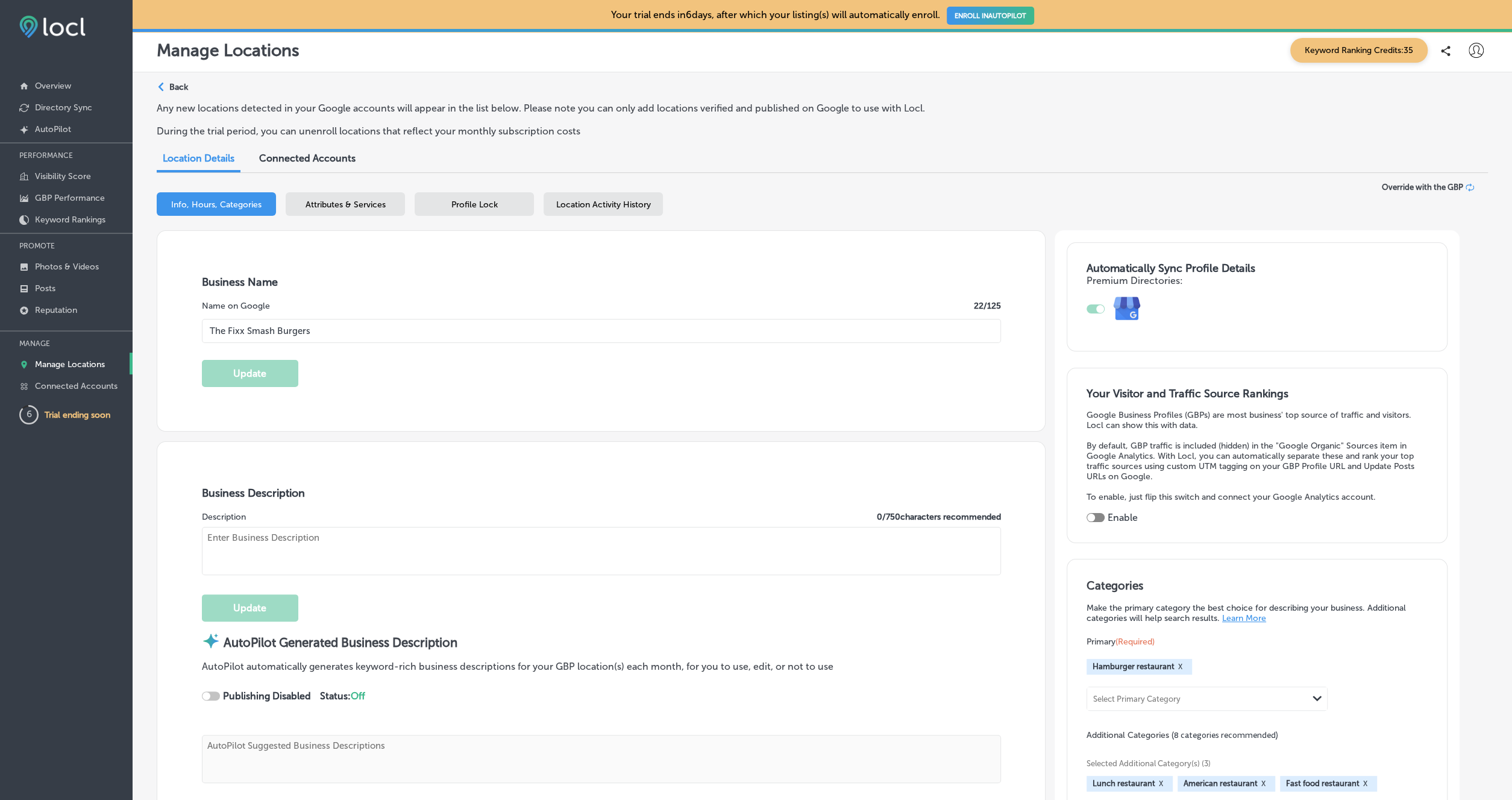
type textarea "The Fixx Smash Burgers crafts crave-worthy smash burgers using fresh, never fro…"
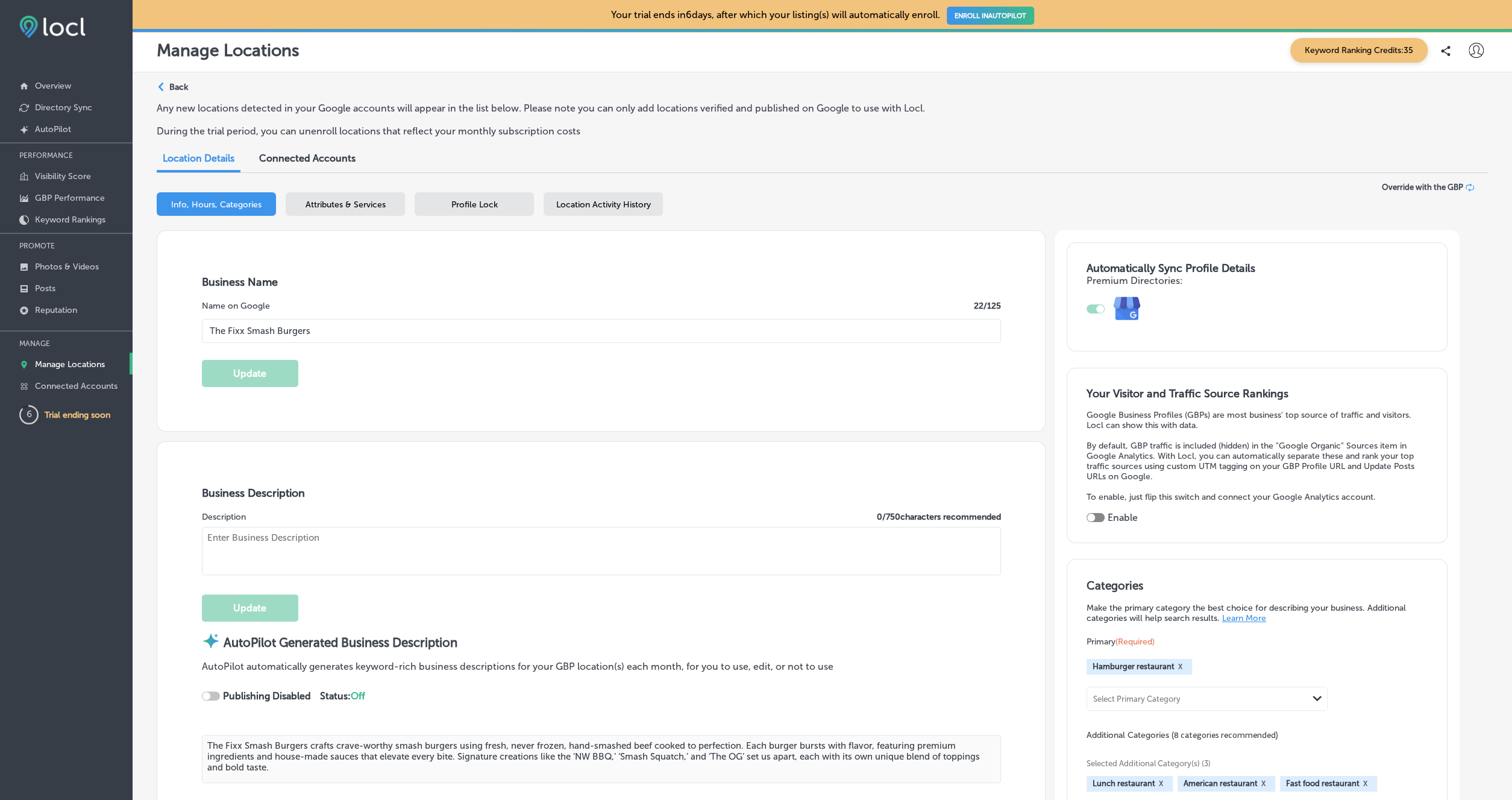
type input "[STREET_ADDRESS]"
type input "Post Falls"
type input "83854"
type input "US"
checkbox input "true"
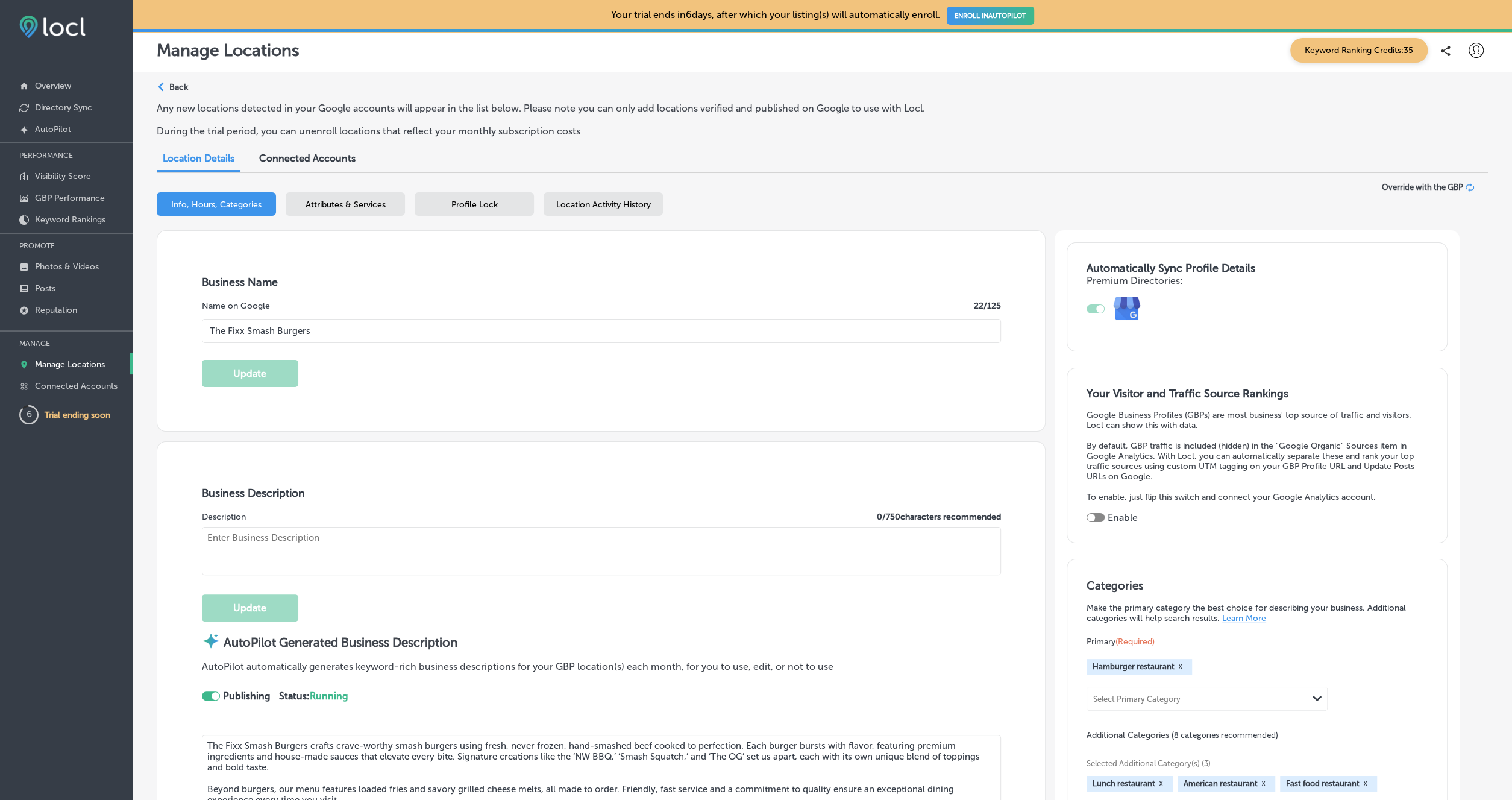
type textarea "The Fixx Smash Burgers crafts crave-worthy smash burgers using fresh, never fro…"
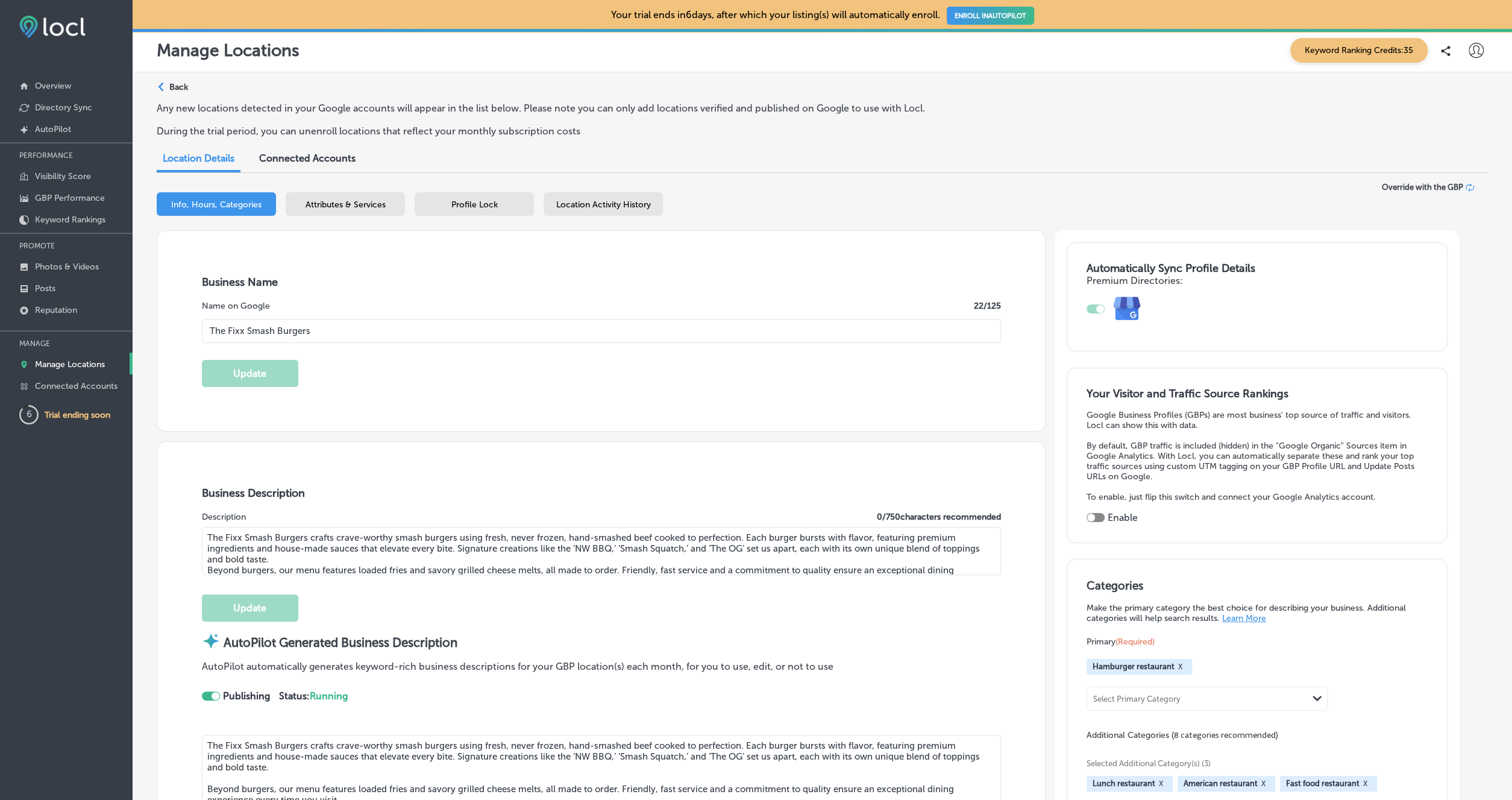
type input "[PHONE_NUMBER]"
type input "[URL][DOMAIN_NAME]"
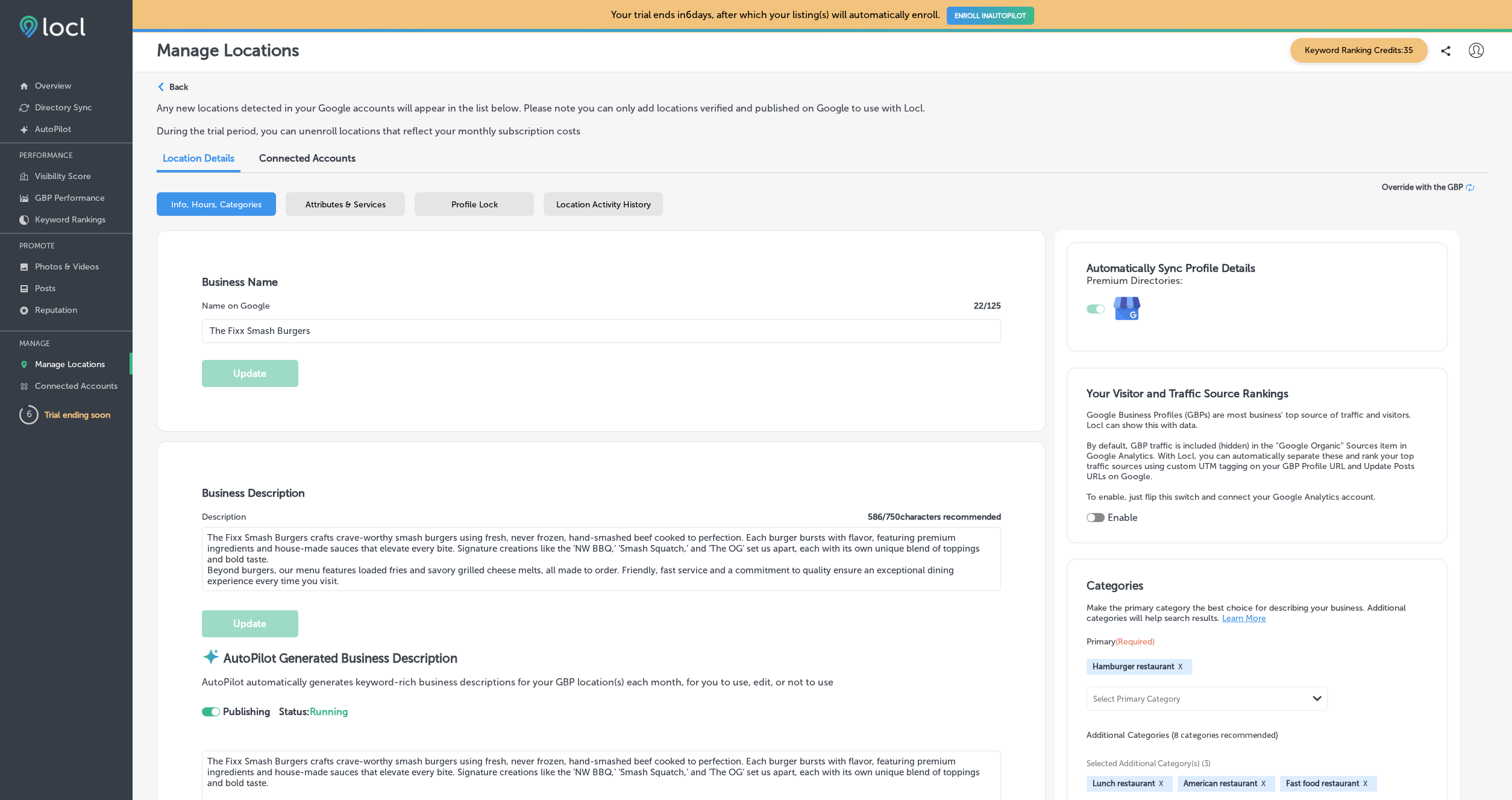
checkbox input "true"
type input "24"
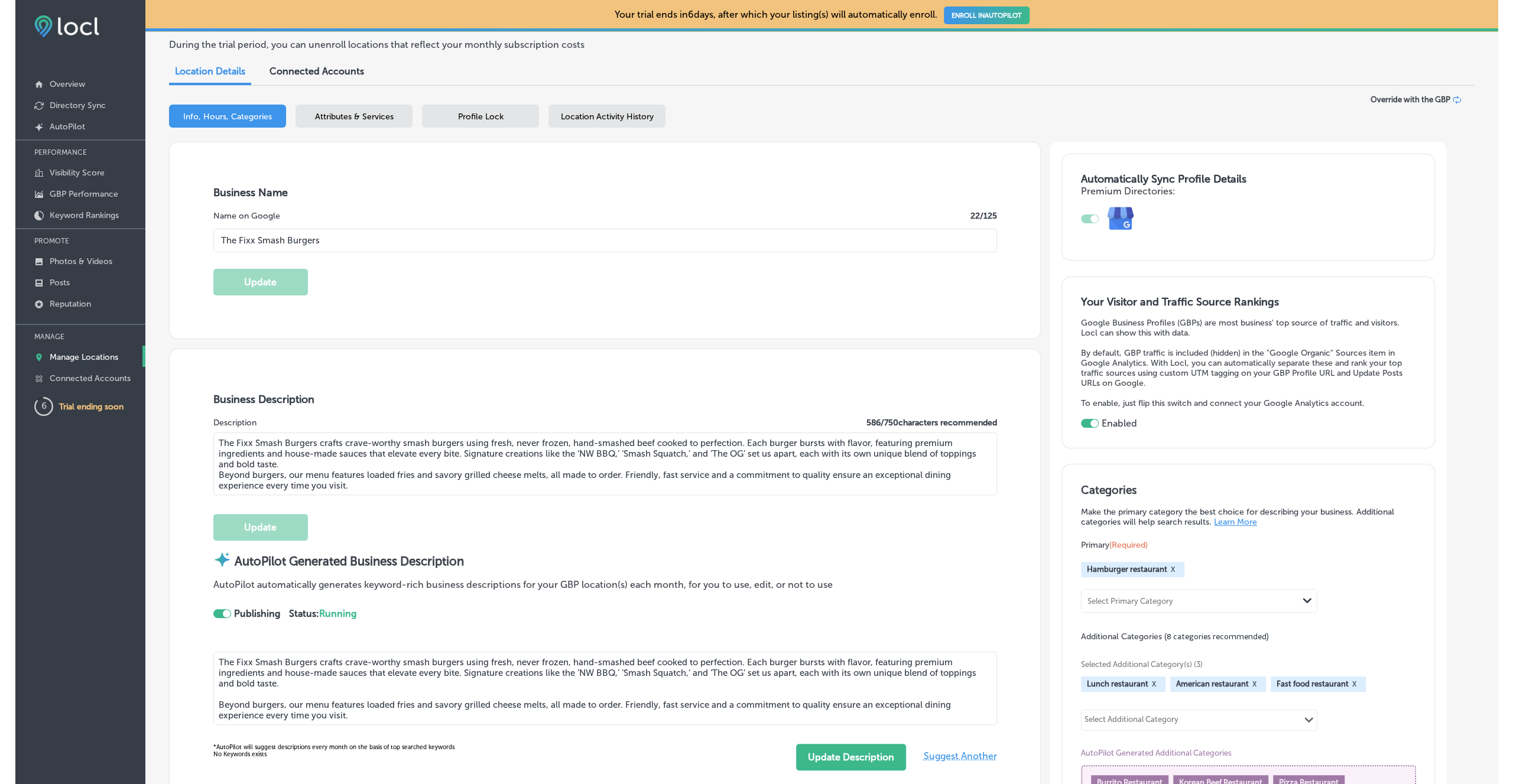
scroll to position [137, 0]
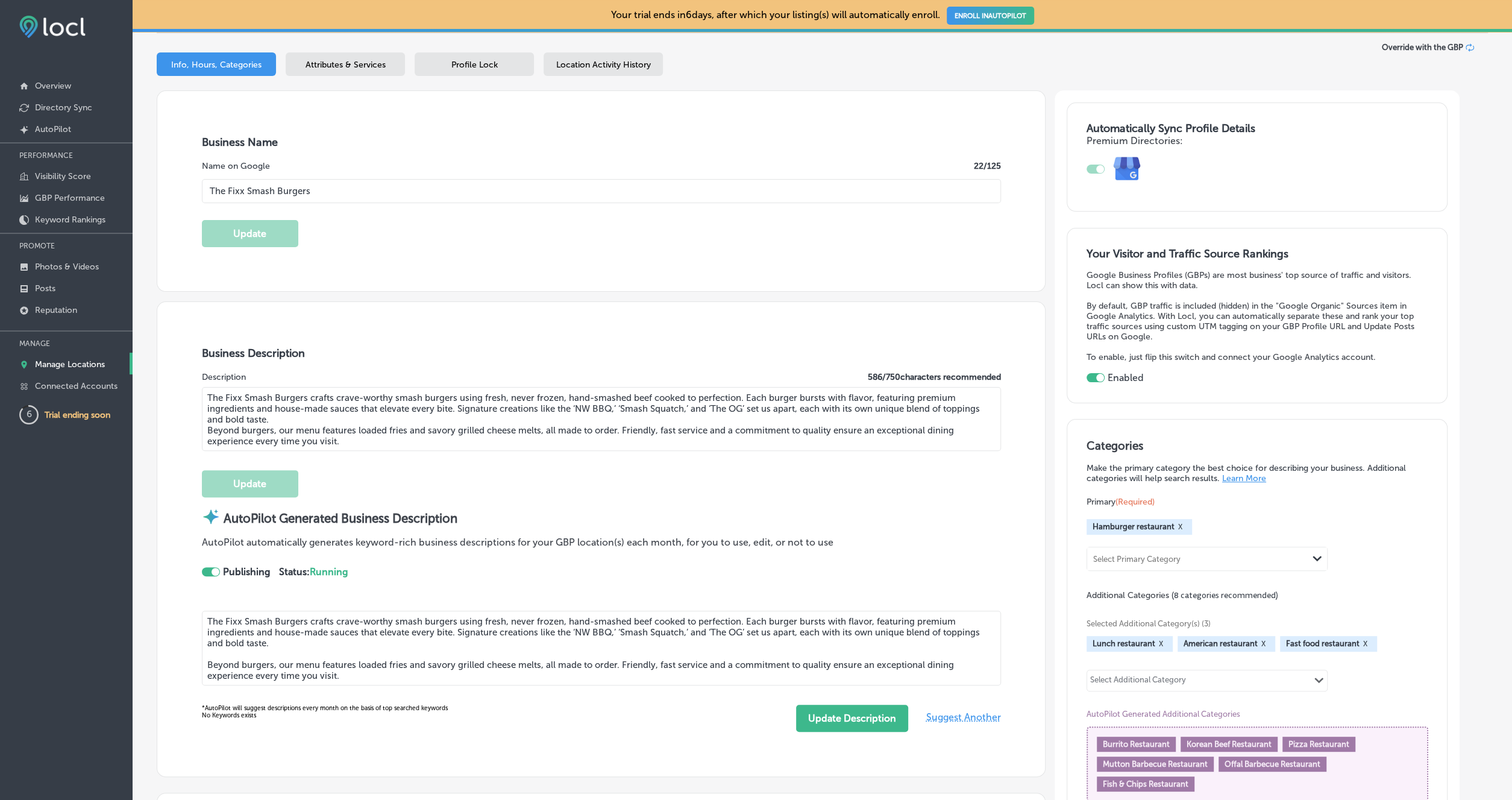
drag, startPoint x: 339, startPoint y: 445, endPoint x: 177, endPoint y: 391, distance: 170.8
click at [202, 391] on textarea "The Fixx Smash Burgers crafts crave-worthy smash burgers using fresh, never fro…" at bounding box center [601, 419] width 799 height 64
